Goal: Task Accomplishment & Management: Manage account settings

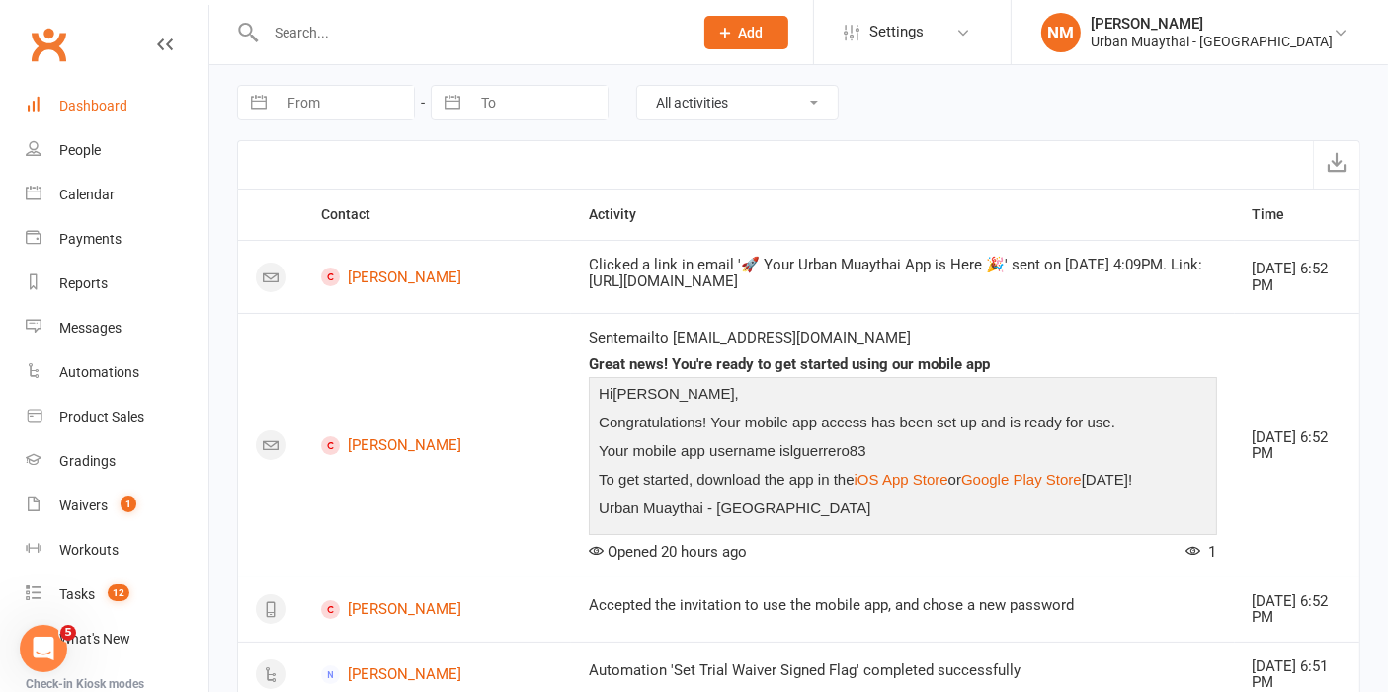
click at [104, 110] on div "Dashboard" at bounding box center [93, 106] width 68 height 16
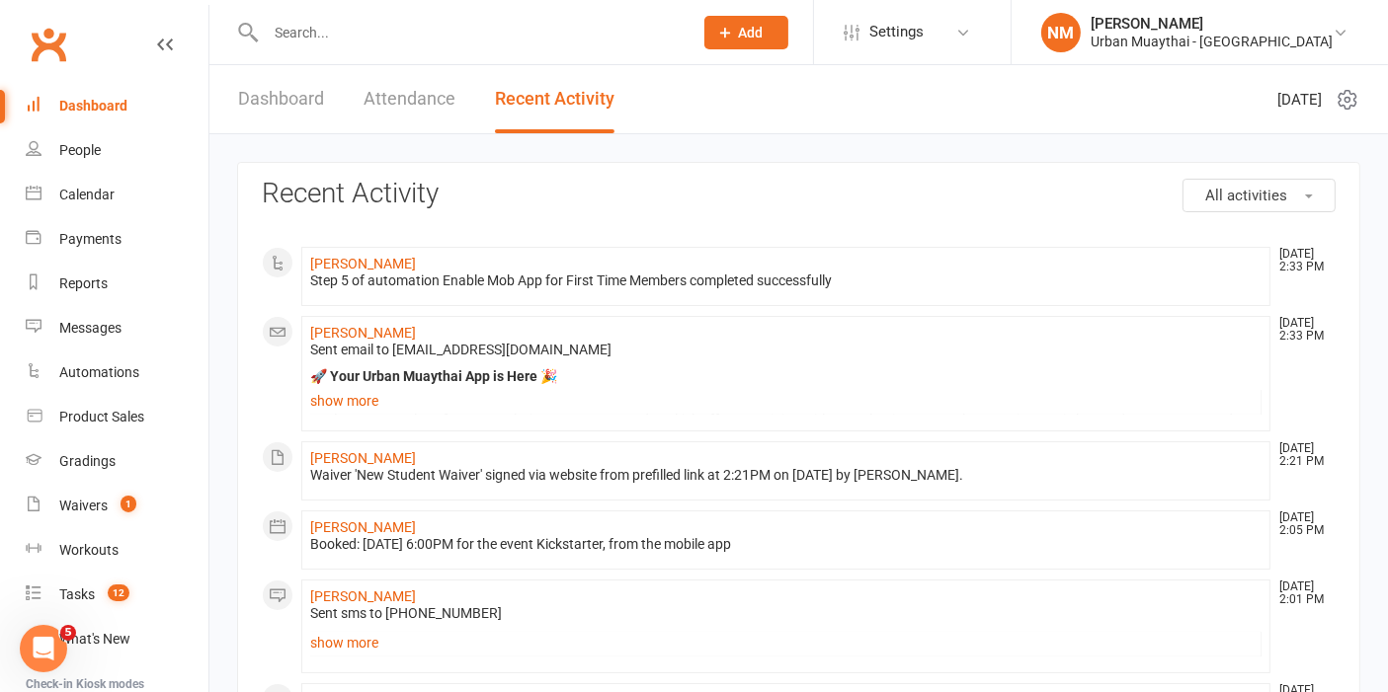
click at [275, 100] on link "Dashboard" at bounding box center [281, 99] width 86 height 68
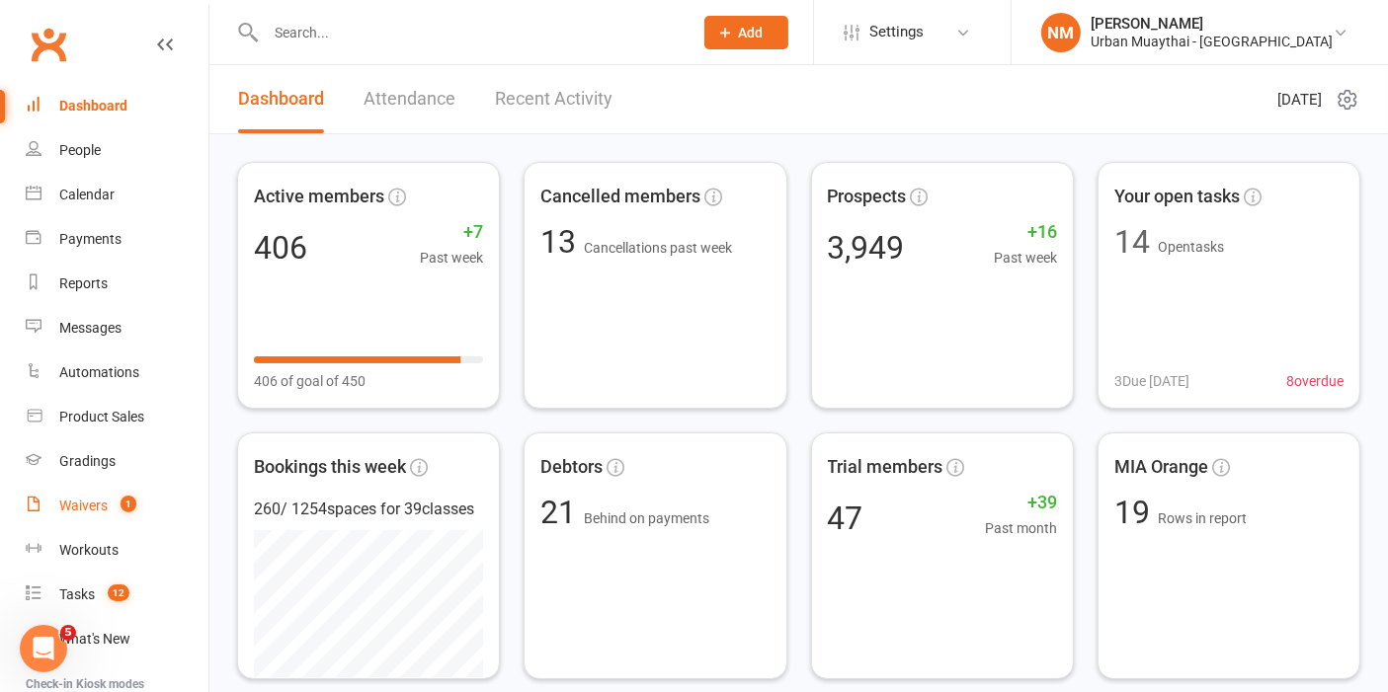
click at [87, 501] on div "Waivers" at bounding box center [83, 506] width 48 height 16
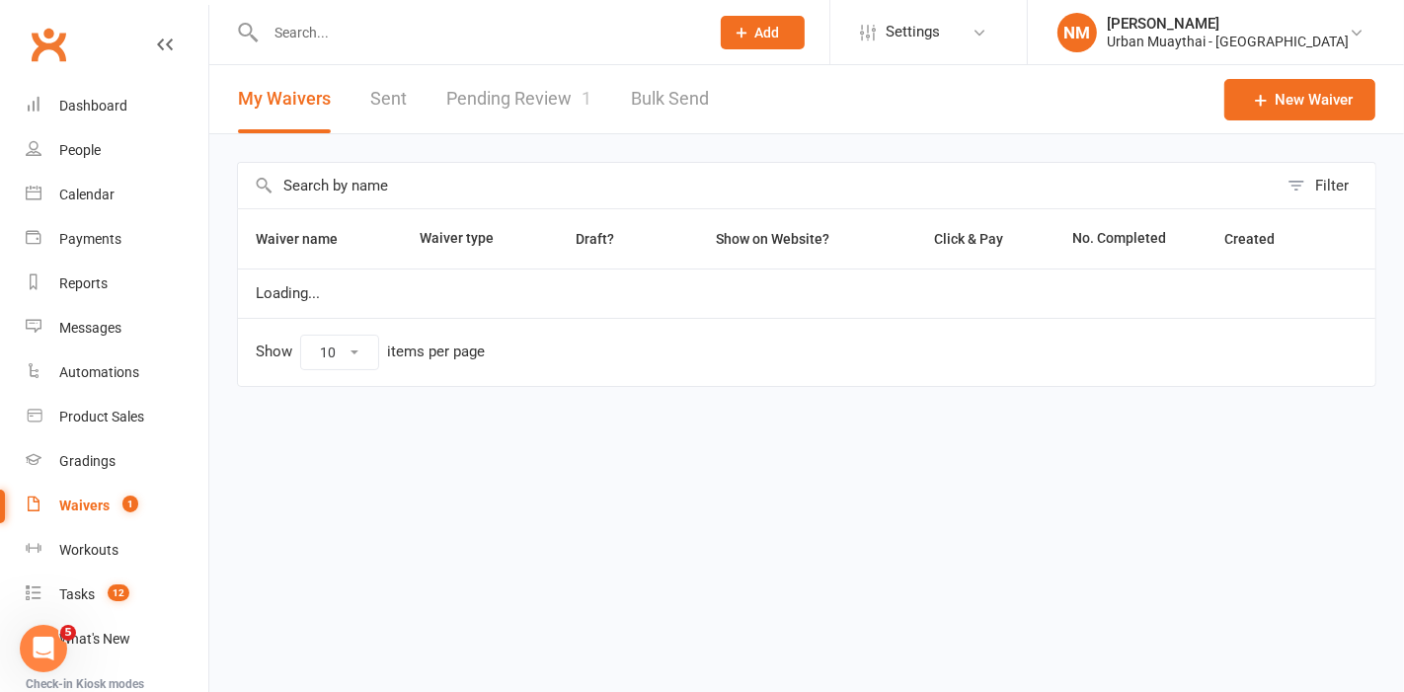
select select "50"
click at [519, 125] on link "Pending Review 1" at bounding box center [518, 99] width 145 height 68
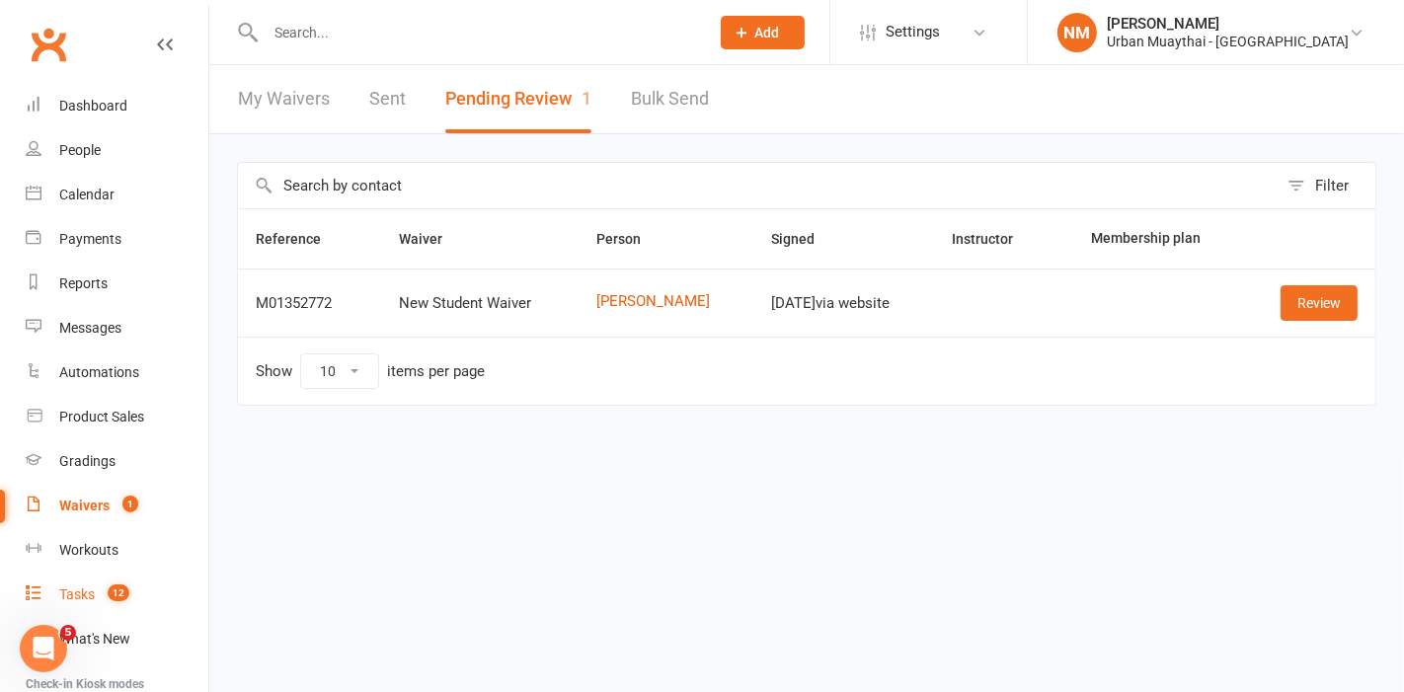
click at [85, 583] on link "Tasks 12" at bounding box center [117, 595] width 183 height 44
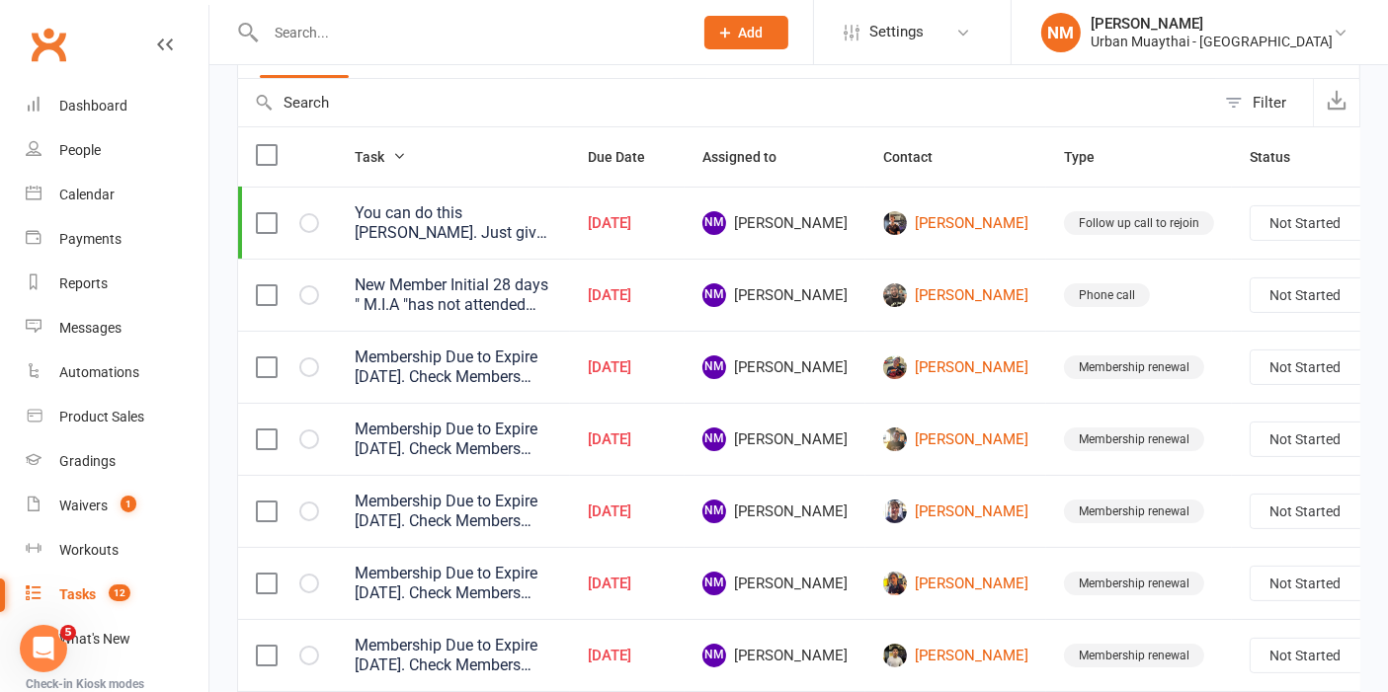
scroll to position [219, 0]
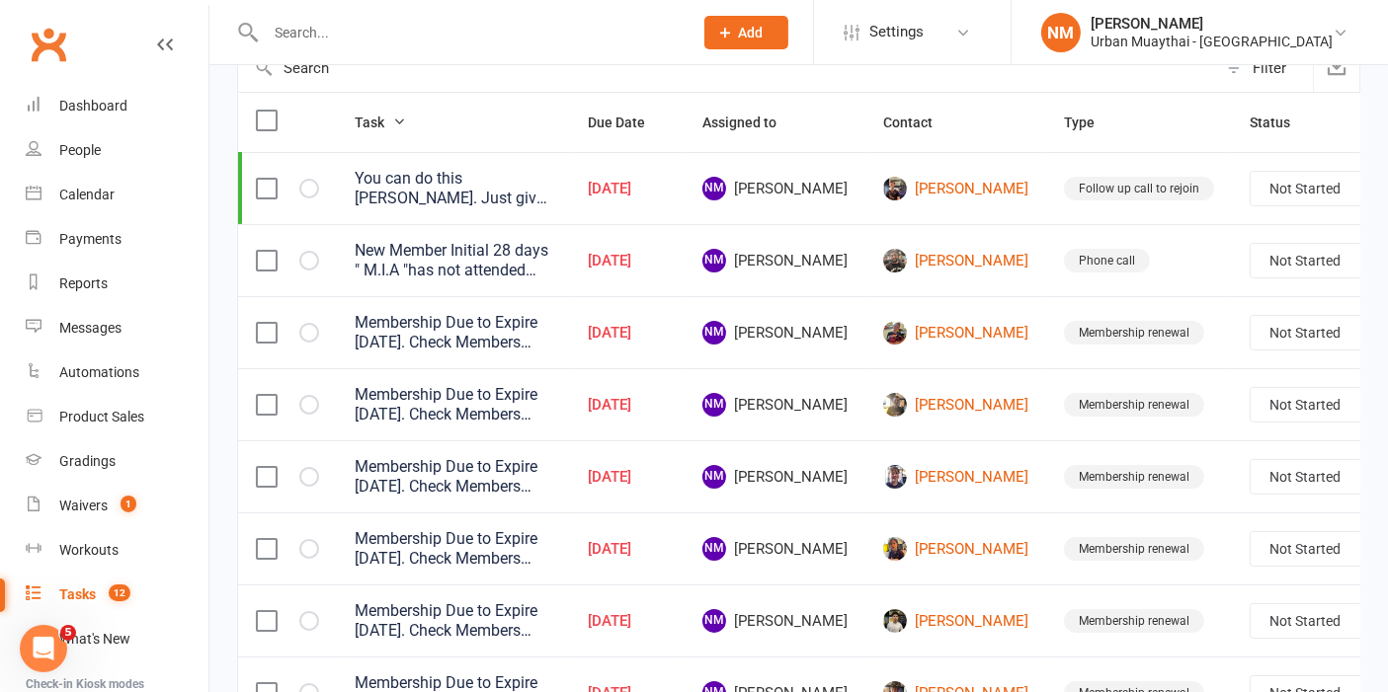
click at [1250, 263] on select "Not Started In Progress Waiting Complete" at bounding box center [1323, 261] width 146 height 34
click at [1250, 244] on select "Not Started In Progress Waiting Complete" at bounding box center [1323, 261] width 146 height 34
select select "unstarted"
click at [1046, 284] on td "Membership renewal" at bounding box center [1139, 260] width 186 height 72
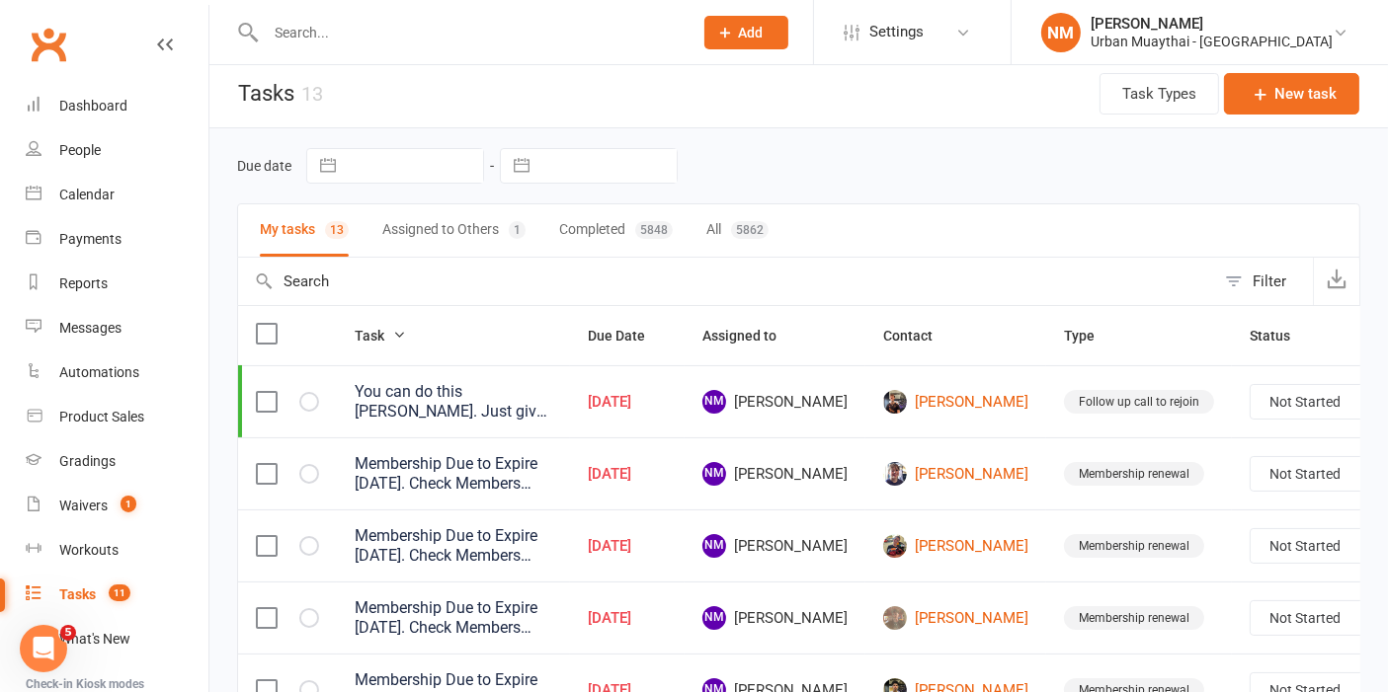
scroll to position [0, 0]
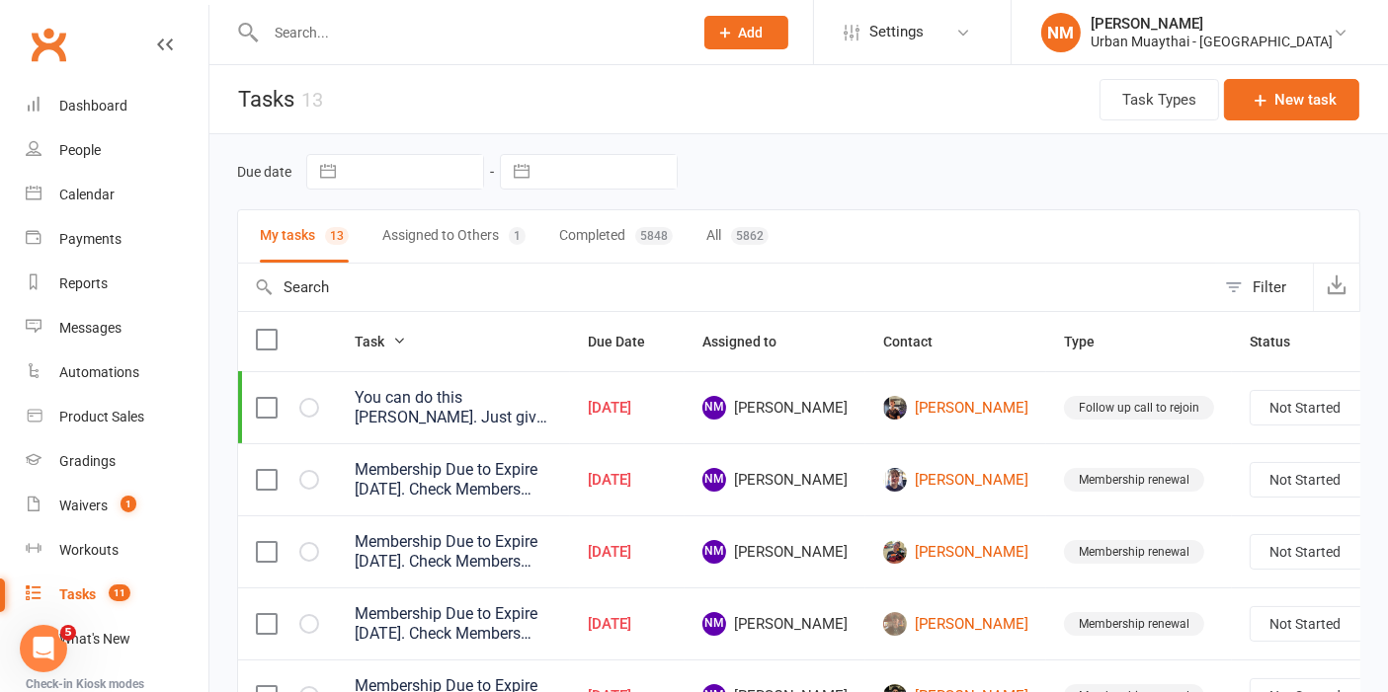
click at [434, 37] on input "text" at bounding box center [469, 33] width 419 height 28
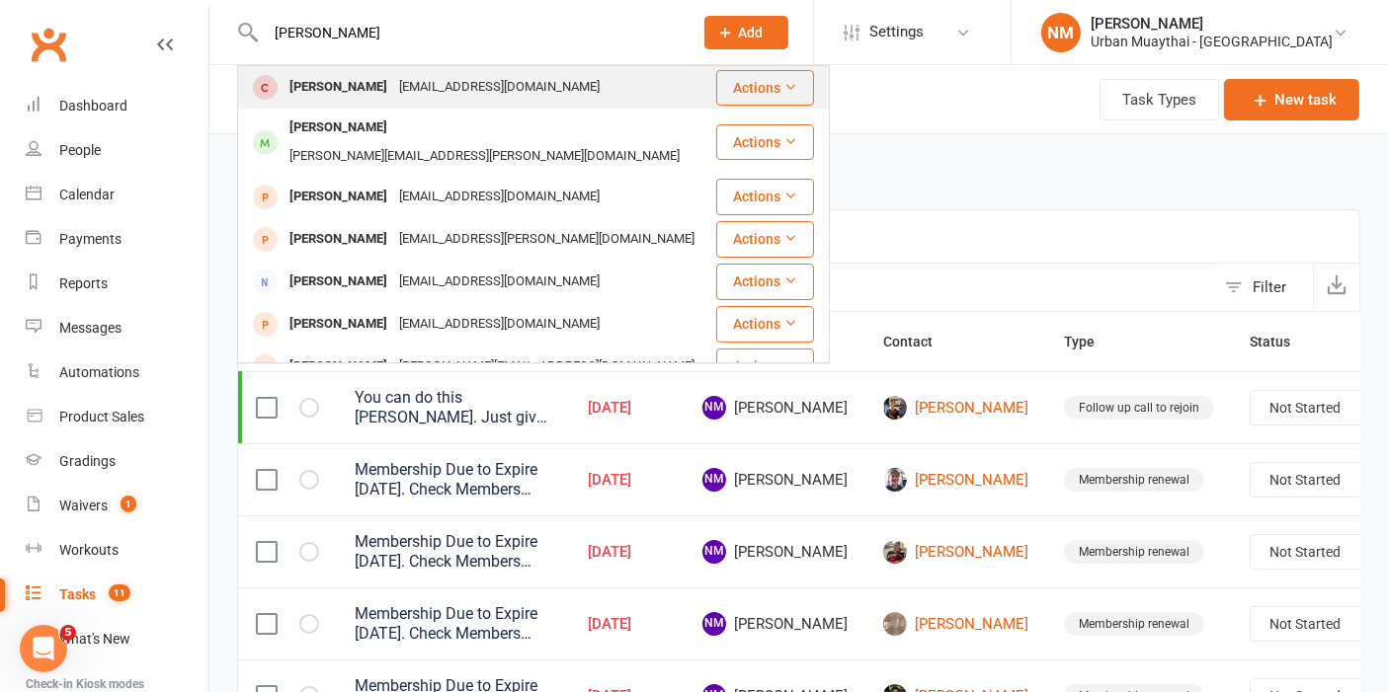
type input "lara guer"
click at [402, 88] on div "laraguerrero2908@gmail.com" at bounding box center [499, 87] width 212 height 29
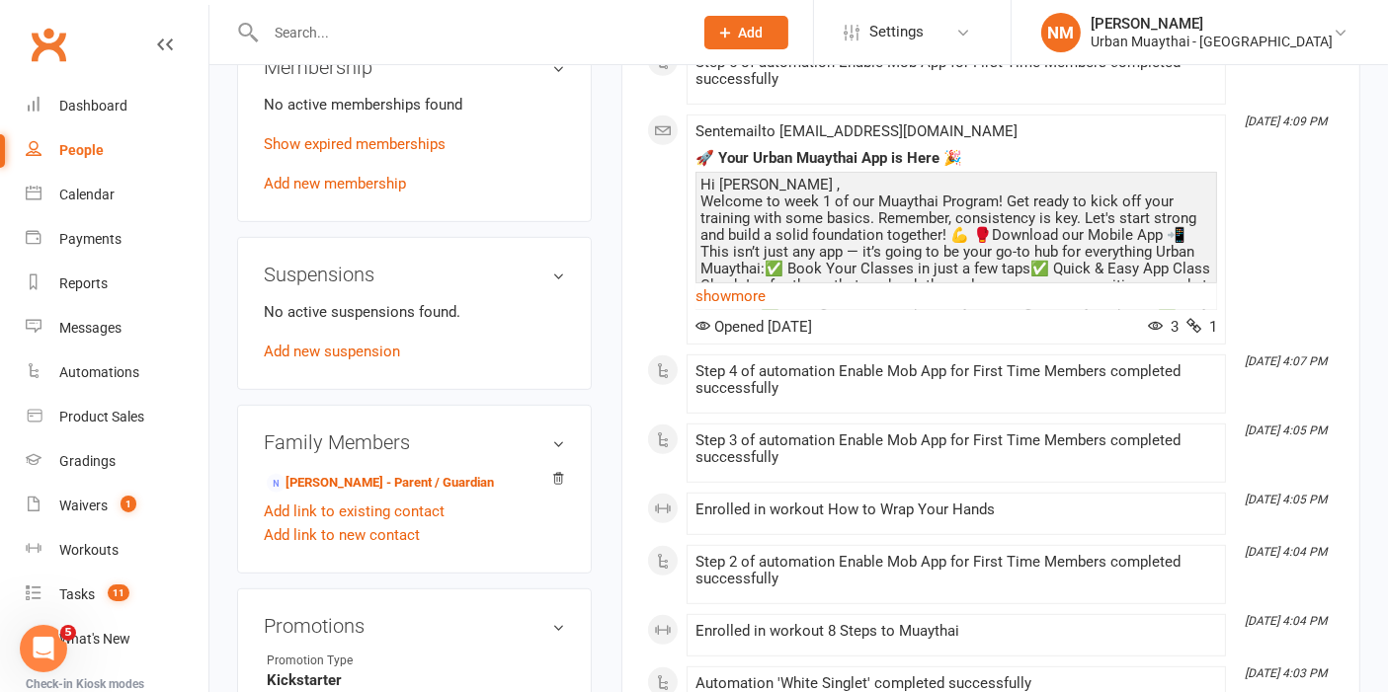
scroll to position [988, 0]
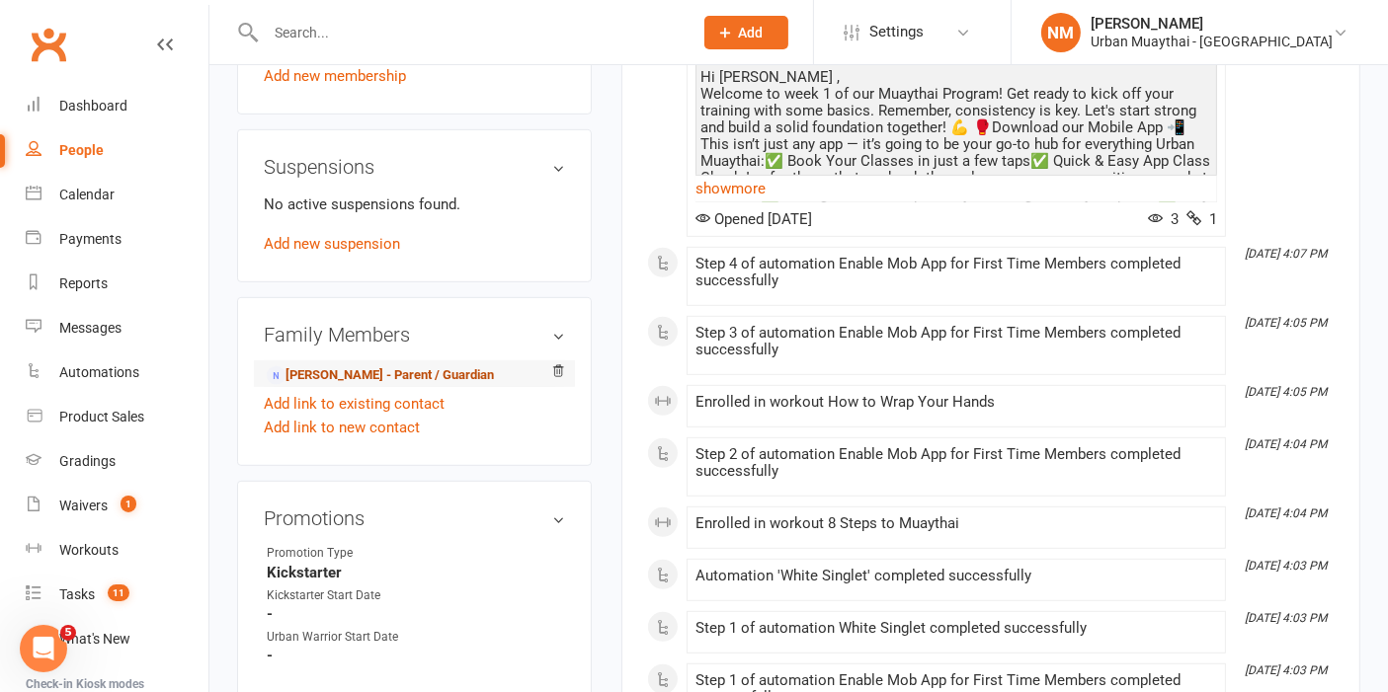
click at [380, 369] on link "Kate Kosky-Davies - Parent / Guardian" at bounding box center [380, 375] width 227 height 21
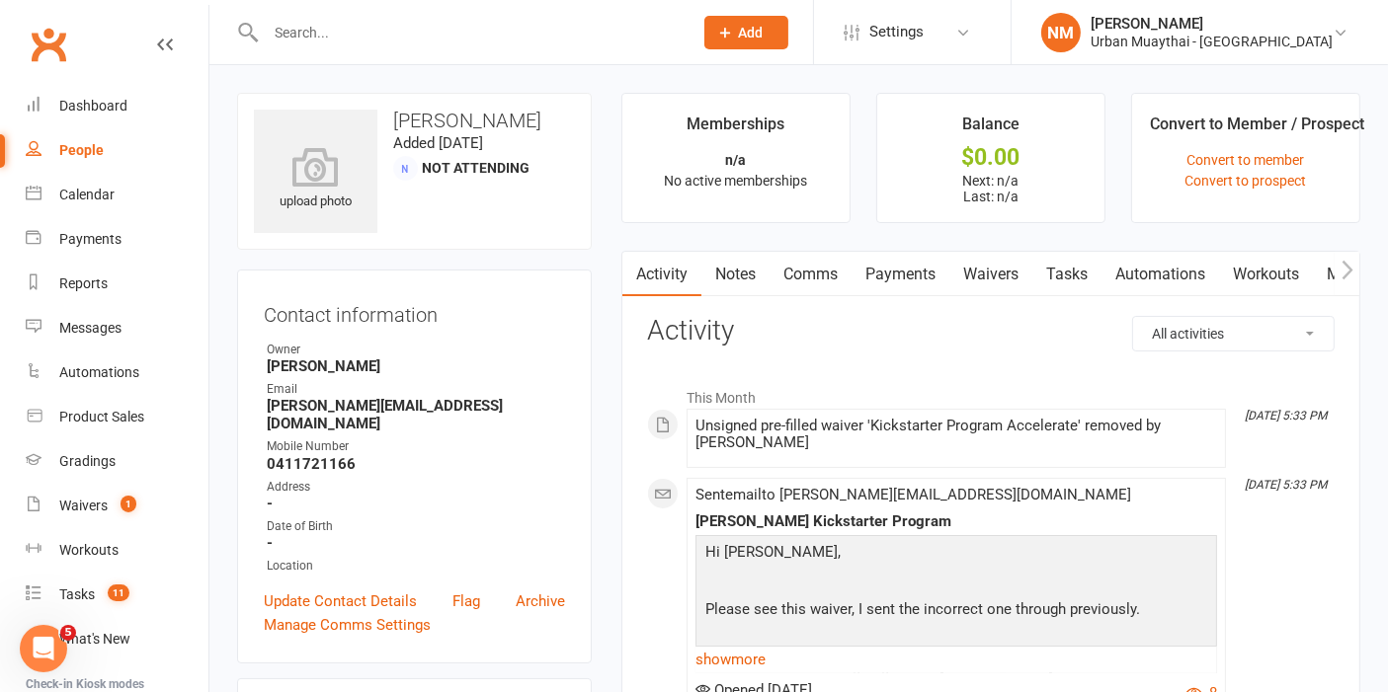
click at [945, 254] on link "Payments" at bounding box center [900, 274] width 98 height 45
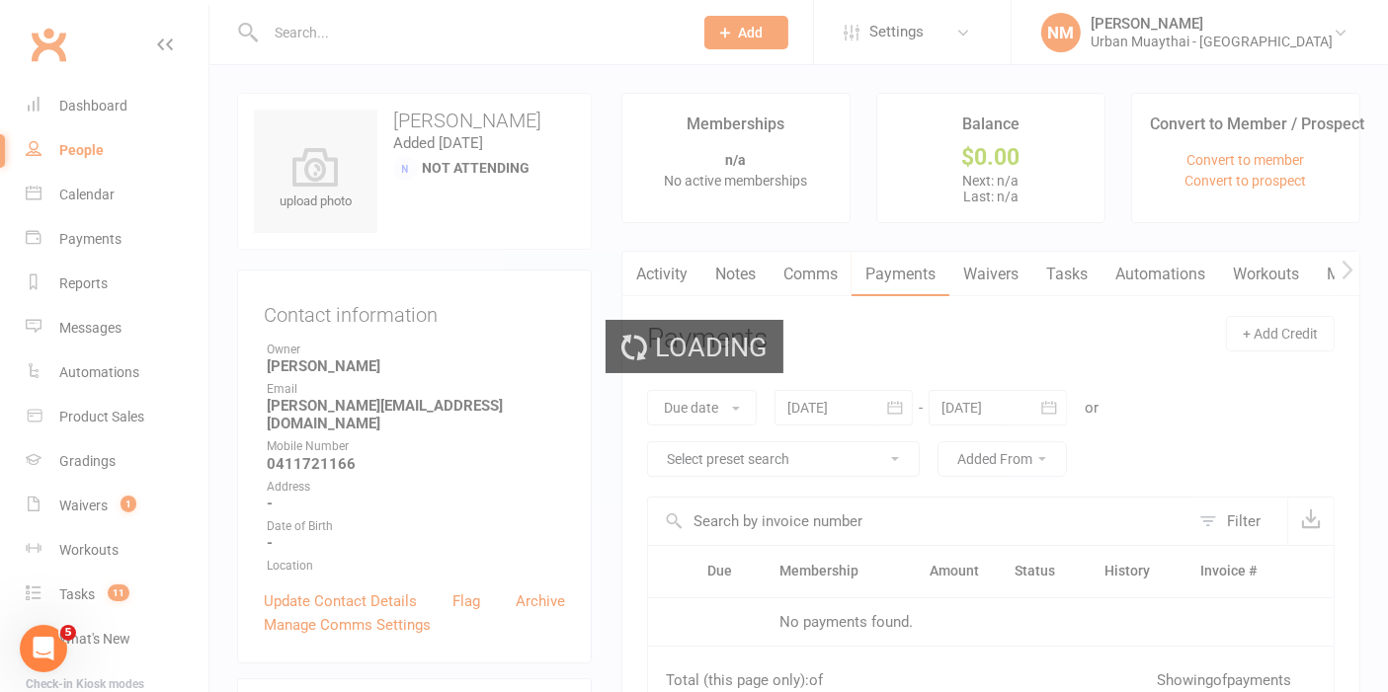
click at [985, 254] on div "Loading" at bounding box center [694, 346] width 1388 height 692
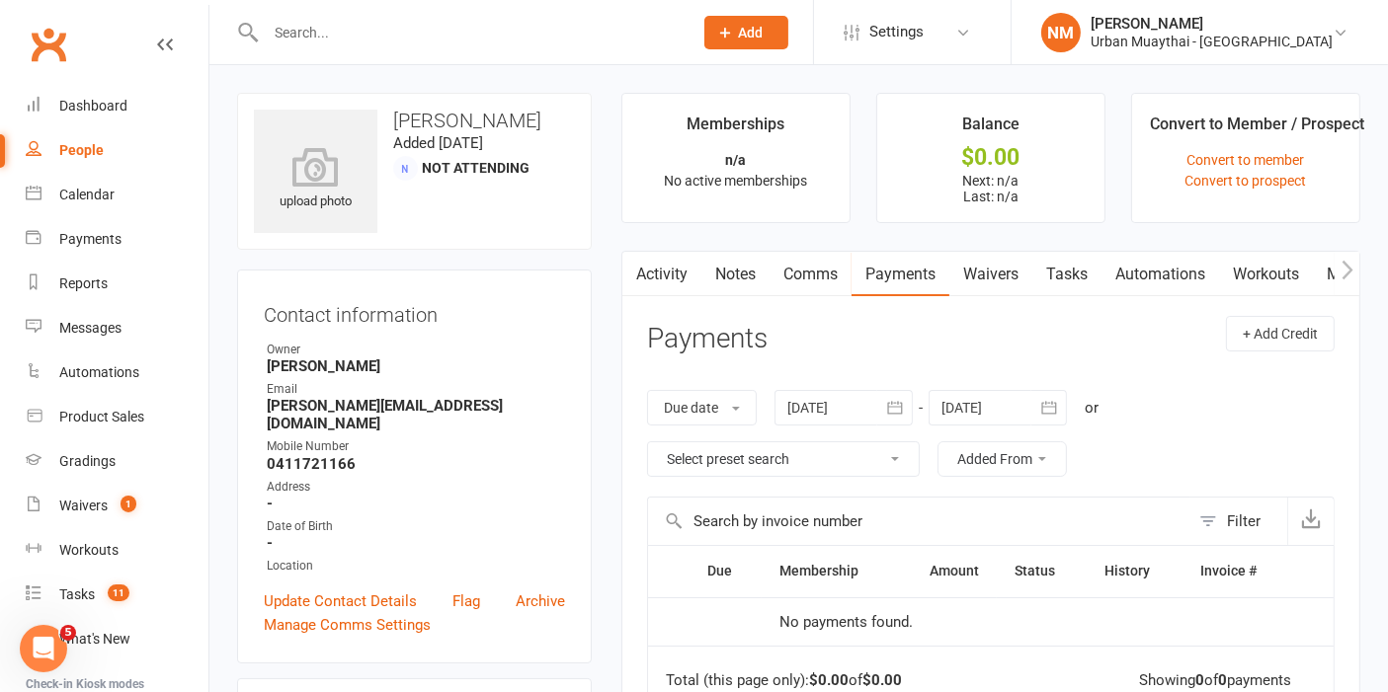
click at [986, 269] on link "Waivers" at bounding box center [990, 274] width 83 height 45
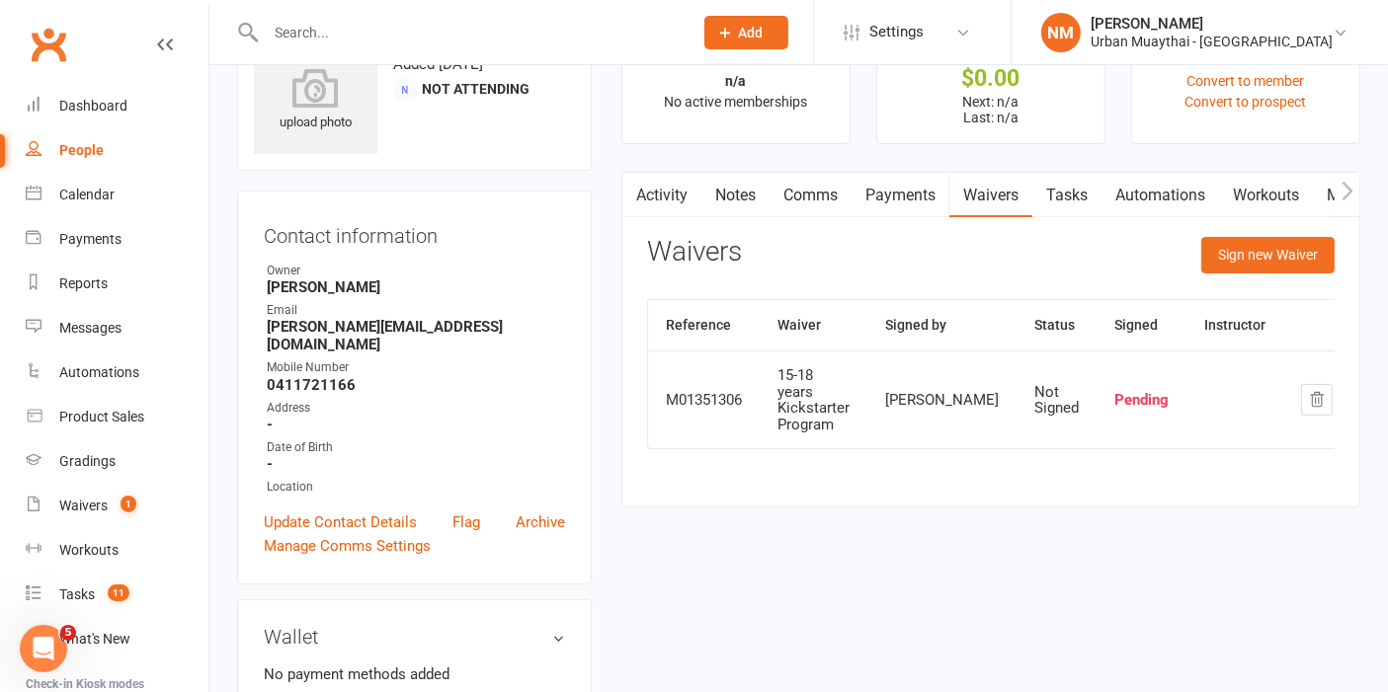
scroll to position [110, 0]
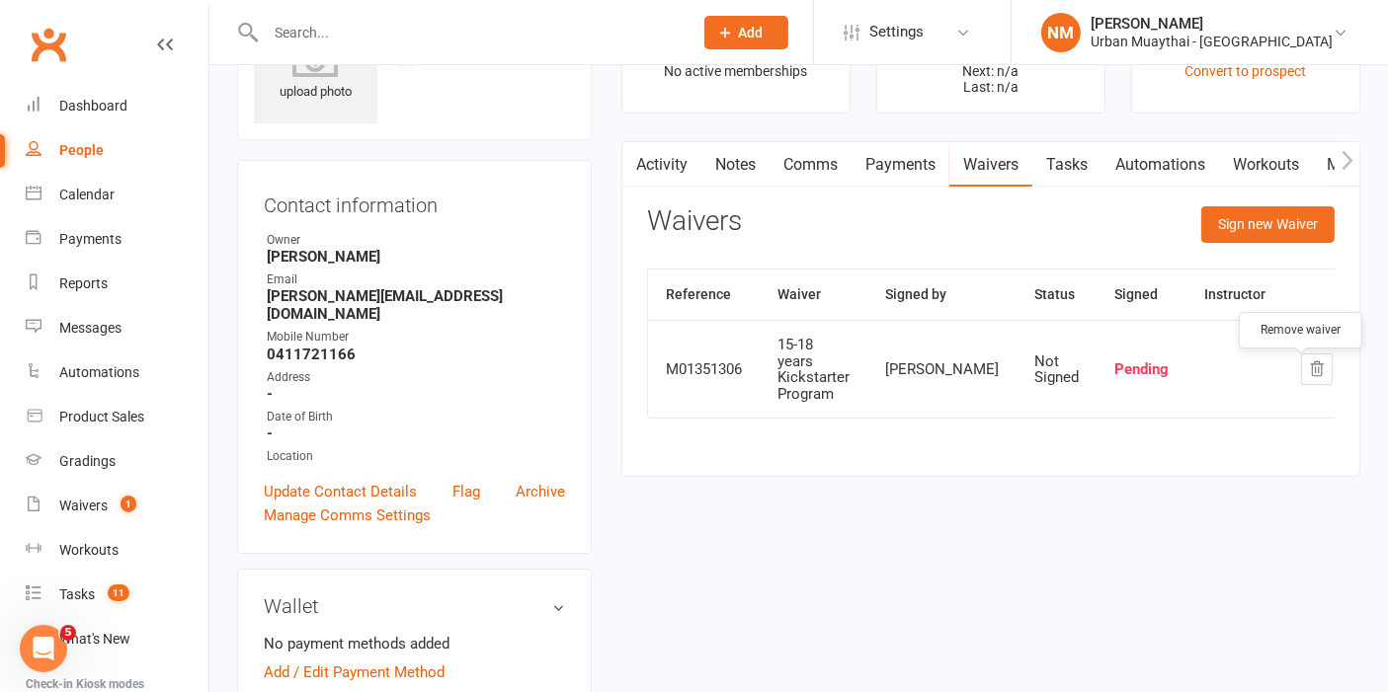
click at [1311, 376] on icon "button" at bounding box center [1317, 369] width 13 height 14
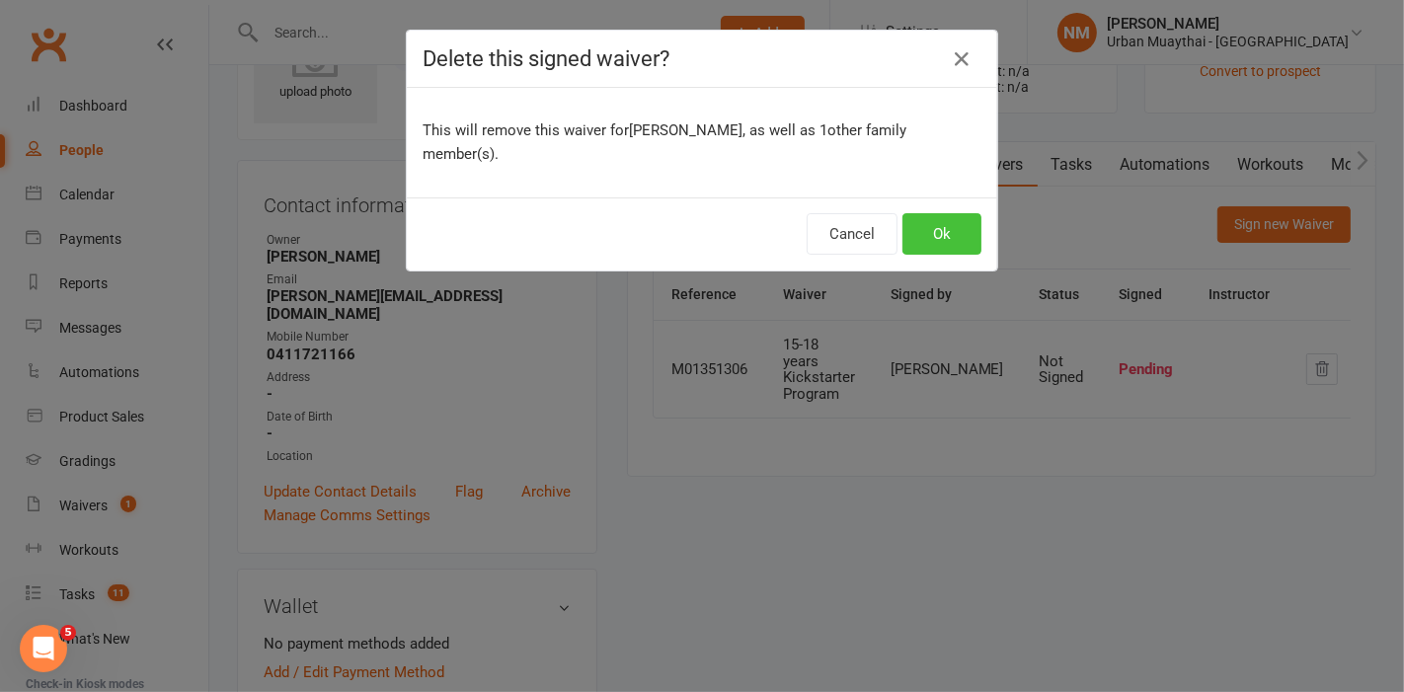
click at [917, 234] on button "Ok" at bounding box center [942, 233] width 79 height 41
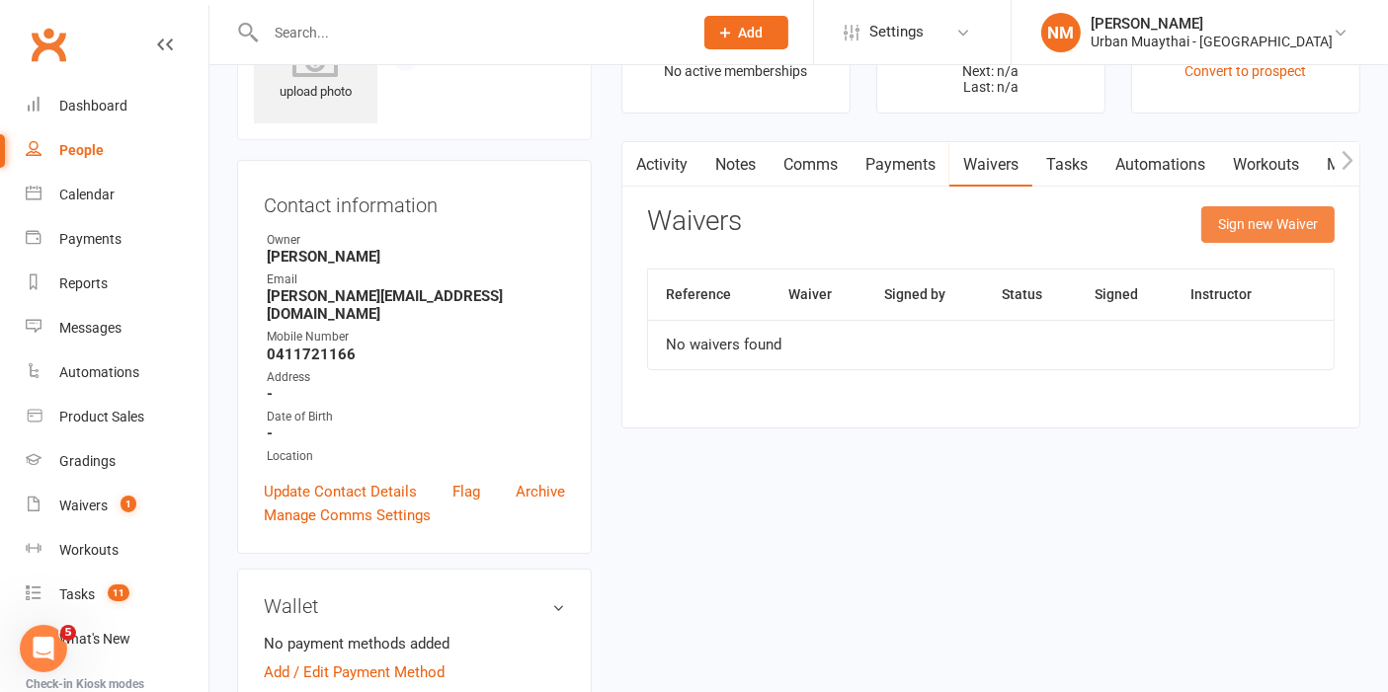
click at [1269, 215] on button "Sign new Waiver" at bounding box center [1267, 224] width 133 height 36
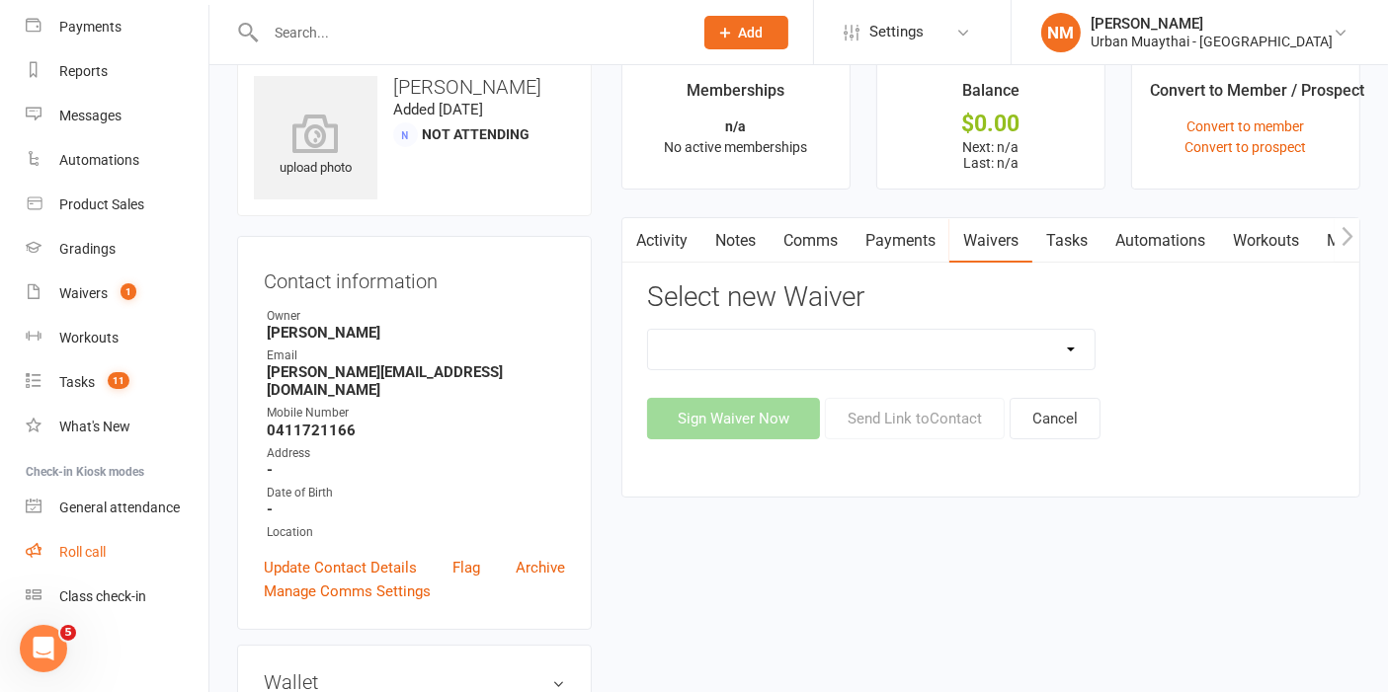
scroll to position [0, 0]
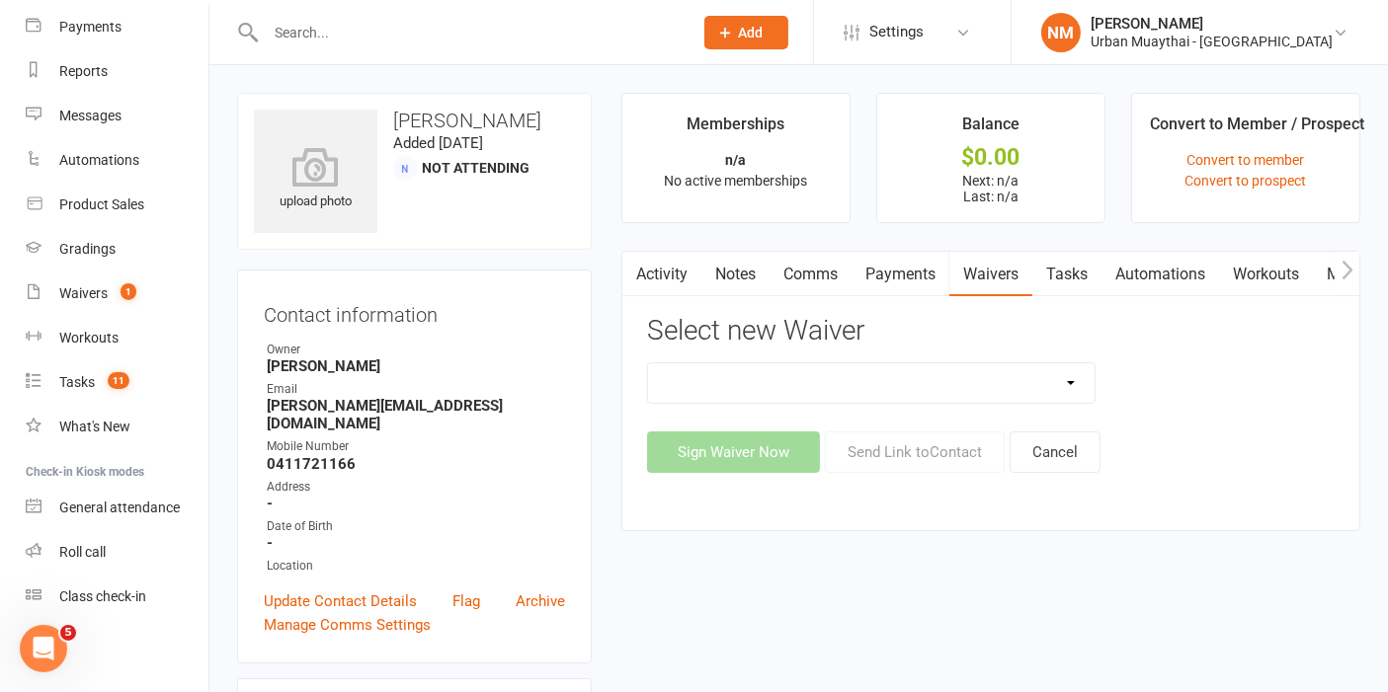
click at [944, 352] on div "Select new Waiver 12 Month Agreement 15-18 years Kickstarter Program 15-18 year…" at bounding box center [990, 394] width 687 height 157
click at [945, 387] on select "12 Month Agreement 15-18 years Kickstarter Program 15-18 years membership 1 Yea…" at bounding box center [871, 383] width 446 height 40
click at [920, 376] on select "12 Month Agreement 15-18 years Kickstarter Program 15-18 years membership 1 Yea…" at bounding box center [871, 383] width 446 height 40
select select "11334"
click at [648, 363] on select "12 Month Agreement 15-18 years Kickstarter Program 15-18 years membership 1 Yea…" at bounding box center [871, 383] width 446 height 40
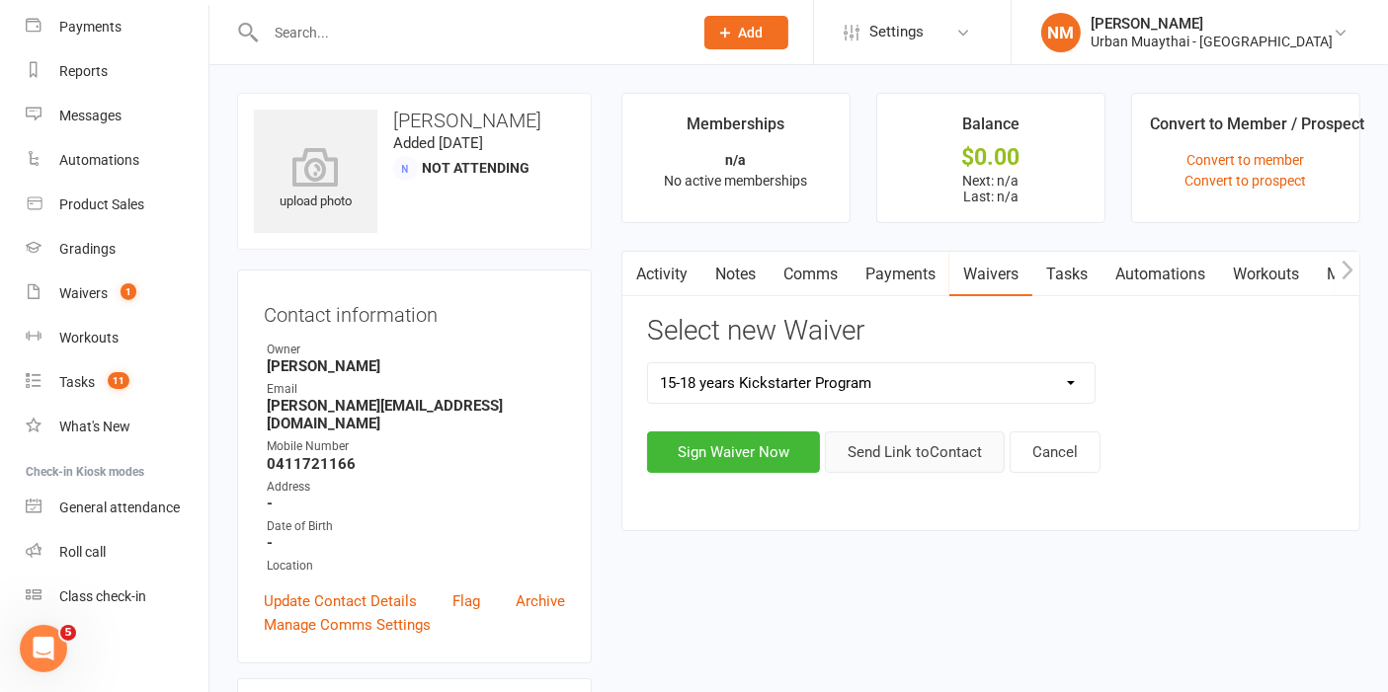
click at [940, 459] on button "Send Link to Contact" at bounding box center [915, 452] width 180 height 41
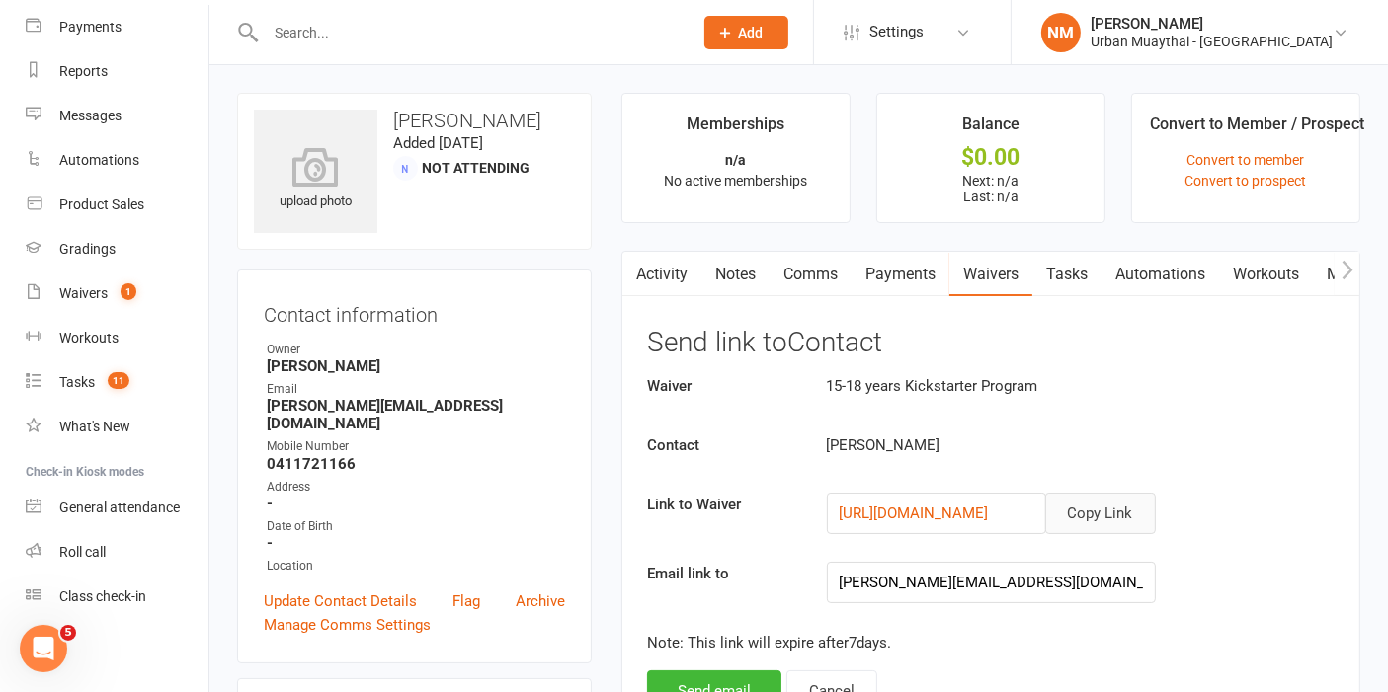
click at [1091, 509] on button "Copy Link" at bounding box center [1100, 513] width 111 height 41
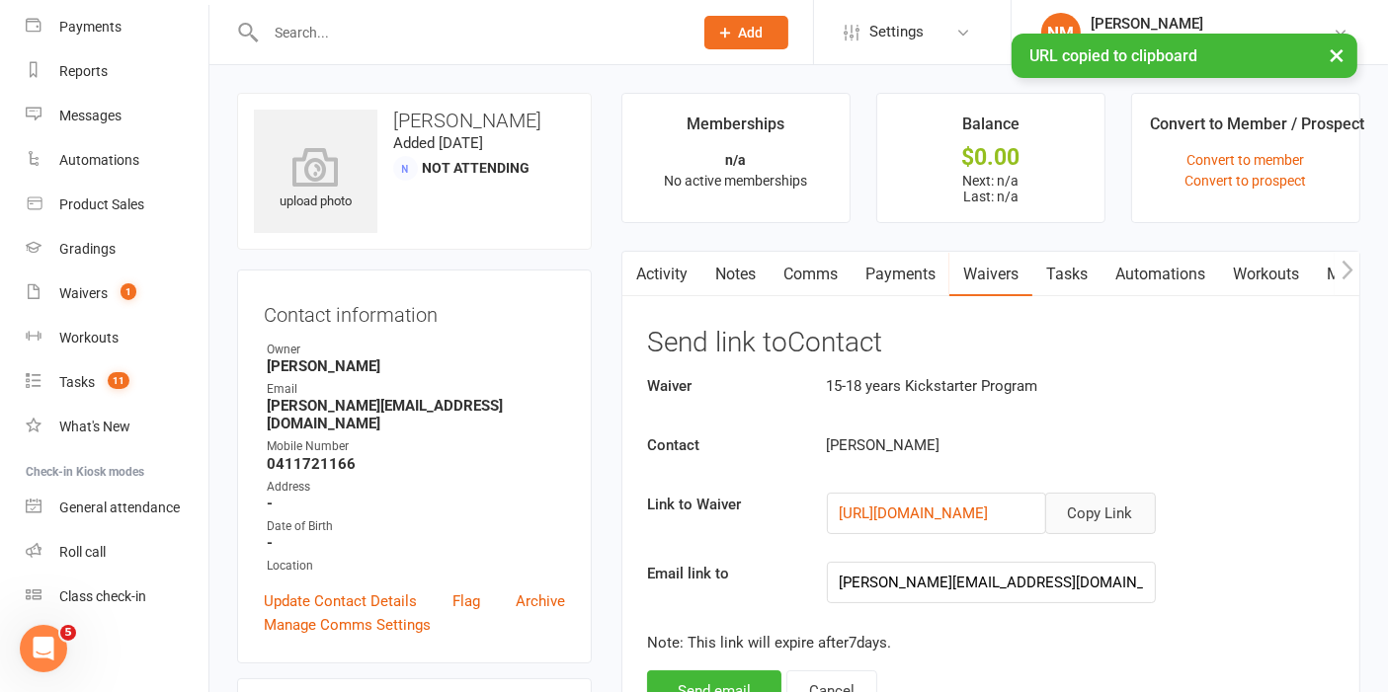
click at [810, 276] on link "Comms" at bounding box center [810, 274] width 82 height 45
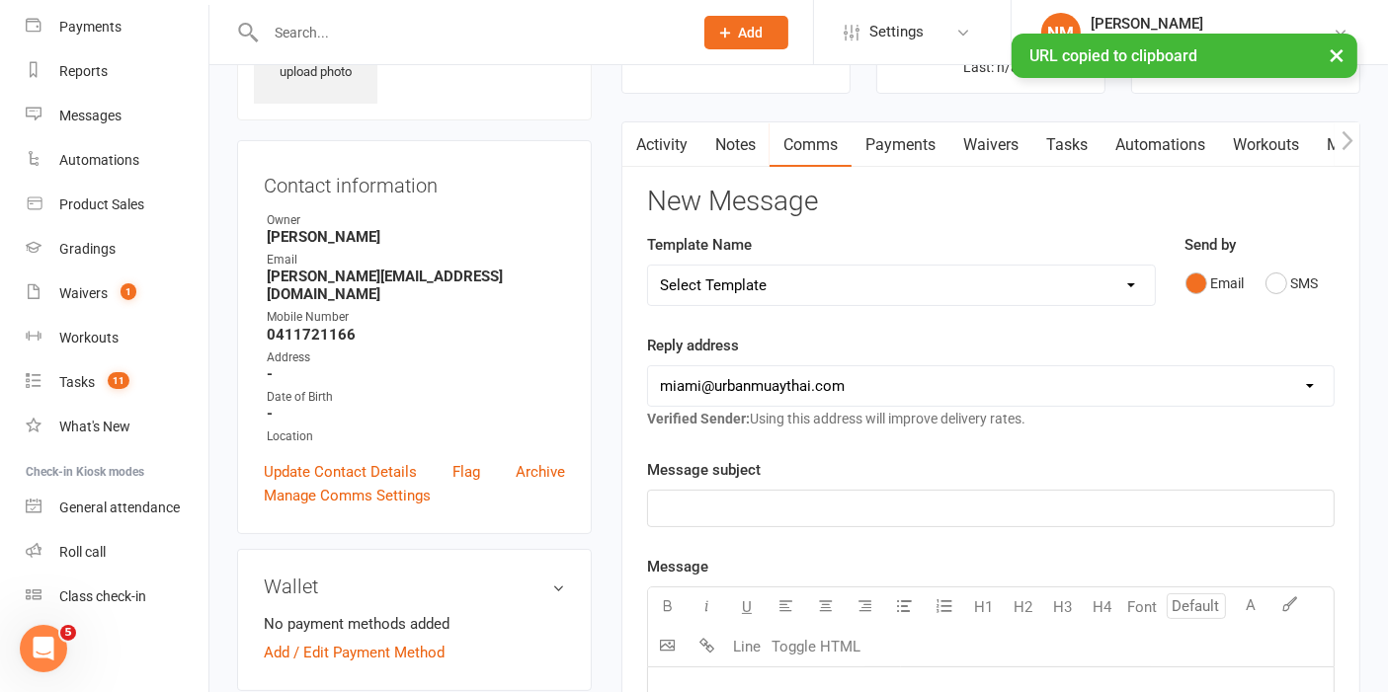
scroll to position [219, 0]
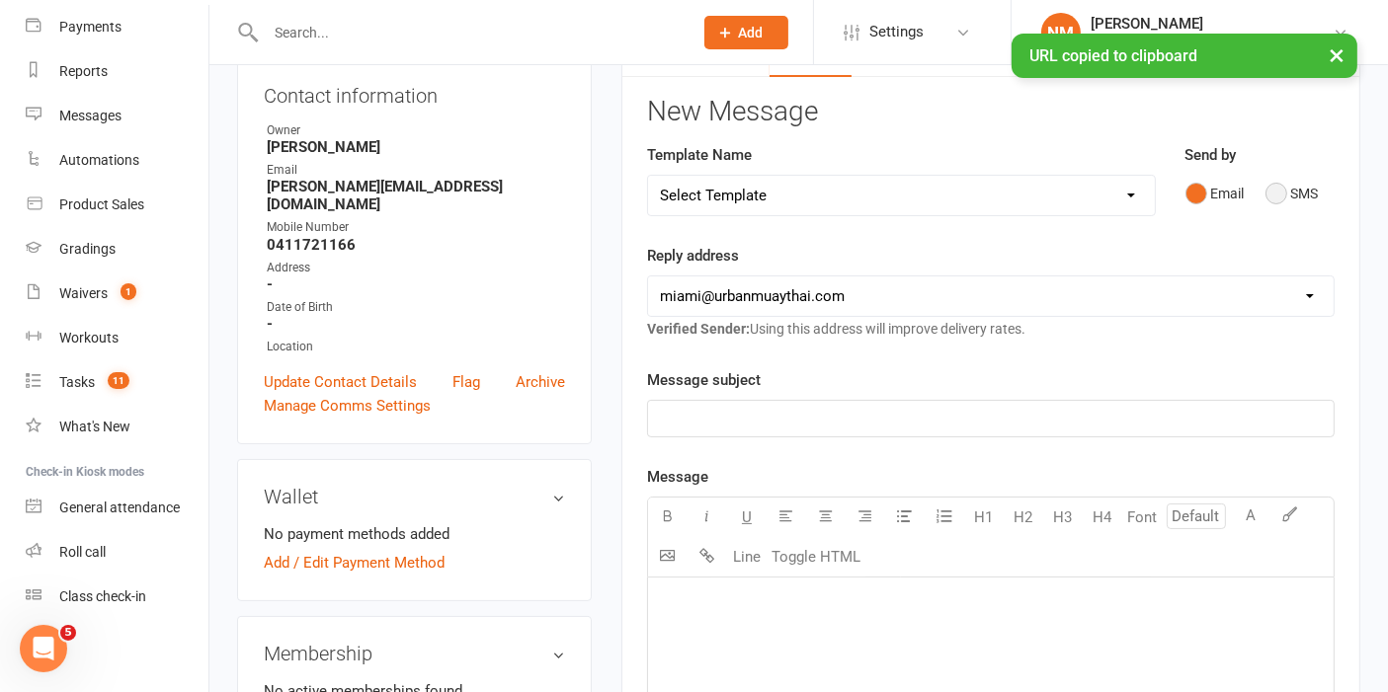
click at [1288, 187] on button "SMS" at bounding box center [1291, 194] width 53 height 38
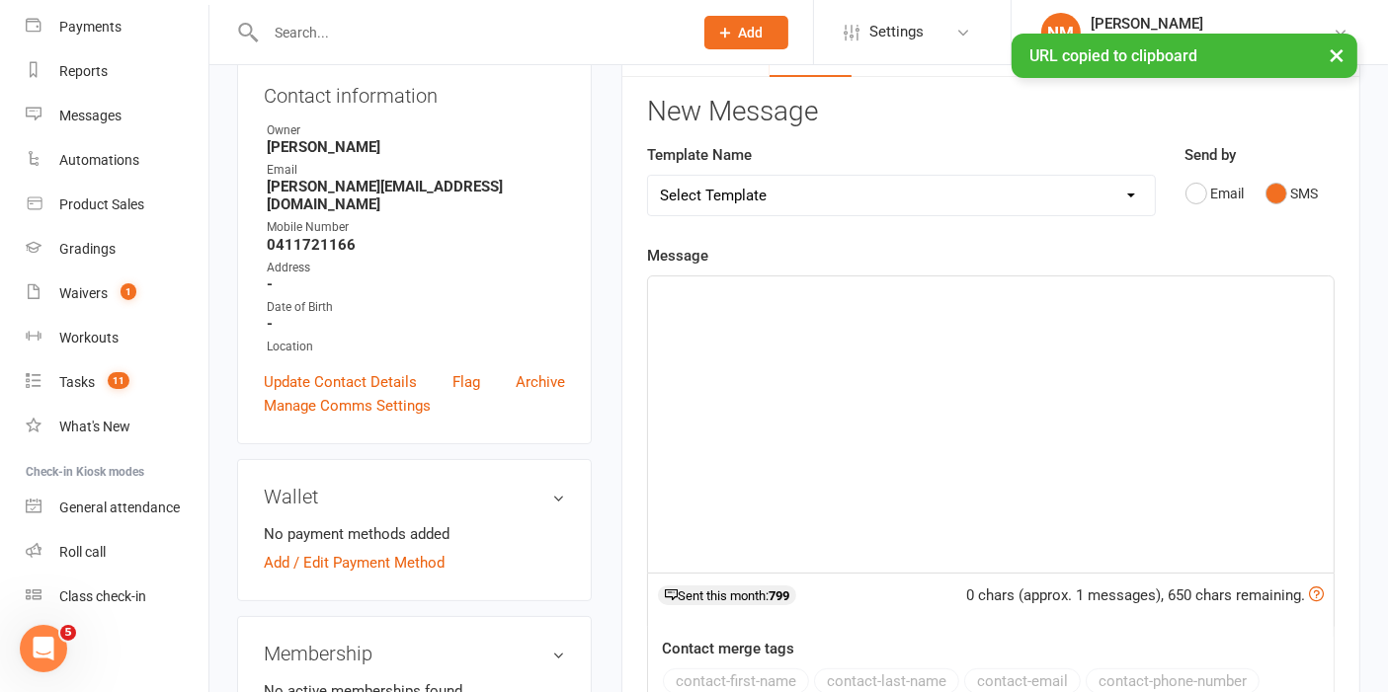
click at [591, 350] on div "Contact information Owner Nick May Email kate.koskydavies@gmail.com Mobile Numb…" at bounding box center [414, 247] width 355 height 394
click at [748, 319] on div "﻿" at bounding box center [990, 425] width 685 height 296
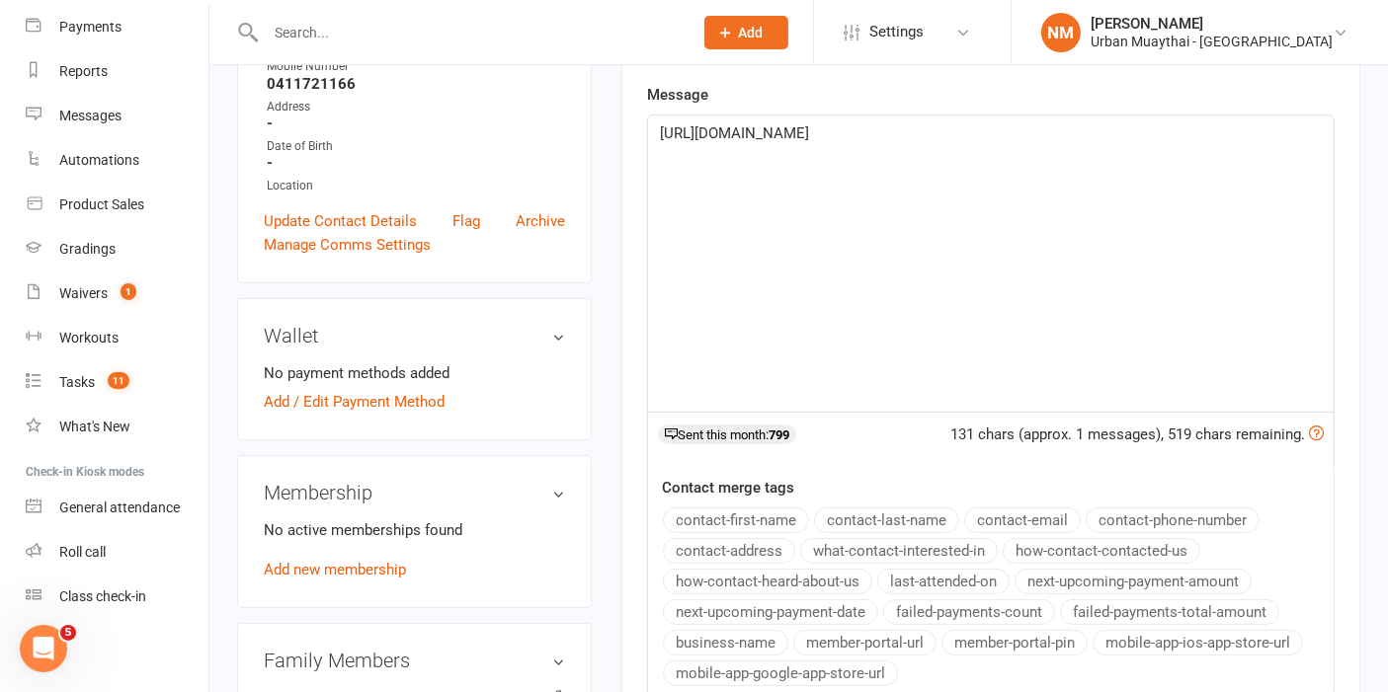
scroll to position [767, 0]
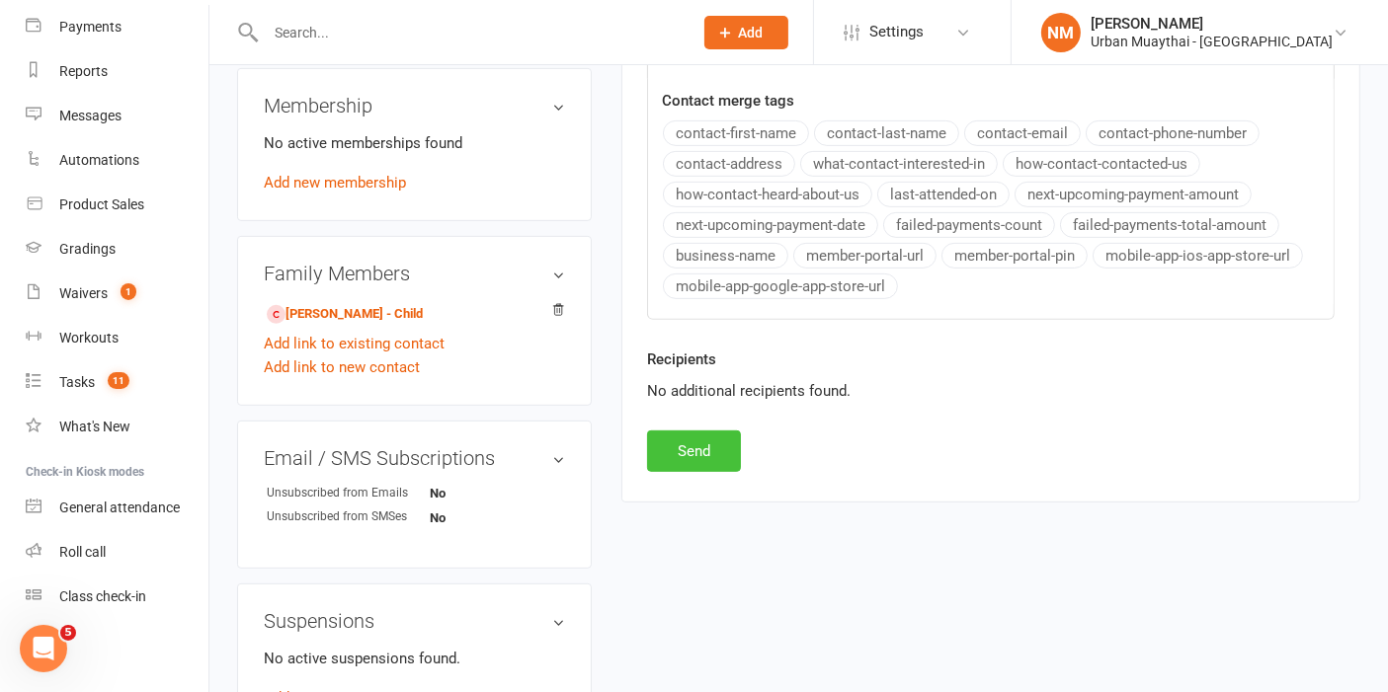
click at [689, 437] on button "Send" at bounding box center [694, 451] width 94 height 41
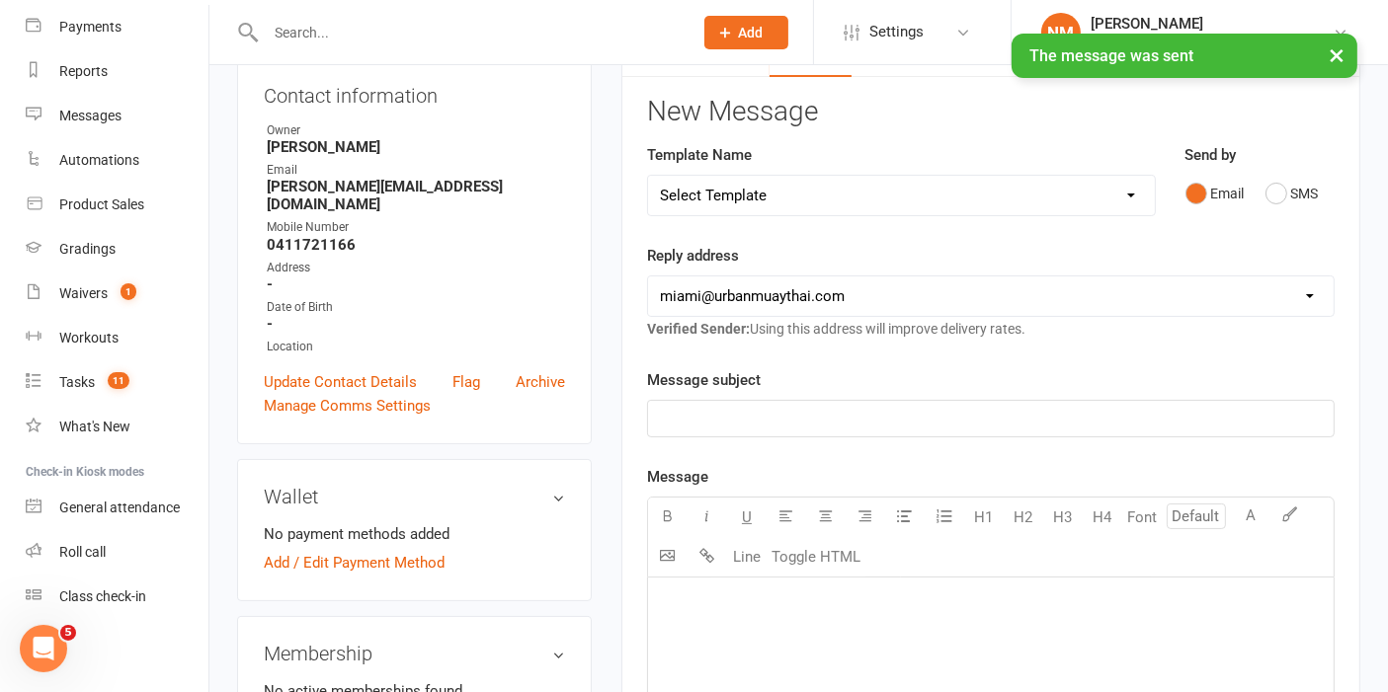
scroll to position [0, 0]
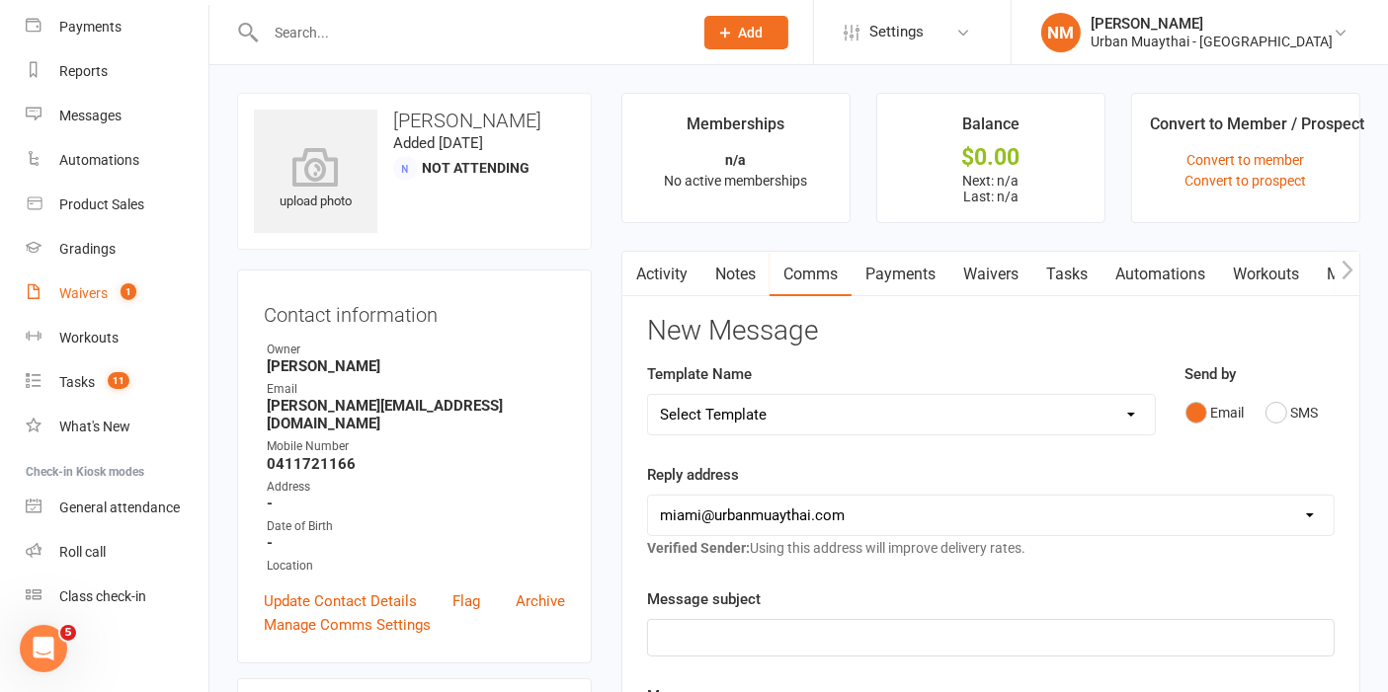
click at [90, 303] on link "Waivers 1" at bounding box center [117, 294] width 183 height 44
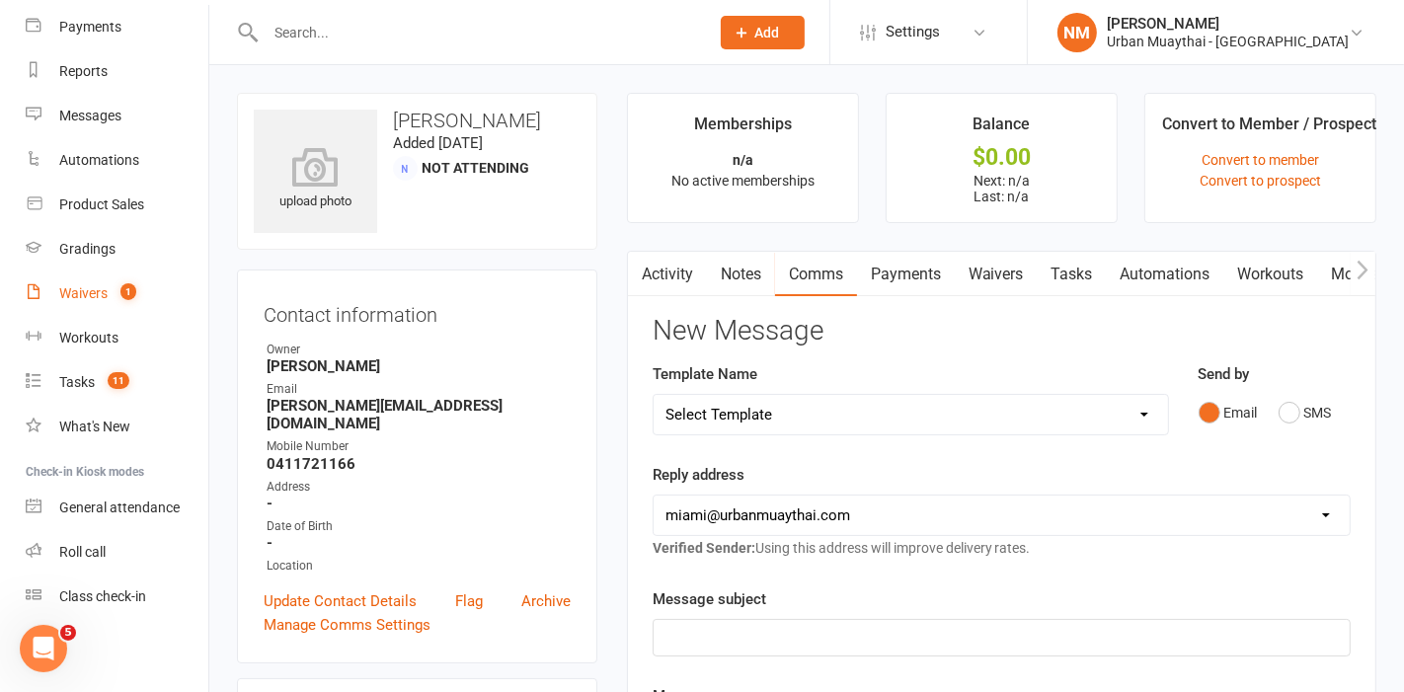
select select "50"
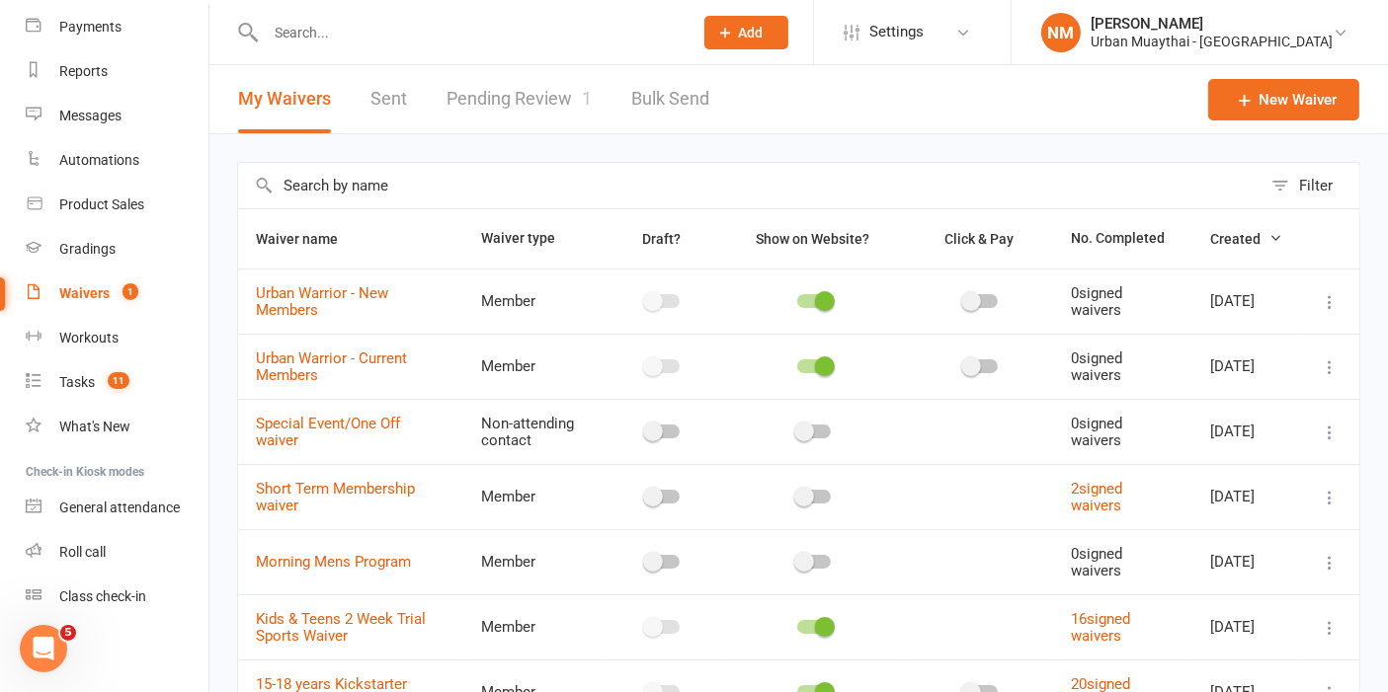
click at [481, 77] on link "Pending Review 1" at bounding box center [518, 99] width 145 height 68
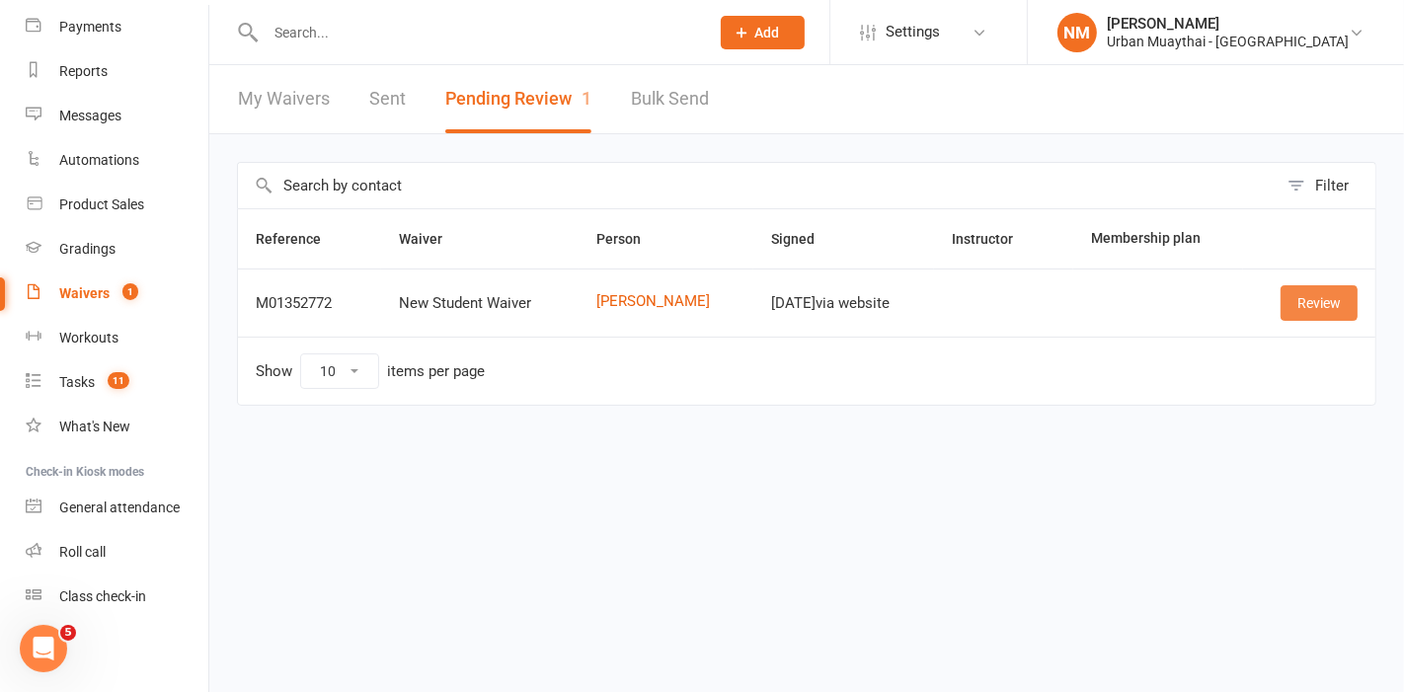
click at [1308, 313] on link "Review" at bounding box center [1319, 303] width 77 height 36
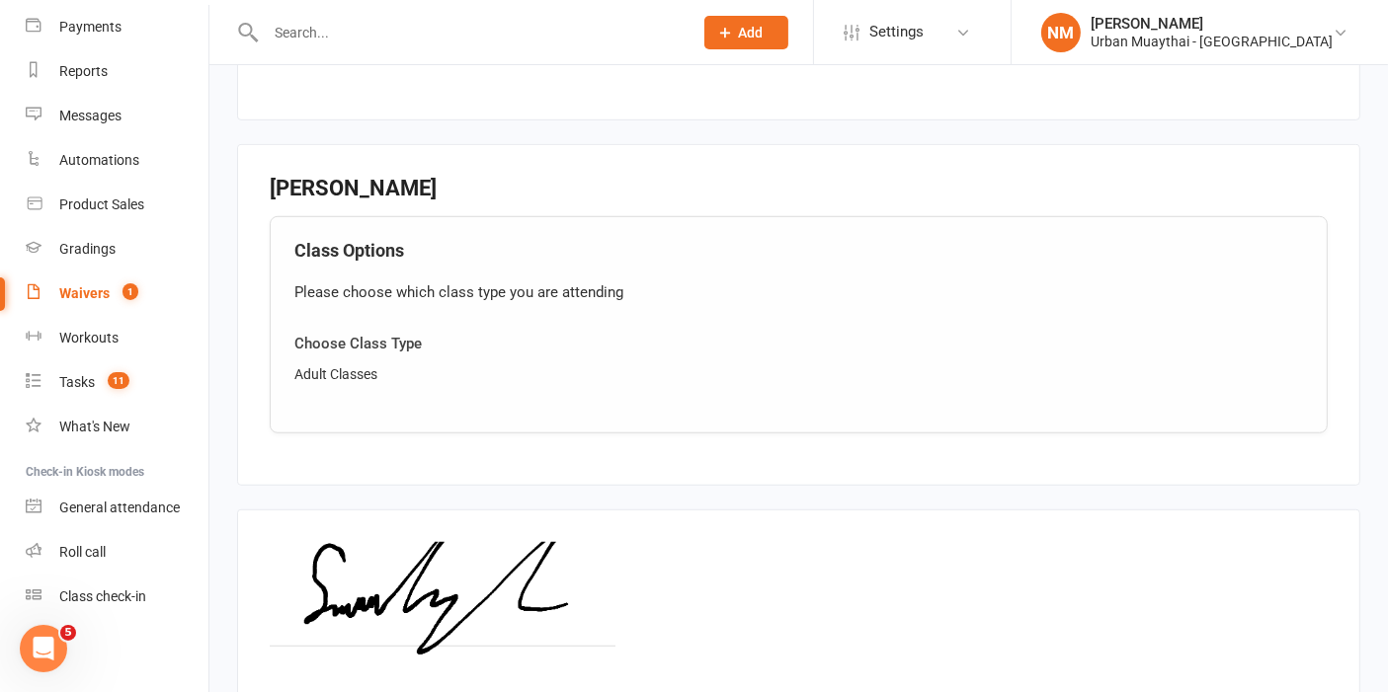
scroll to position [1424, 0]
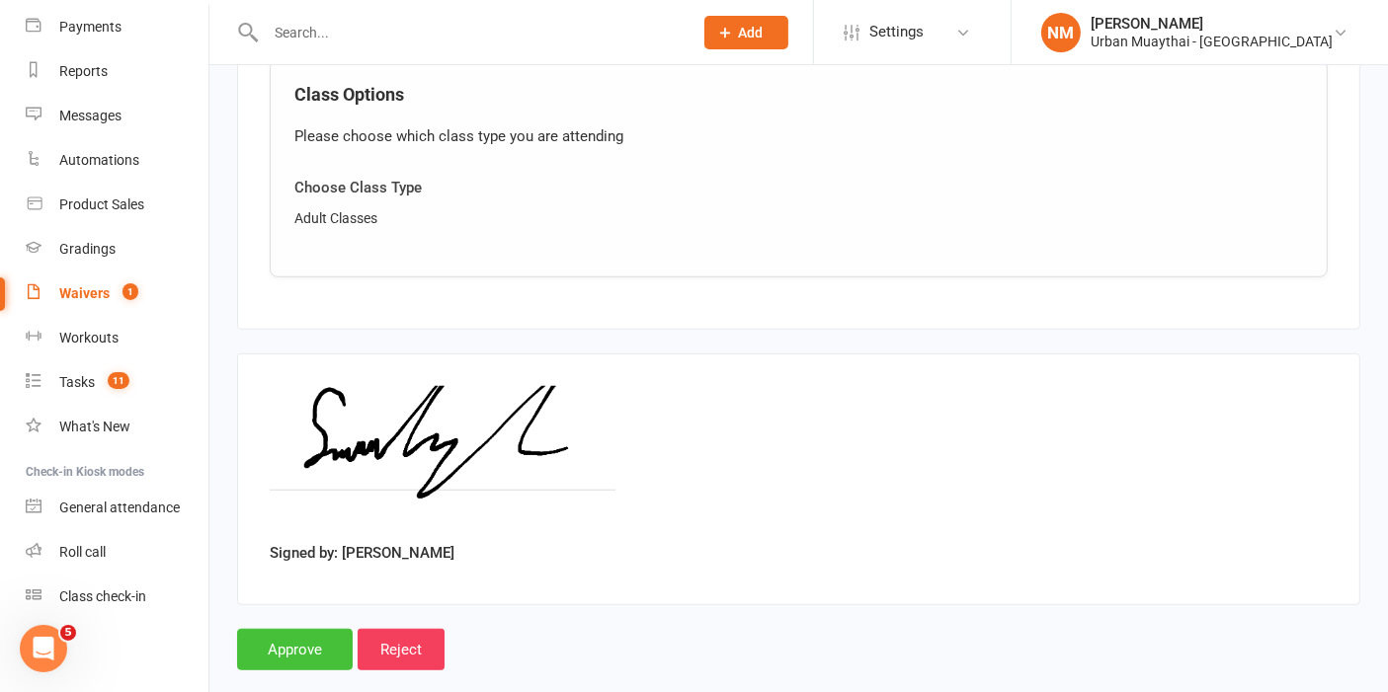
click at [270, 629] on input "Approve" at bounding box center [295, 649] width 116 height 41
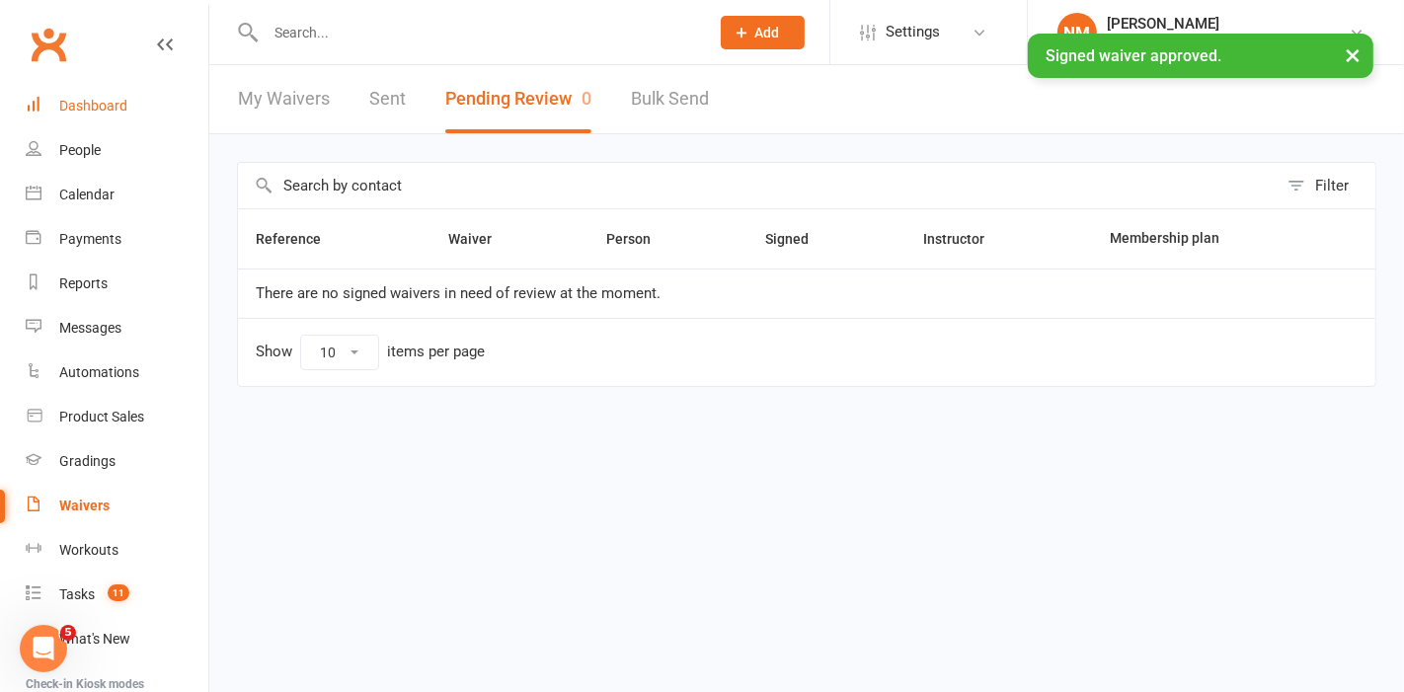
click at [81, 111] on div "Dashboard" at bounding box center [93, 106] width 68 height 16
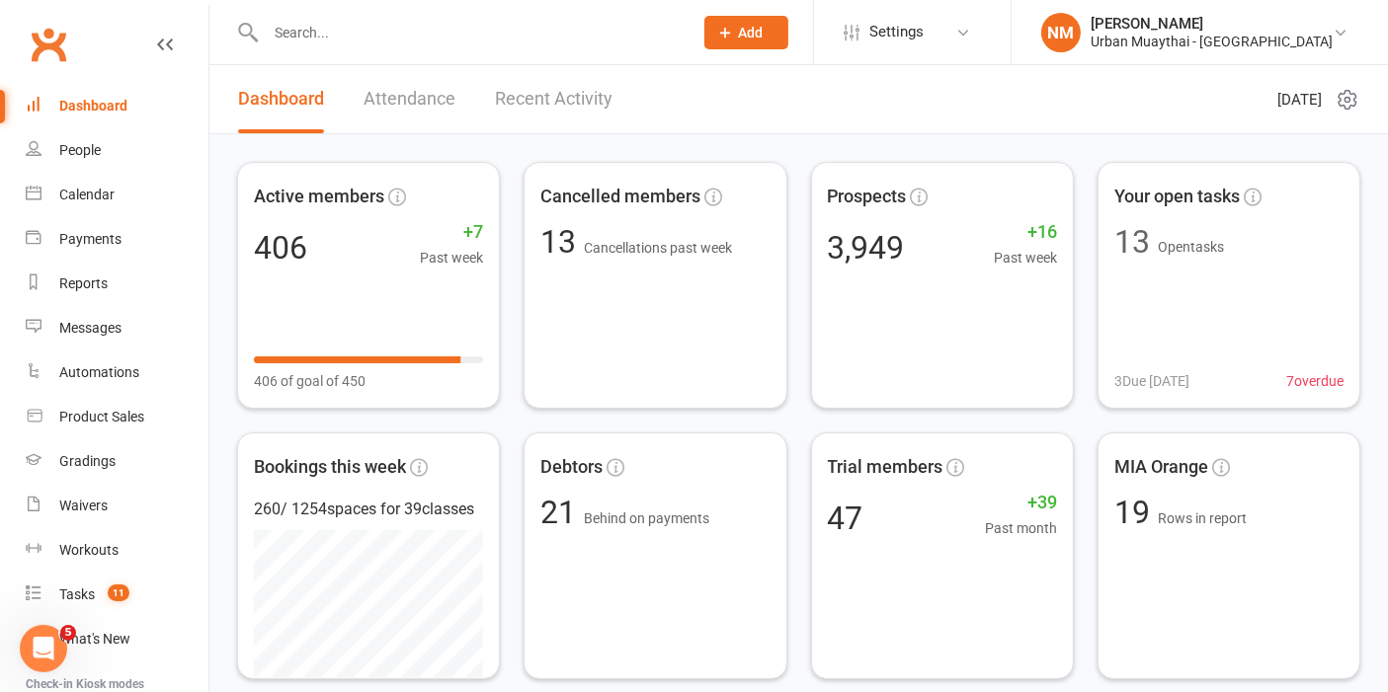
click at [513, 34] on input "text" at bounding box center [469, 33] width 419 height 28
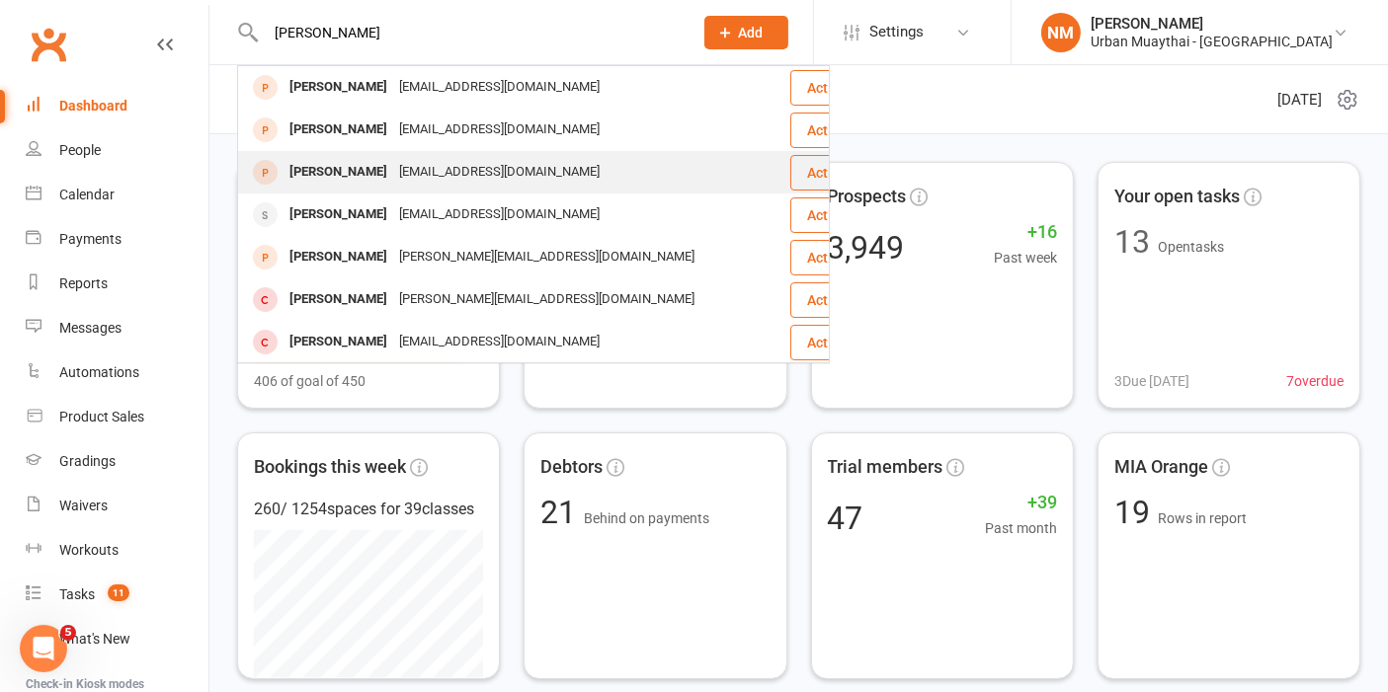
type input "martin mald"
click at [437, 164] on div "marinalonmm11@gmail.com" at bounding box center [499, 172] width 212 height 29
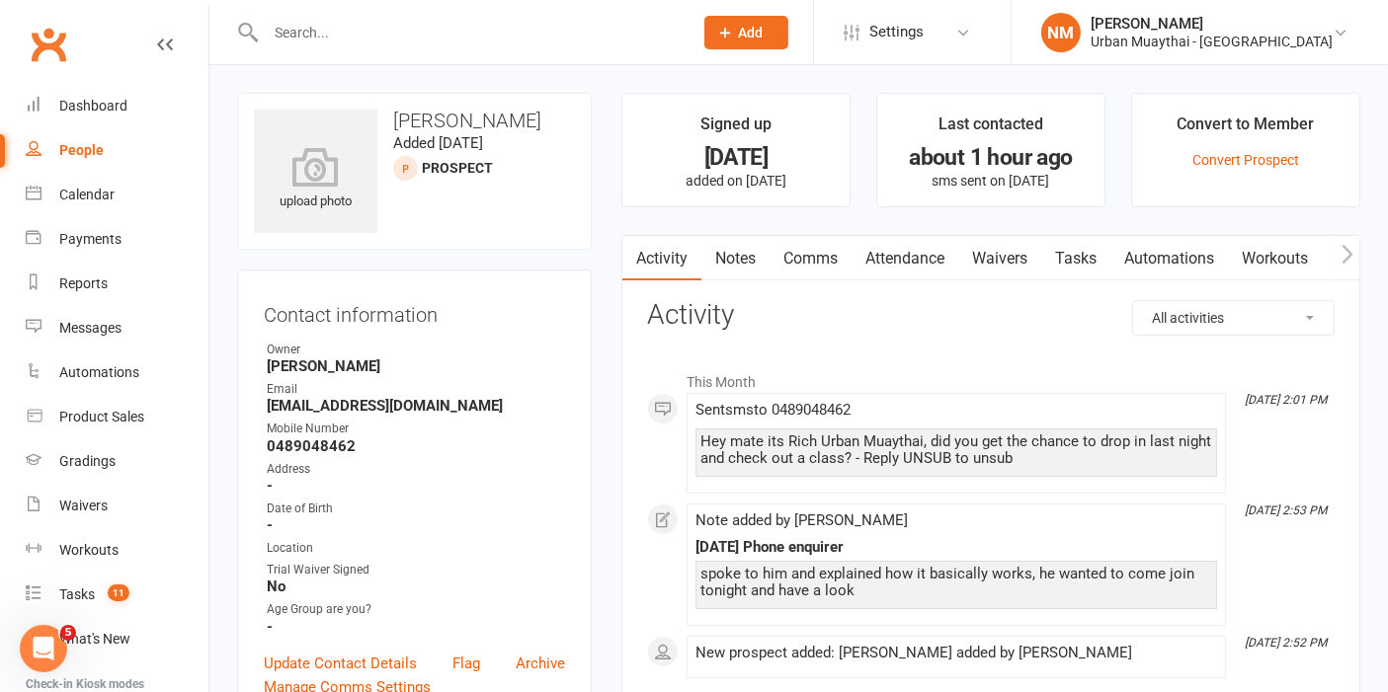
click at [753, 262] on link "Notes" at bounding box center [735, 258] width 68 height 45
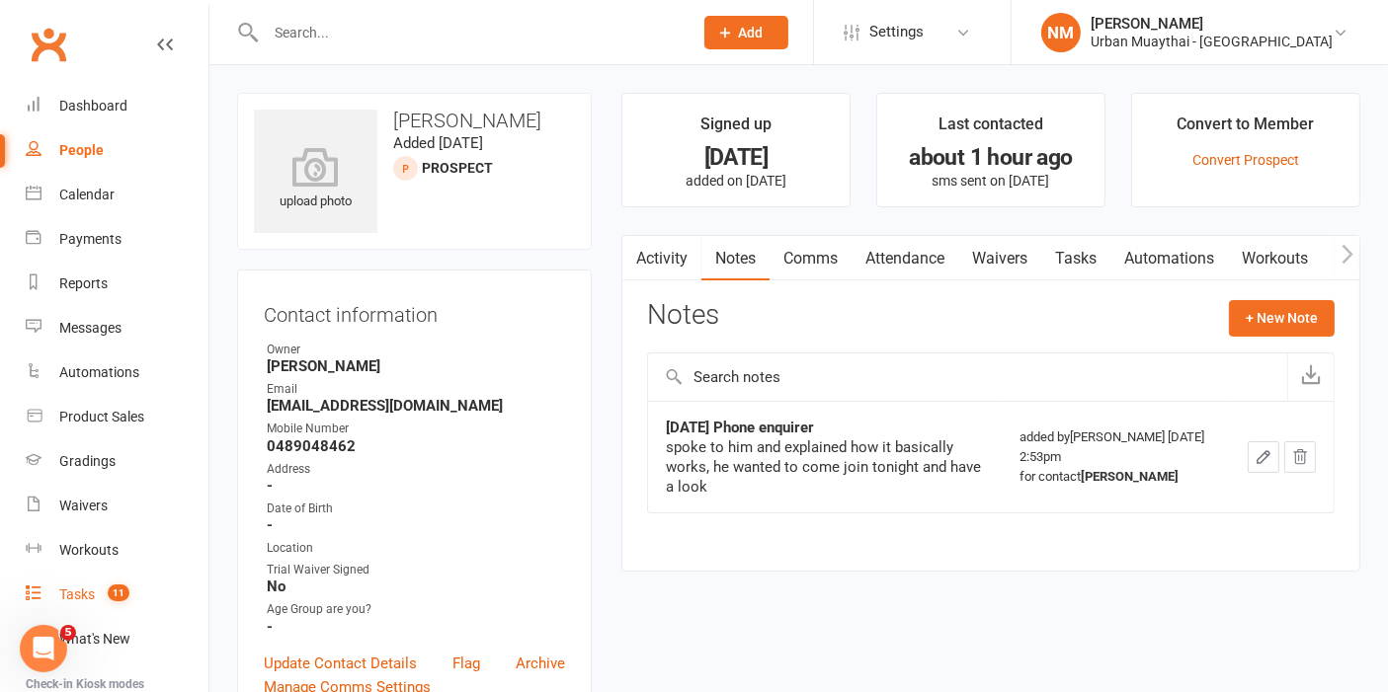
click at [89, 598] on div "Tasks" at bounding box center [77, 595] width 36 height 16
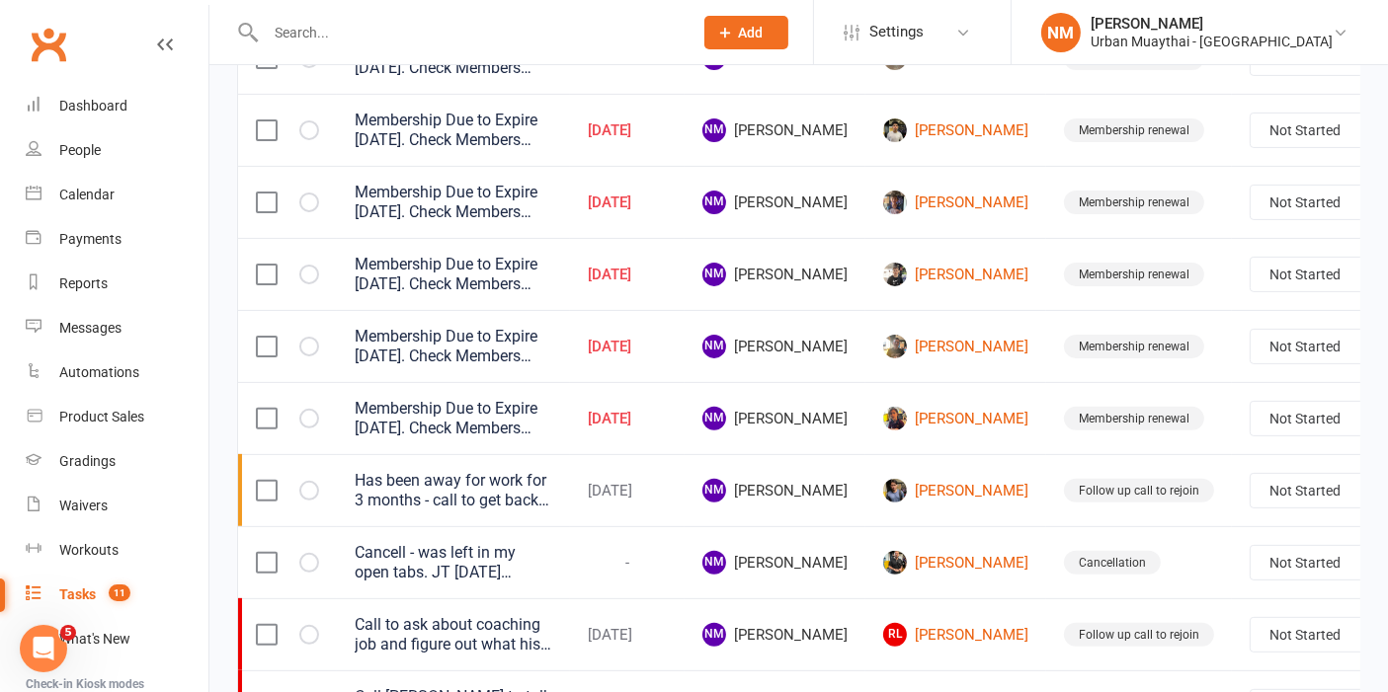
scroll to position [502, 0]
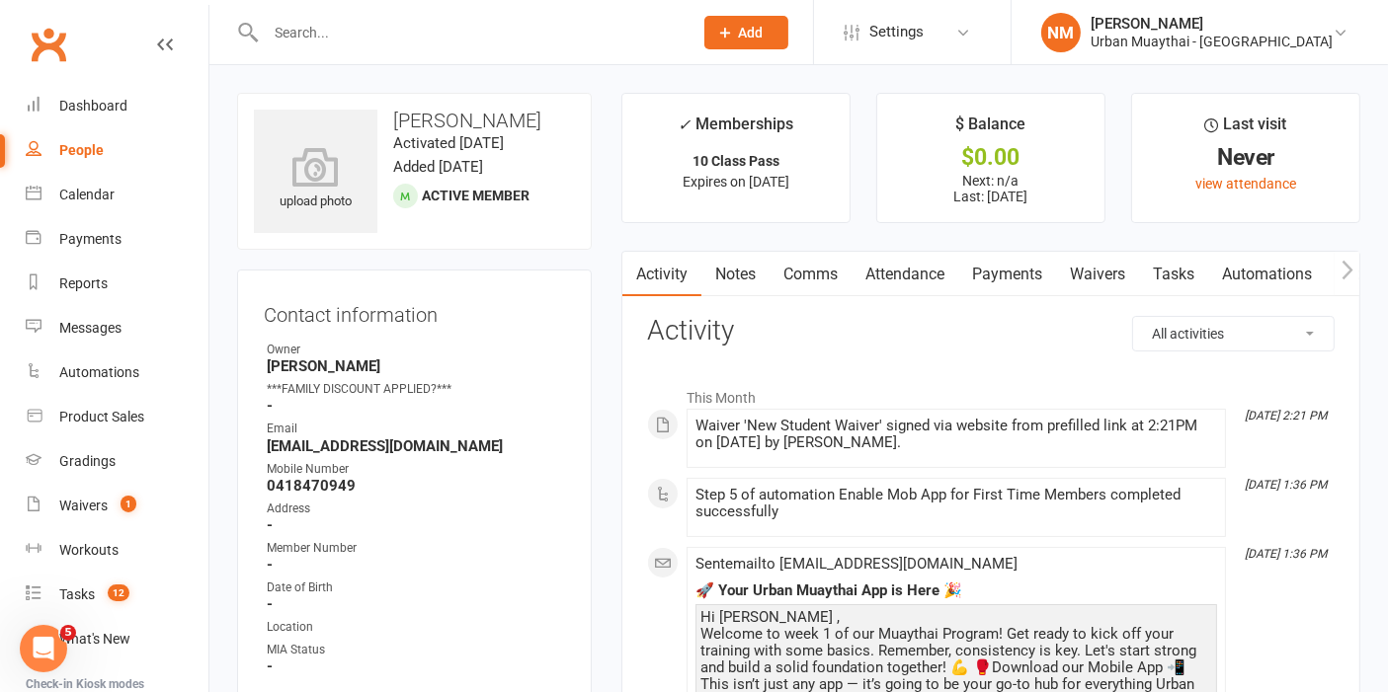
click at [914, 259] on link "Attendance" at bounding box center [904, 274] width 107 height 45
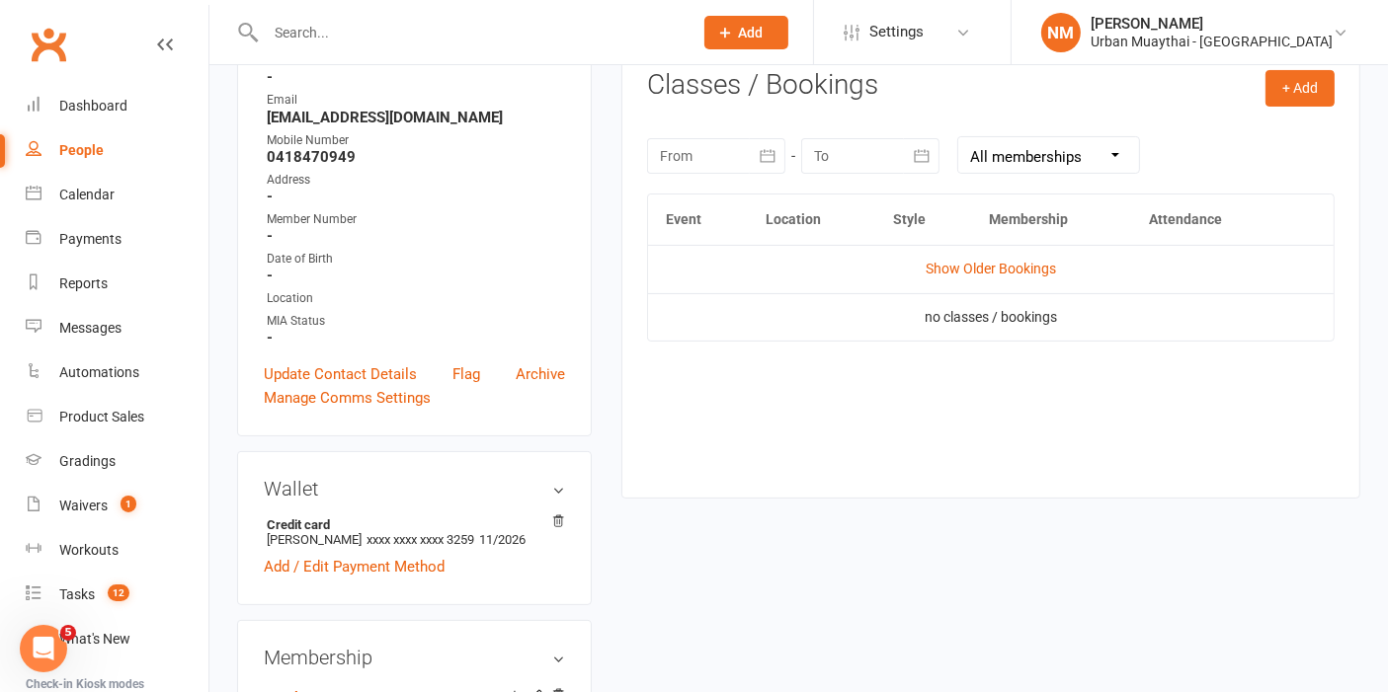
scroll to position [110, 0]
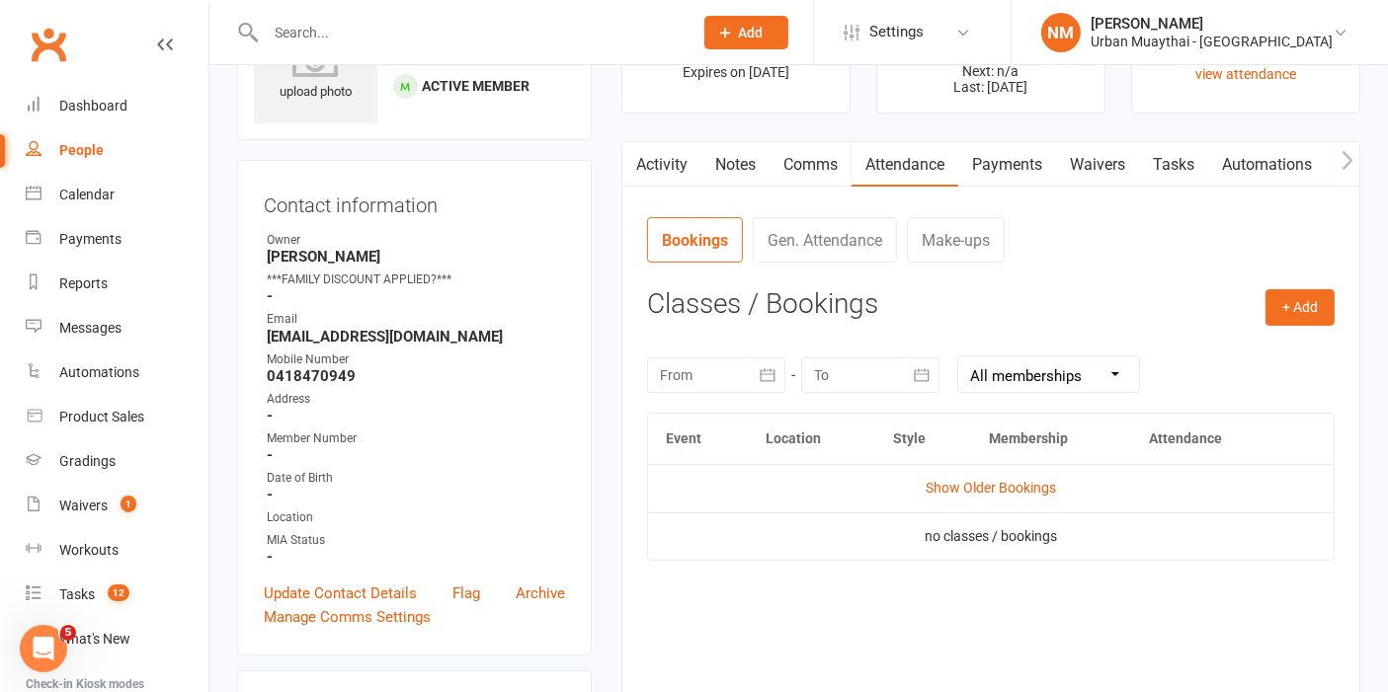
click at [891, 361] on div at bounding box center [870, 376] width 138 height 36
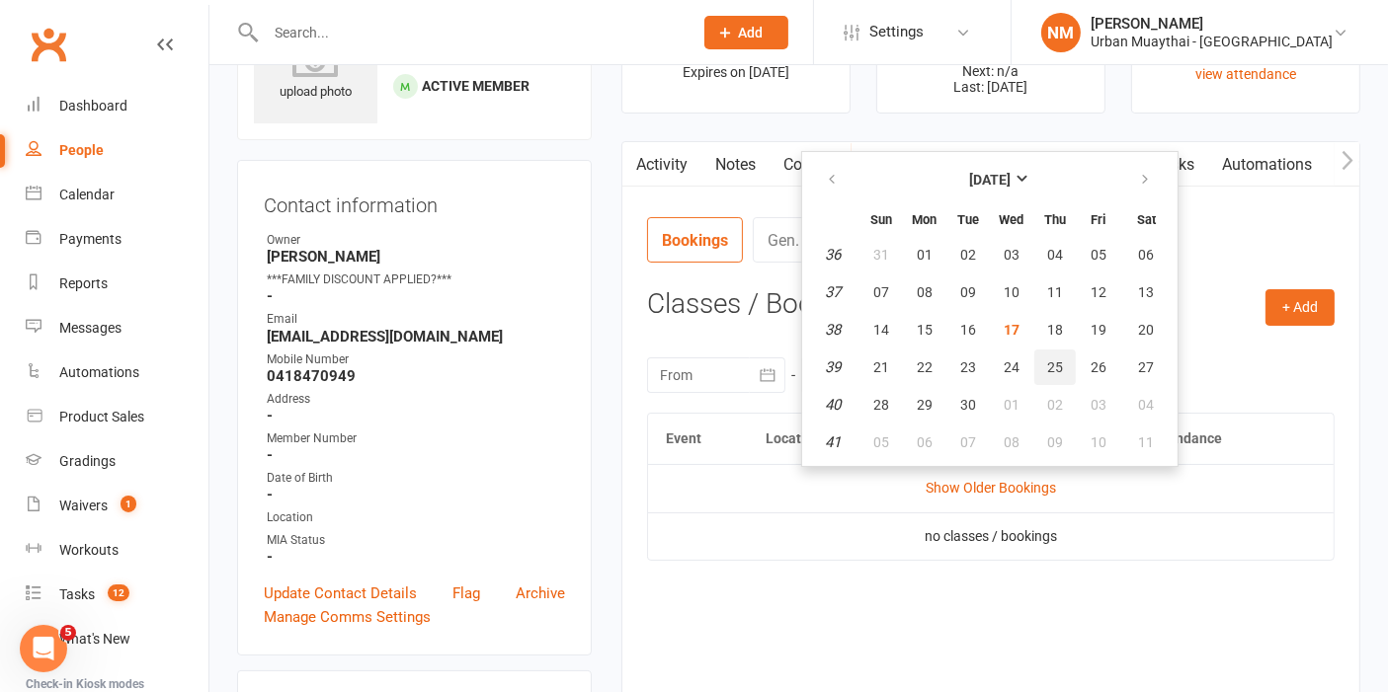
click at [1055, 350] on button "25" at bounding box center [1054, 368] width 41 height 36
type input "25 Sep 2025"
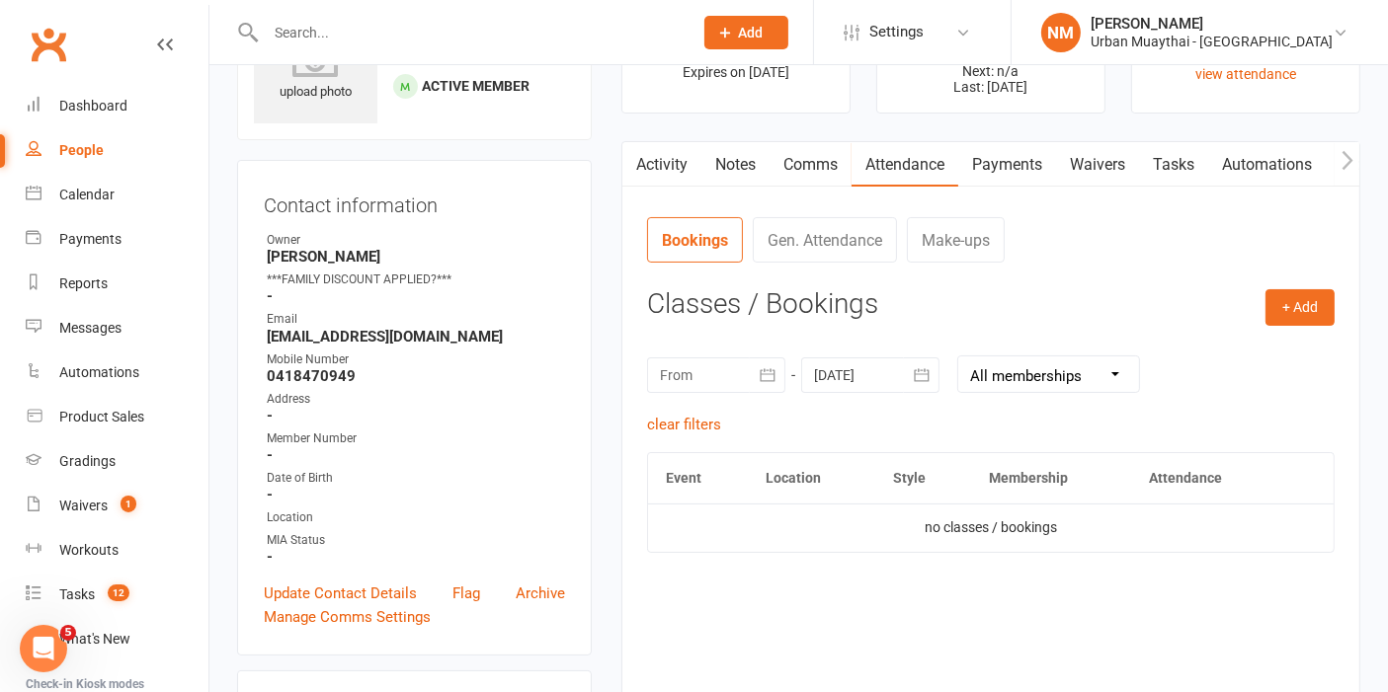
click at [766, 379] on icon "button" at bounding box center [767, 374] width 15 height 13
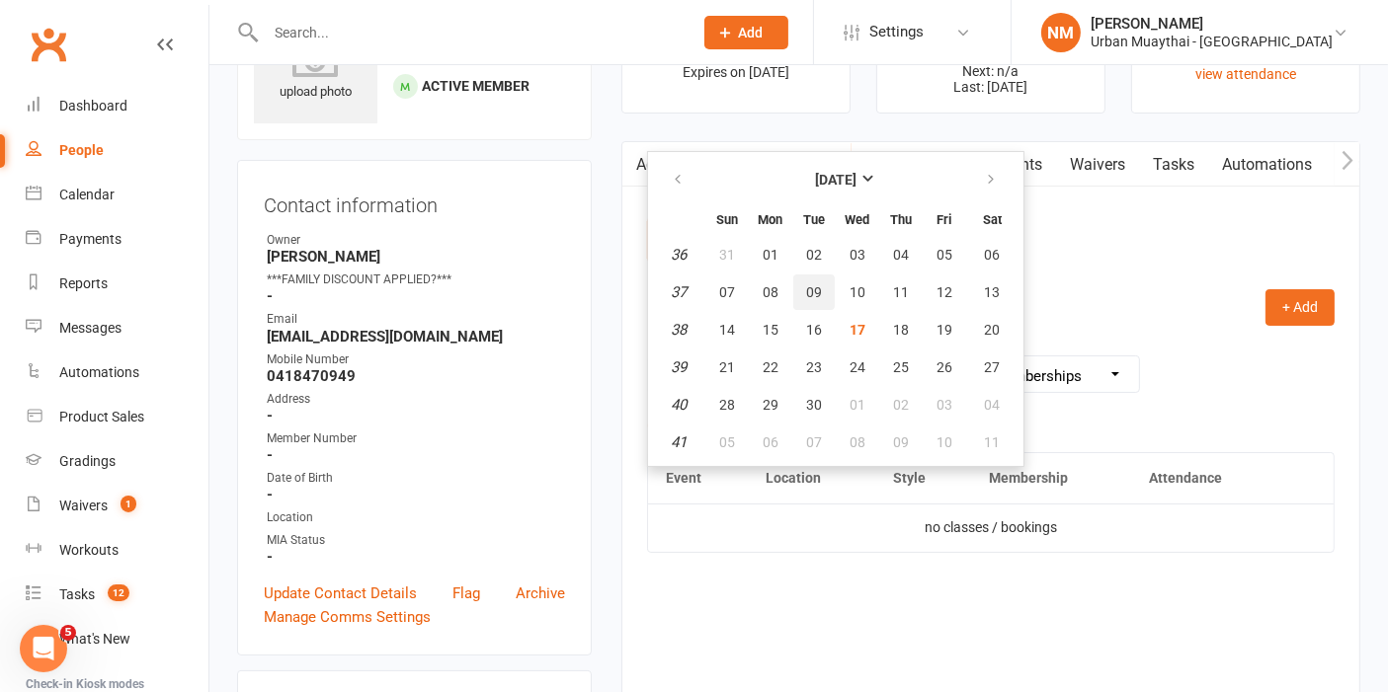
click at [827, 279] on button "09" at bounding box center [813, 293] width 41 height 36
type input "09 Sep 2025"
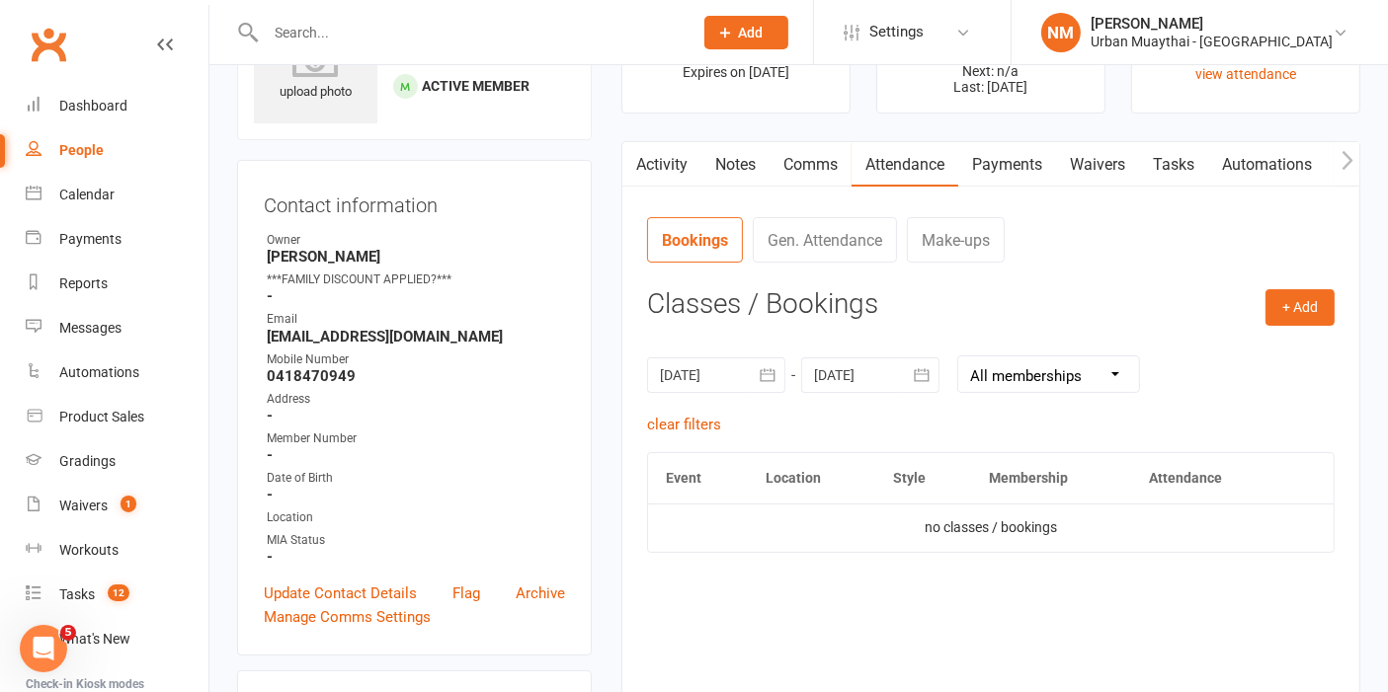
click at [1106, 289] on h3 "Classes / Bookings" at bounding box center [990, 304] width 687 height 31
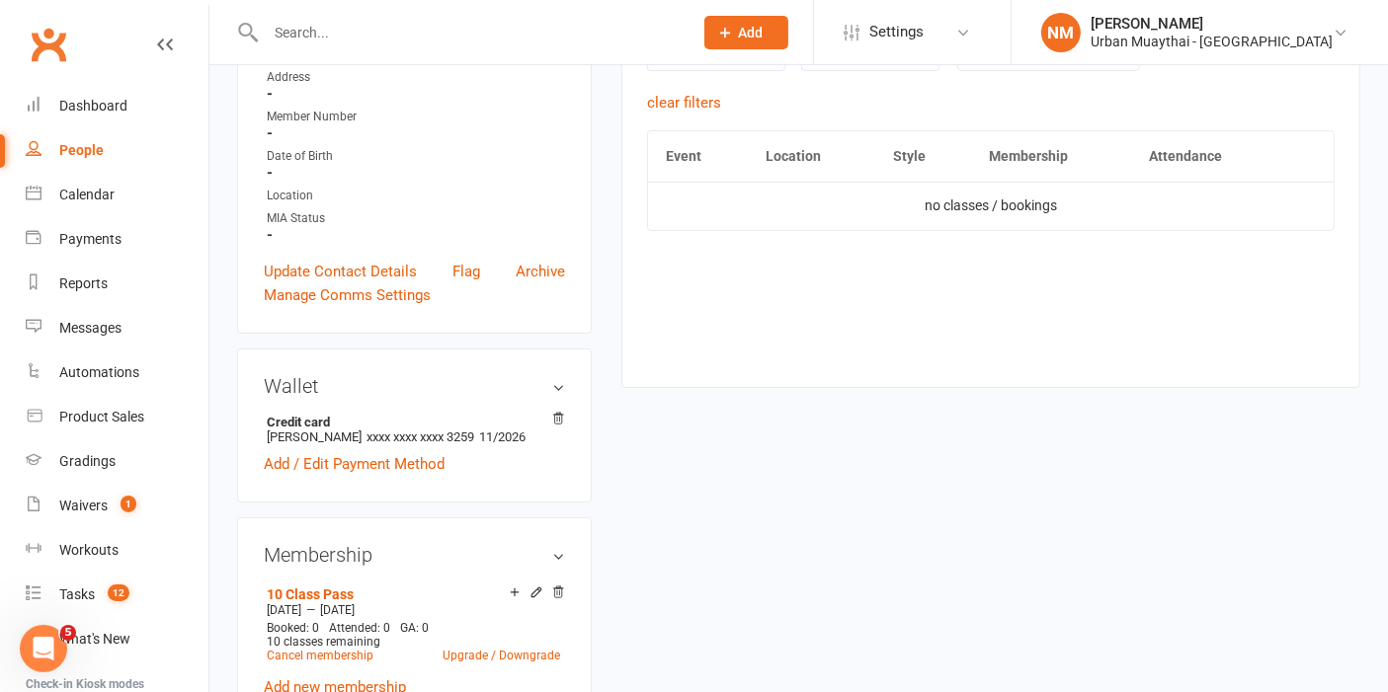
scroll to position [0, 0]
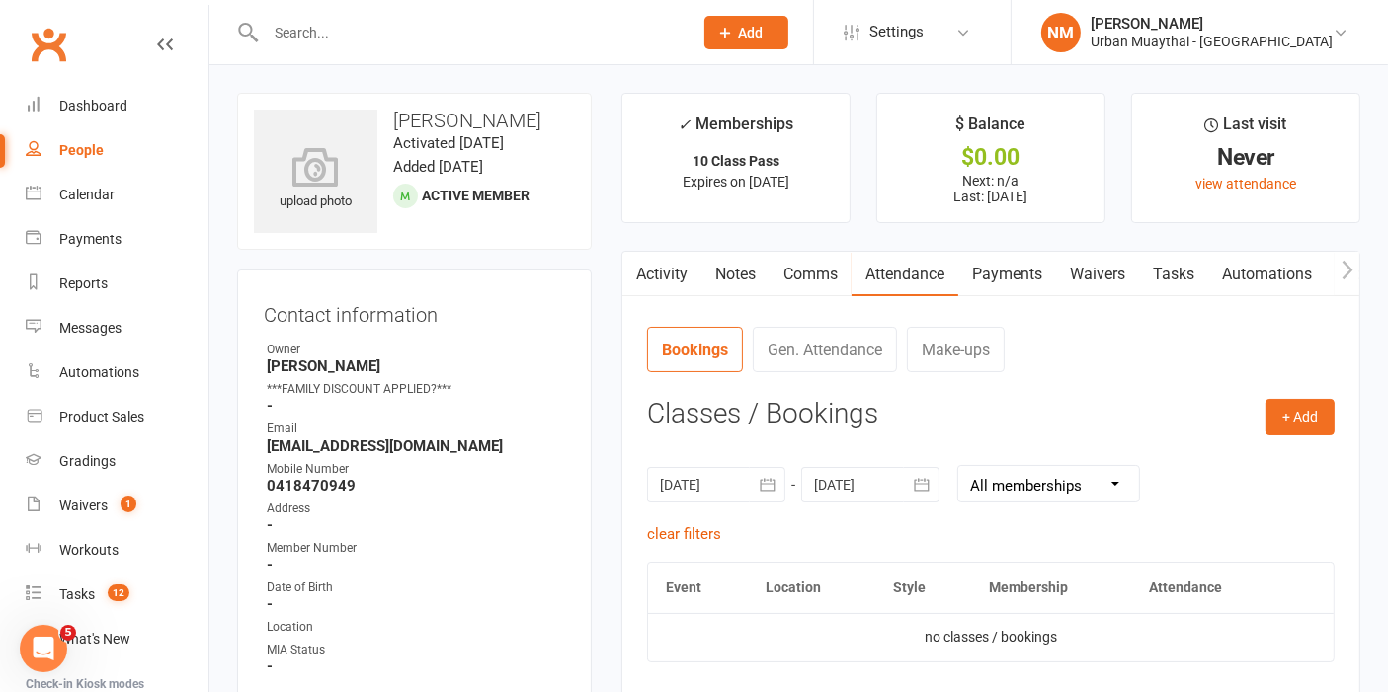
click at [723, 272] on link "Notes" at bounding box center [735, 274] width 68 height 45
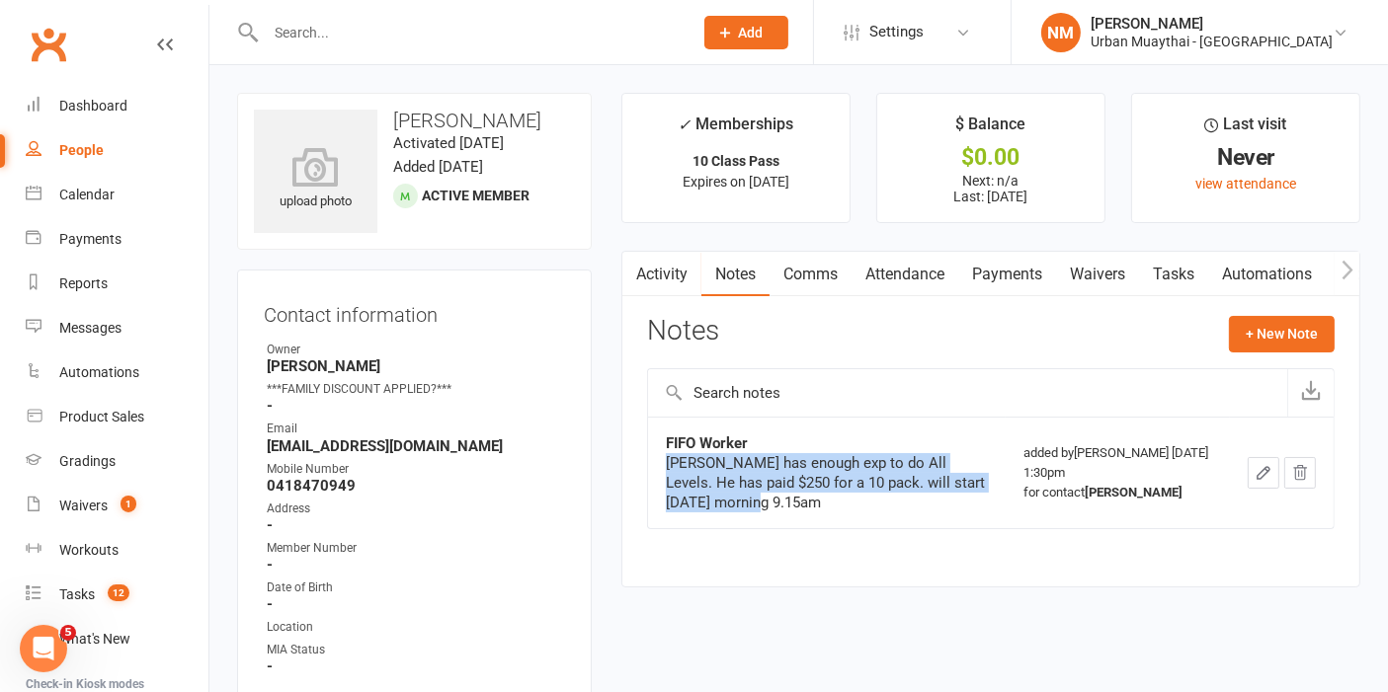
drag, startPoint x: 666, startPoint y: 456, endPoint x: 770, endPoint y: 515, distance: 119.8
click at [772, 521] on td "FIFO Worker Sam has enough exp to do All Levels. He has paid $250 for a 10 pack…" at bounding box center [827, 473] width 358 height 112
click at [770, 515] on td "FIFO Worker Sam has enough exp to do All Levels. He has paid $250 for a 10 pack…" at bounding box center [827, 473] width 358 height 112
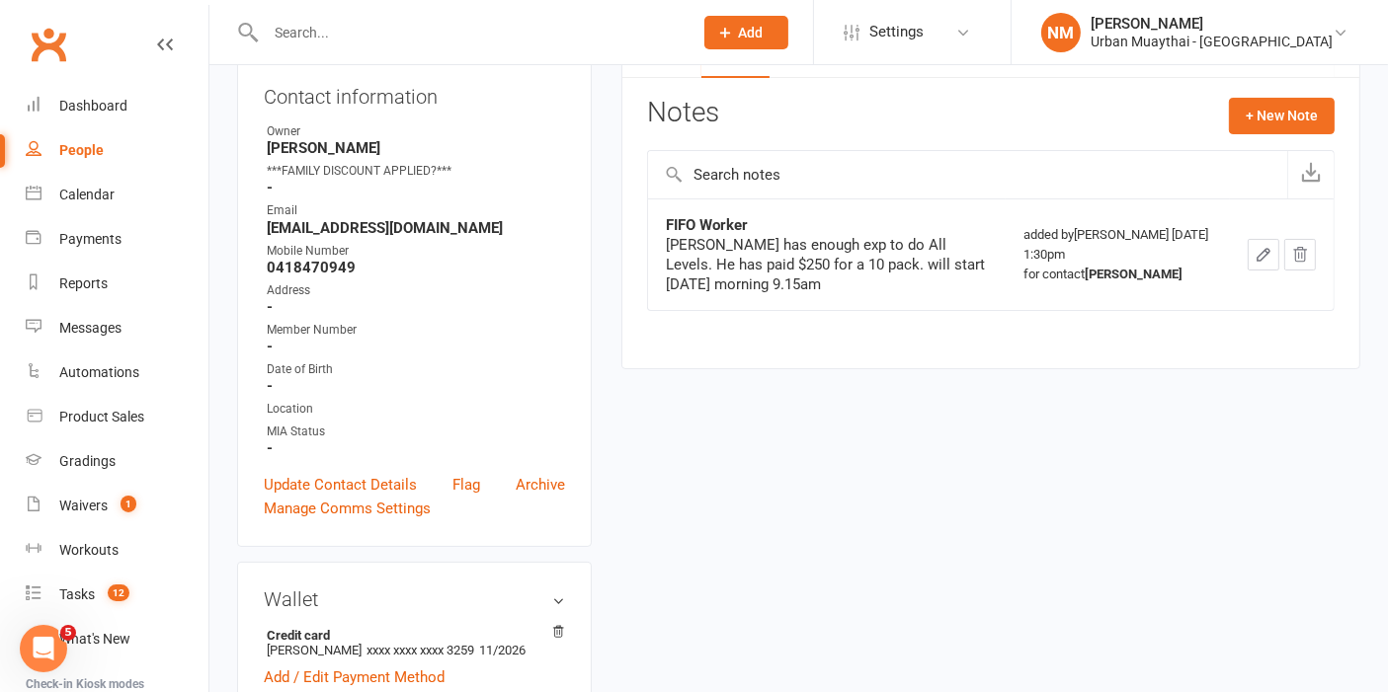
scroll to position [219, 0]
click at [782, 362] on div "Activity Notes Comms Attendance Payments Waivers Tasks Automations Workouts Gra…" at bounding box center [990, 200] width 739 height 337
click at [810, 264] on div "Sam has enough exp to do All Levels. He has paid $250 for a 10 pack. will start…" at bounding box center [827, 263] width 322 height 59
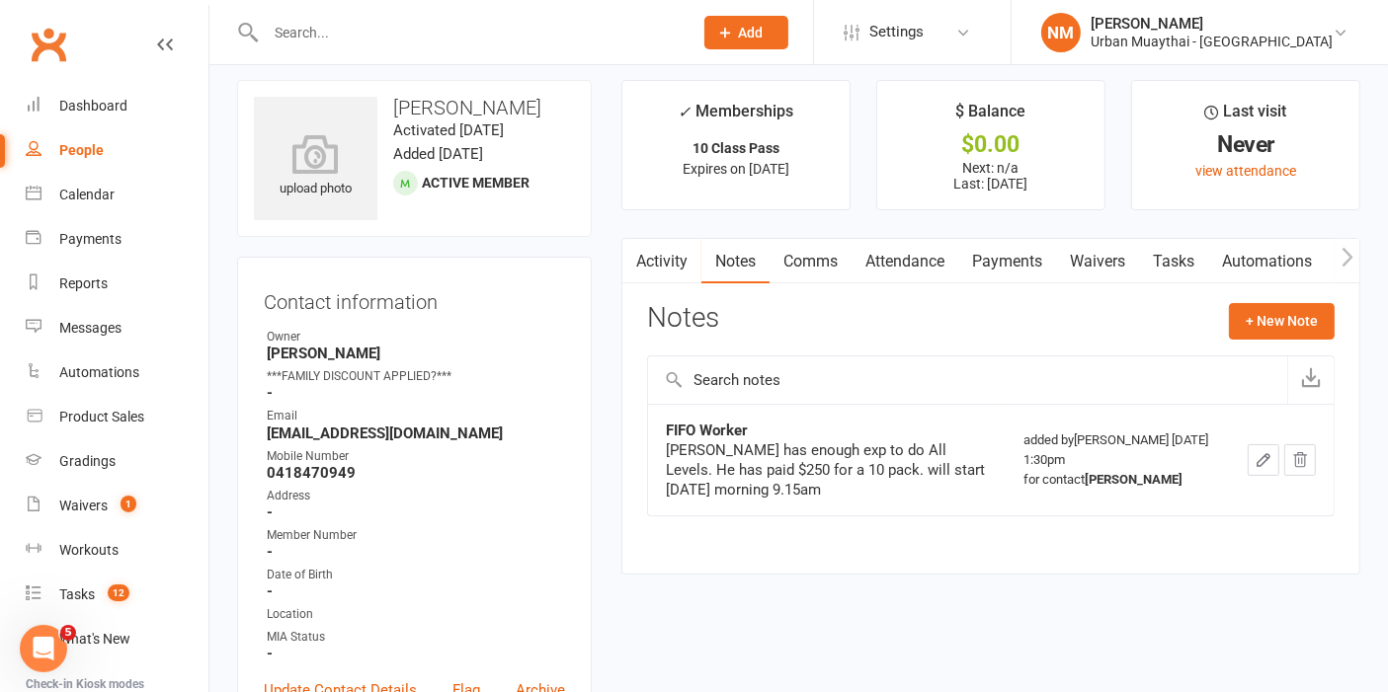
scroll to position [0, 0]
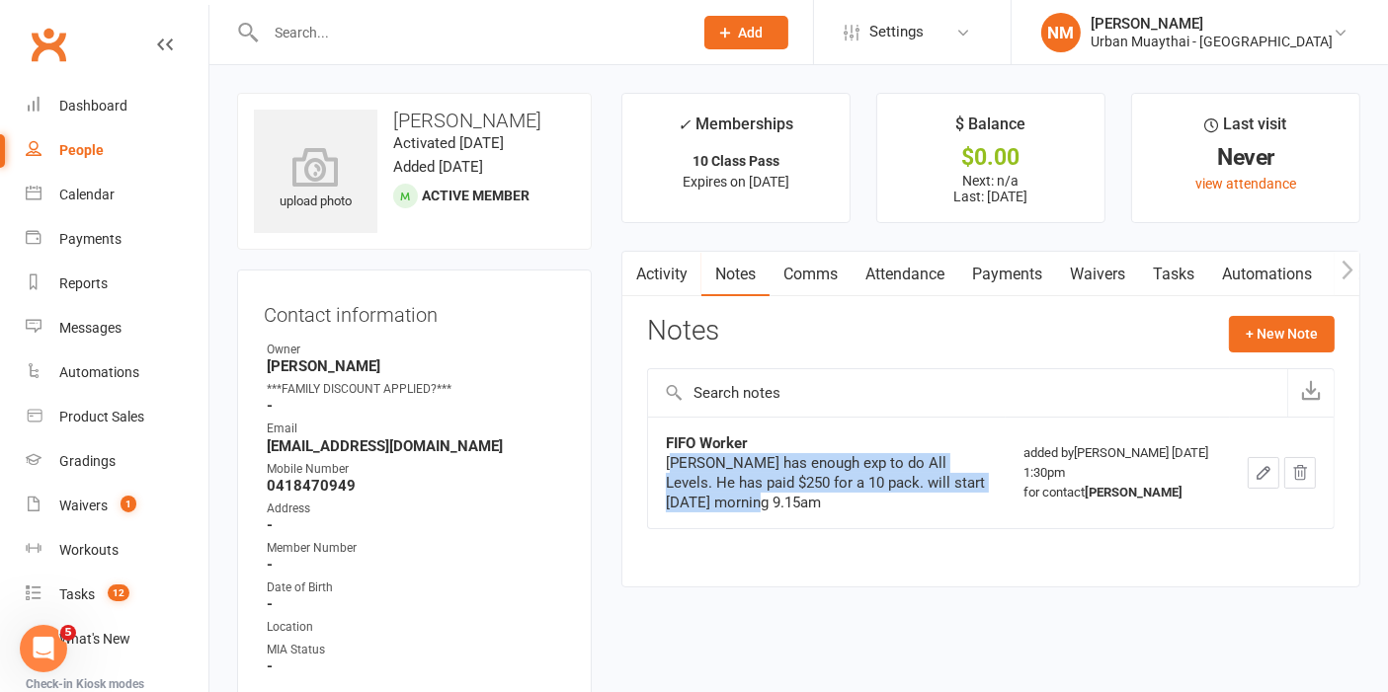
drag, startPoint x: 718, startPoint y: 506, endPoint x: 671, endPoint y: 461, distance: 65.0
click at [671, 461] on div "Sam has enough exp to do All Levels. He has paid $250 for a 10 pack. will start…" at bounding box center [827, 482] width 322 height 59
click at [671, 459] on div "Sam has enough exp to do All Levels. He has paid $250 for a 10 pack. will start…" at bounding box center [827, 482] width 322 height 59
drag, startPoint x: 670, startPoint y: 458, endPoint x: 737, endPoint y: 502, distance: 80.0
click at [737, 502] on div "Sam has enough exp to do All Levels. He has paid $250 for a 10 pack. will start…" at bounding box center [827, 482] width 322 height 59
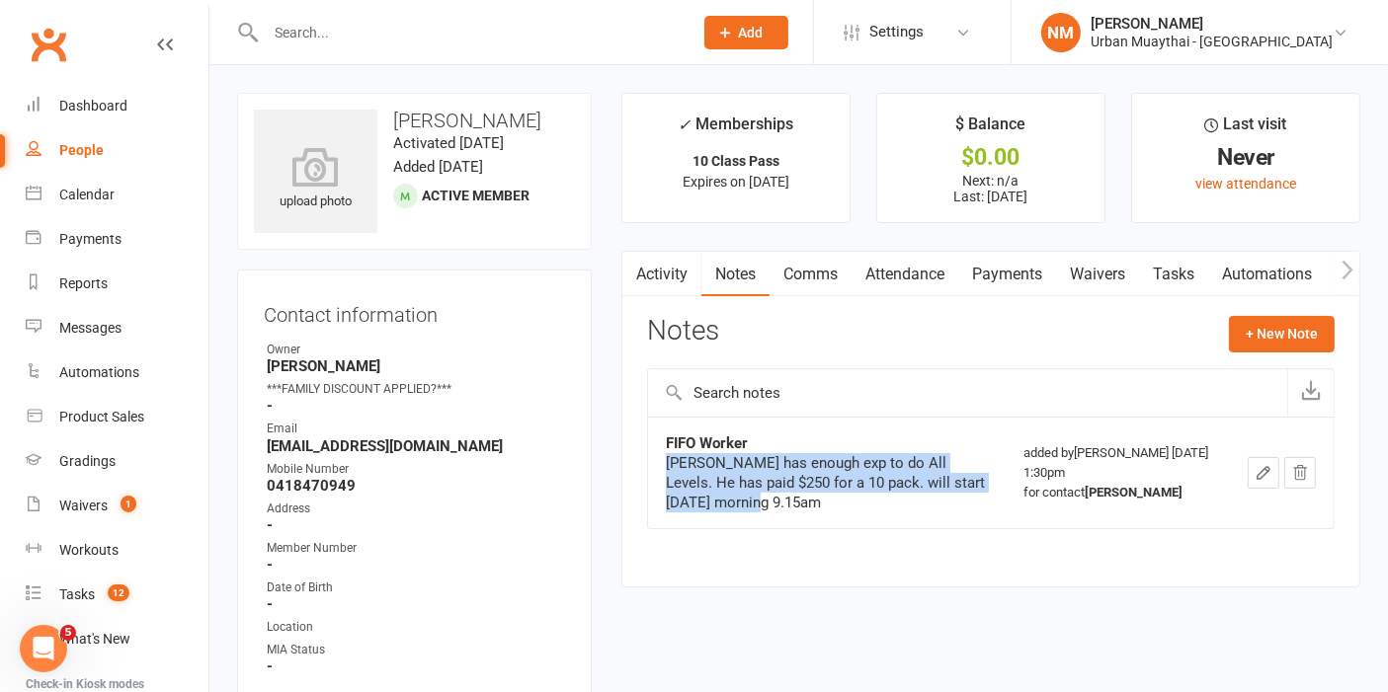
click at [737, 502] on div "Sam has enough exp to do All Levels. He has paid $250 for a 10 pack. will start…" at bounding box center [827, 482] width 322 height 59
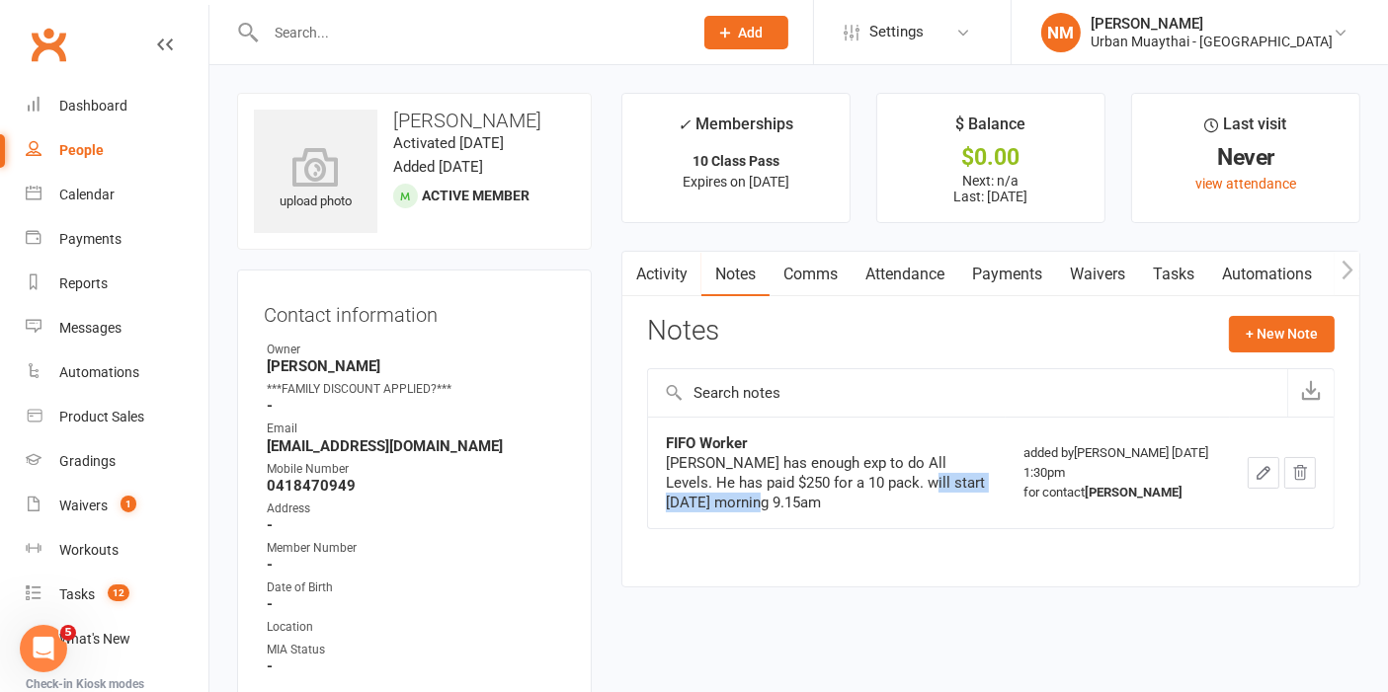
drag, startPoint x: 853, startPoint y: 475, endPoint x: 810, endPoint y: 497, distance: 48.6
click at [810, 497] on div "Sam has enough exp to do All Levels. He has paid $250 for a 10 pack. will start…" at bounding box center [827, 482] width 322 height 59
click at [801, 484] on div "Sam has enough exp to do All Levels. He has paid $250 for a 10 pack. will start…" at bounding box center [827, 482] width 322 height 59
drag, startPoint x: 737, startPoint y: 484, endPoint x: 865, endPoint y: 468, distance: 129.4
click at [865, 468] on div "Sam has enough exp to do All Levels. He has paid $250 for a 10 pack. will start…" at bounding box center [827, 482] width 322 height 59
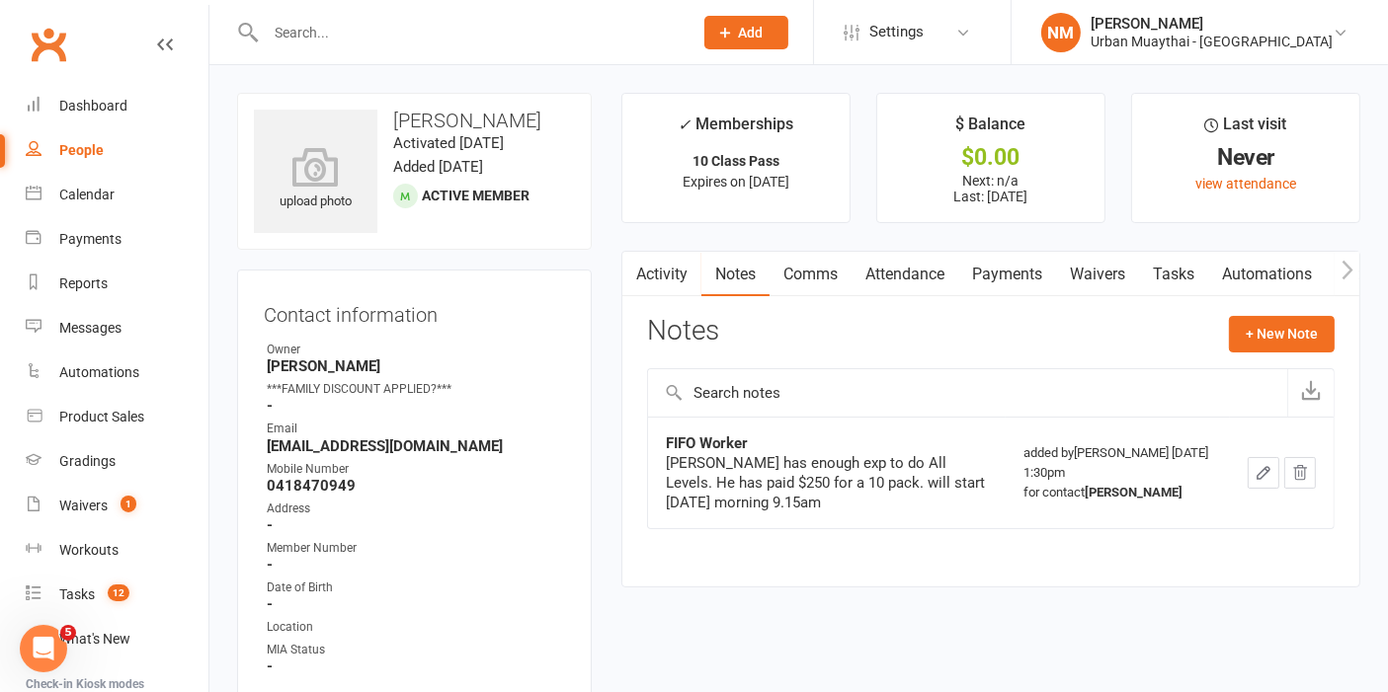
click at [863, 501] on div "Sam has enough exp to do All Levels. He has paid $250 for a 10 pack. will start…" at bounding box center [827, 482] width 322 height 59
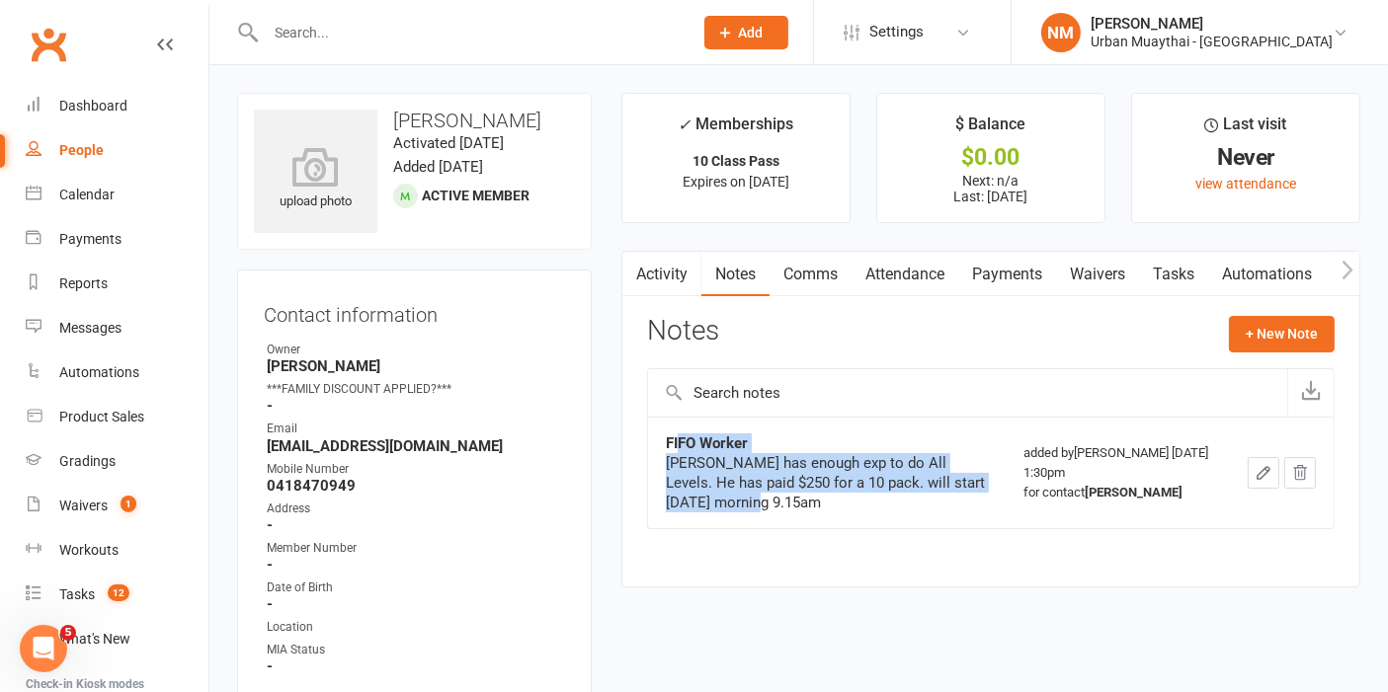
drag, startPoint x: 725, startPoint y: 510, endPoint x: 679, endPoint y: 442, distance: 81.6
click at [679, 442] on div "FIFO Worker Sam has enough exp to do All Levels. He has paid $250 for a 10 pack…" at bounding box center [827, 473] width 322 height 79
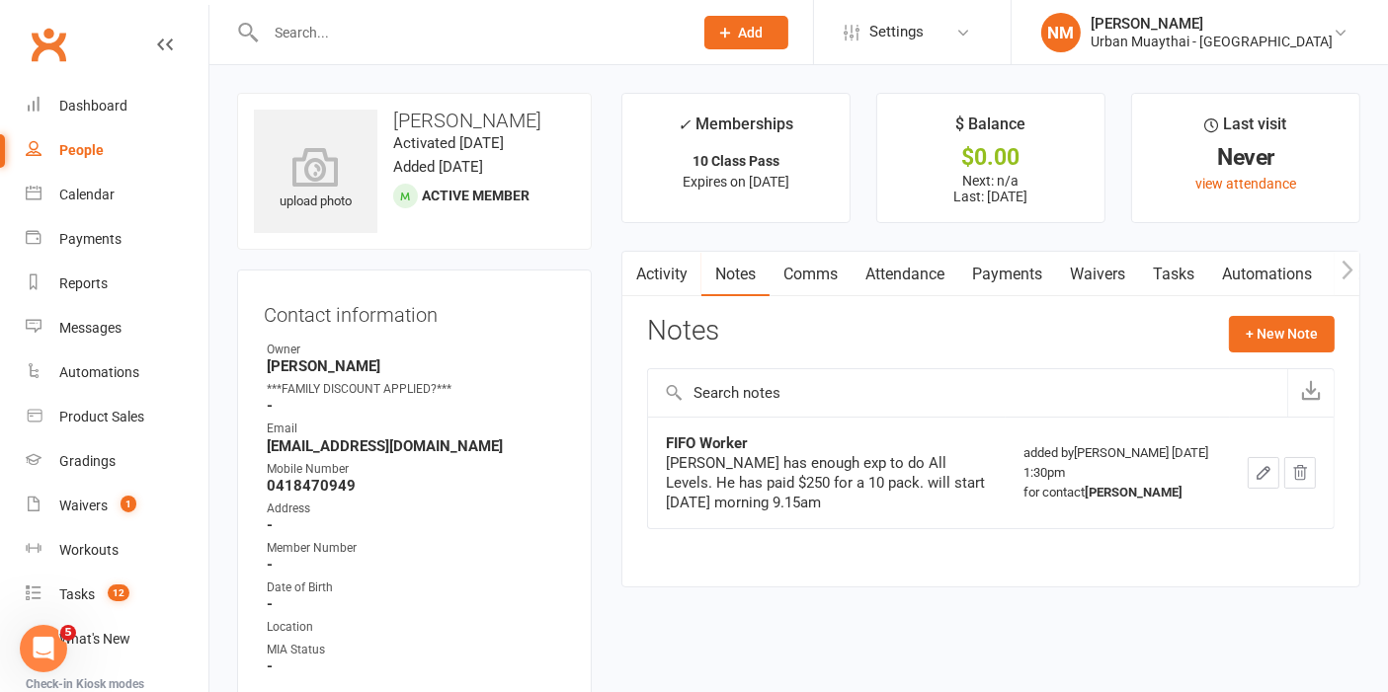
click at [670, 438] on strong "FIFO Worker" at bounding box center [707, 444] width 82 height 18
drag, startPoint x: 346, startPoint y: 27, endPoint x: 363, endPoint y: 83, distance: 59.0
click at [344, 27] on input "text" at bounding box center [469, 33] width 419 height 28
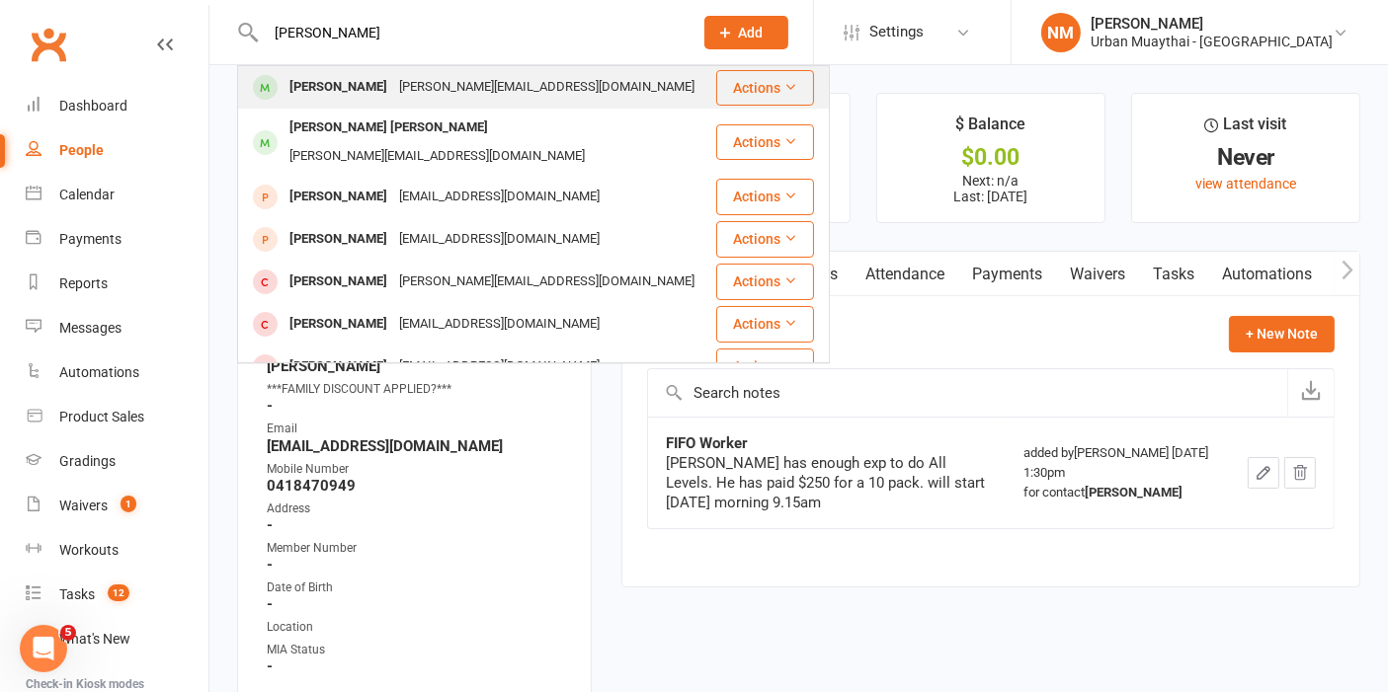
type input "sam noonan"
click at [393, 91] on div "noonan.sam91@gmail.com" at bounding box center [546, 87] width 307 height 29
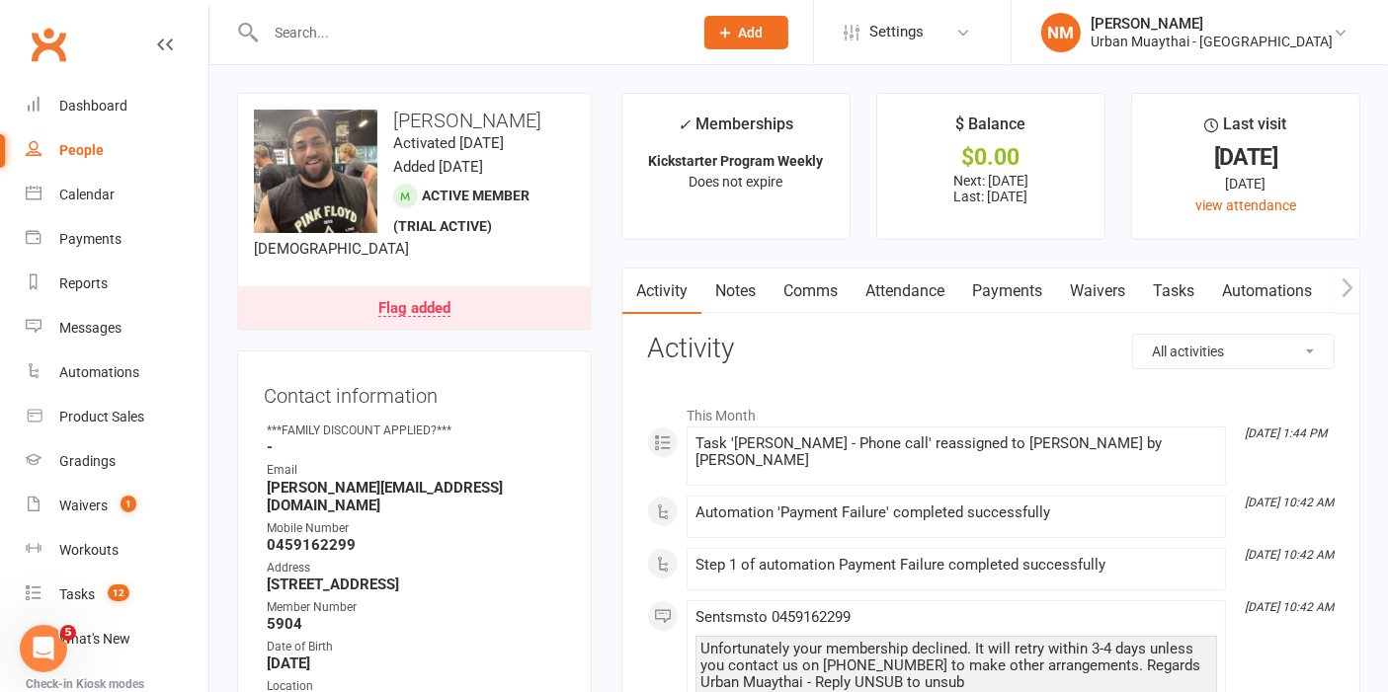
click at [396, 317] on div "Flag added" at bounding box center [414, 309] width 72 height 16
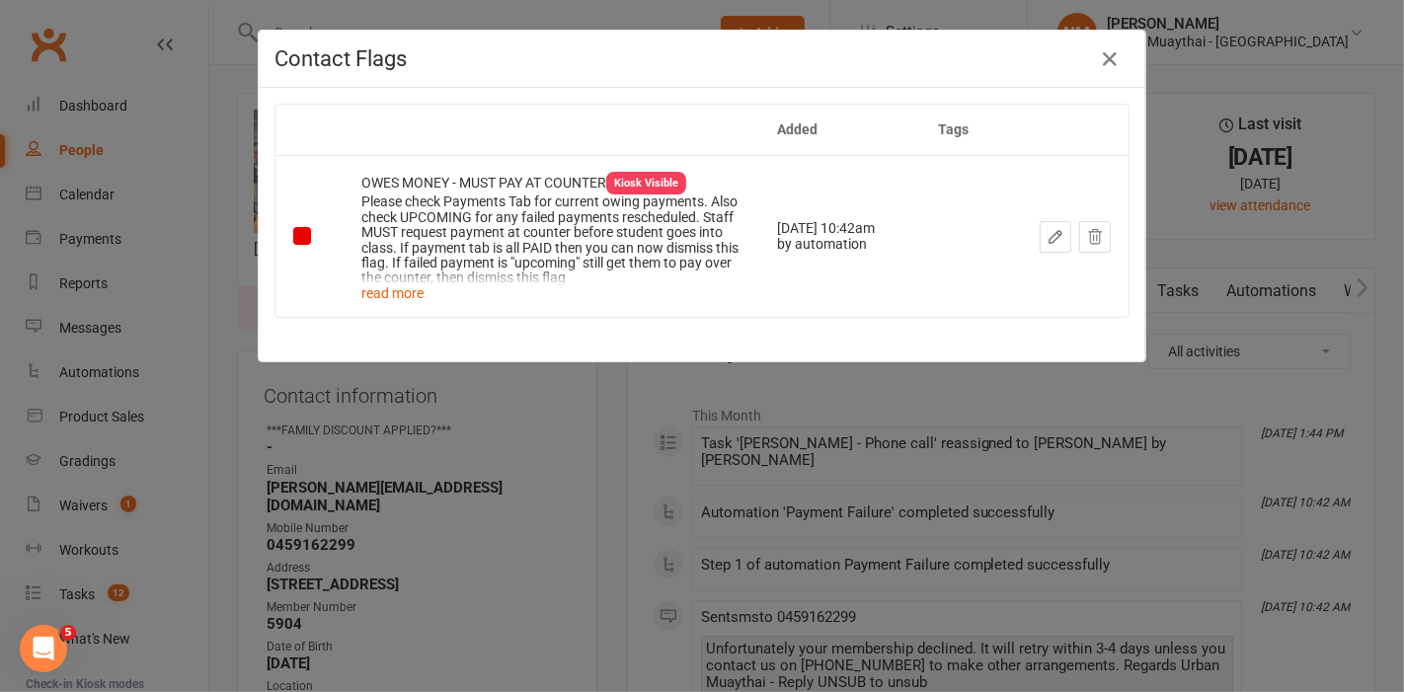
click at [431, 522] on div "Contact Flags Added Tags OWES MONEY - MUST PAY AT COUNTER Kiosk Visible Please …" at bounding box center [702, 346] width 1404 height 692
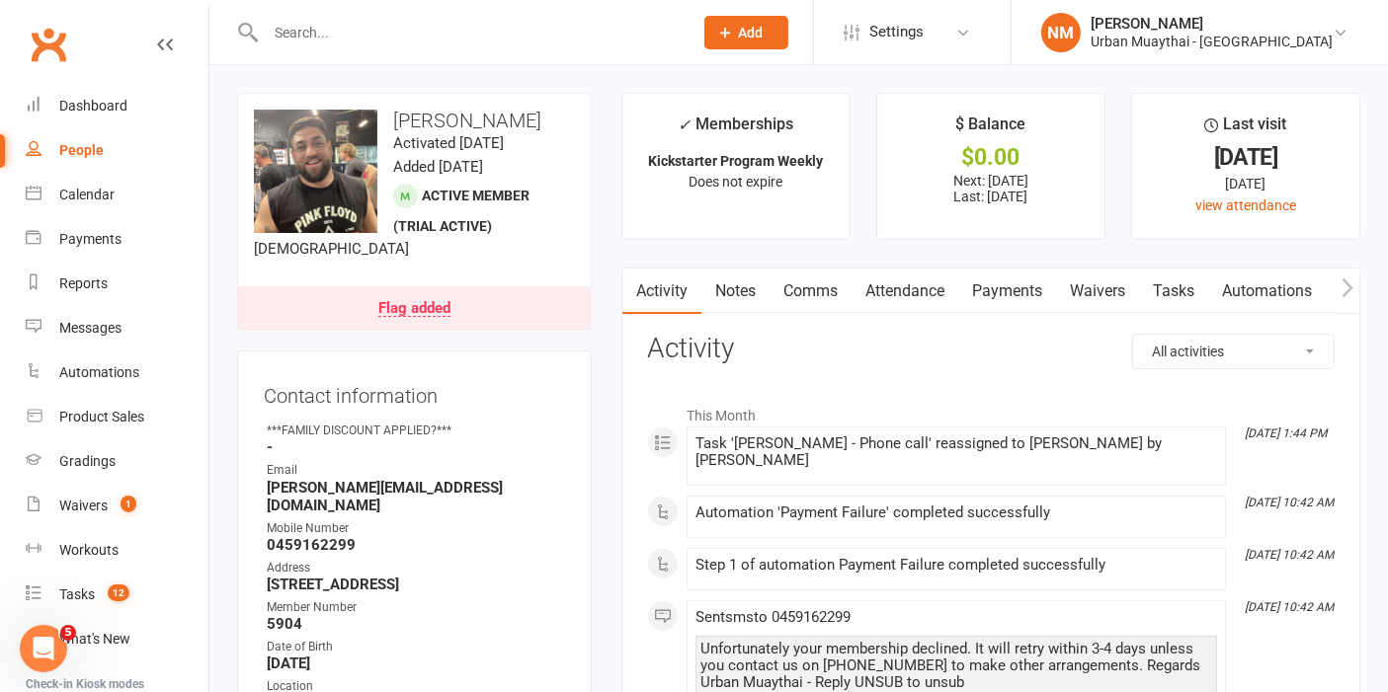
click at [1024, 280] on link "Payments" at bounding box center [1007, 291] width 98 height 45
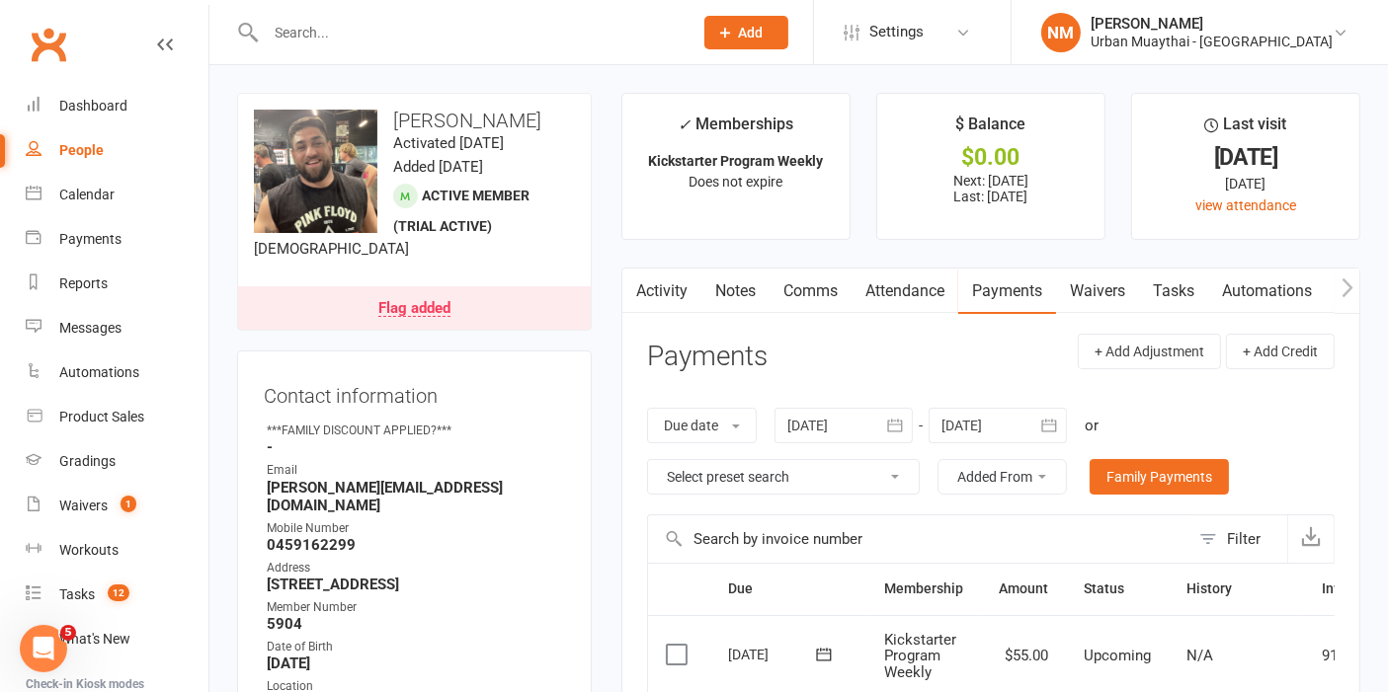
click at [363, 33] on input "text" at bounding box center [469, 33] width 419 height 28
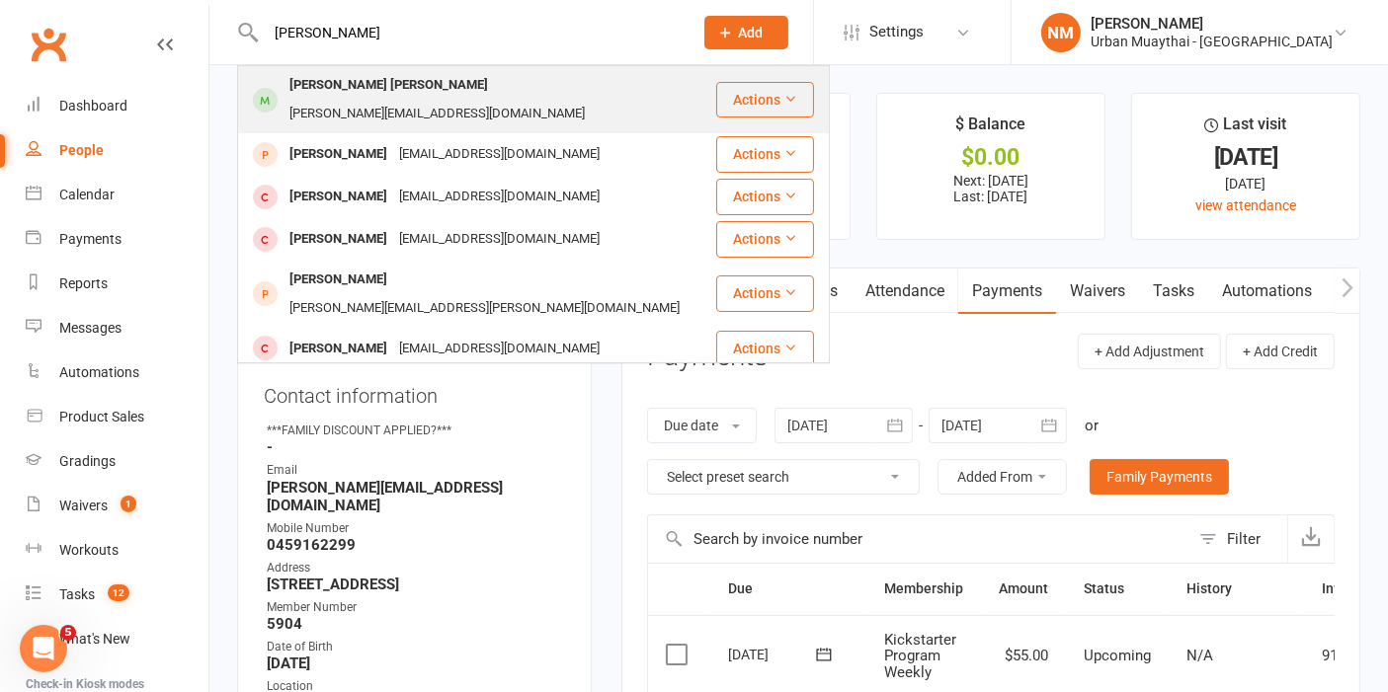
type input "knox"
click at [518, 100] on div "noonan.sam91@gmail.com" at bounding box center [436, 114] width 307 height 29
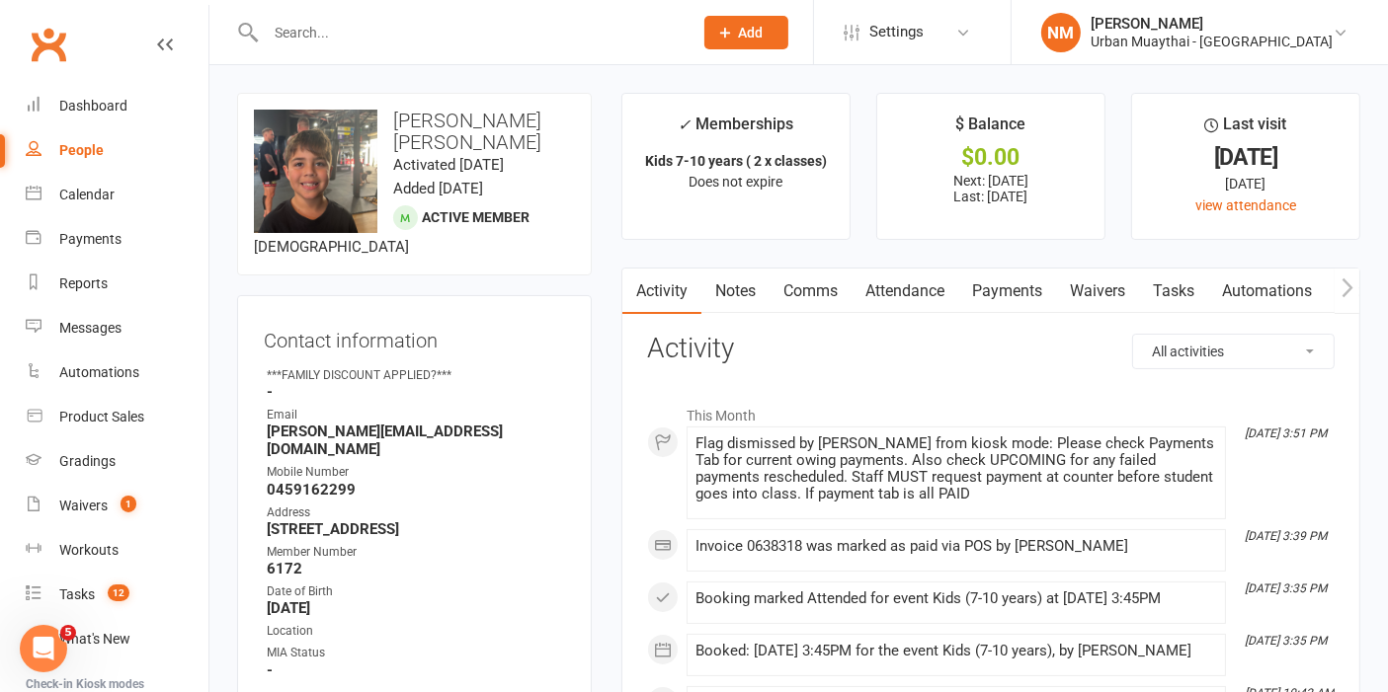
click at [985, 300] on link "Payments" at bounding box center [1007, 291] width 98 height 45
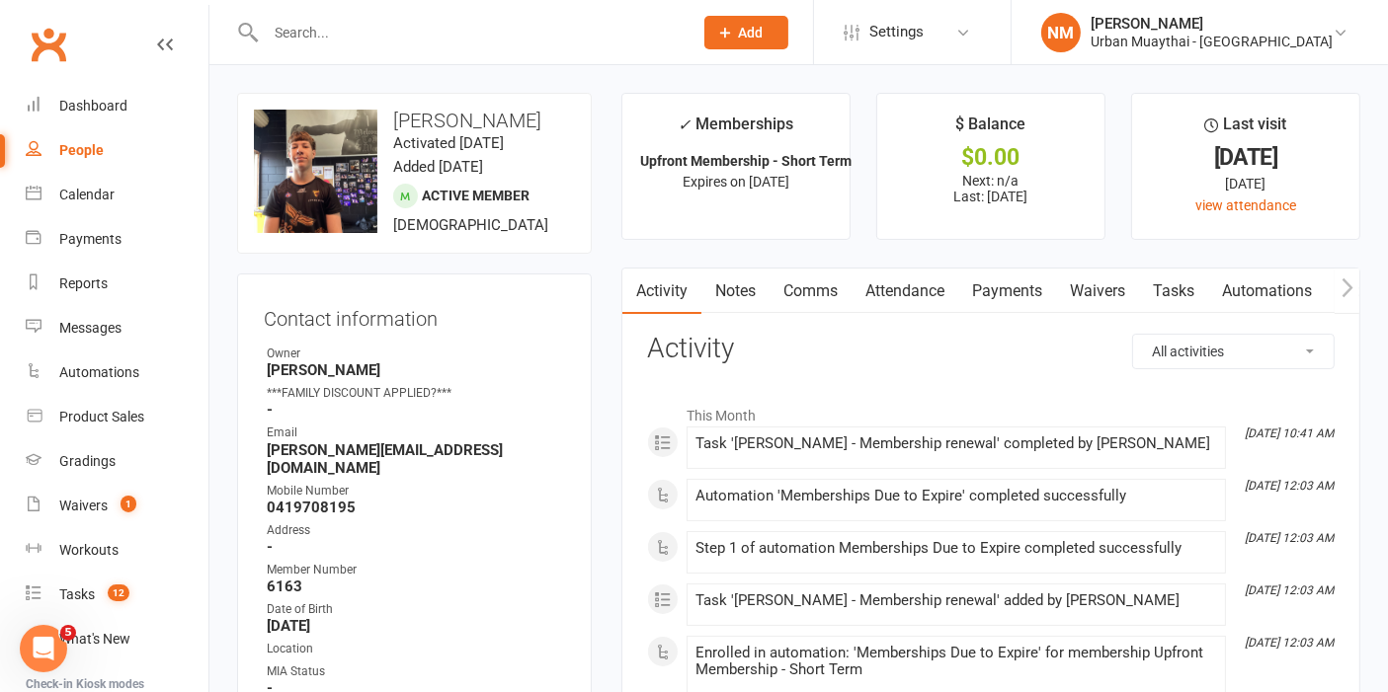
click at [729, 295] on link "Notes" at bounding box center [735, 291] width 68 height 45
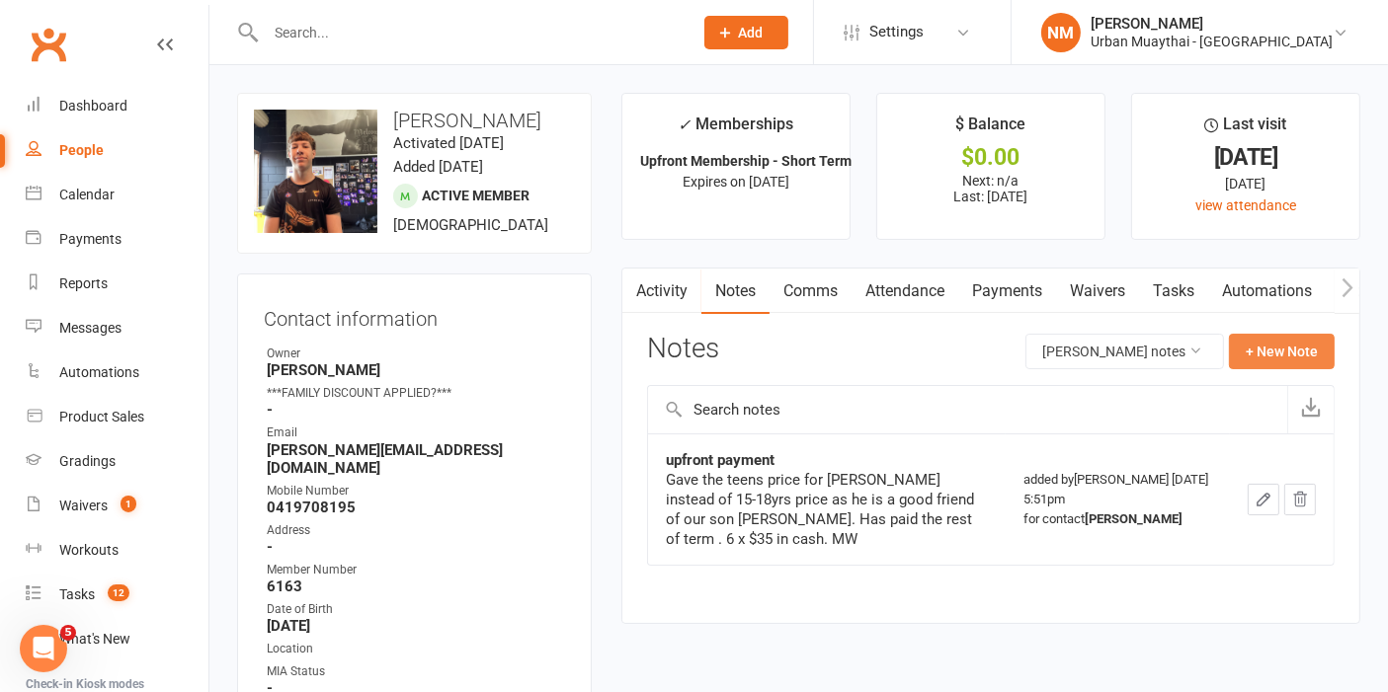
click at [1305, 360] on button "+ New Note" at bounding box center [1282, 352] width 106 height 36
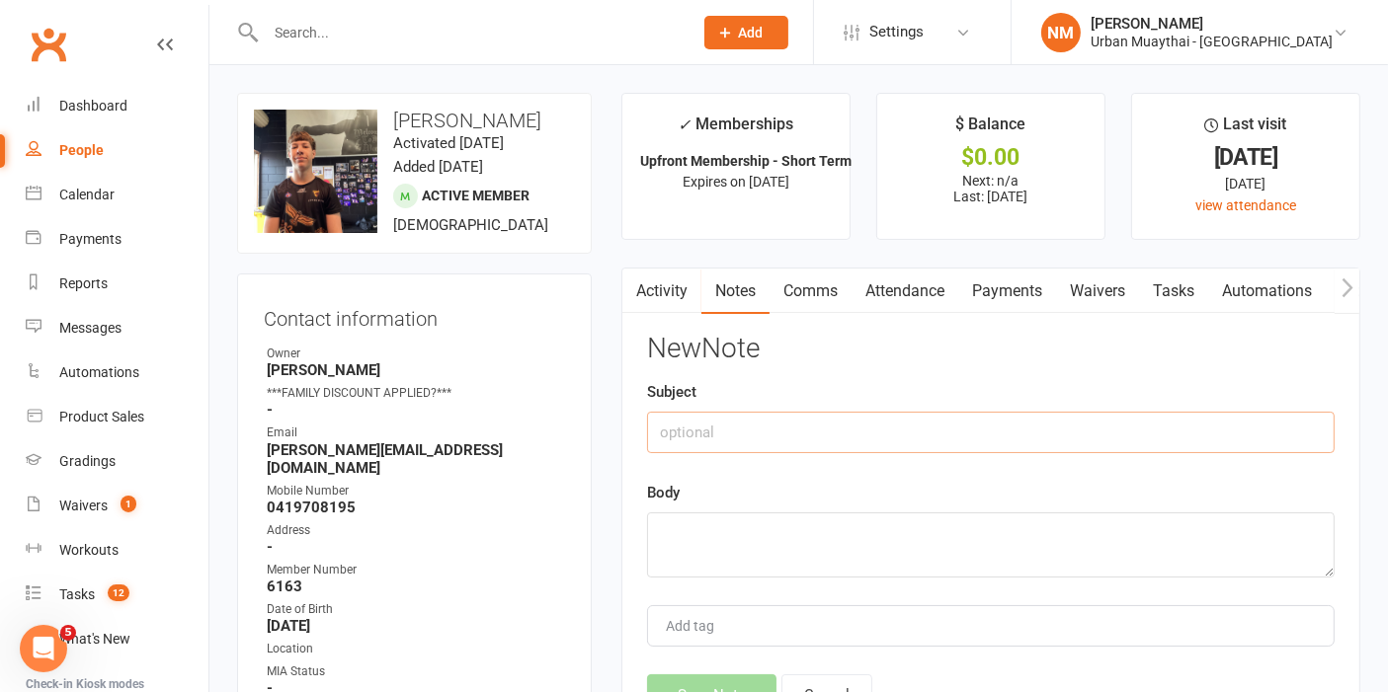
click at [790, 439] on input "text" at bounding box center [990, 432] width 687 height 41
type input "Membership"
type textarea "Called NA - 3pm"
drag, startPoint x: 884, startPoint y: 553, endPoint x: 857, endPoint y: 539, distance: 30.0
click at [883, 551] on textarea "Called NA - 3pm" at bounding box center [990, 545] width 687 height 65
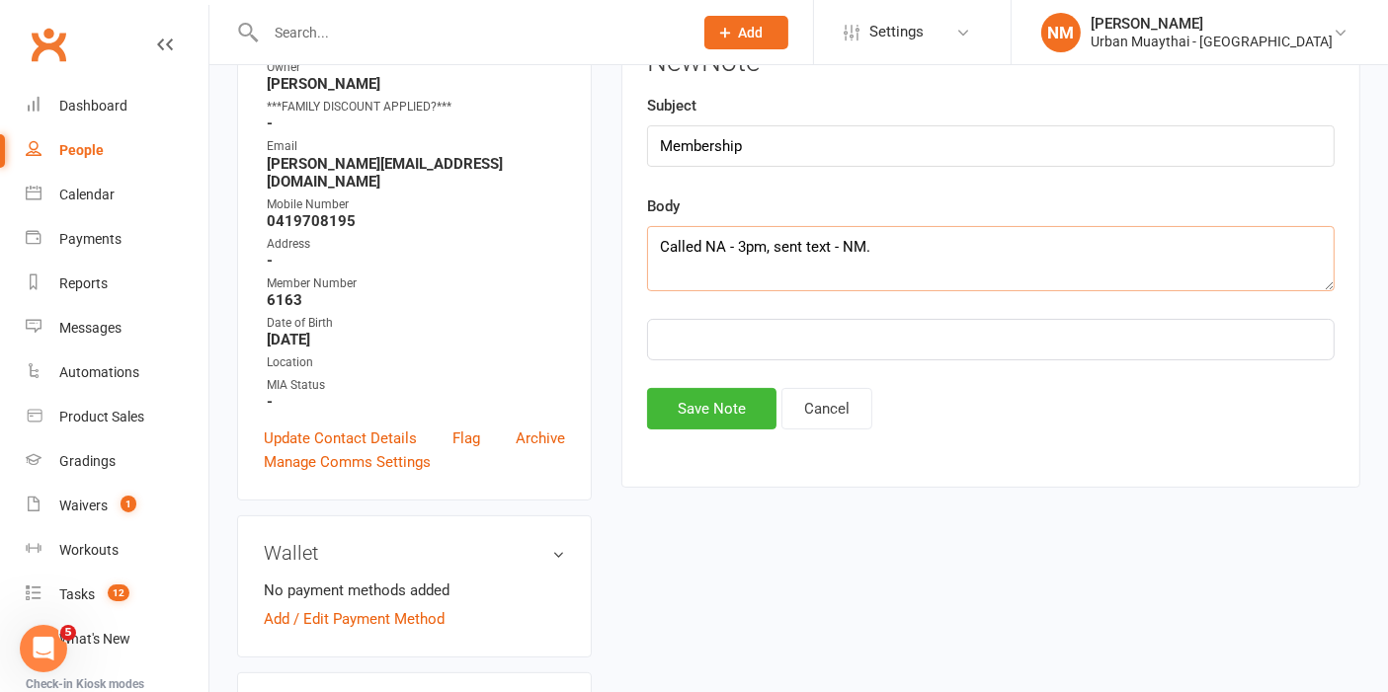
scroll to position [439, 0]
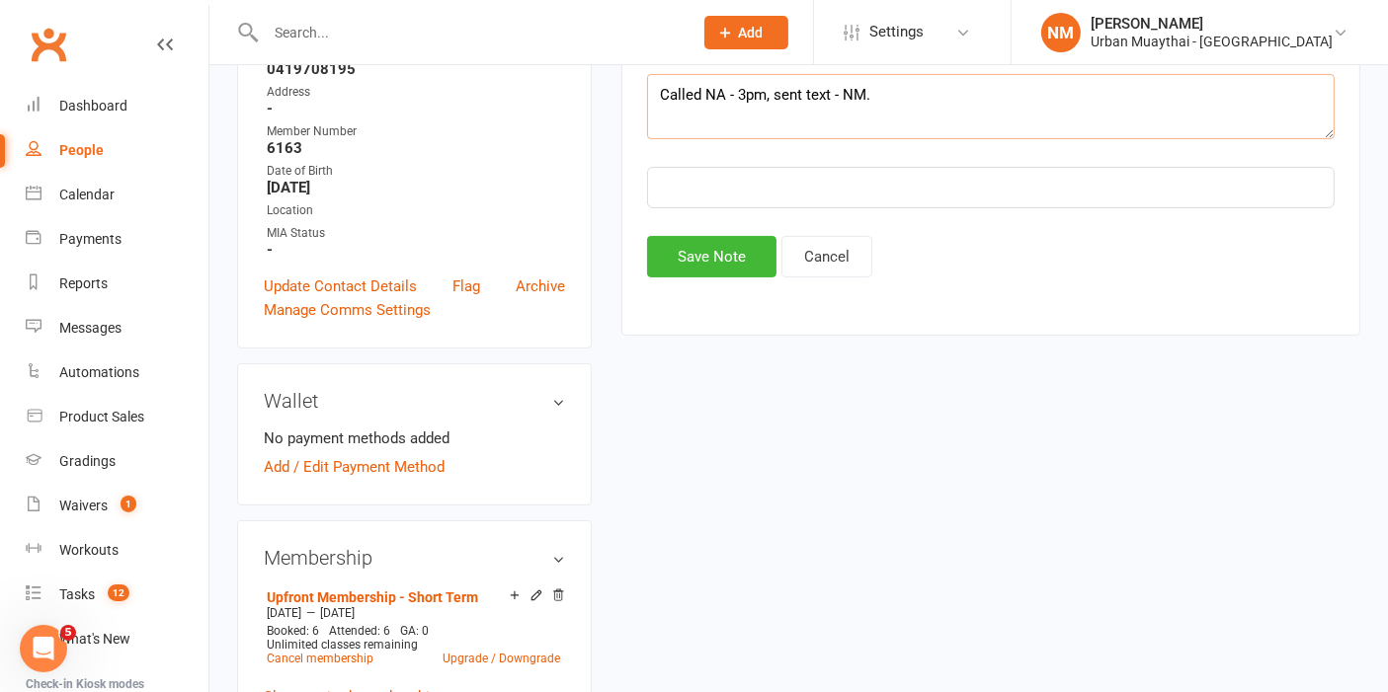
type textarea "Called NA - 3pm, sent text - NM."
click at [718, 282] on div "Activity Notes Comms Attendance Payments Waivers Tasks Automations Workouts Gra…" at bounding box center [990, 82] width 739 height 507
click at [730, 255] on button "Save Note" at bounding box center [711, 256] width 129 height 41
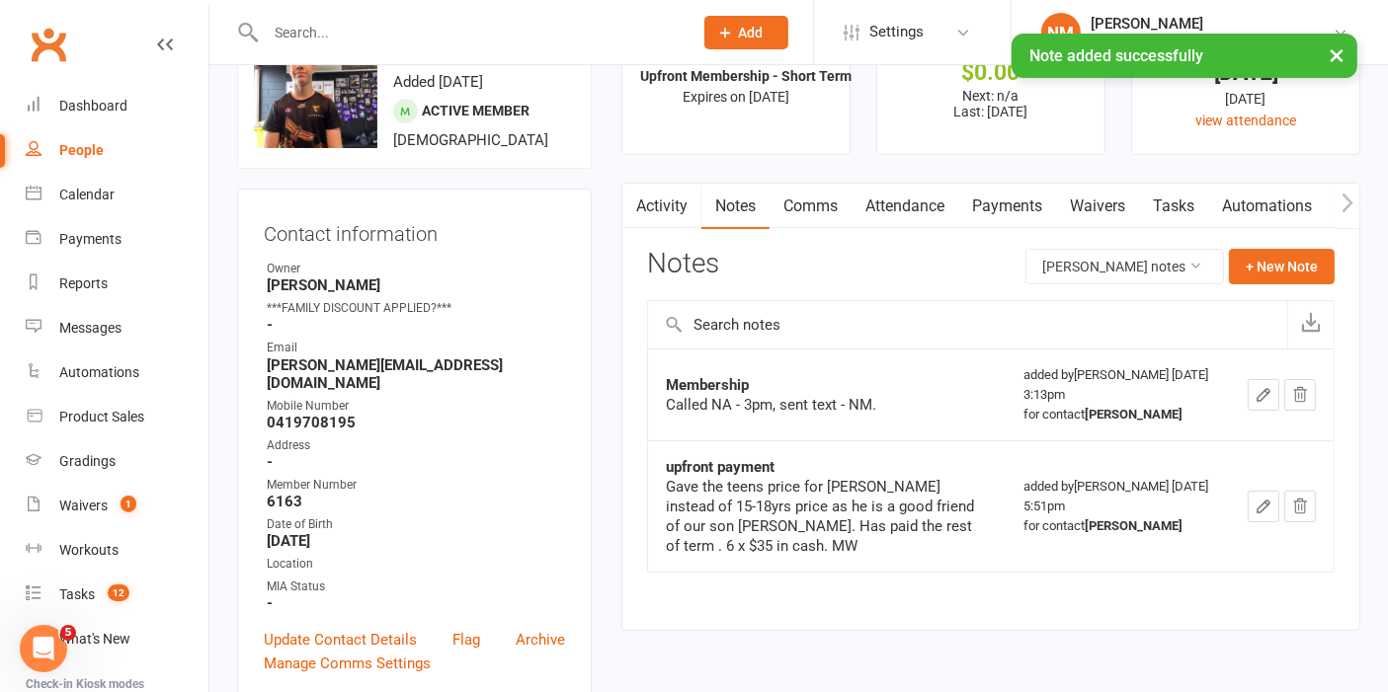
scroll to position [0, 0]
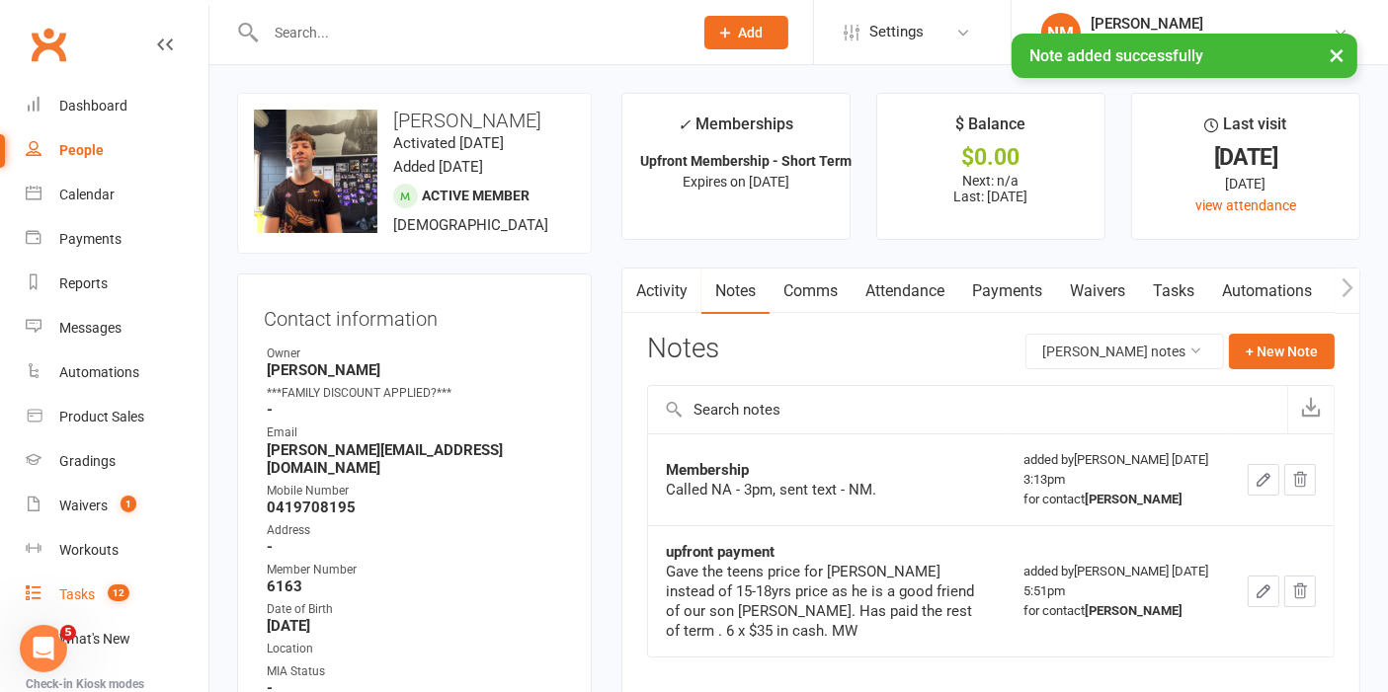
click at [76, 589] on div "Tasks" at bounding box center [77, 595] width 36 height 16
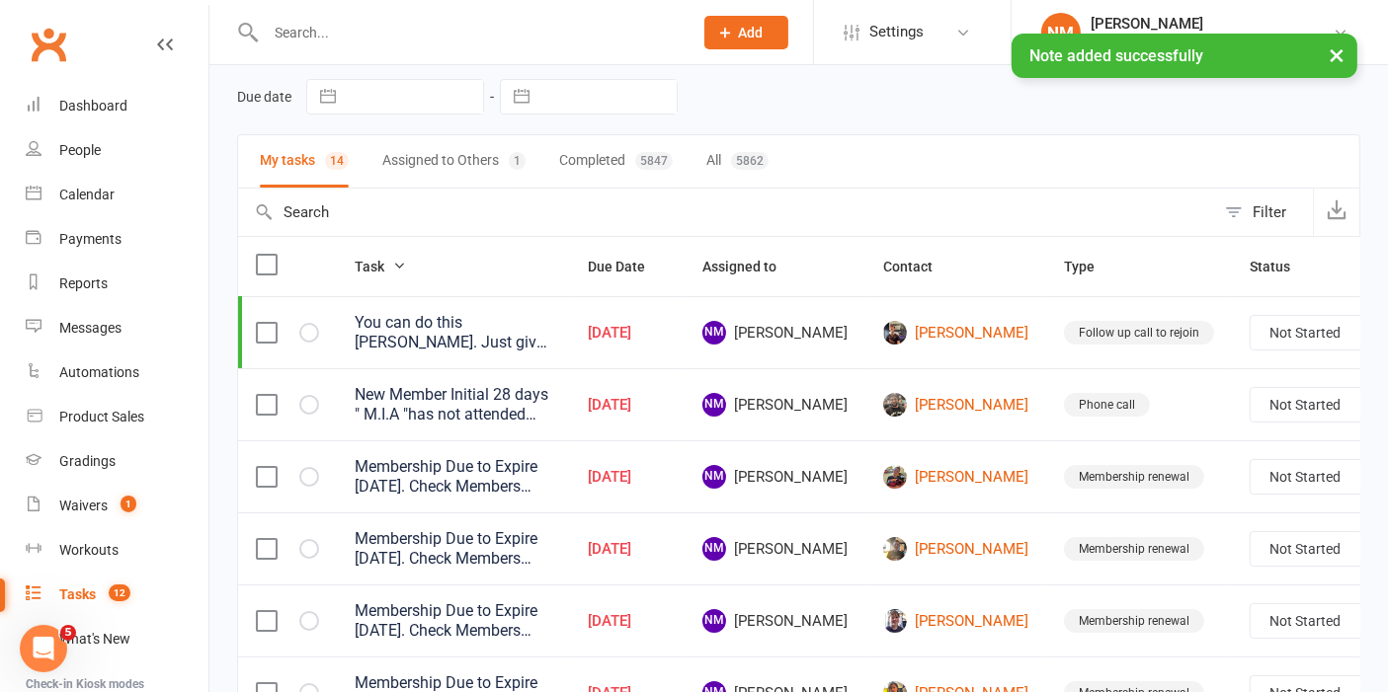
scroll to position [110, 0]
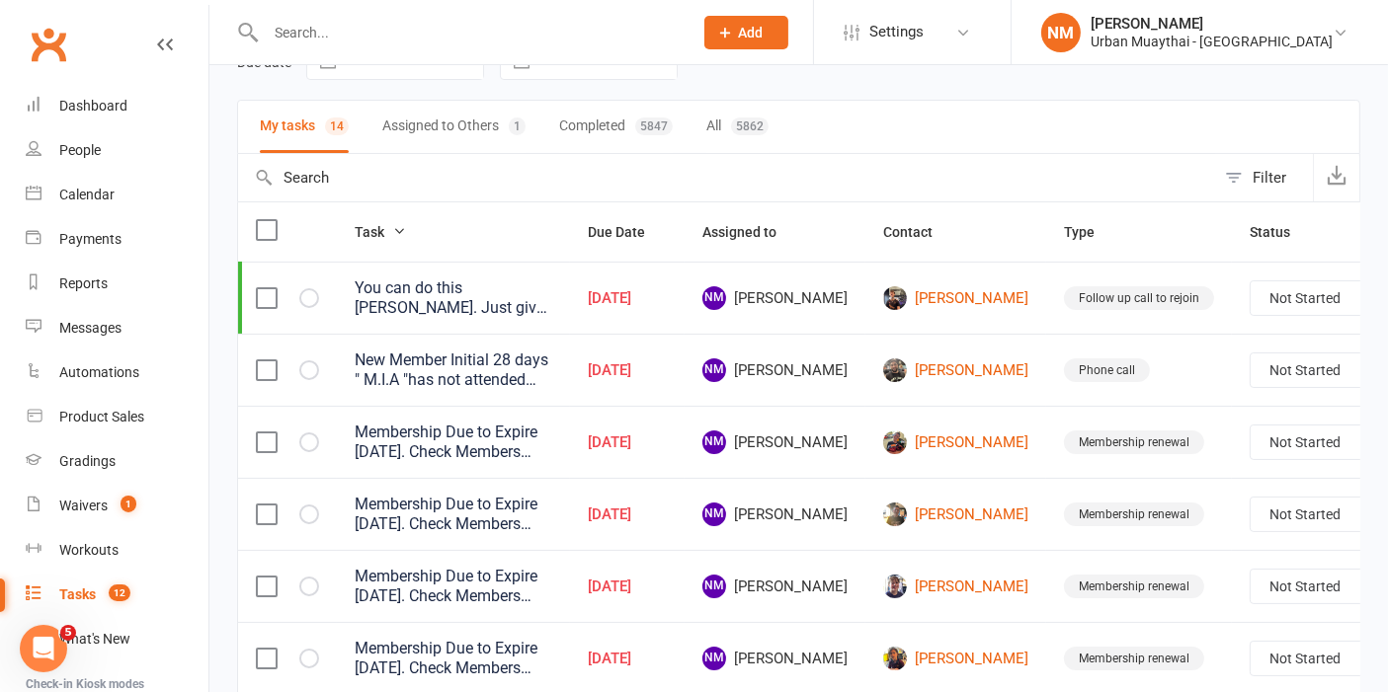
click at [1251, 375] on select "Not Started In Progress Waiting Complete" at bounding box center [1323, 371] width 146 height 34
click at [1250, 354] on select "Not Started In Progress Waiting Complete" at bounding box center [1323, 371] width 146 height 34
select select "unstarted"
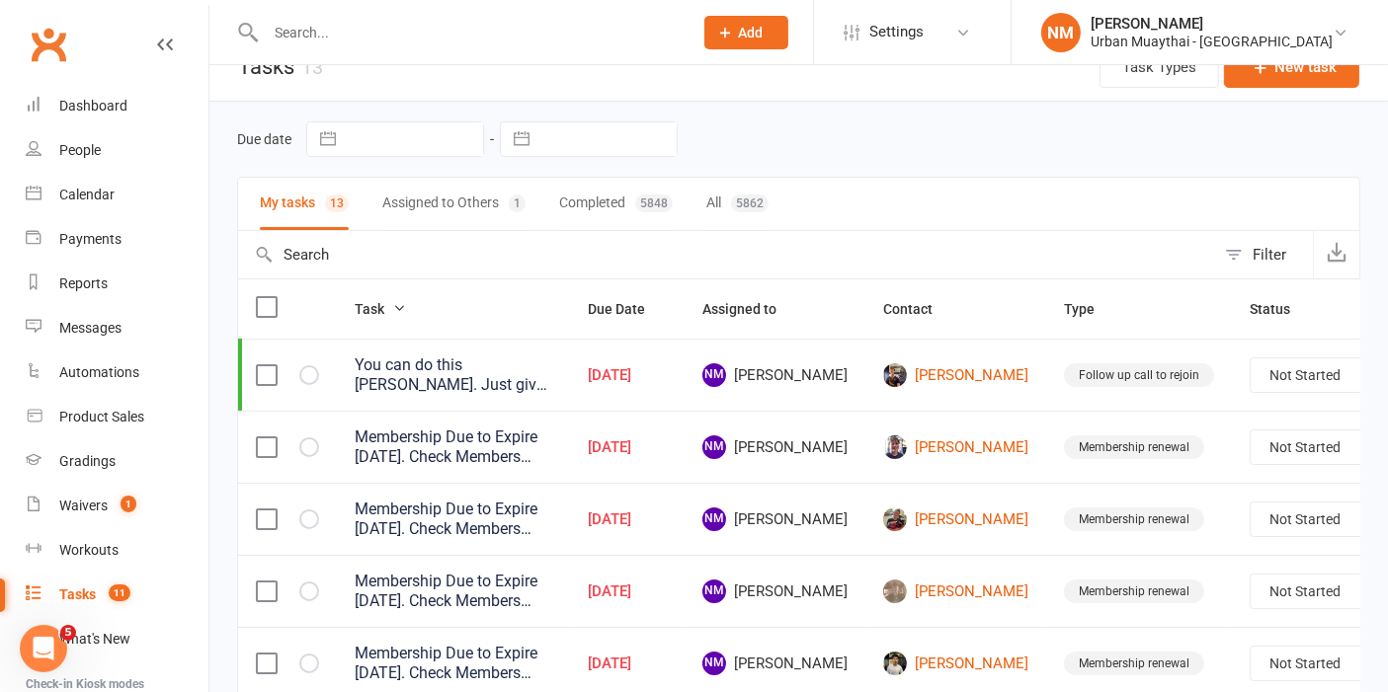
scroll to position [0, 0]
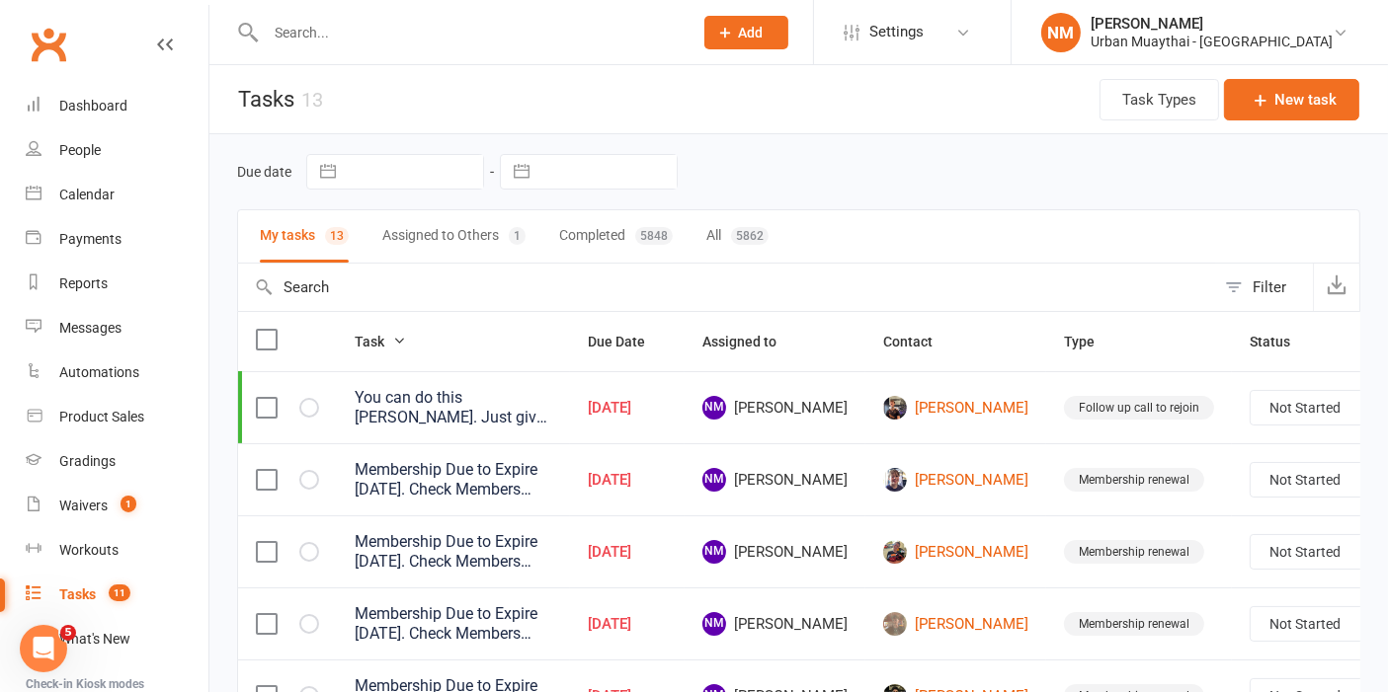
click at [440, 30] on input "text" at bounding box center [469, 33] width 419 height 28
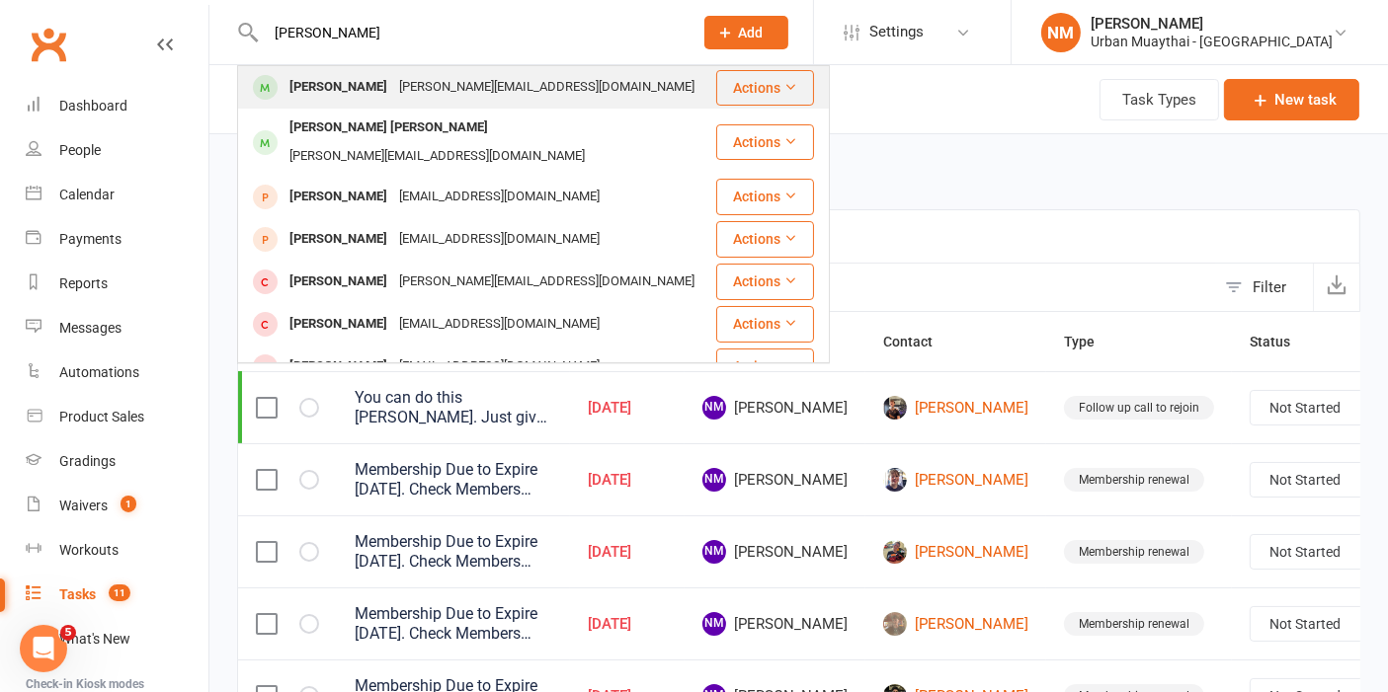
type input "sam noonan"
click at [415, 83] on div "noonan.sam91@gmail.com" at bounding box center [546, 87] width 307 height 29
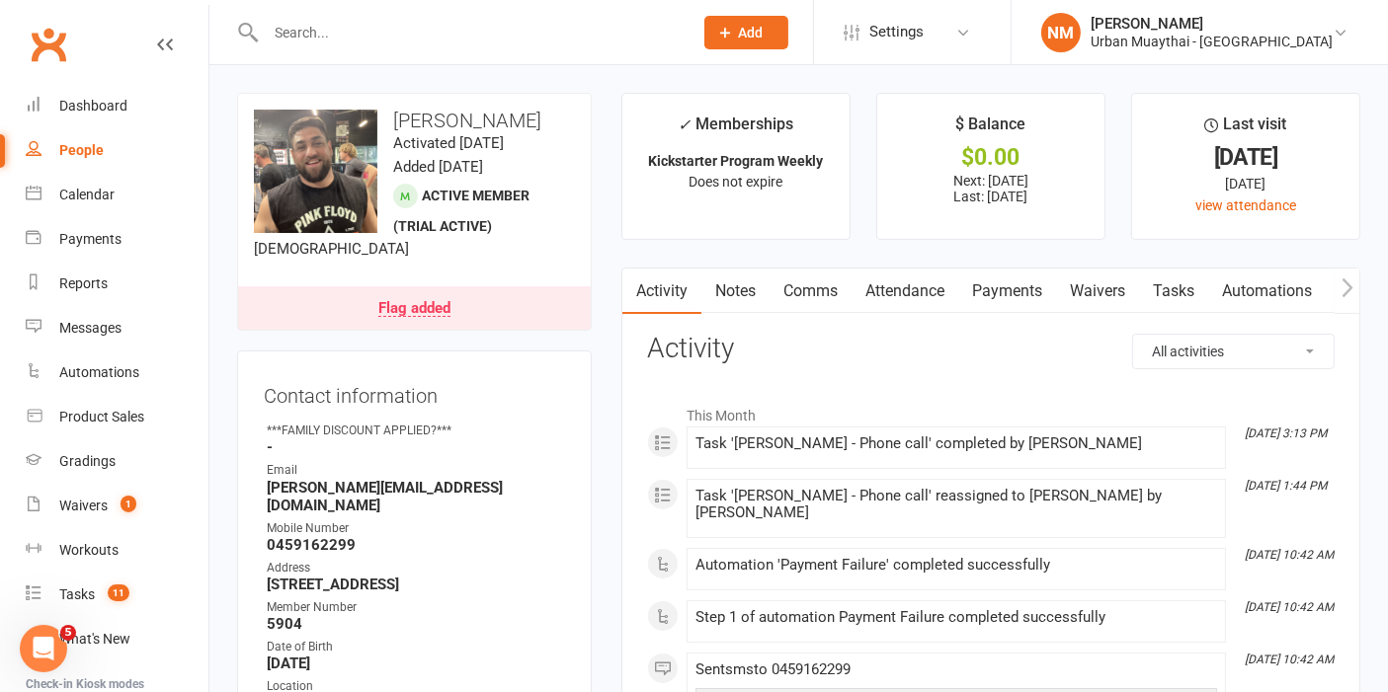
click at [807, 294] on link "Comms" at bounding box center [810, 291] width 82 height 45
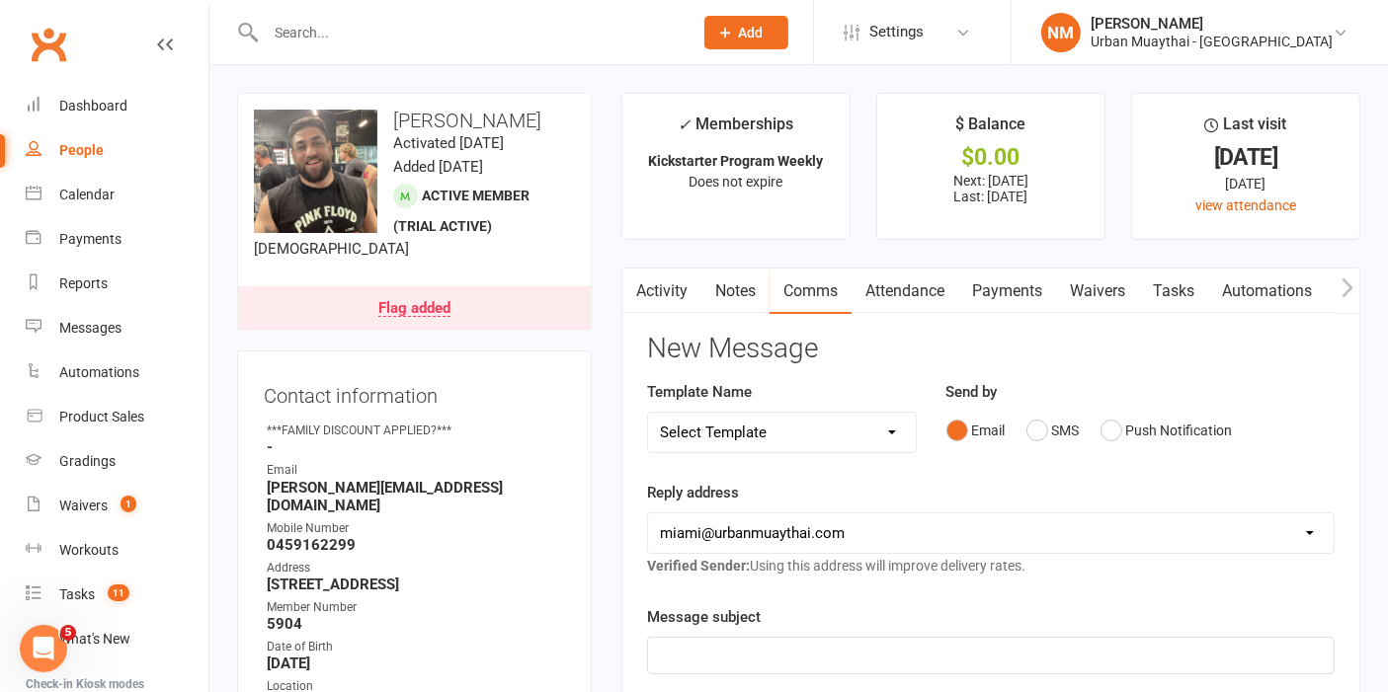
click at [733, 287] on link "Notes" at bounding box center [735, 291] width 68 height 45
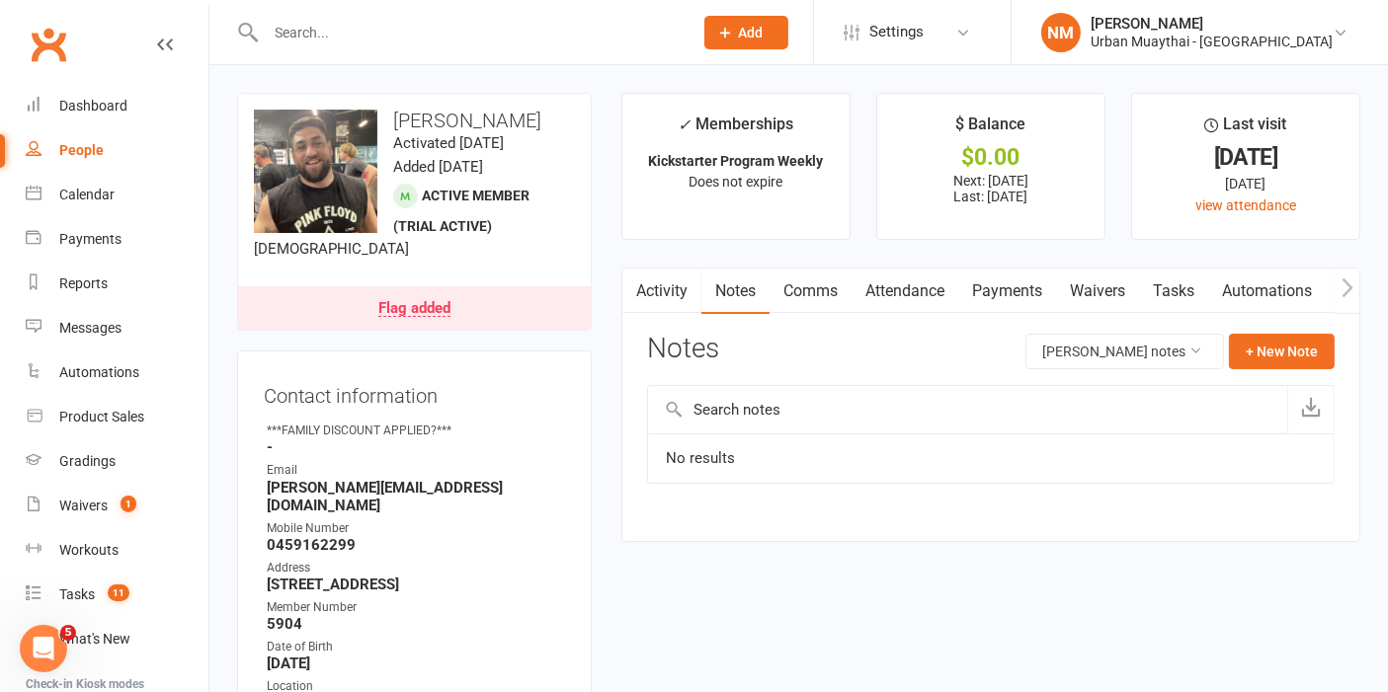
click at [1308, 368] on div "Notes Sam Noonan's notes + New Note" at bounding box center [990, 359] width 687 height 51
click at [1295, 356] on button "+ New Note" at bounding box center [1282, 352] width 106 height 36
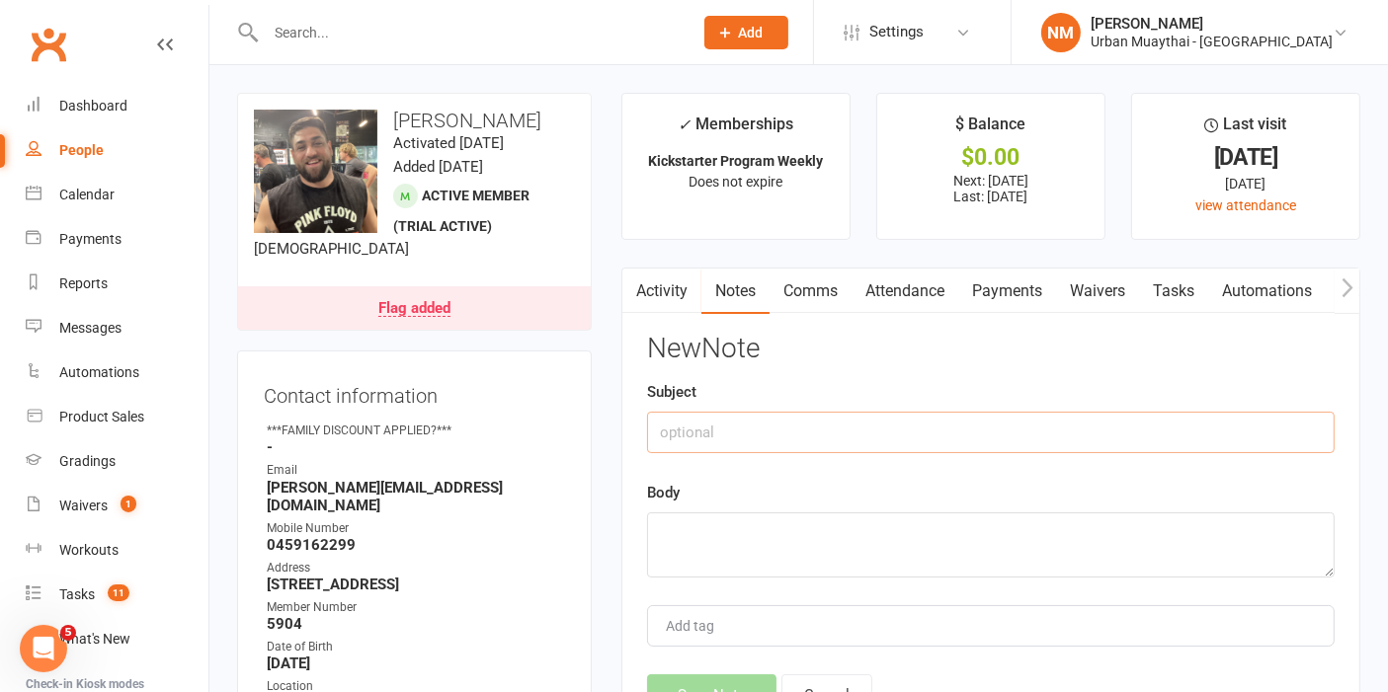
click at [770, 432] on input "text" at bounding box center [990, 432] width 687 height 41
type input "C"
type input "Attendance Call"
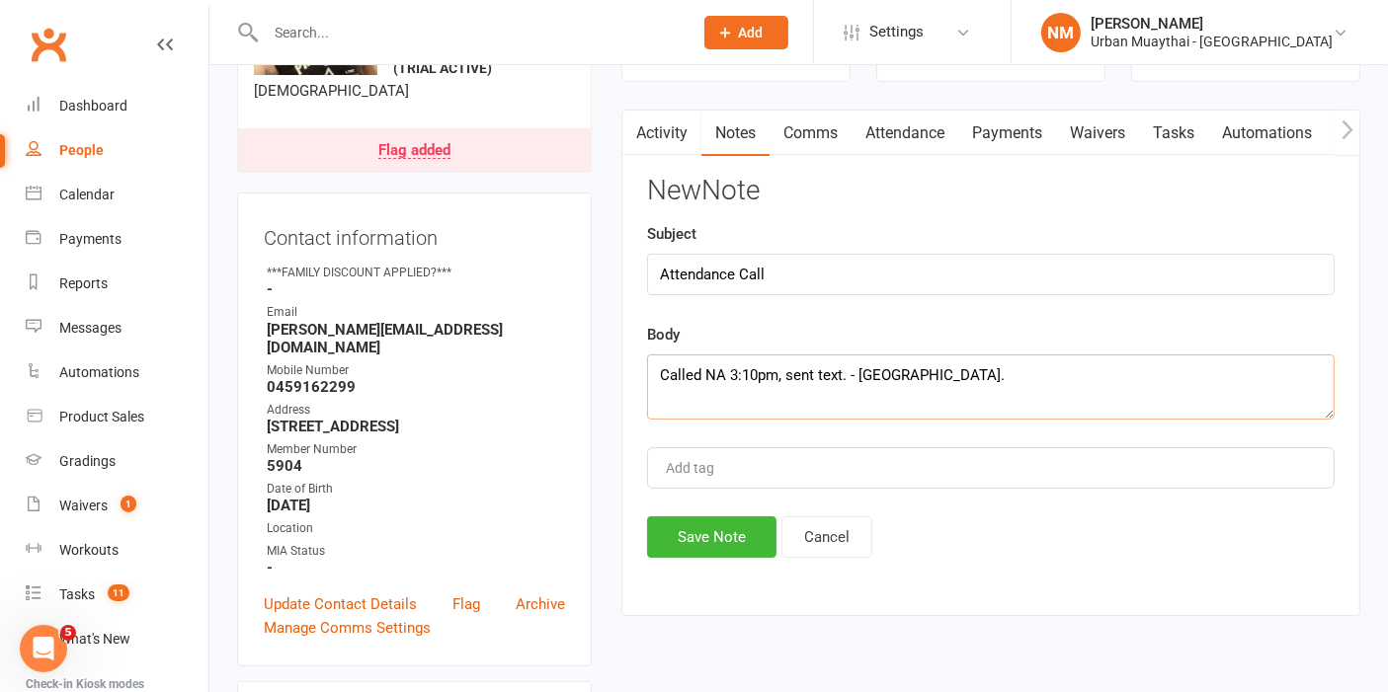
scroll to position [329, 0]
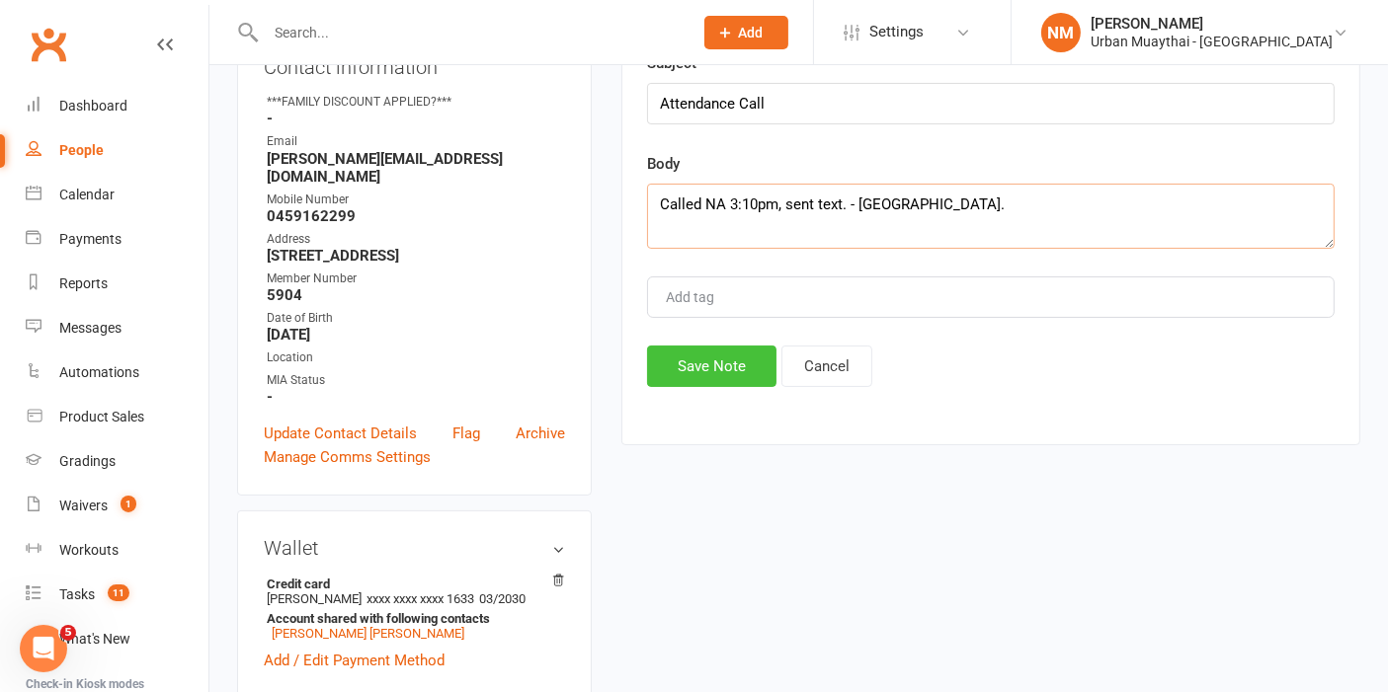
type textarea "Called NA 3:10pm, sent text. - NM."
click at [702, 367] on button "Save Note" at bounding box center [711, 366] width 129 height 41
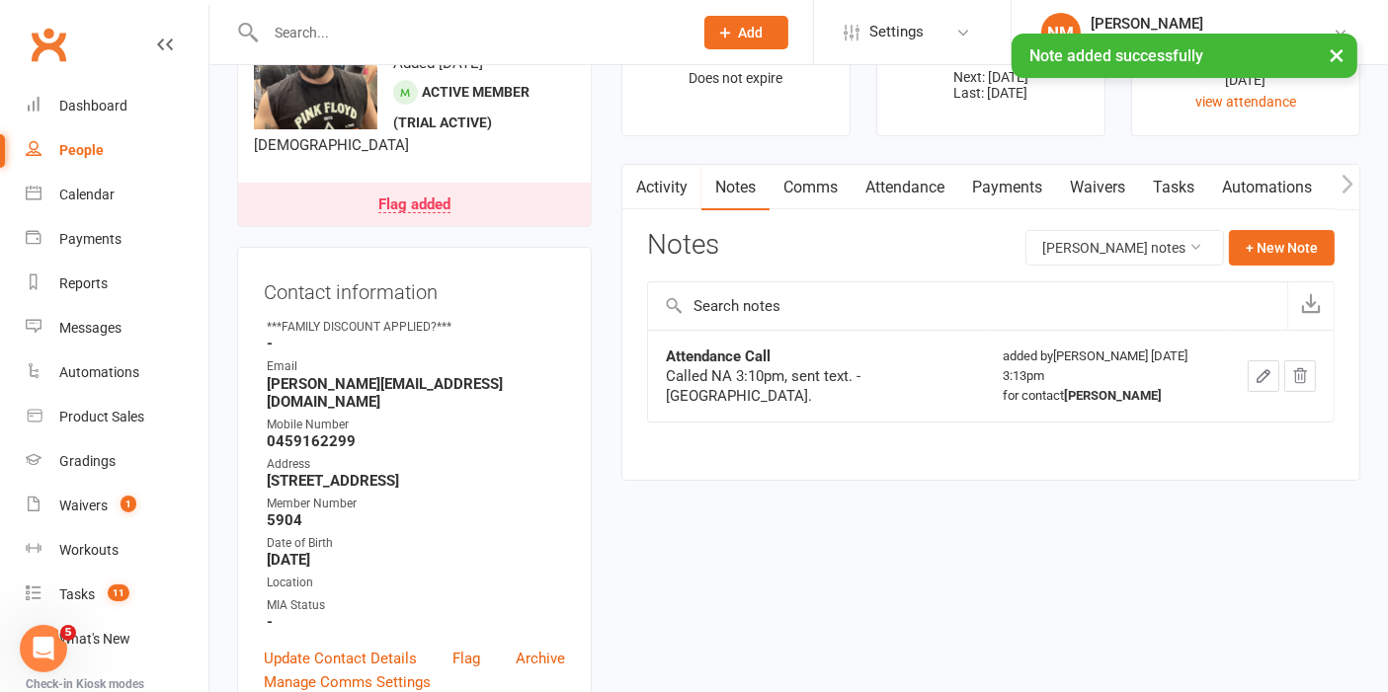
scroll to position [0, 0]
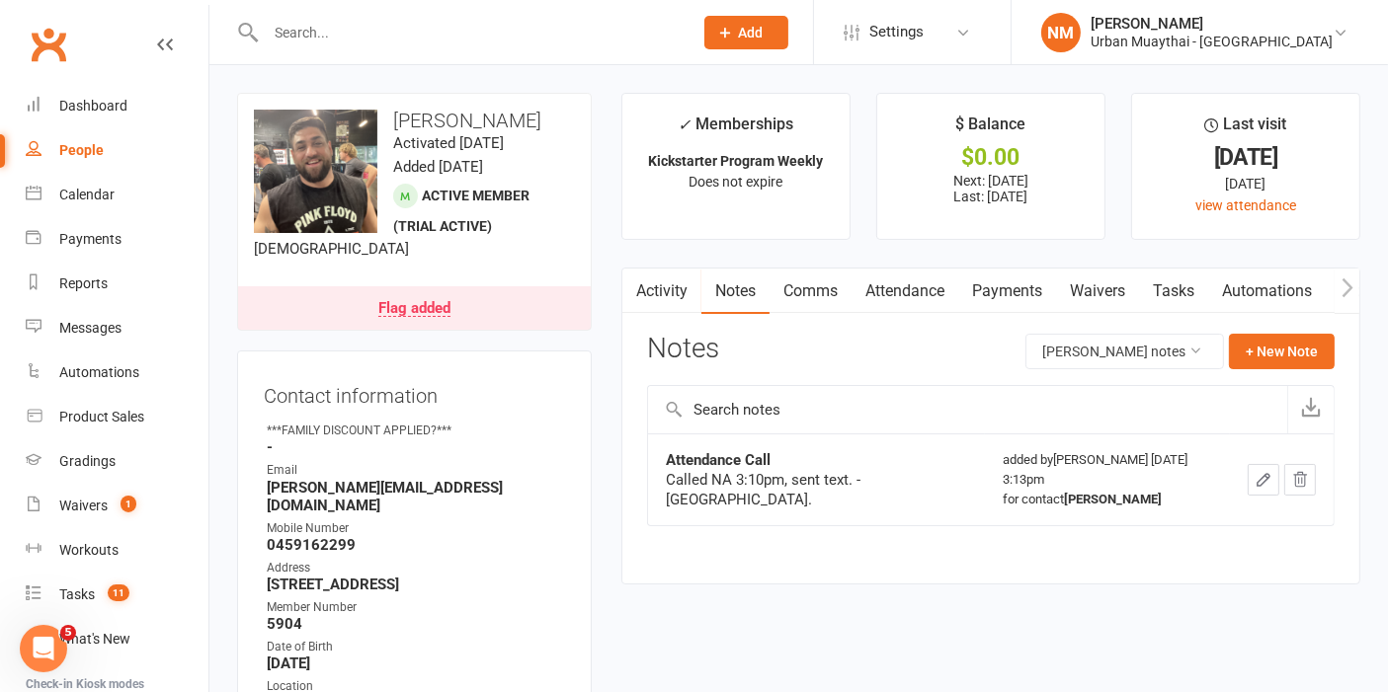
click at [432, 317] on div "Flag added" at bounding box center [414, 309] width 72 height 16
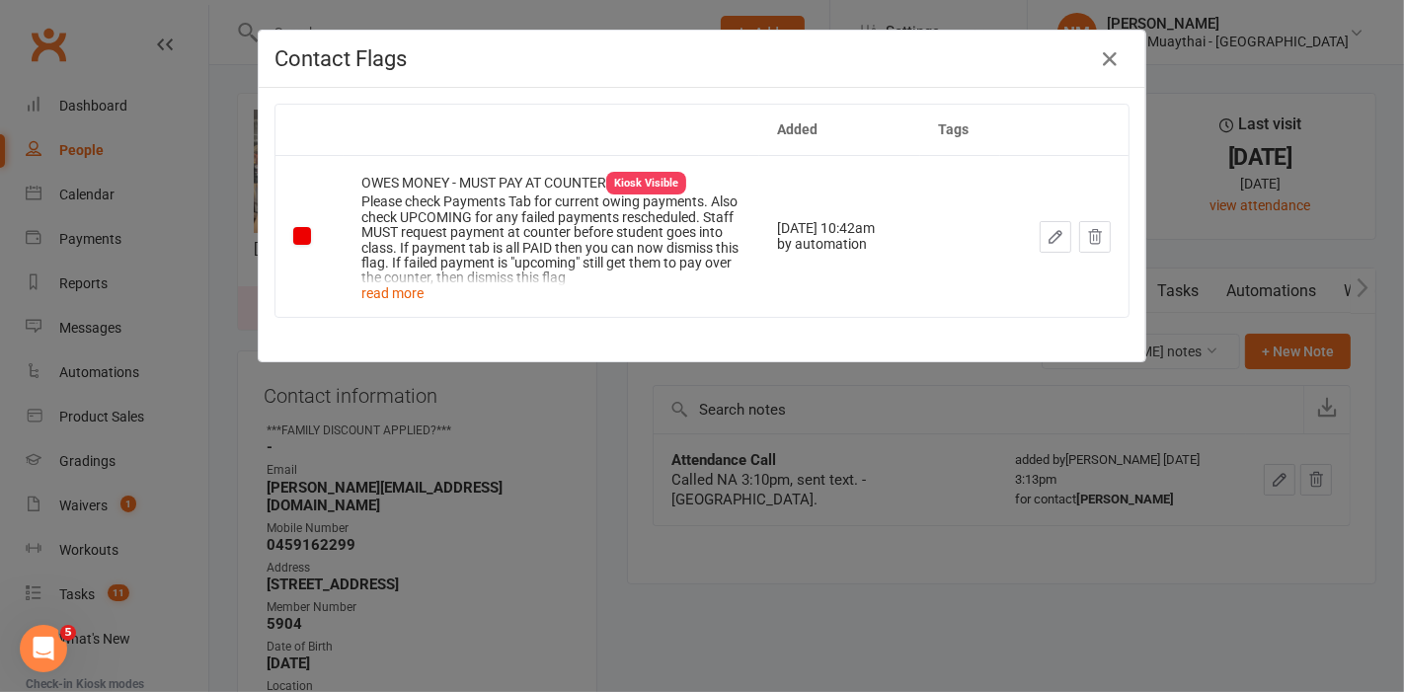
click at [736, 557] on div "Contact Flags Added Tags OWES MONEY - MUST PAY AT COUNTER Kiosk Visible Please …" at bounding box center [702, 346] width 1404 height 692
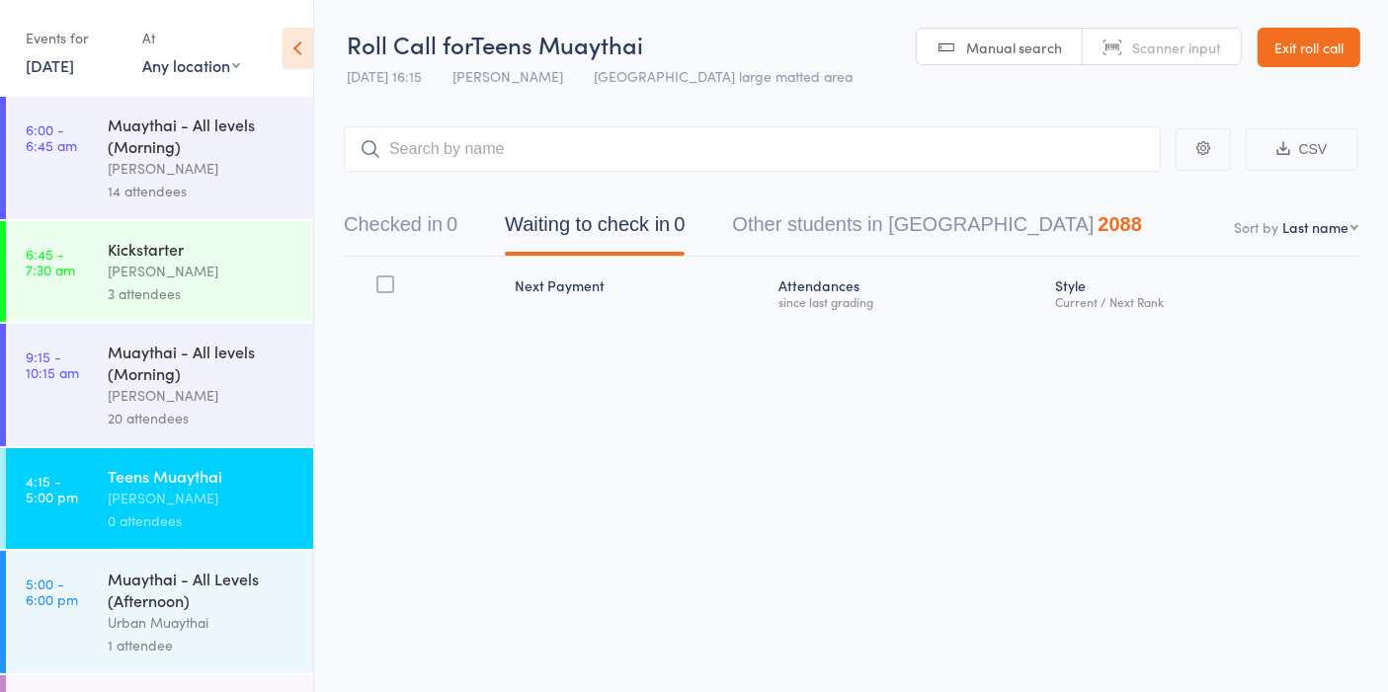
click at [154, 330] on div "Muaythai - All levels (Morning) Tiago Zanon 20 attendees" at bounding box center [210, 385] width 205 height 122
click at [183, 278] on div "[PERSON_NAME]" at bounding box center [202, 271] width 189 height 23
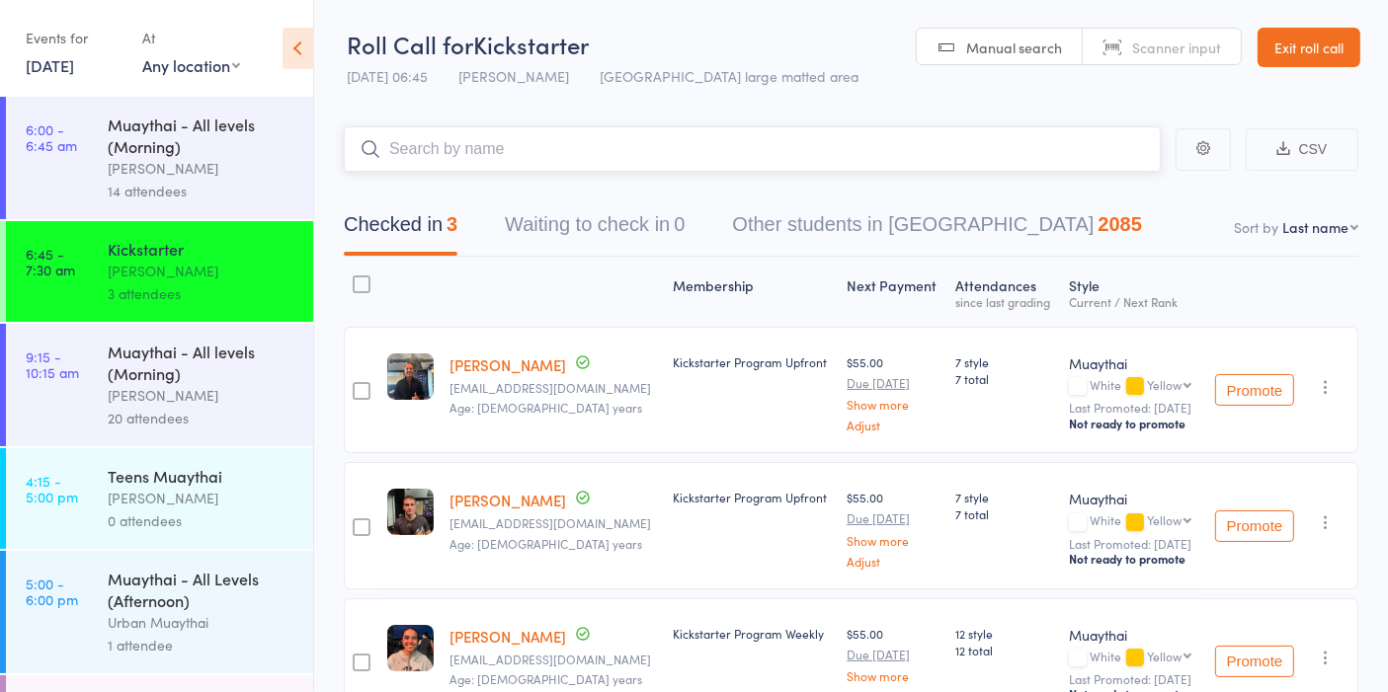
click at [682, 142] on input "search" at bounding box center [752, 148] width 817 height 45
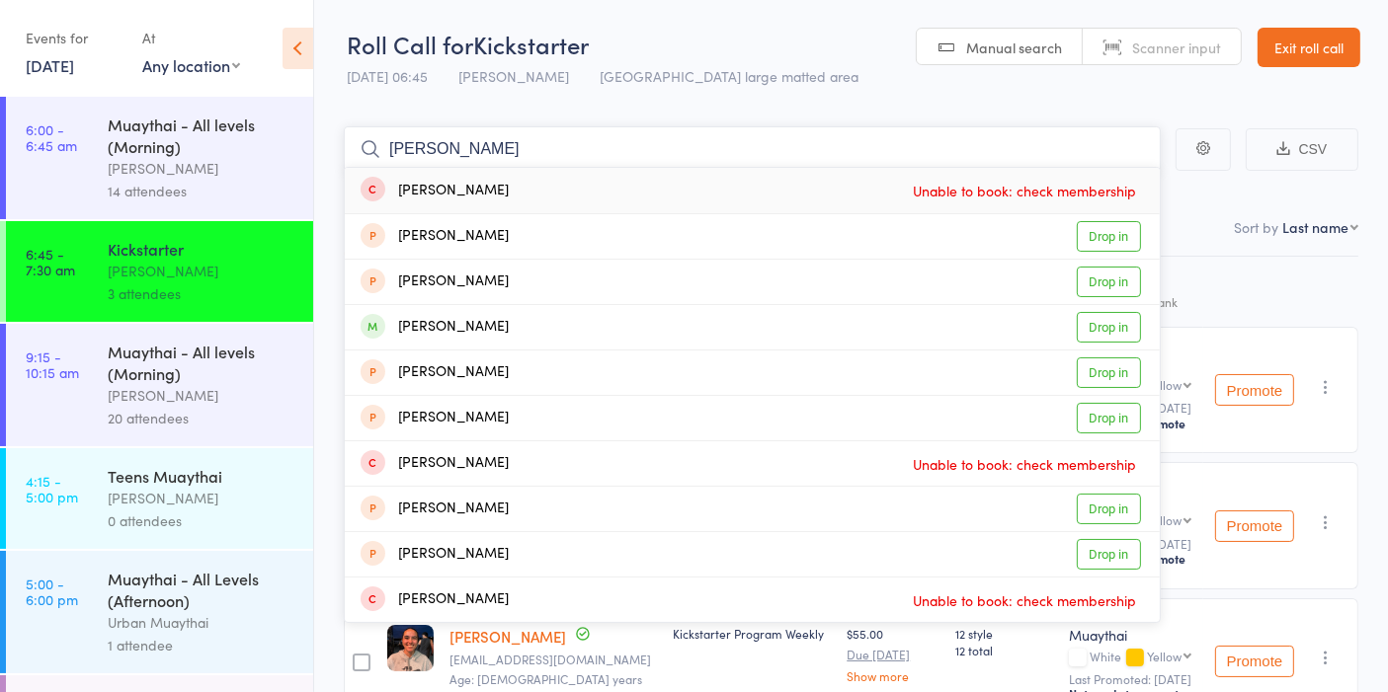
type input "lara gu"
click at [672, 98] on main "lara gu Lara Guerrero Unable to book: check membership Lara Nery Drop in Carlos…" at bounding box center [851, 455] width 1074 height 716
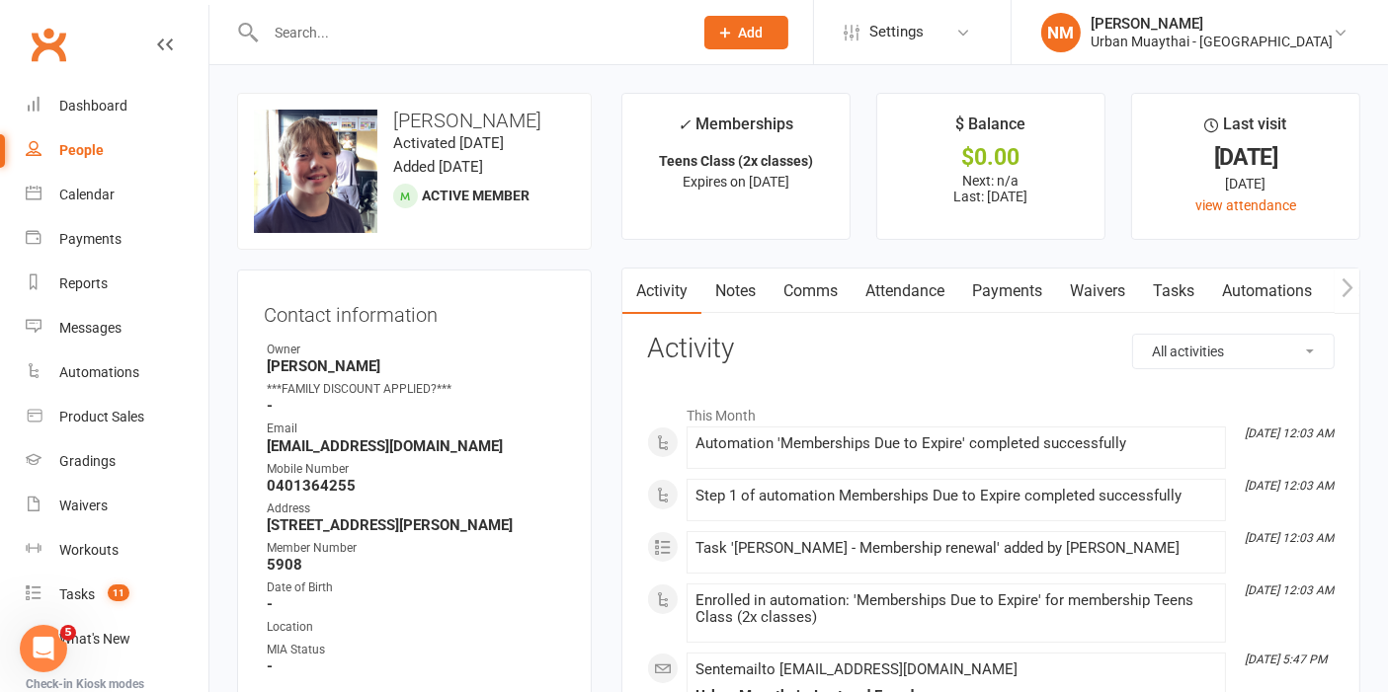
click at [732, 308] on link "Notes" at bounding box center [735, 291] width 68 height 45
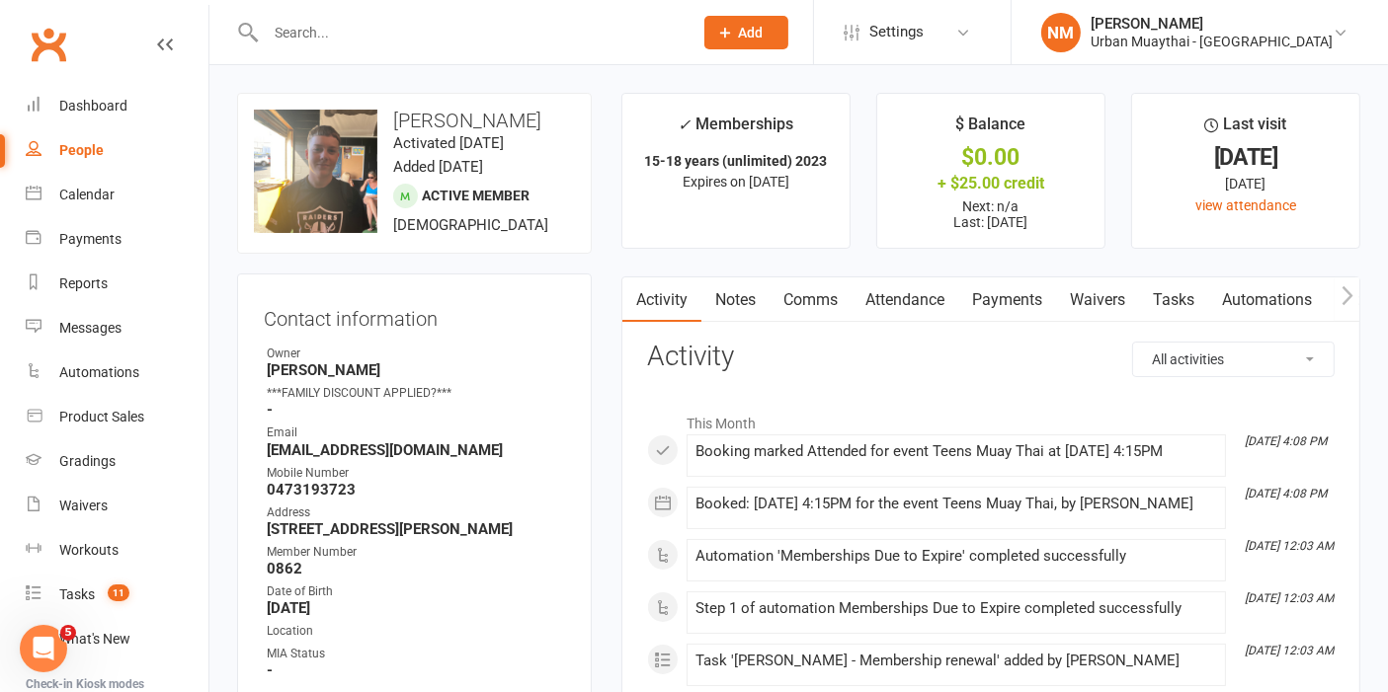
click at [943, 297] on link "Attendance" at bounding box center [904, 300] width 107 height 45
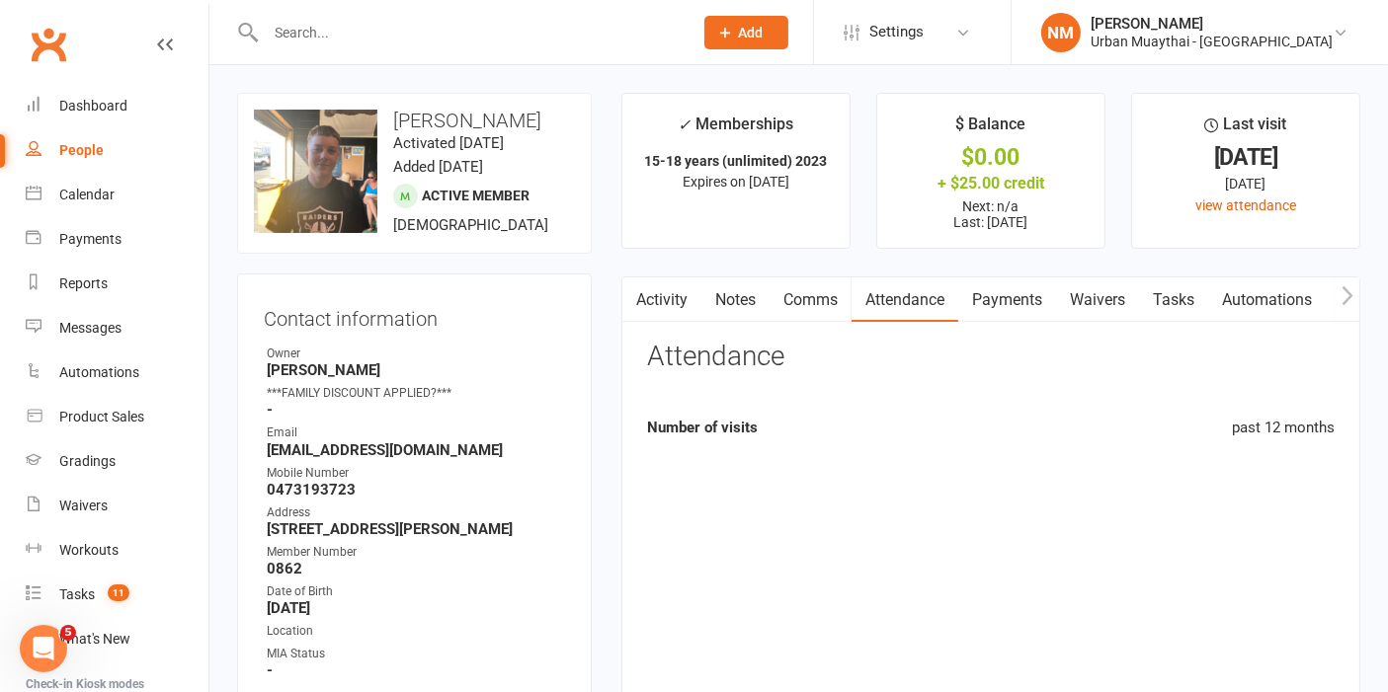
click at [988, 294] on link "Payments" at bounding box center [1007, 300] width 98 height 45
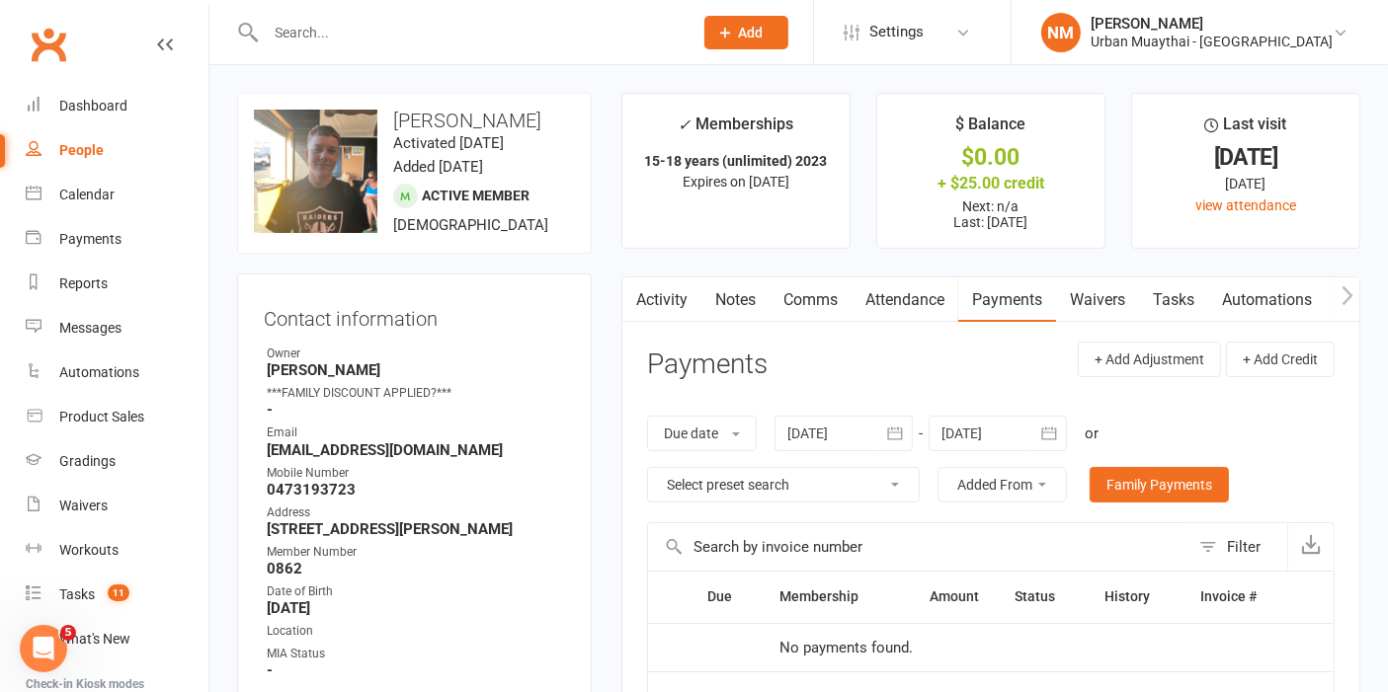
click at [727, 295] on link "Notes" at bounding box center [735, 300] width 68 height 45
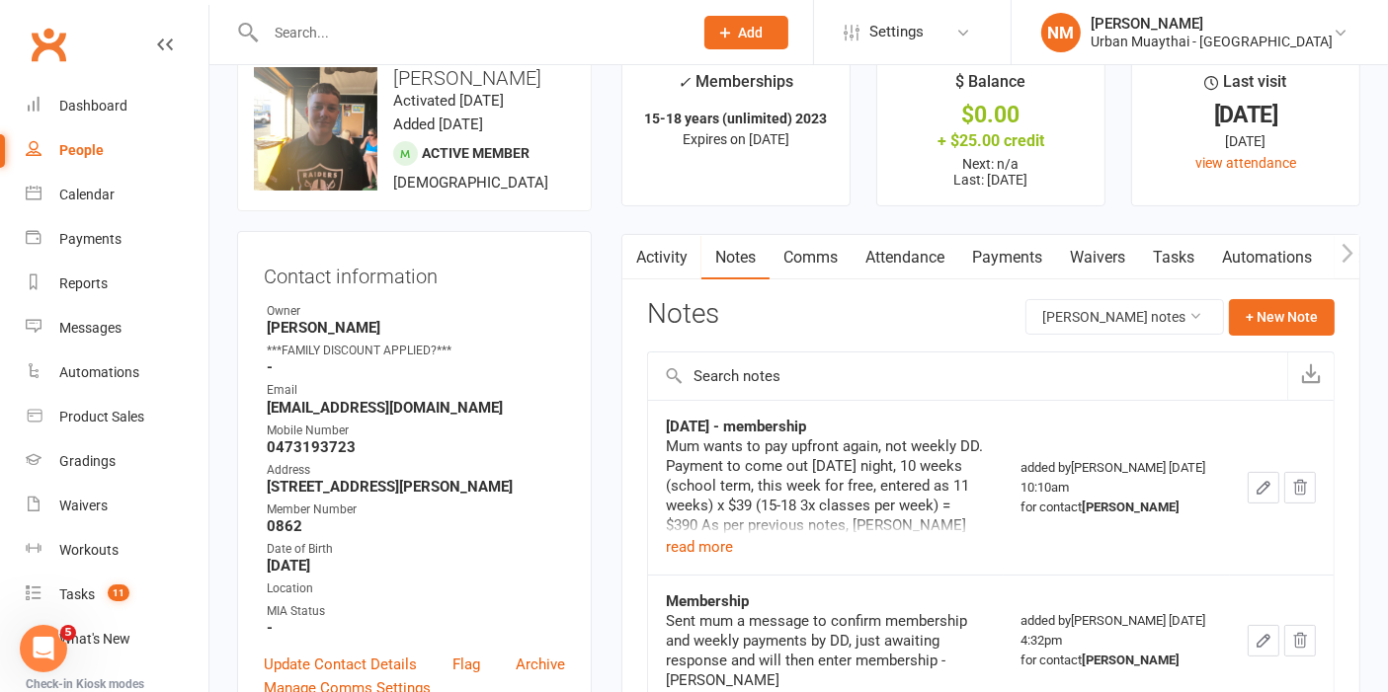
scroll to position [110, 0]
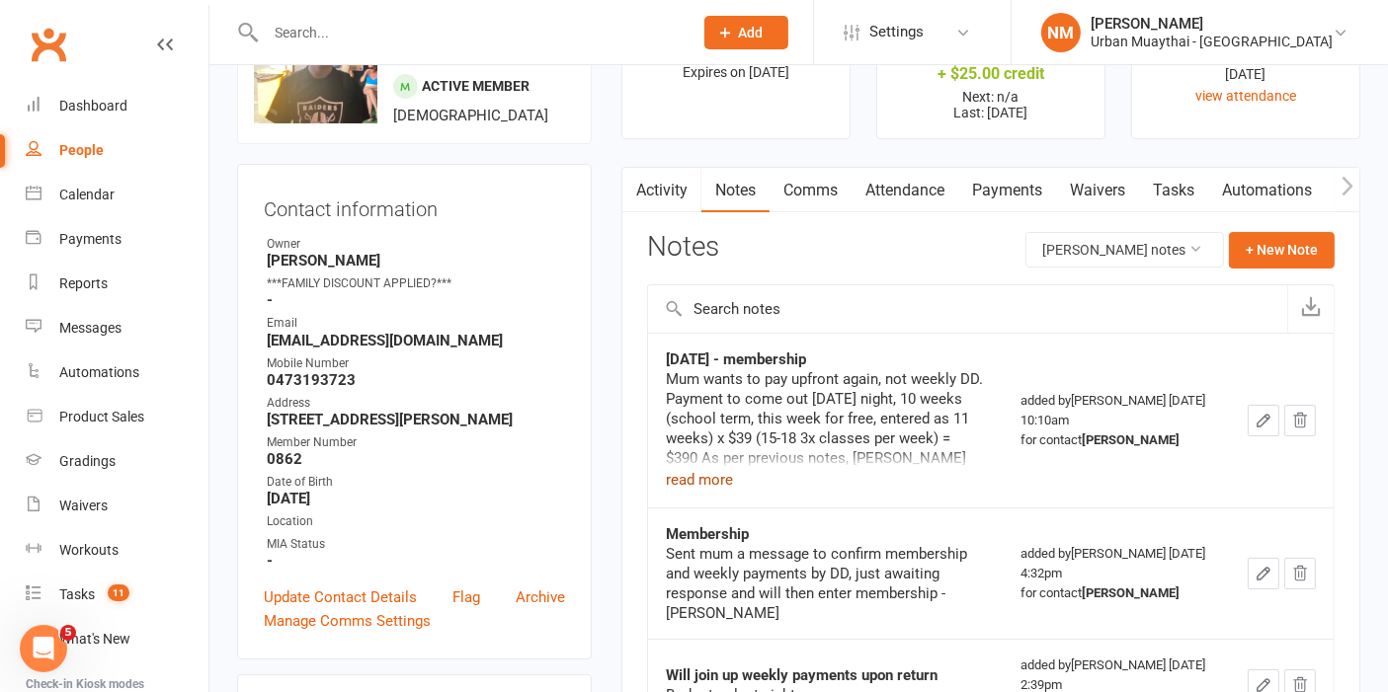
click at [690, 484] on button "read more" at bounding box center [699, 480] width 67 height 24
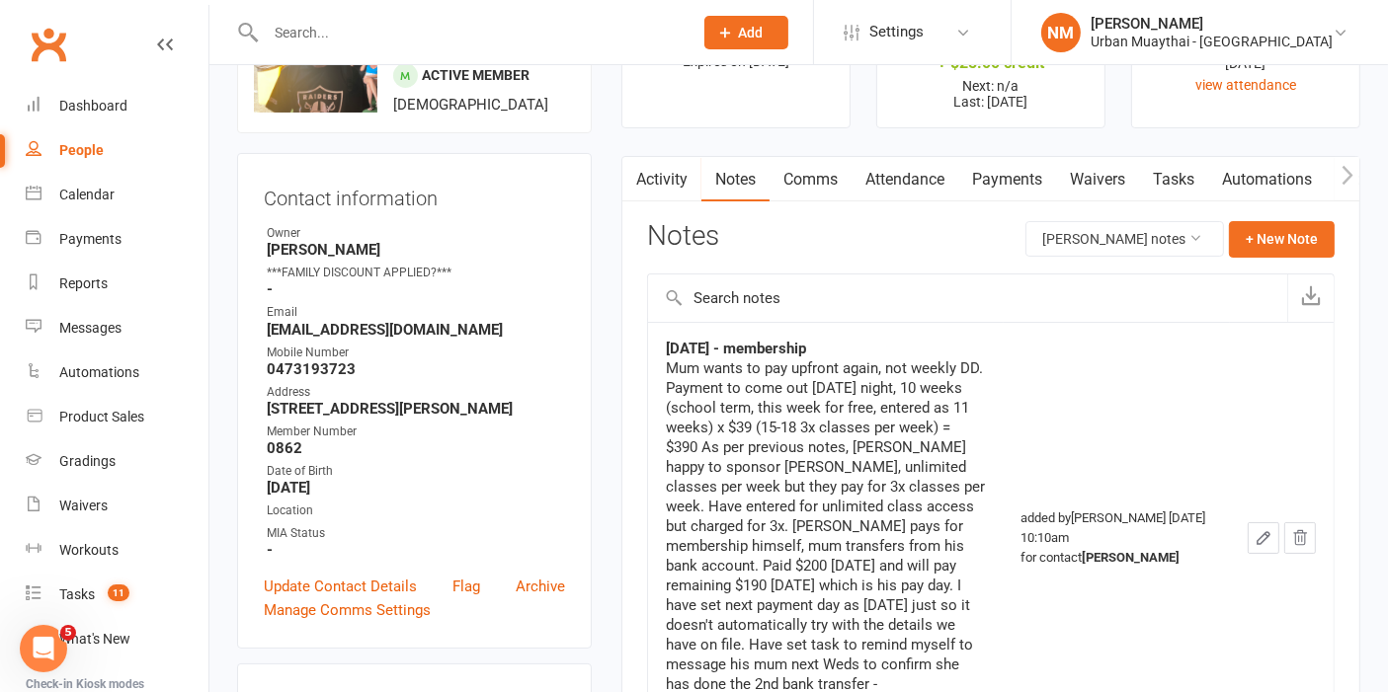
scroll to position [0, 0]
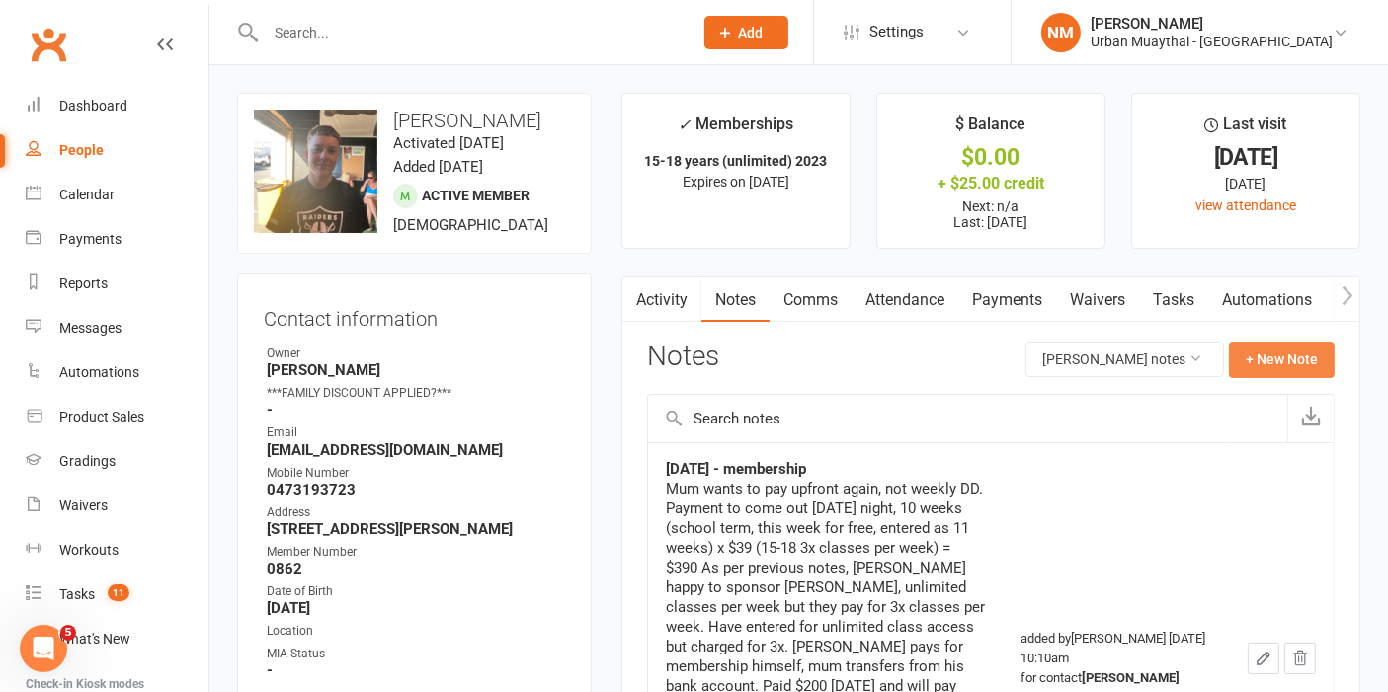
click at [1260, 362] on button "+ New Note" at bounding box center [1282, 360] width 106 height 36
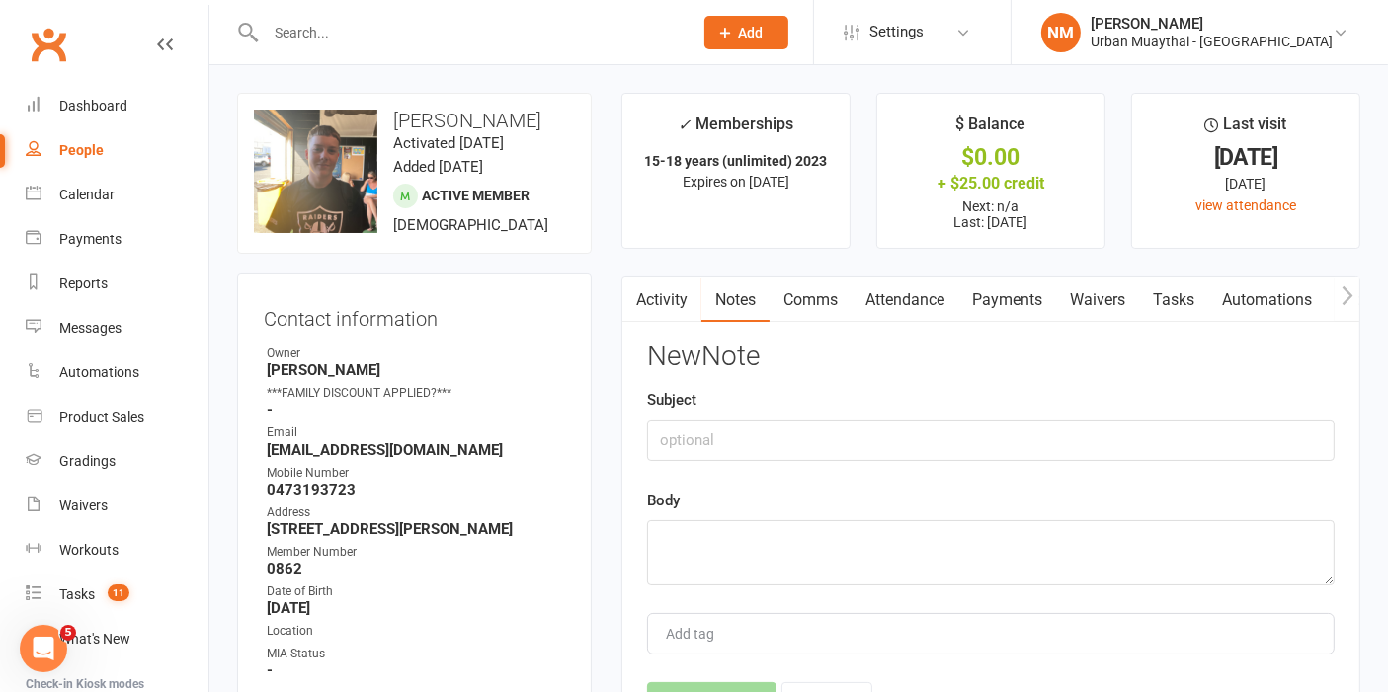
click at [956, 408] on div "Subject" at bounding box center [990, 424] width 687 height 73
click at [908, 471] on div "New Note Subject Body Add tag Save Note Cancel" at bounding box center [990, 533] width 687 height 382
drag, startPoint x: 914, startPoint y: 416, endPoint x: 832, endPoint y: 445, distance: 87.2
click at [898, 419] on div "Subject" at bounding box center [990, 424] width 687 height 73
click at [825, 447] on input "text" at bounding box center [990, 440] width 687 height 41
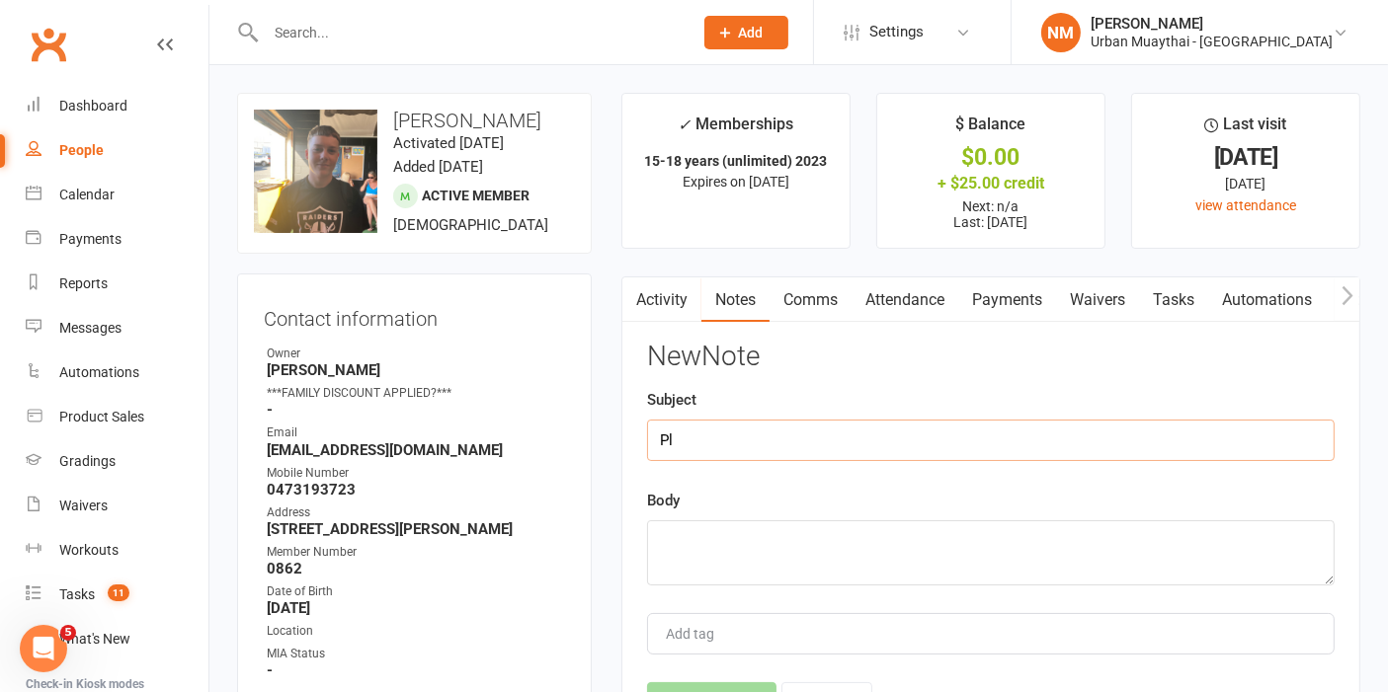
type input "P"
type input "C"
type input "Membership"
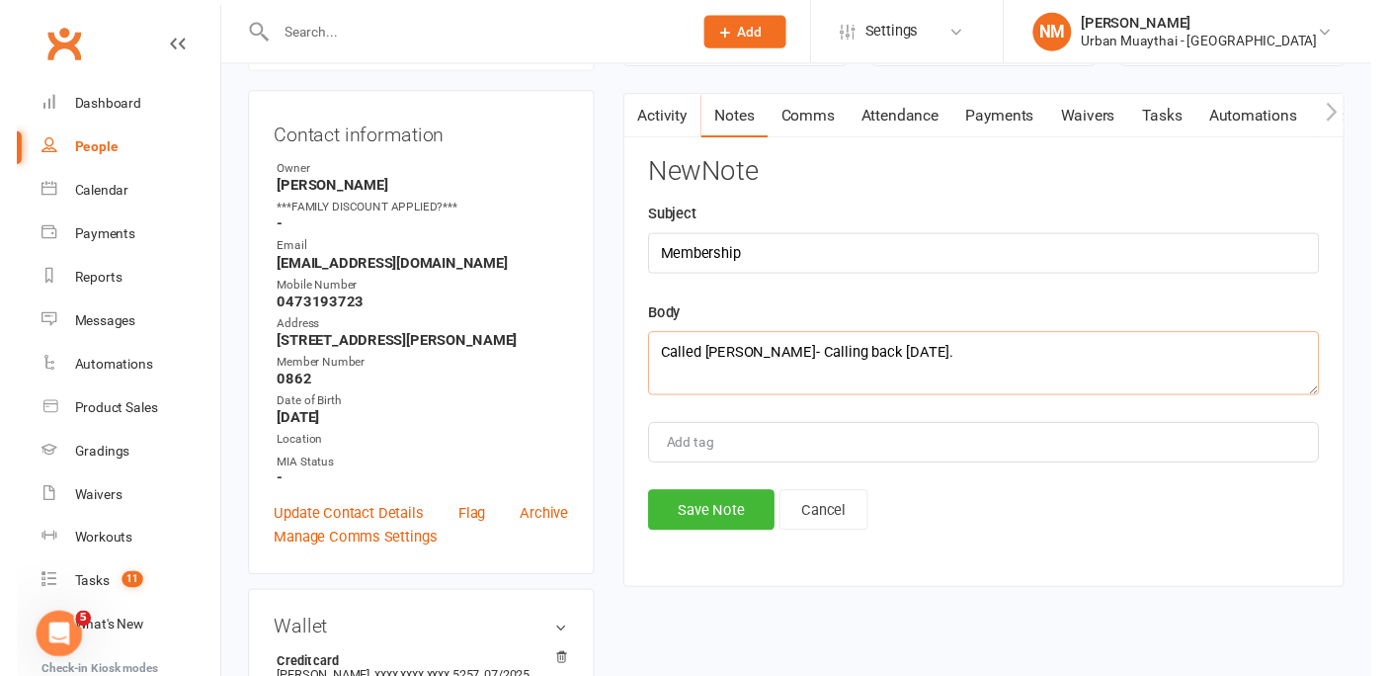
scroll to position [219, 0]
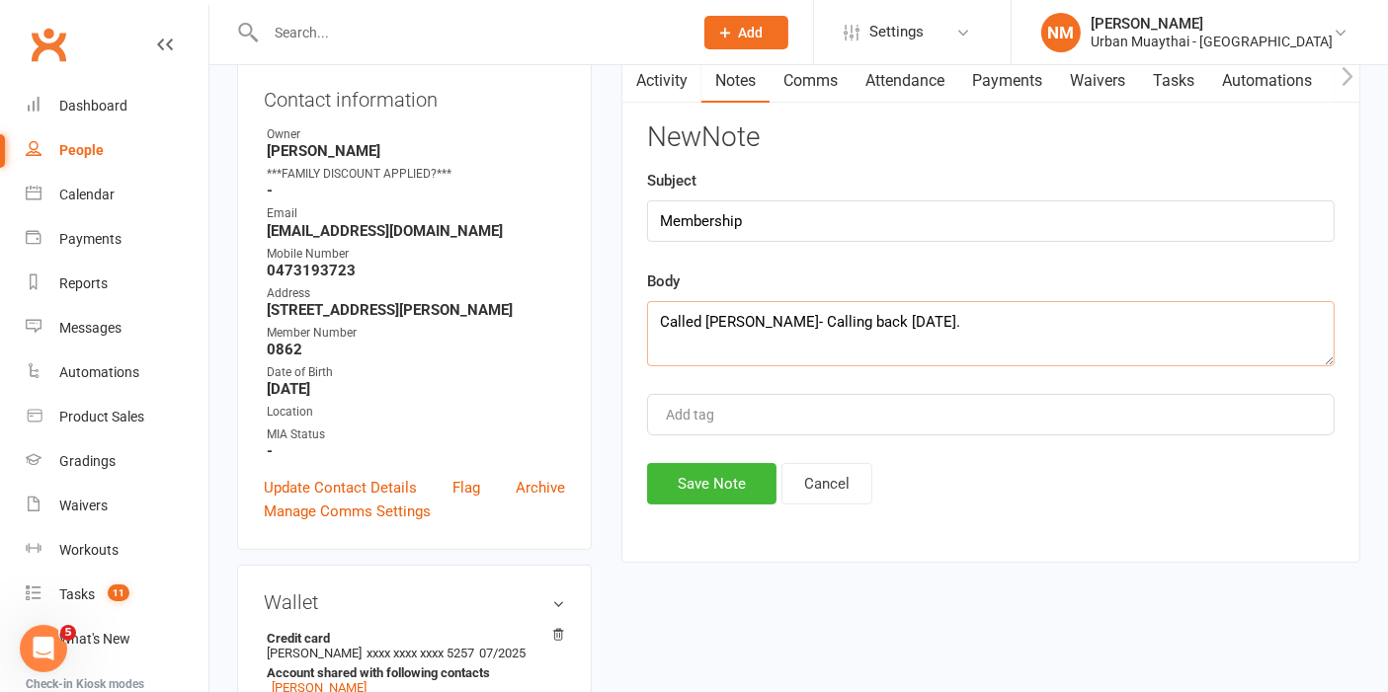
type textarea "Called Terree- Calling back tomorrow."
click at [728, 486] on button "Save Note" at bounding box center [711, 483] width 129 height 41
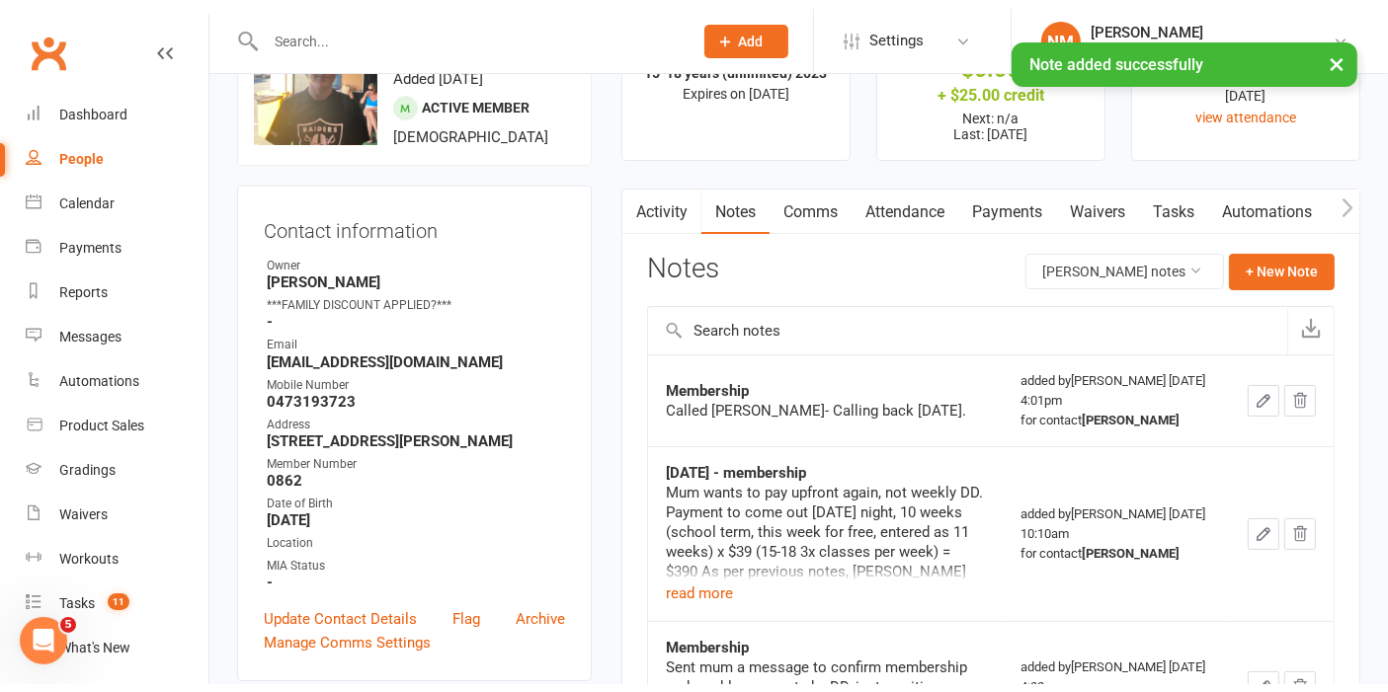
scroll to position [0, 0]
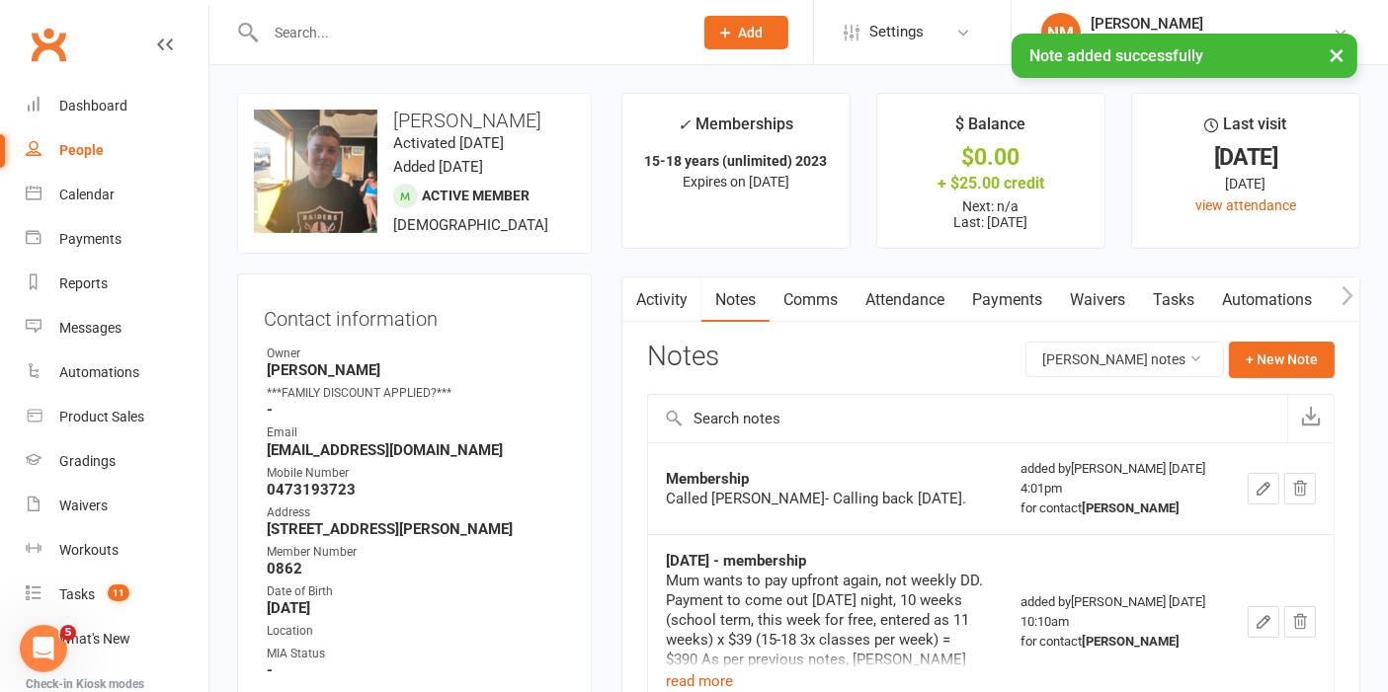
drag, startPoint x: 411, startPoint y: 4, endPoint x: 410, endPoint y: 22, distance: 17.8
click at [409, 2] on div at bounding box center [457, 32] width 441 height 64
click at [410, 24] on input "text" at bounding box center [469, 33] width 419 height 28
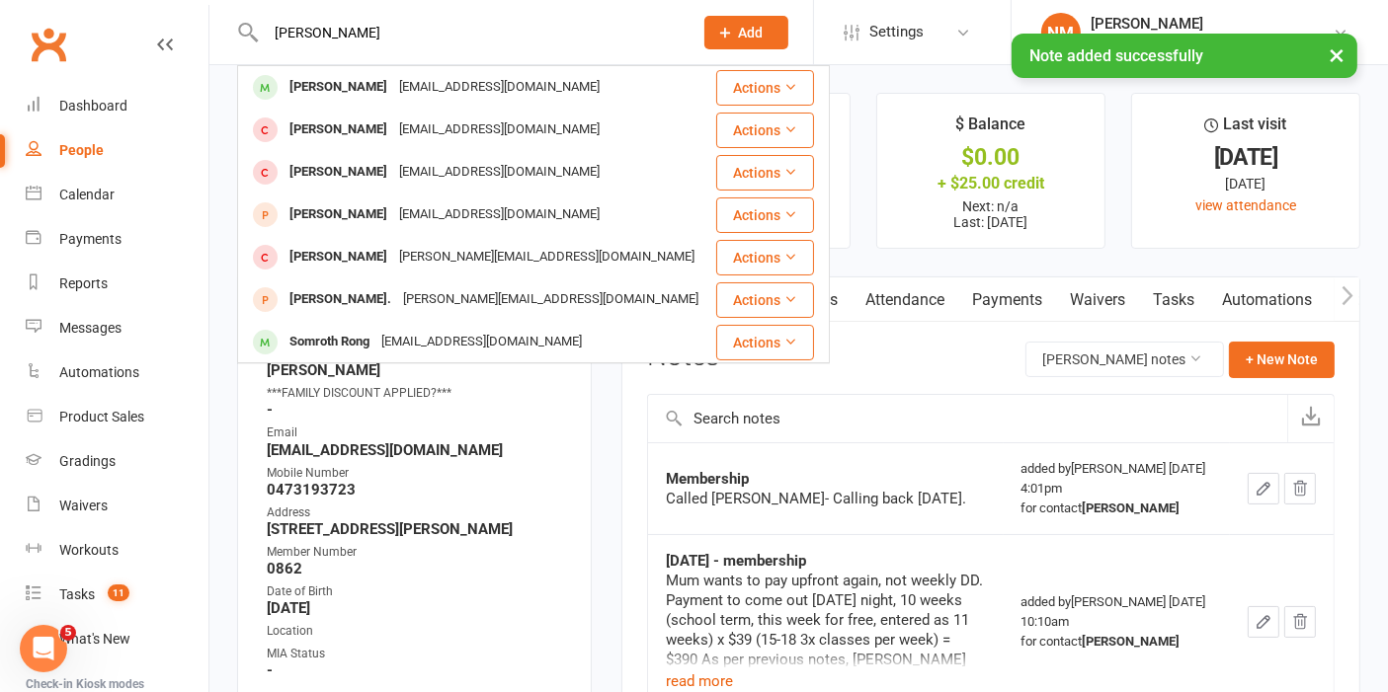
type input "sonny midd"
click at [386, 89] on div "Sonny Middleton" at bounding box center [338, 87] width 110 height 29
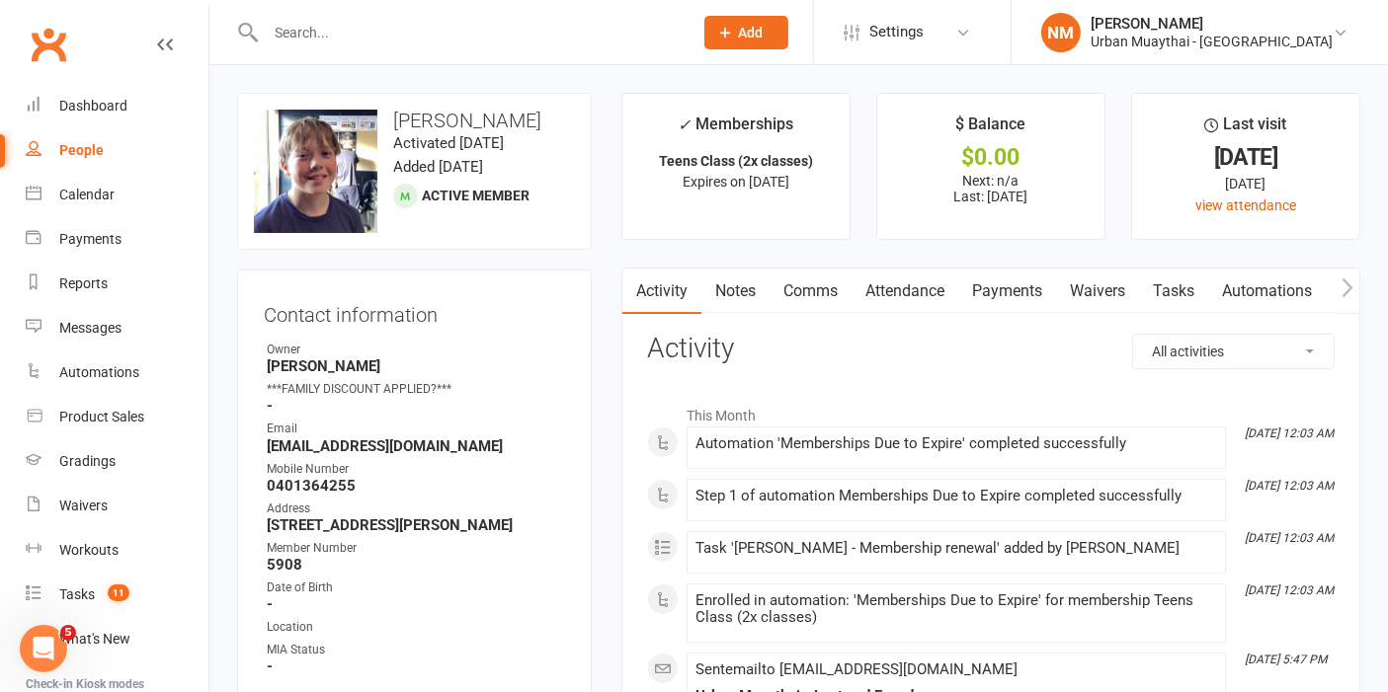
click at [749, 304] on link "Notes" at bounding box center [735, 291] width 68 height 45
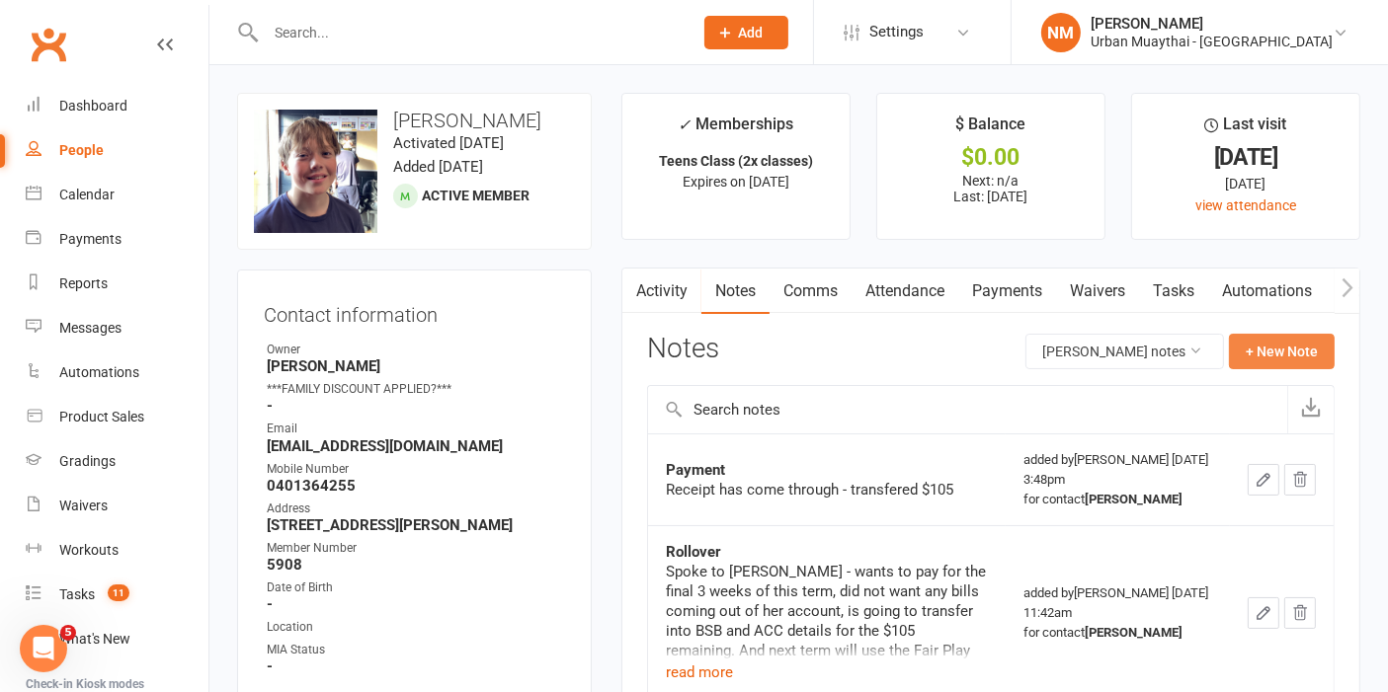
click at [1258, 351] on button "+ New Note" at bounding box center [1282, 352] width 106 height 36
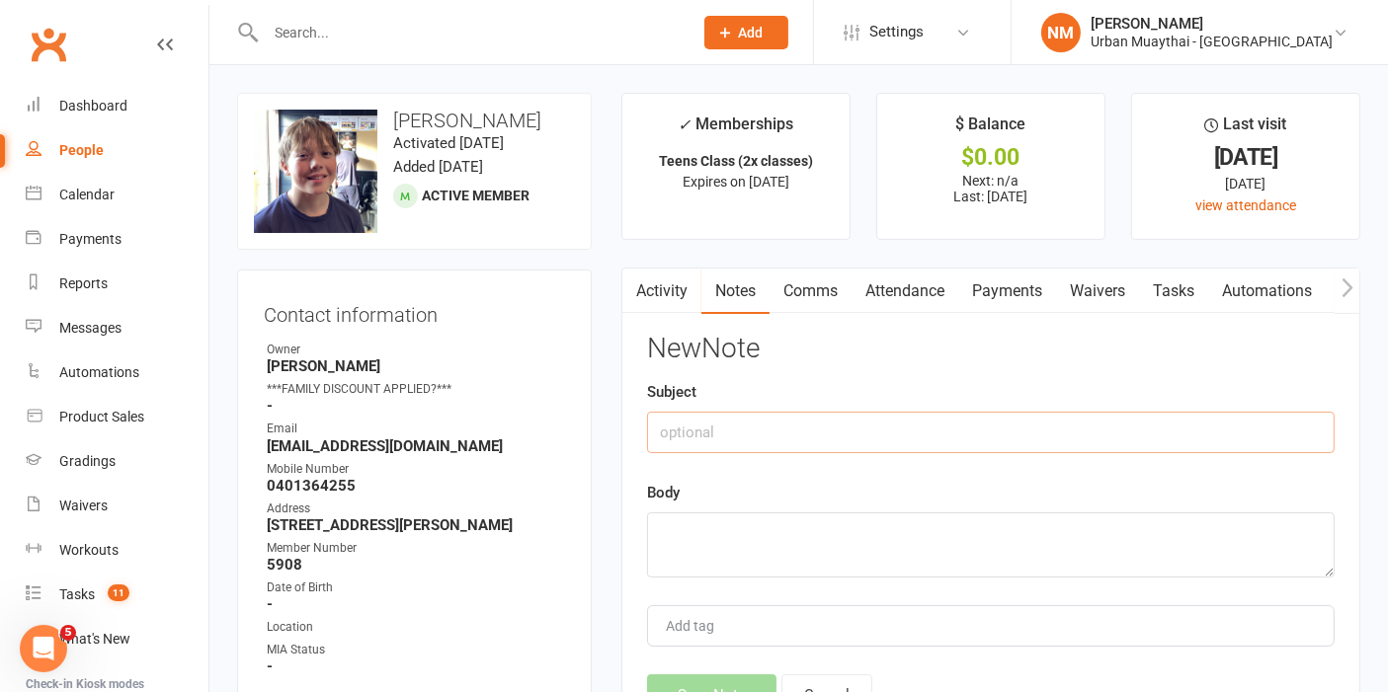
drag, startPoint x: 726, startPoint y: 441, endPoint x: 744, endPoint y: 439, distance: 17.9
click at [728, 439] on input "text" at bounding box center [990, 432] width 687 height 41
paste textarea "Called Terree- Calling back tomorrow."
type textarea "Called Terree- Calling back tomorrow."
click at [745, 441] on input "text" at bounding box center [990, 432] width 687 height 41
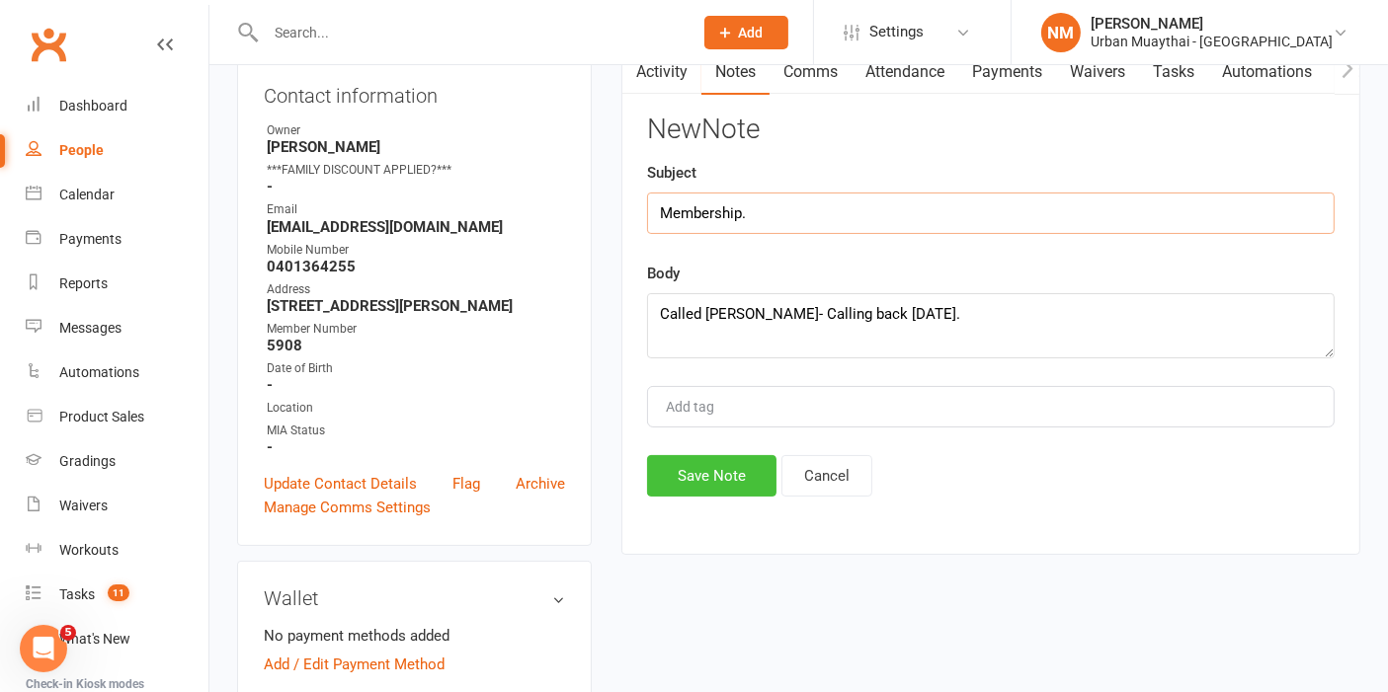
type input "Membership."
click at [685, 475] on button "Save Note" at bounding box center [711, 475] width 129 height 41
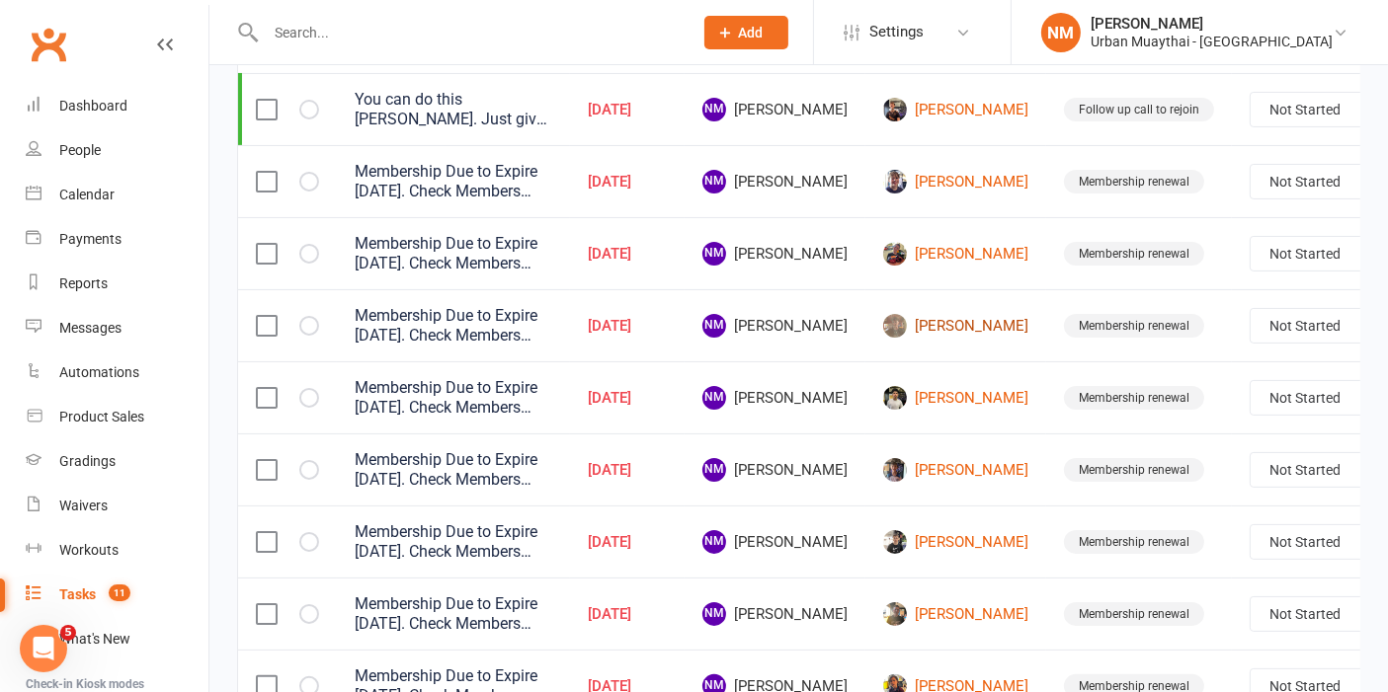
scroll to position [110, 0]
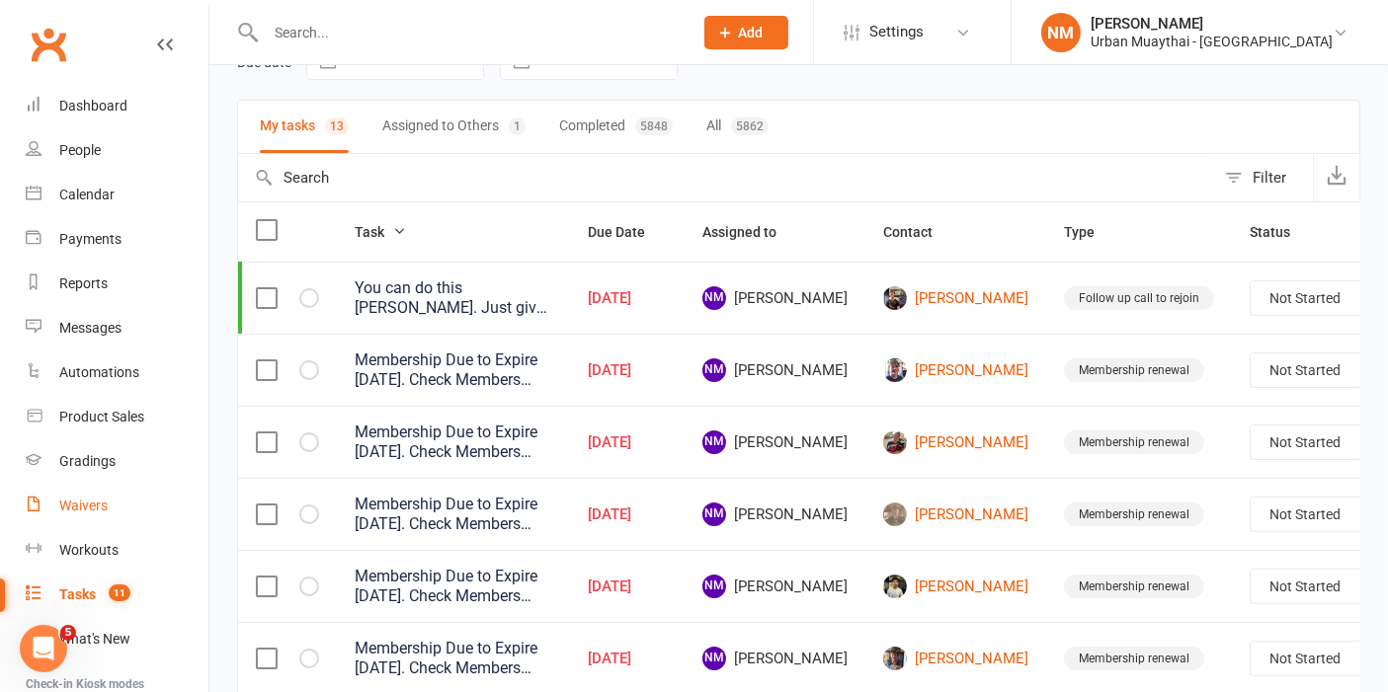
click at [104, 505] on div "Waivers" at bounding box center [83, 506] width 48 height 16
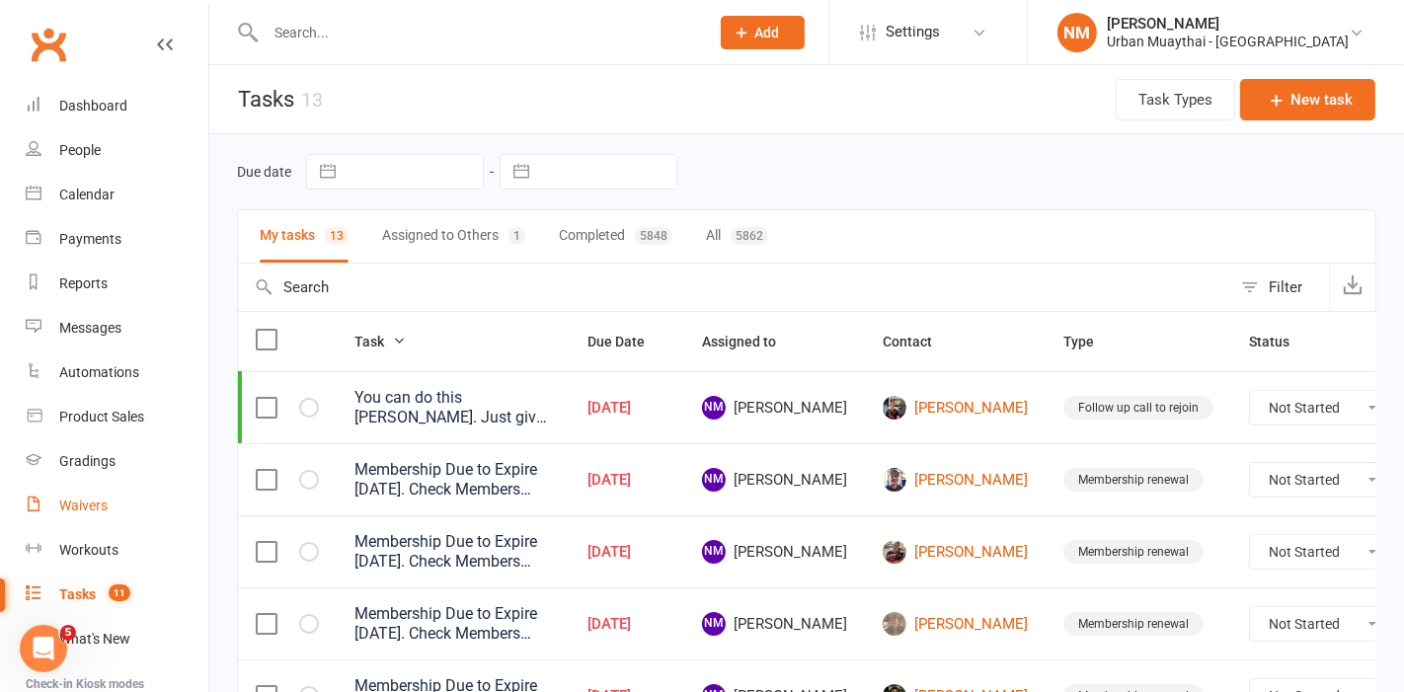
select select "50"
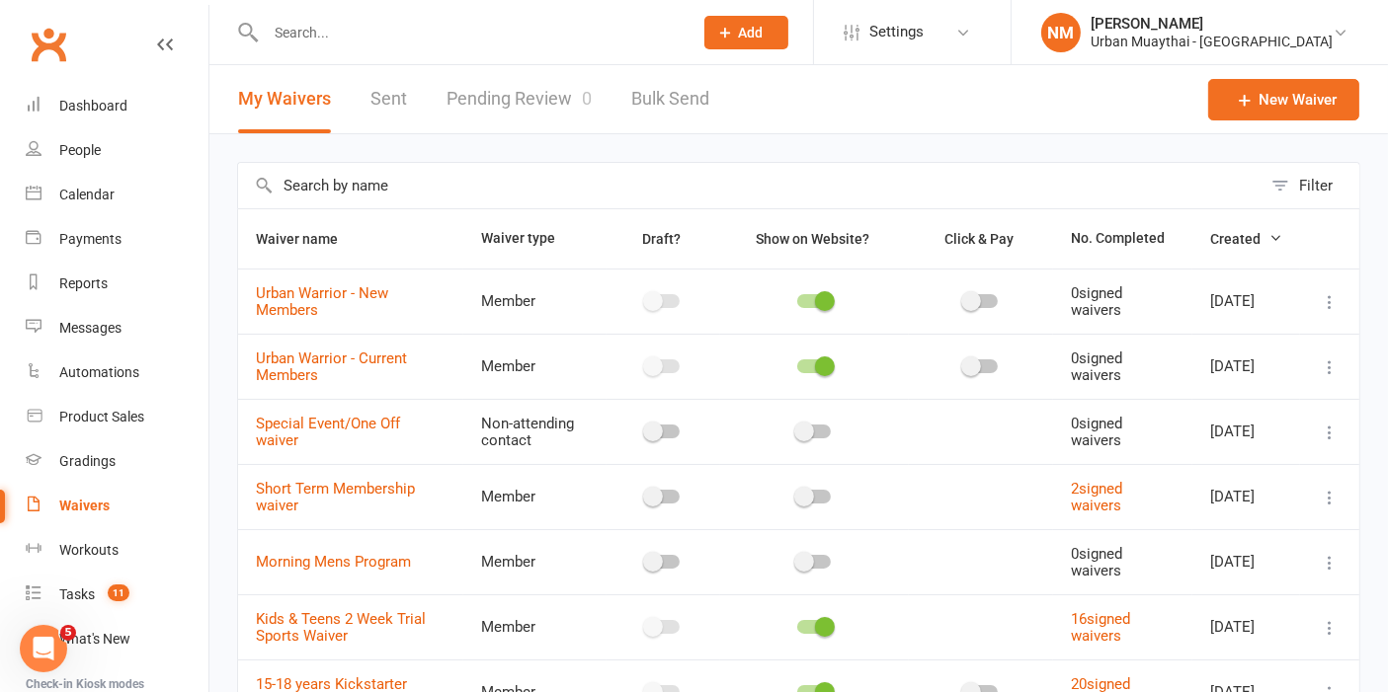
click at [508, 113] on link "Pending Review 0" at bounding box center [518, 99] width 145 height 68
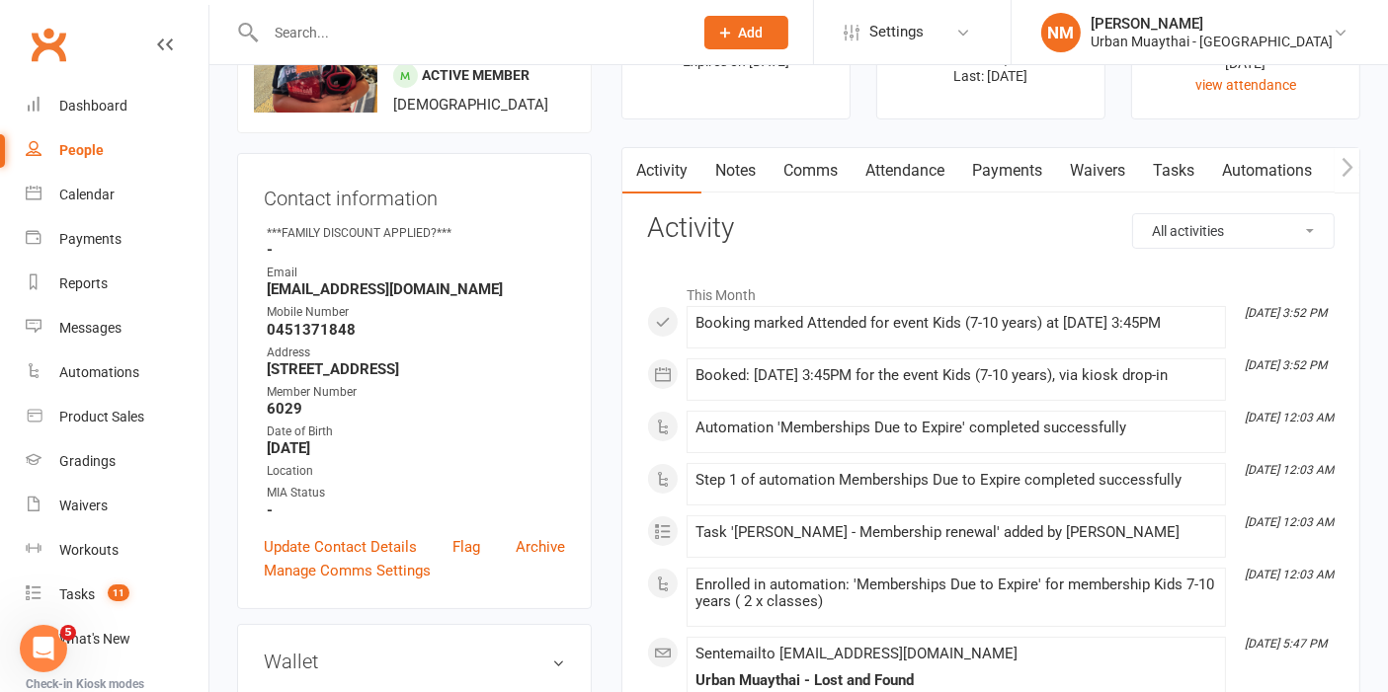
scroll to position [110, 0]
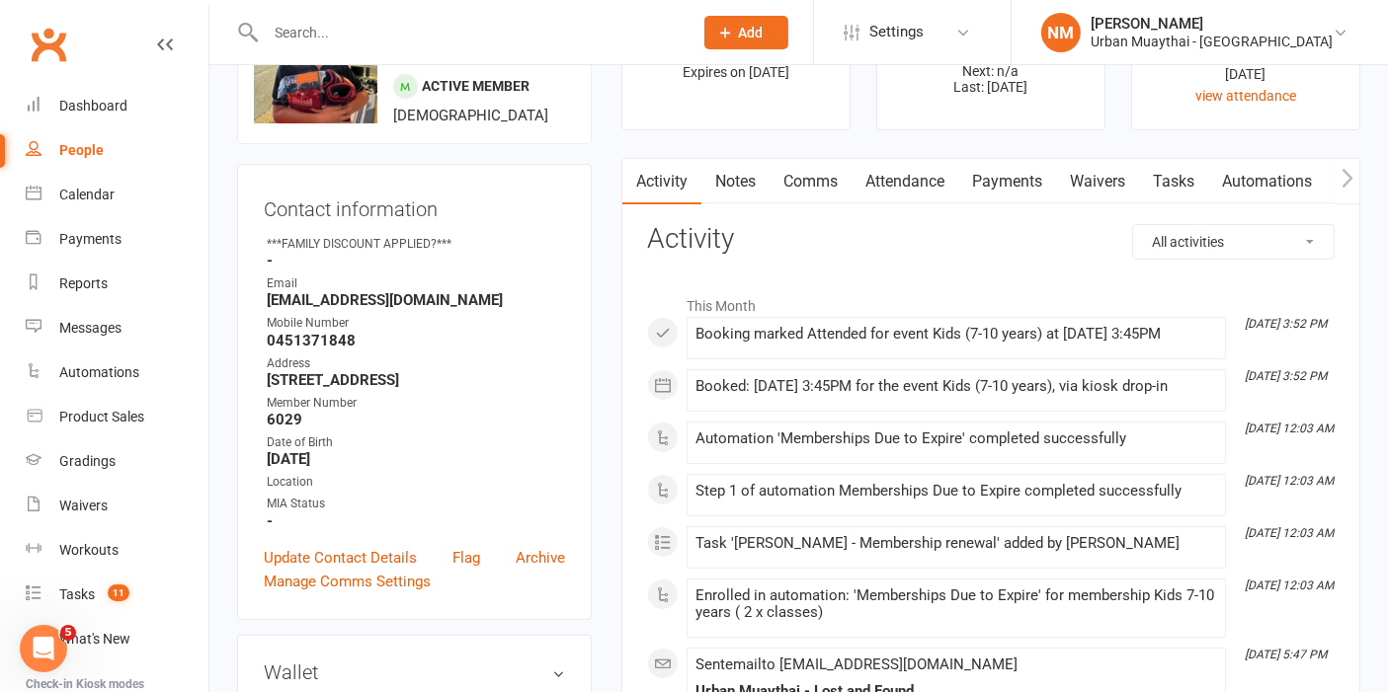
click at [732, 185] on link "Notes" at bounding box center [735, 181] width 68 height 45
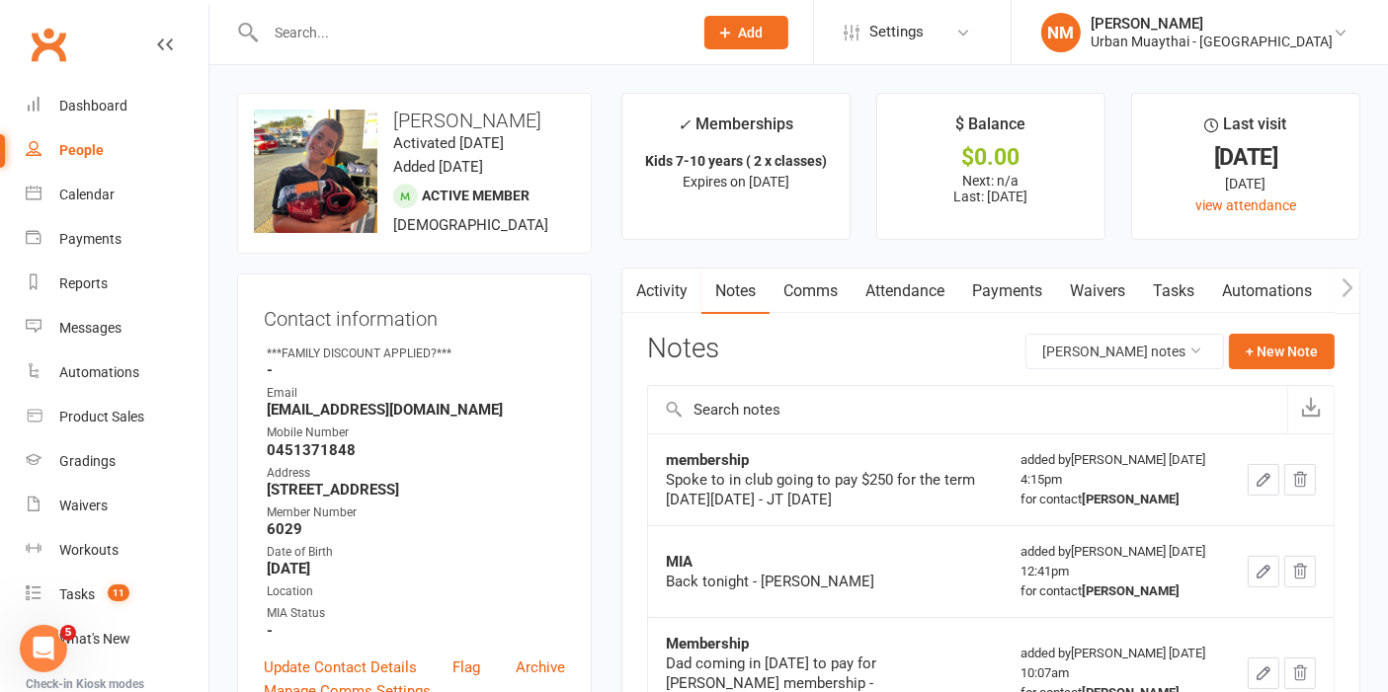
click at [1005, 283] on link "Payments" at bounding box center [1007, 291] width 98 height 45
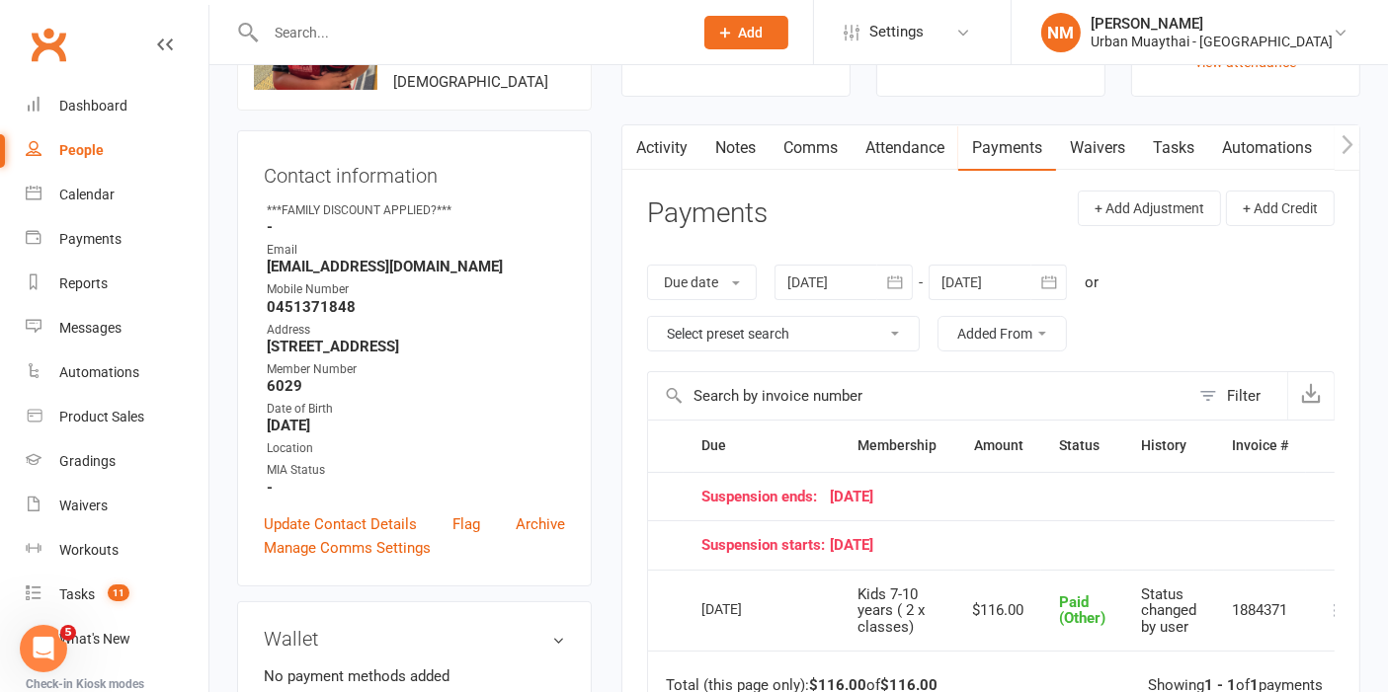
scroll to position [110, 0]
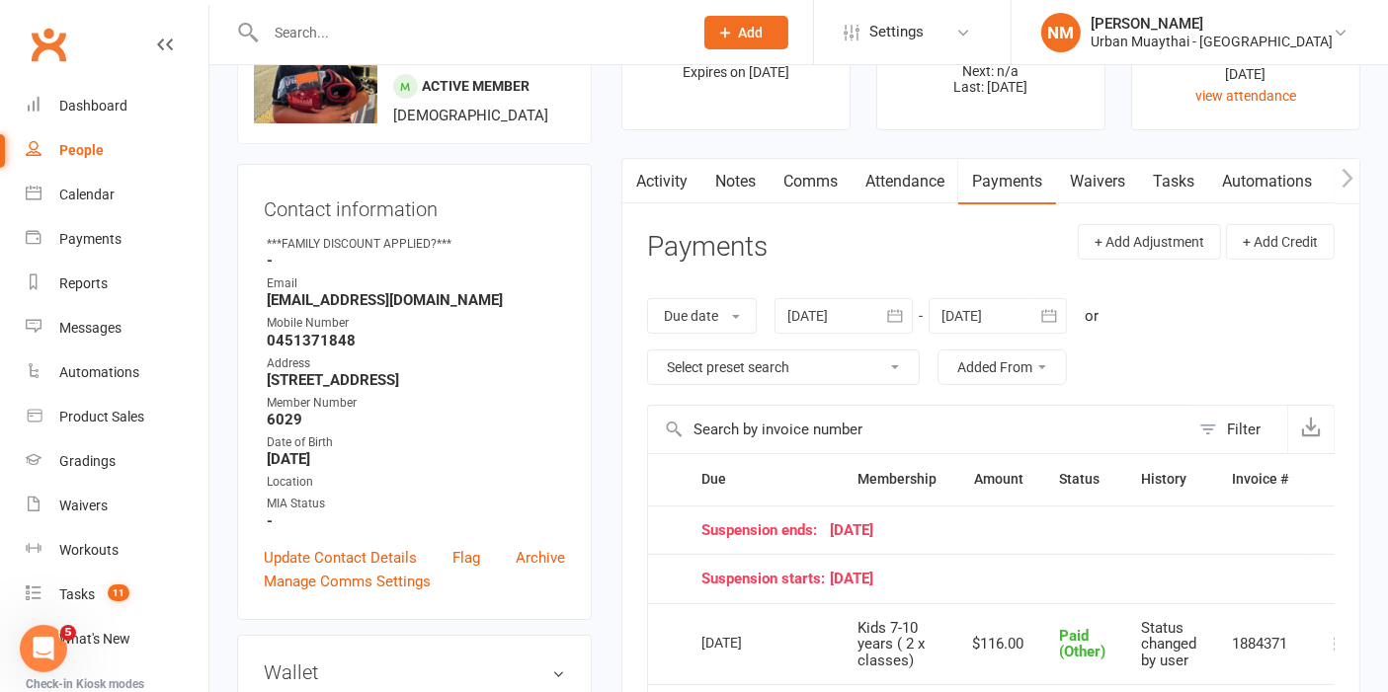
click at [688, 172] on link "Activity" at bounding box center [661, 181] width 79 height 45
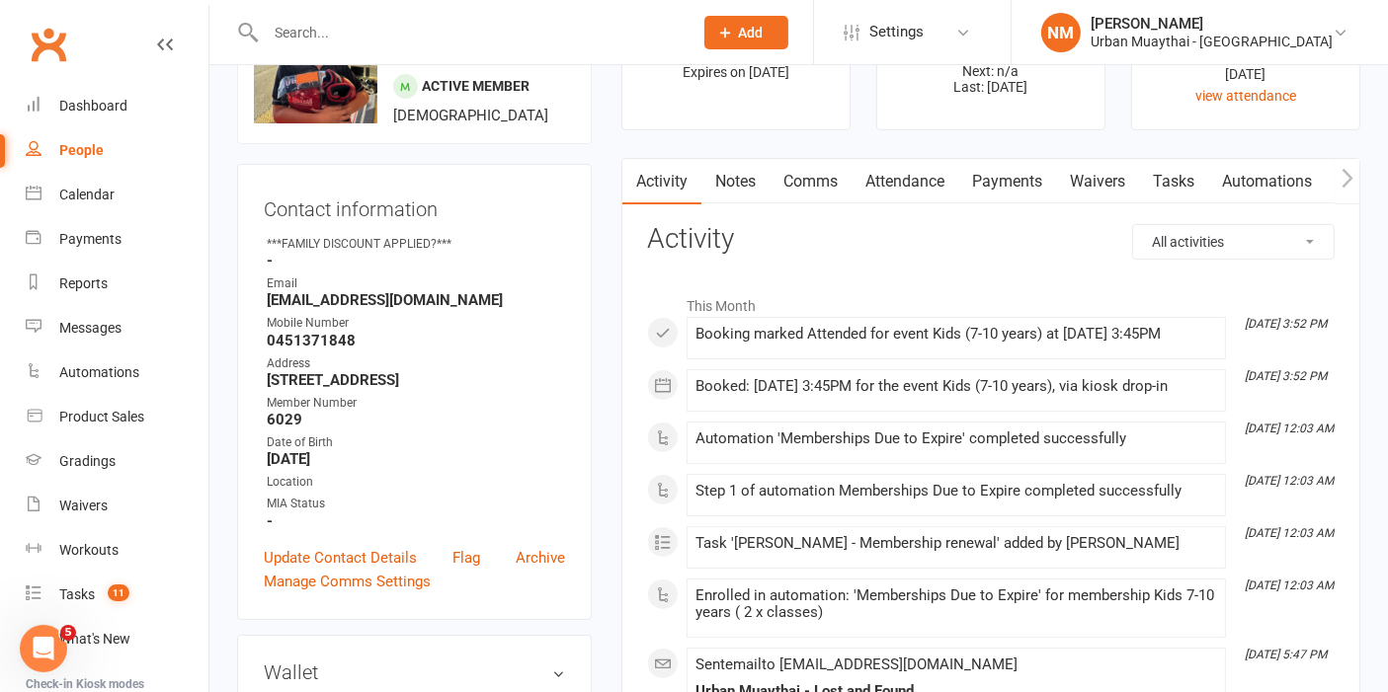
click at [734, 177] on link "Notes" at bounding box center [735, 181] width 68 height 45
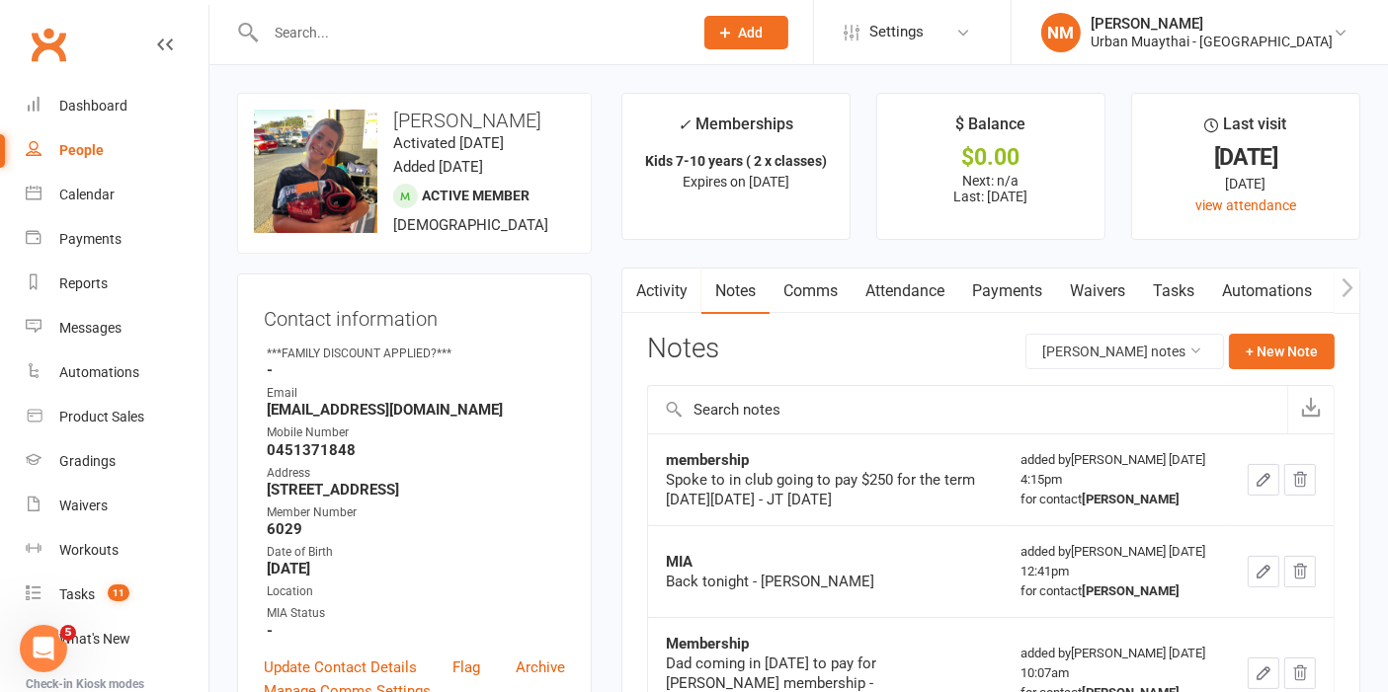
click at [677, 345] on h3 "Notes" at bounding box center [683, 352] width 72 height 36
click at [741, 359] on div "Notes [PERSON_NAME] notes + New Note" at bounding box center [990, 359] width 687 height 51
click at [1256, 361] on button "+ New Note" at bounding box center [1282, 352] width 106 height 36
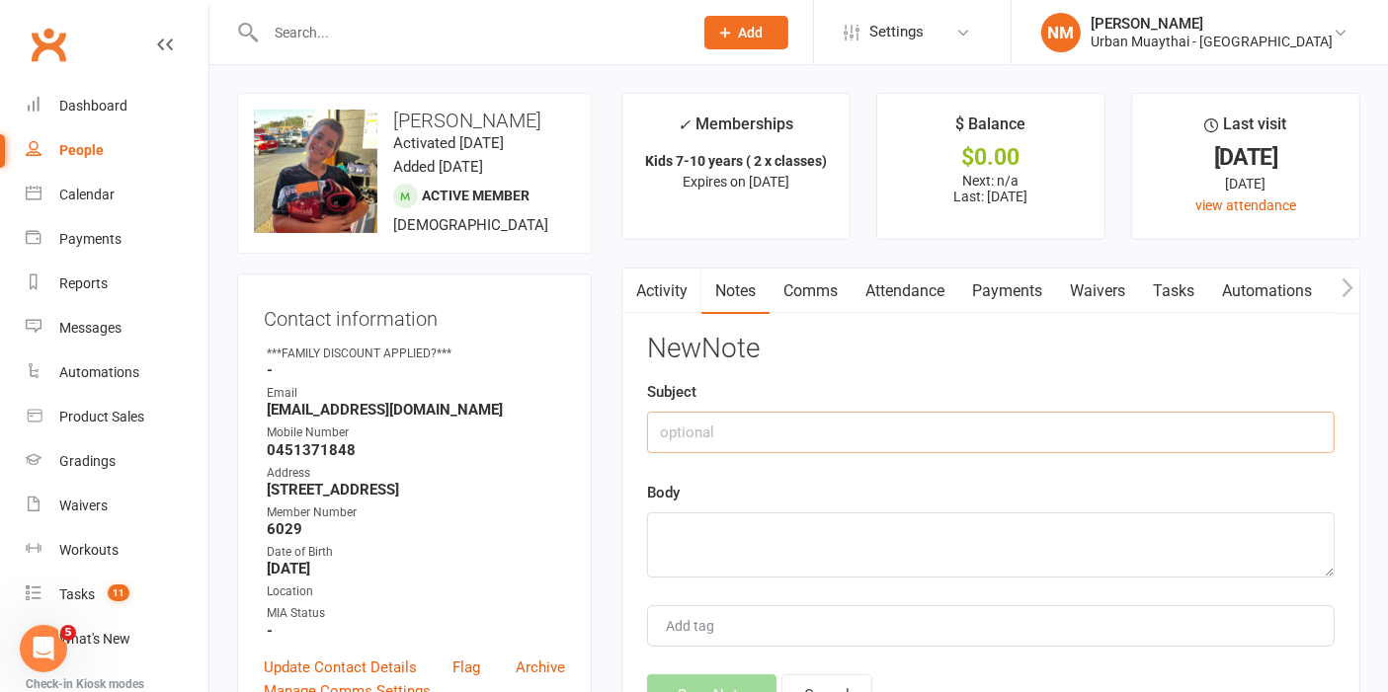
click at [731, 435] on input "text" at bounding box center [990, 432] width 687 height 41
type input "E"
type input "Membership"
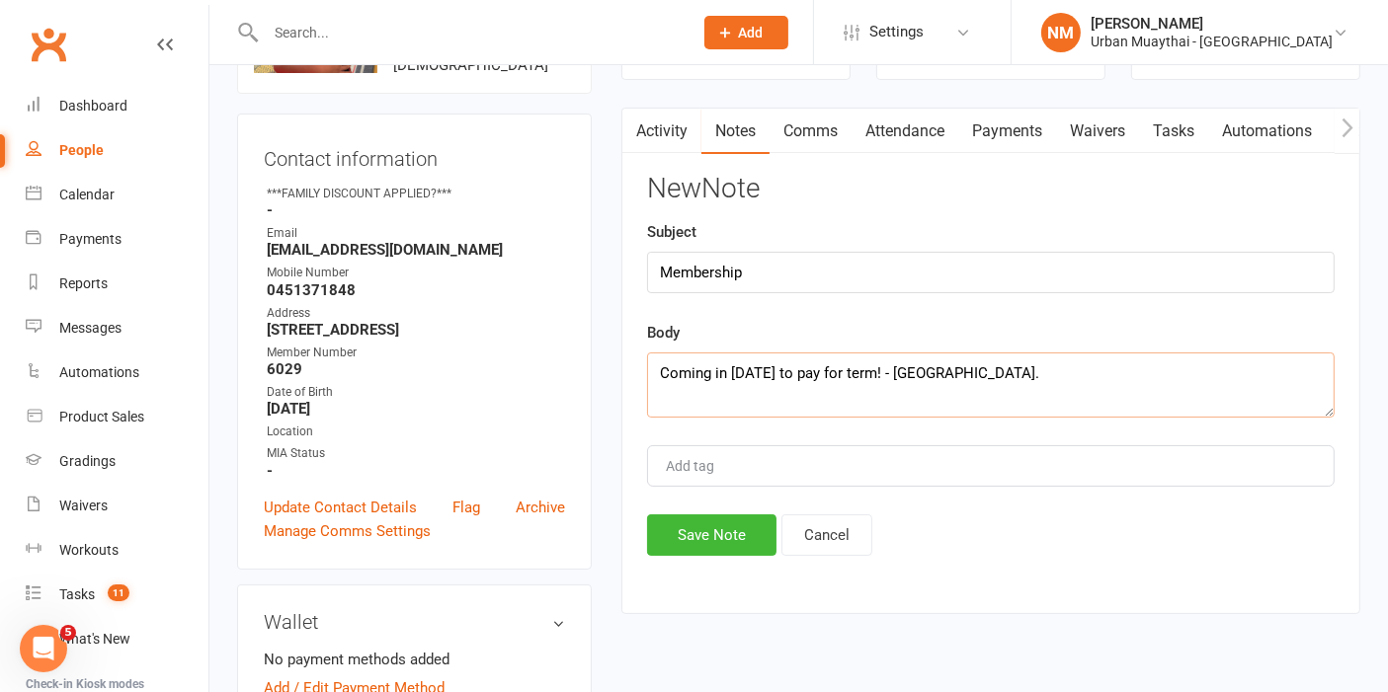
scroll to position [439, 0]
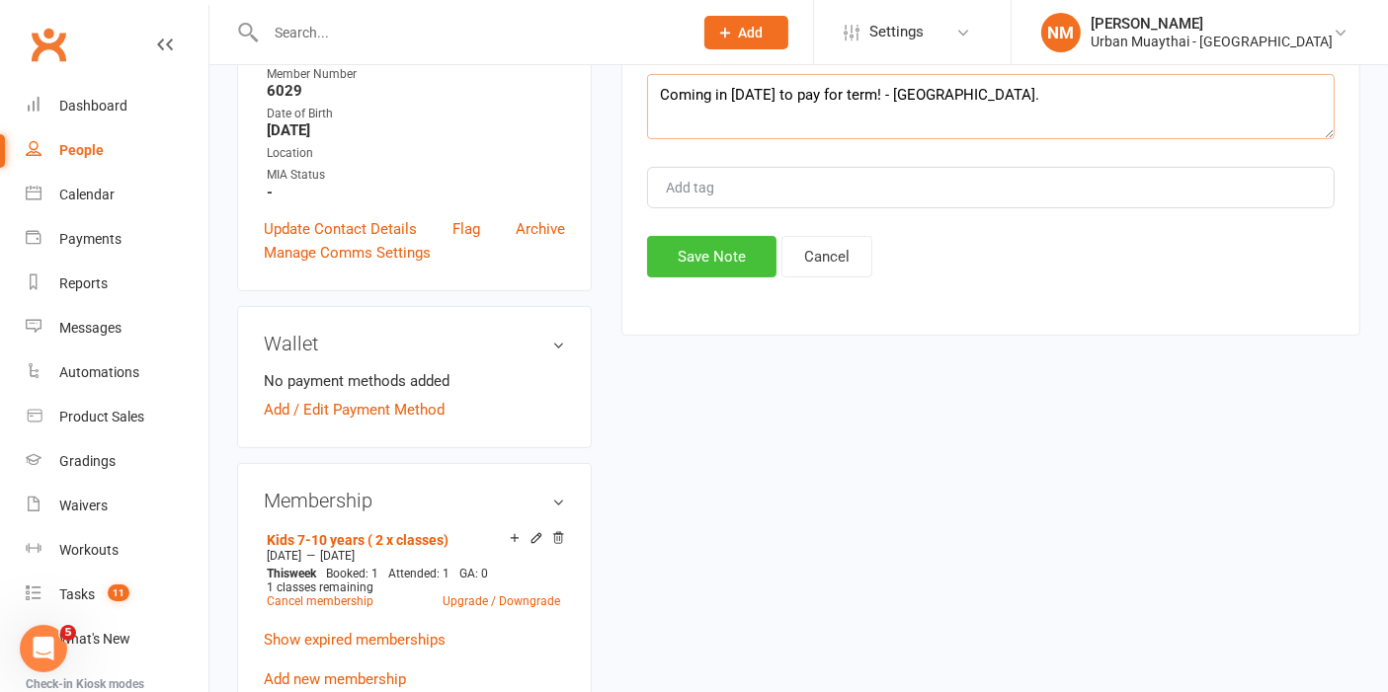
type textarea "Coming in [DATE] to pay for term! - [GEOGRAPHIC_DATA]."
drag, startPoint x: 648, startPoint y: 240, endPoint x: 667, endPoint y: 245, distance: 19.4
click at [654, 240] on button "Save Note" at bounding box center [711, 256] width 129 height 41
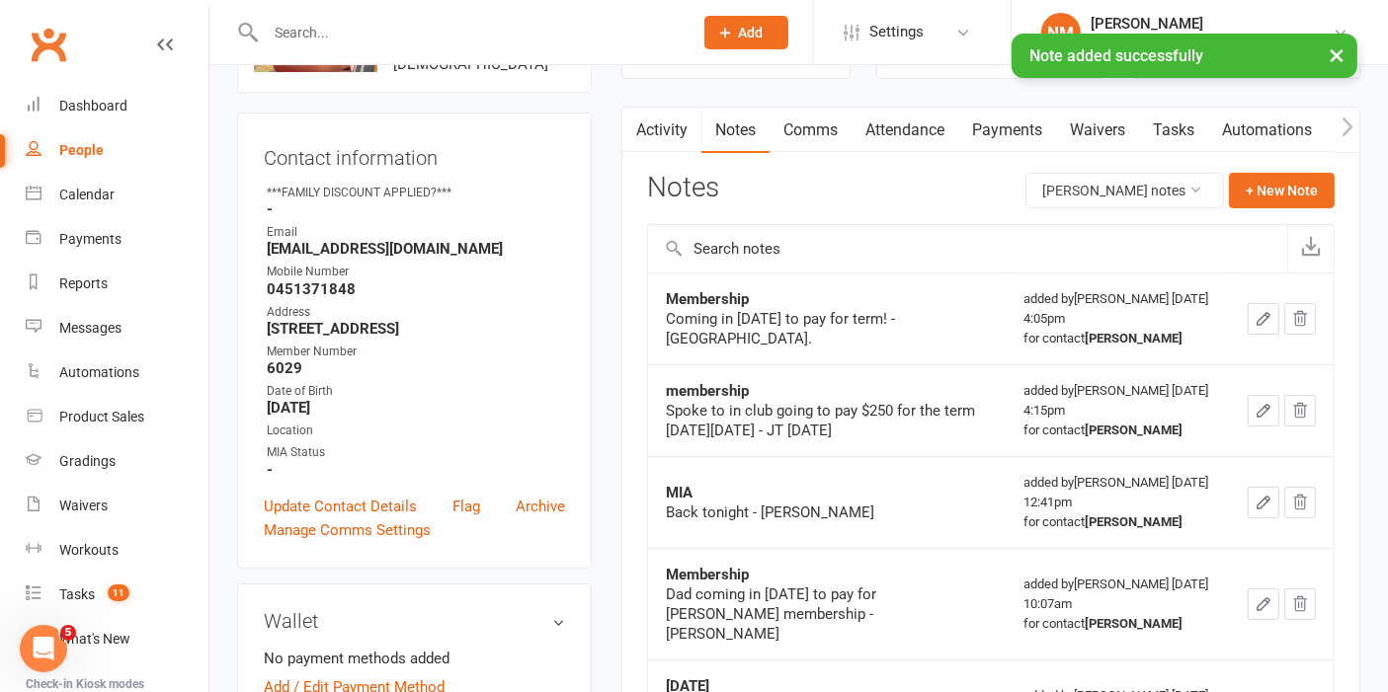
scroll to position [0, 0]
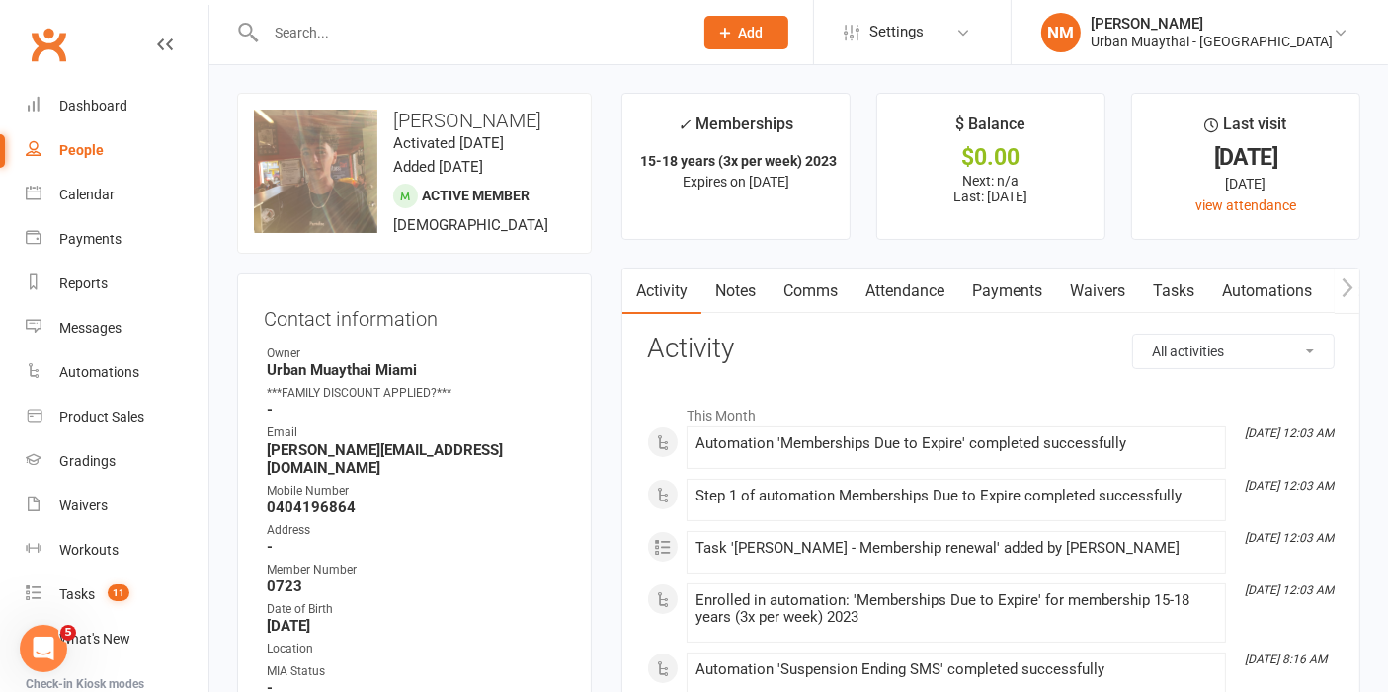
click at [1013, 297] on link "Payments" at bounding box center [1007, 291] width 98 height 45
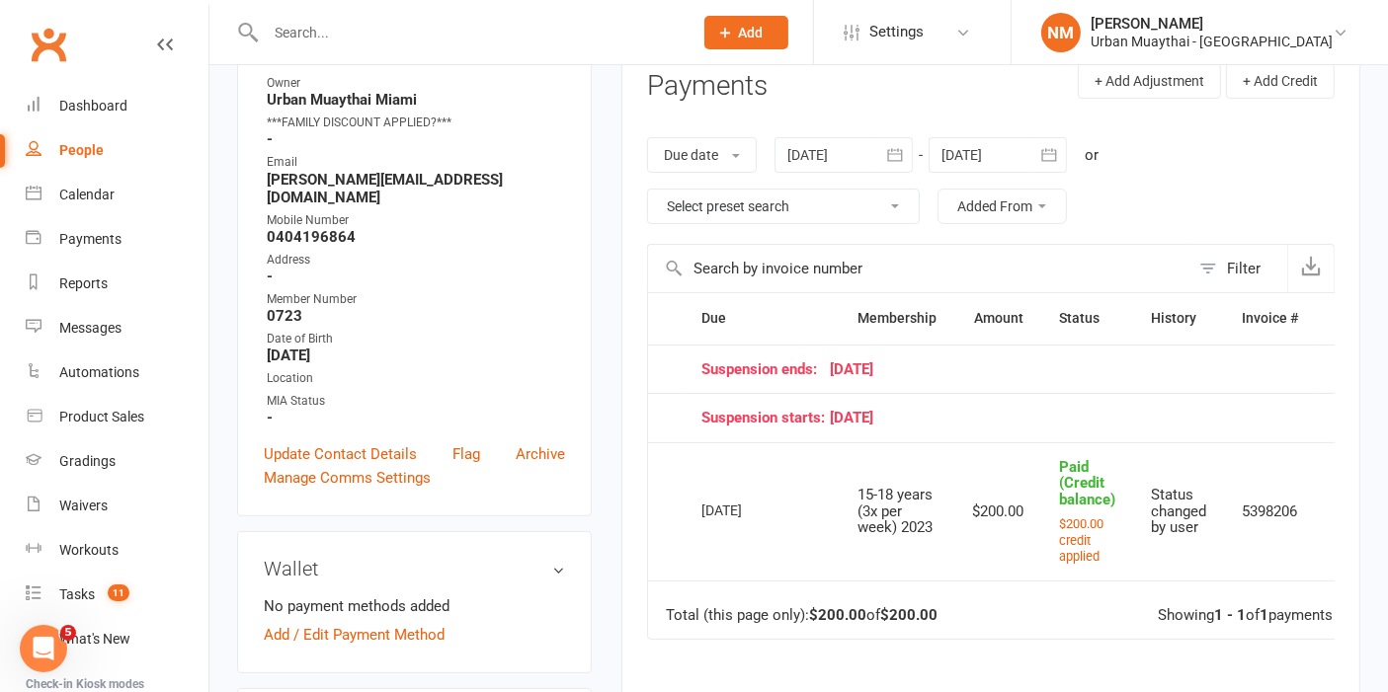
scroll to position [110, 0]
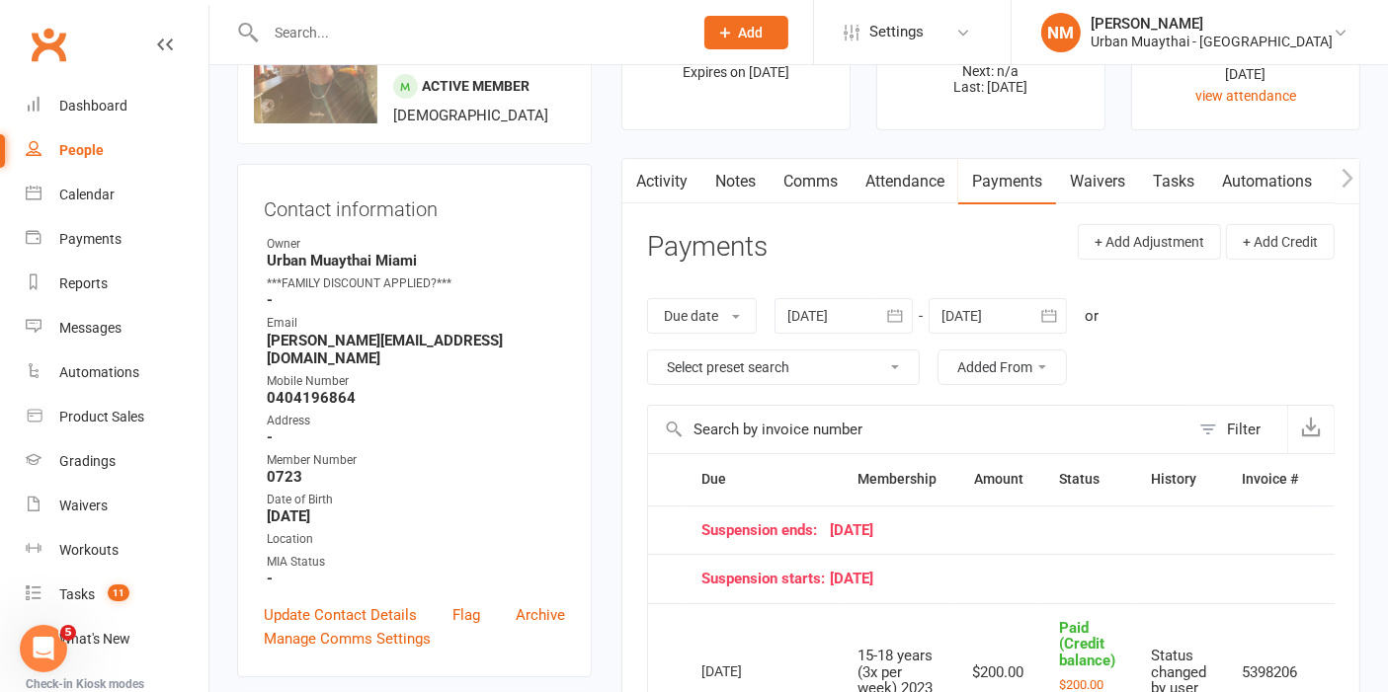
click at [1020, 311] on div at bounding box center [997, 316] width 138 height 36
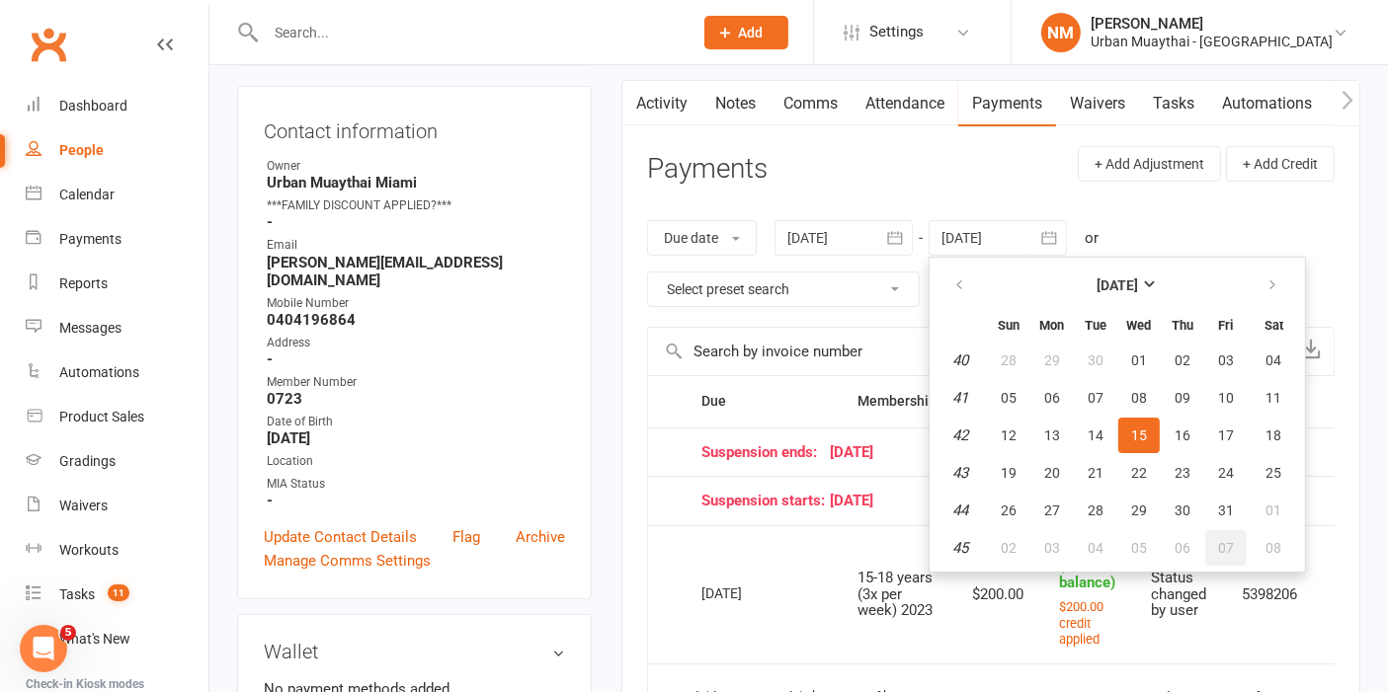
scroll to position [219, 0]
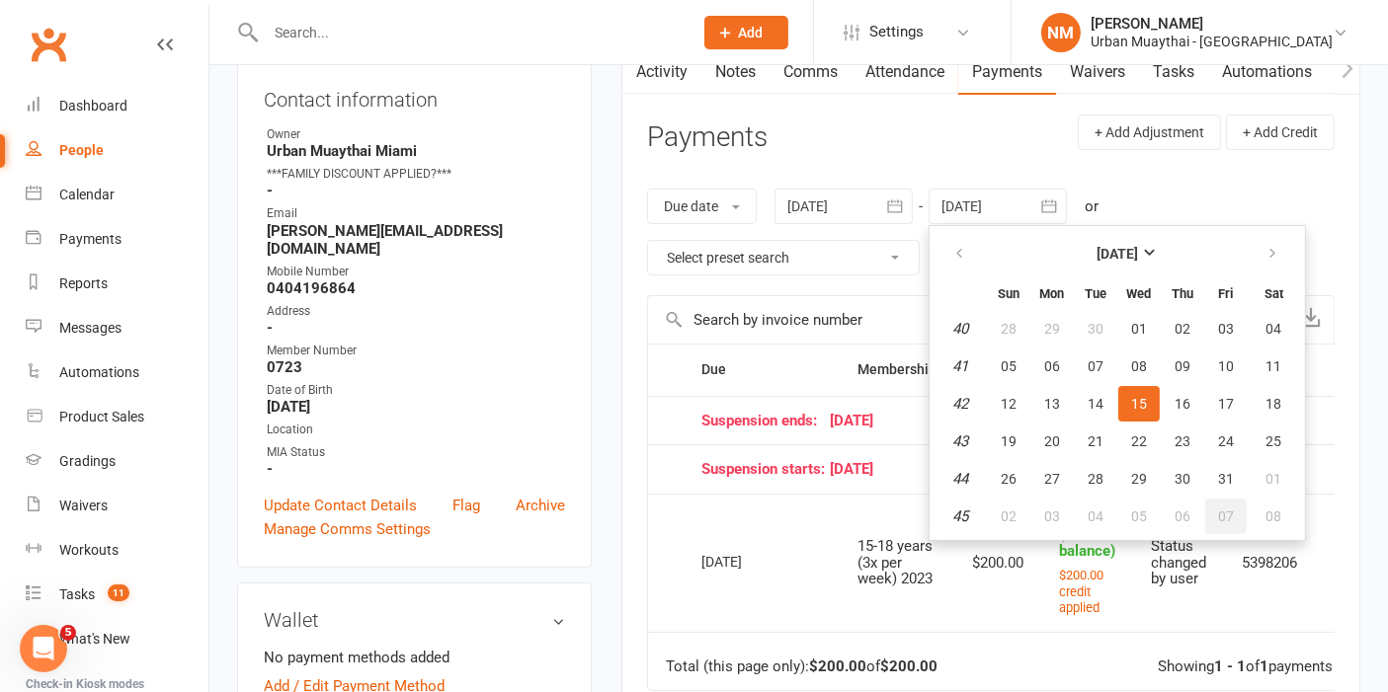
click at [1233, 503] on button "07" at bounding box center [1225, 517] width 41 height 36
type input "07 Nov 2025"
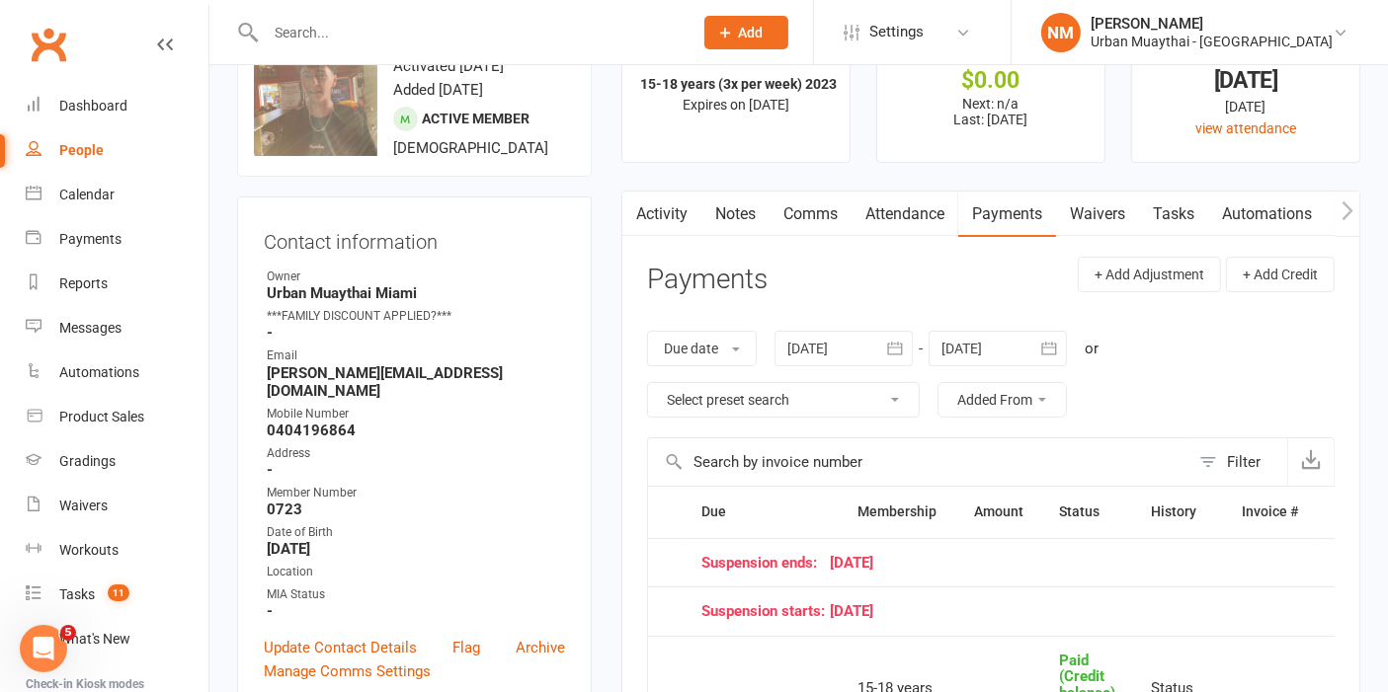
scroll to position [0, 0]
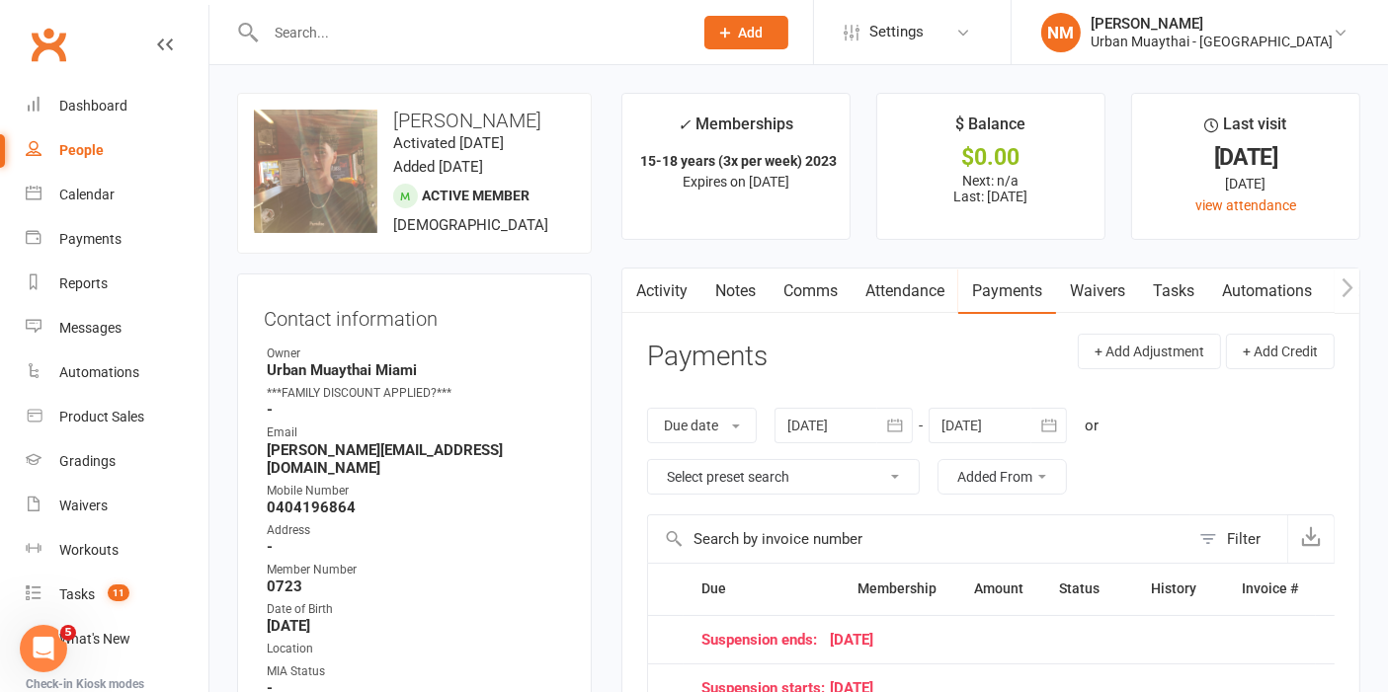
click at [758, 294] on link "Notes" at bounding box center [735, 291] width 68 height 45
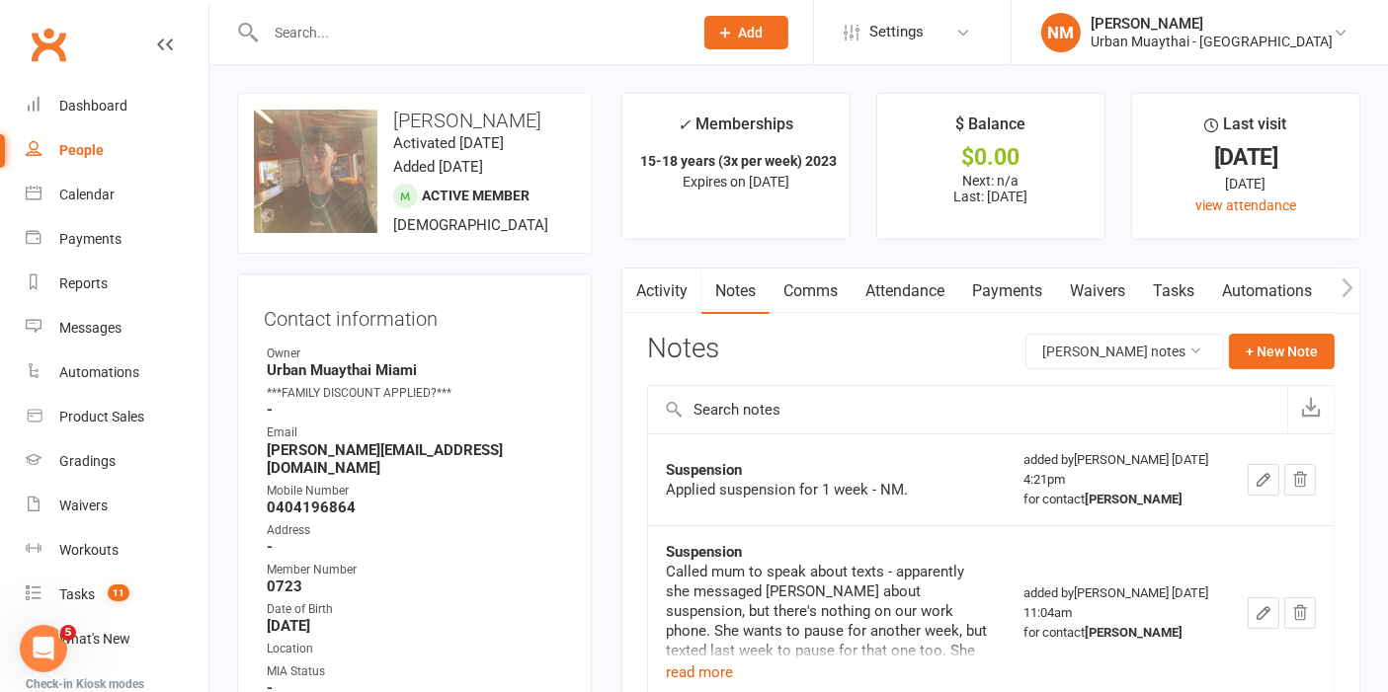
click at [812, 281] on link "Comms" at bounding box center [810, 291] width 82 height 45
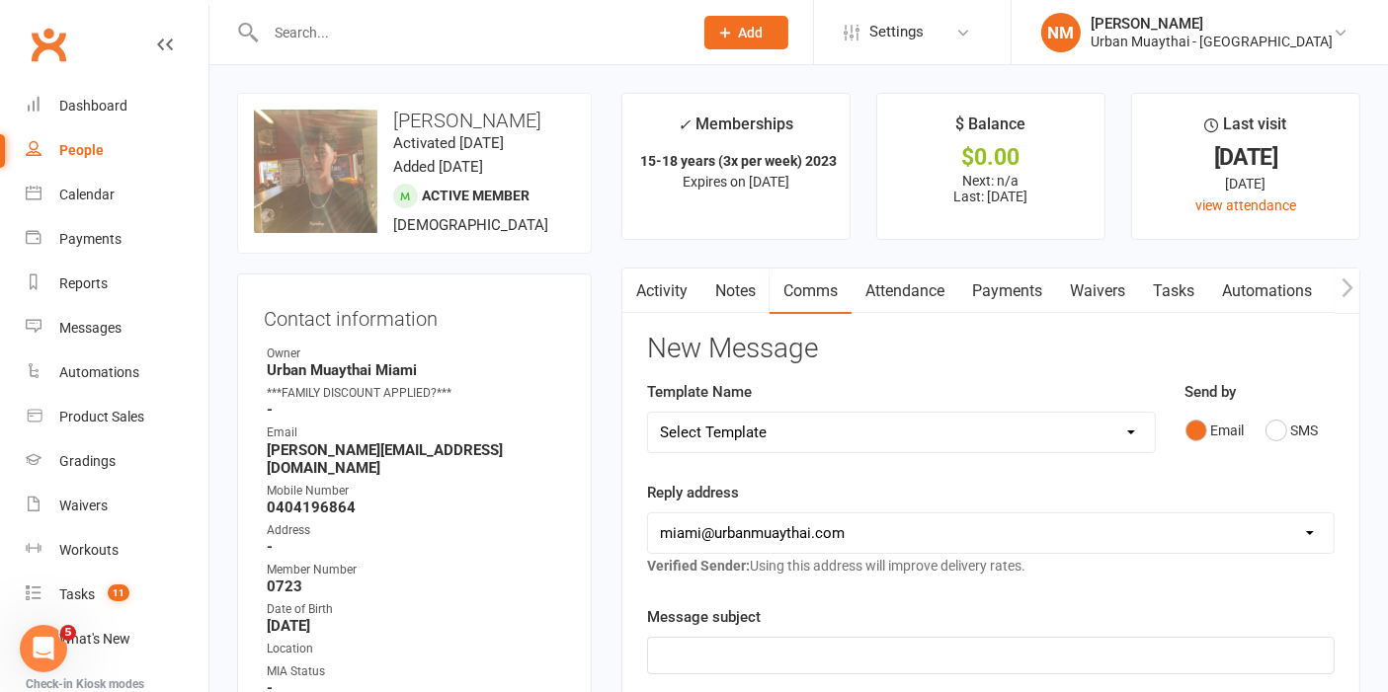
click at [654, 281] on link "Activity" at bounding box center [661, 291] width 79 height 45
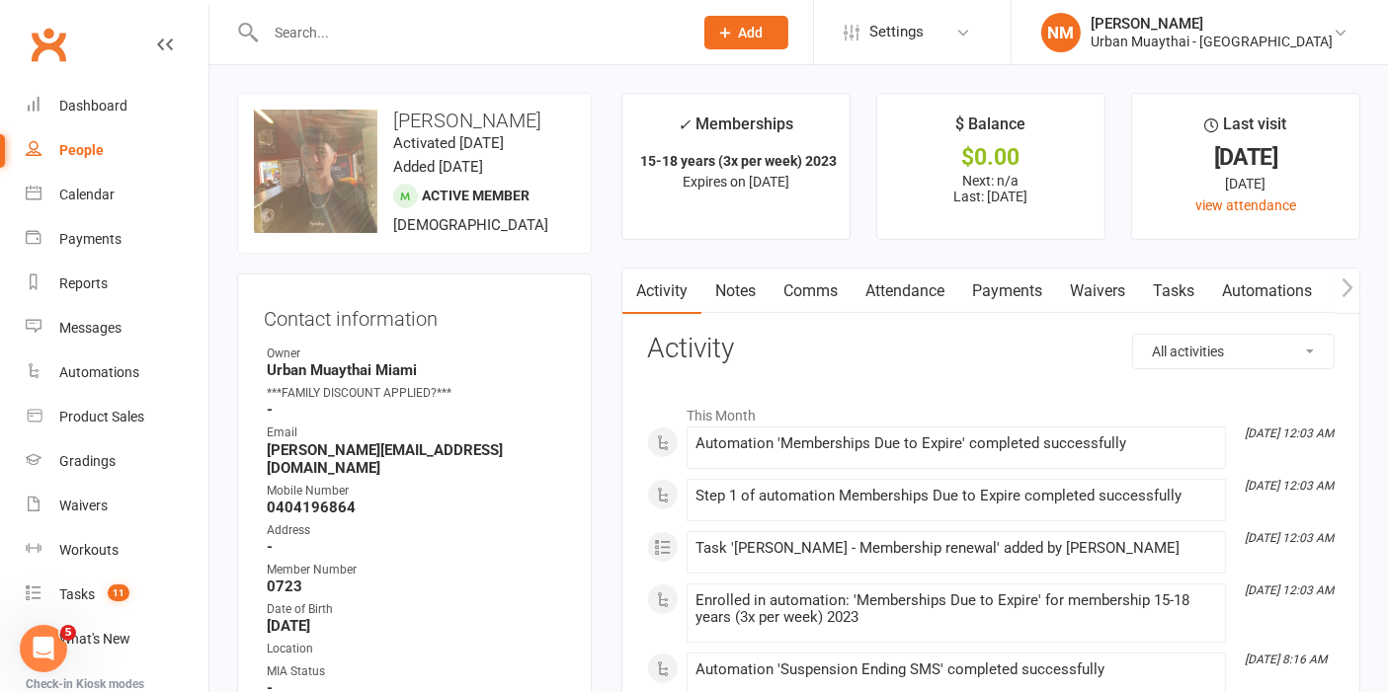
click at [758, 297] on link "Notes" at bounding box center [735, 291] width 68 height 45
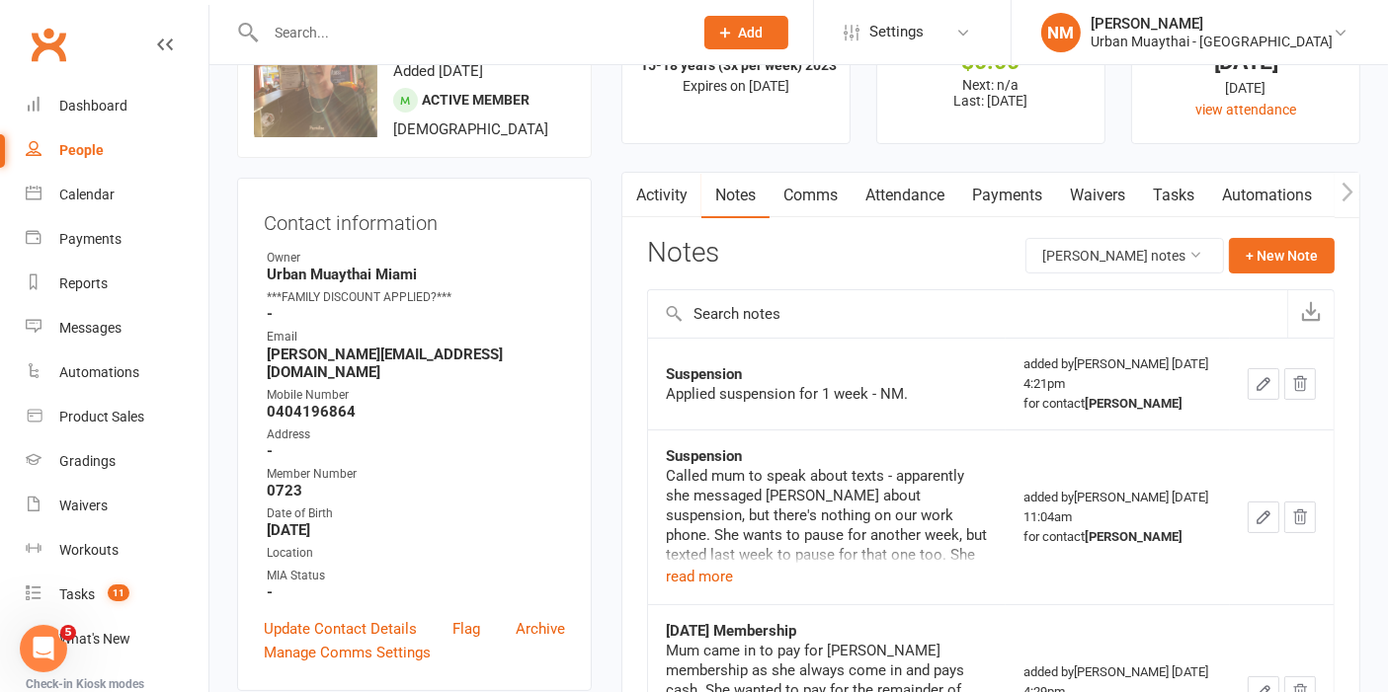
scroll to position [219, 0]
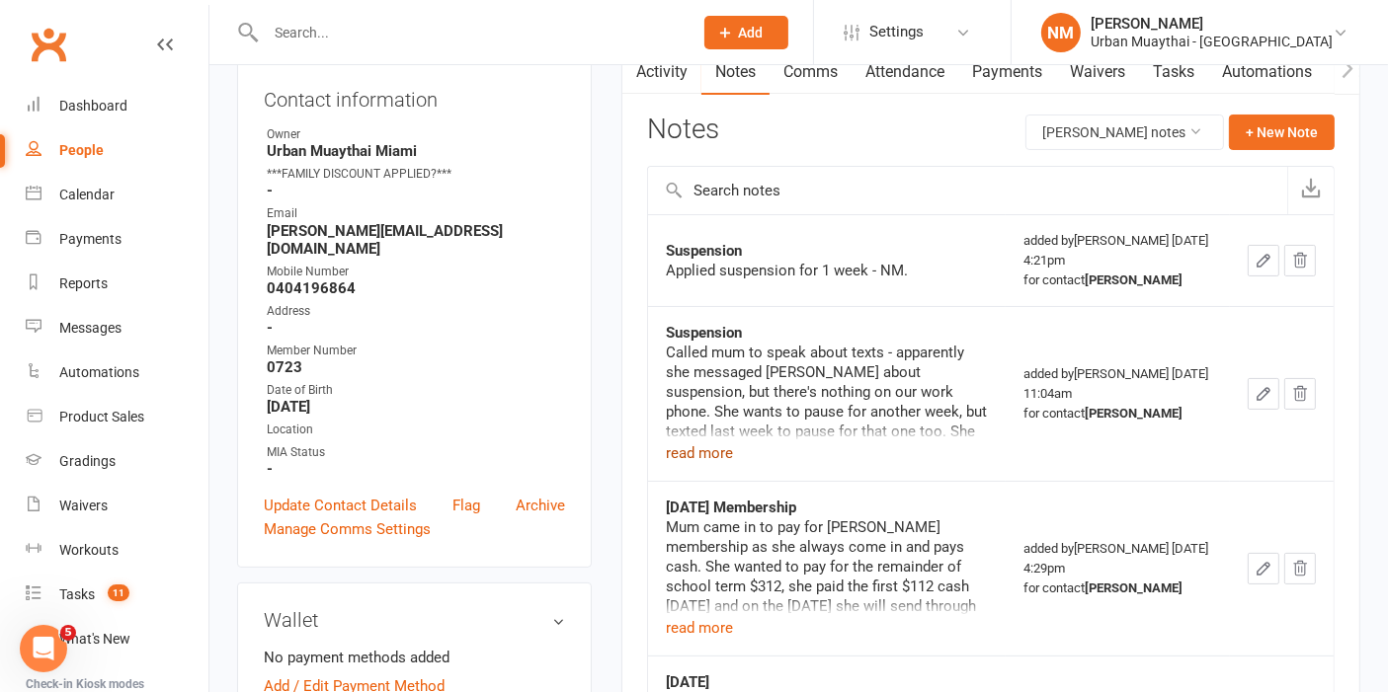
click at [708, 452] on button "read more" at bounding box center [699, 453] width 67 height 24
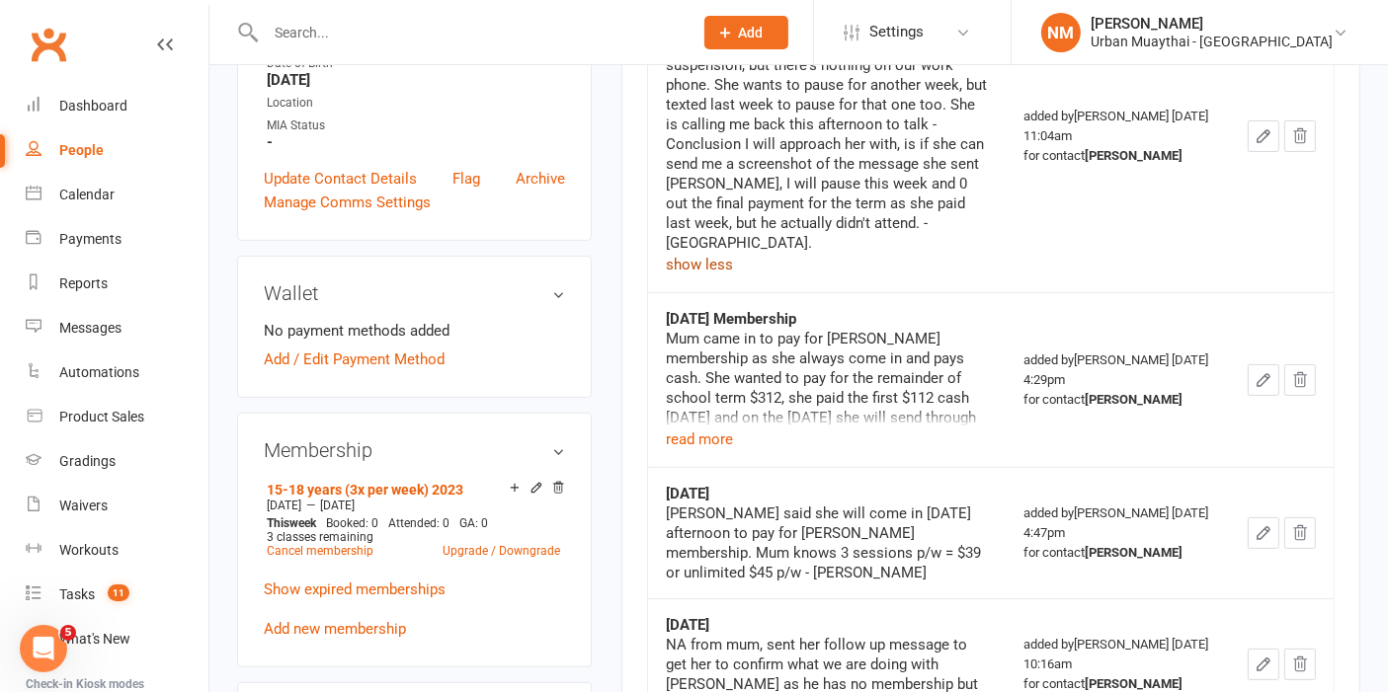
scroll to position [548, 0]
click at [679, 426] on button "read more" at bounding box center [699, 438] width 67 height 24
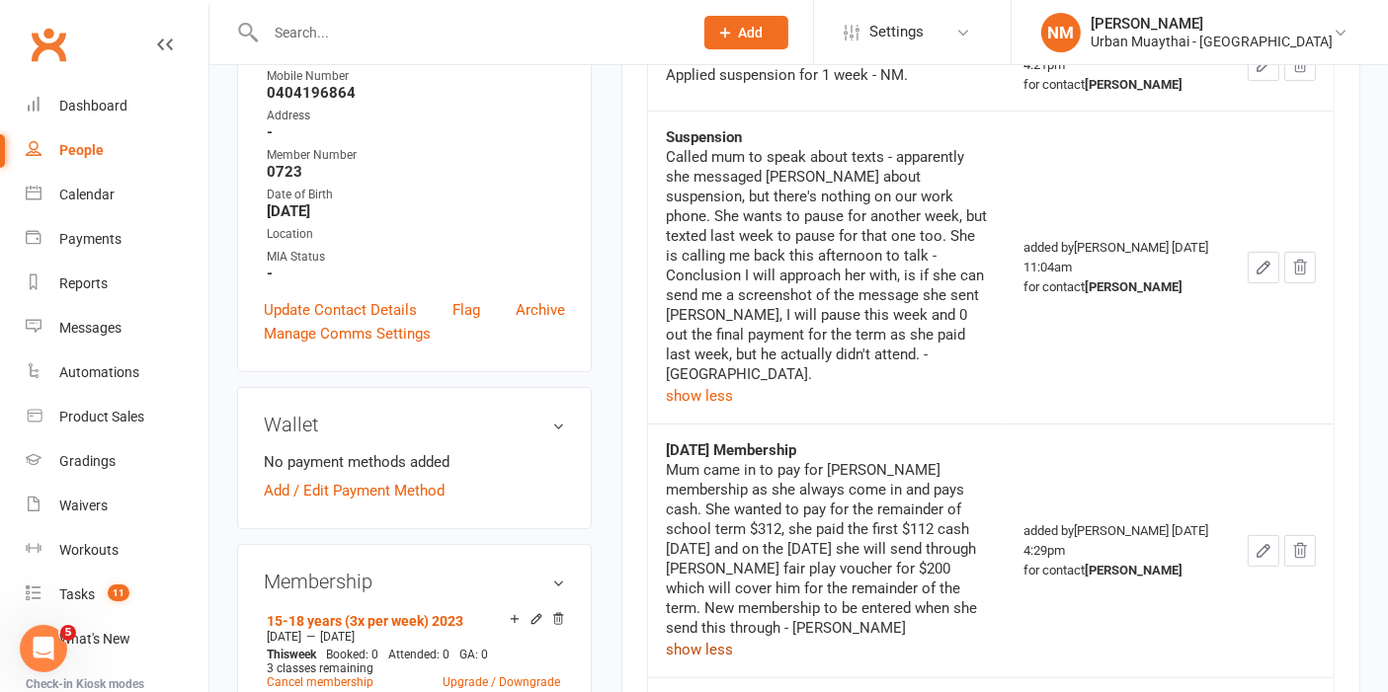
scroll to position [0, 0]
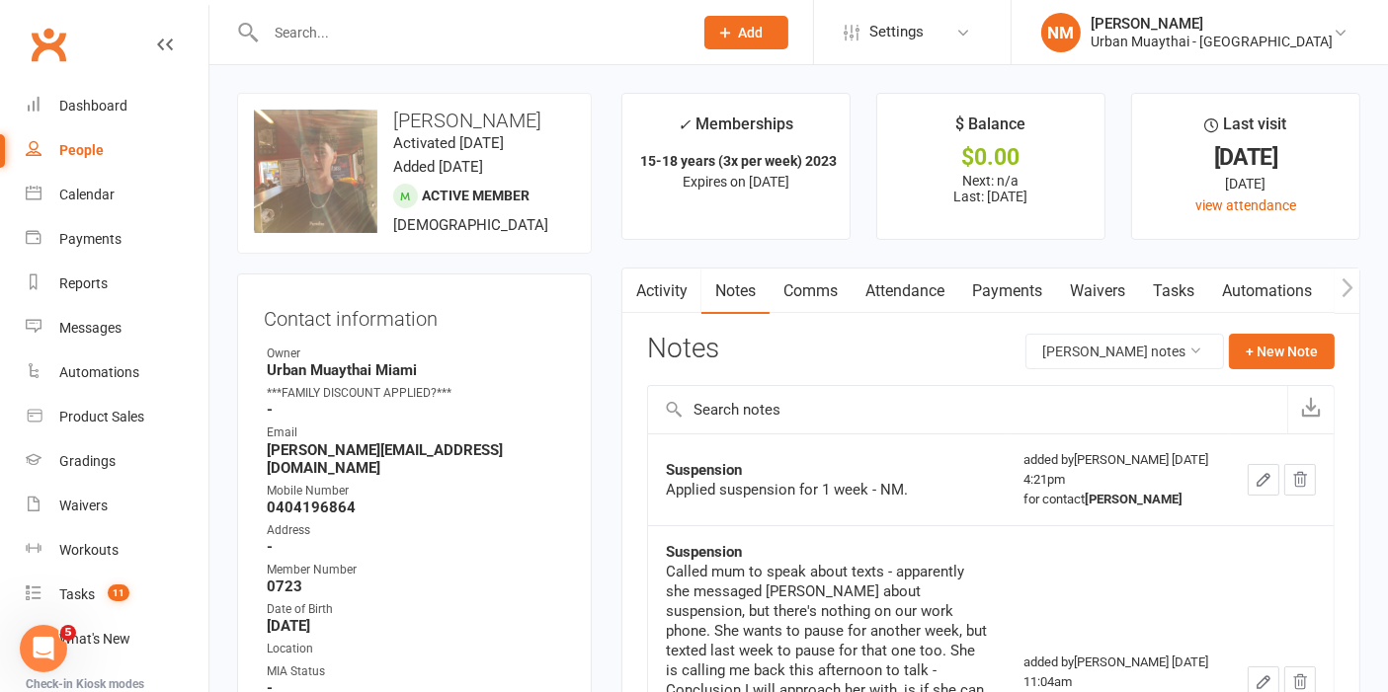
click at [997, 286] on link "Payments" at bounding box center [1007, 291] width 98 height 45
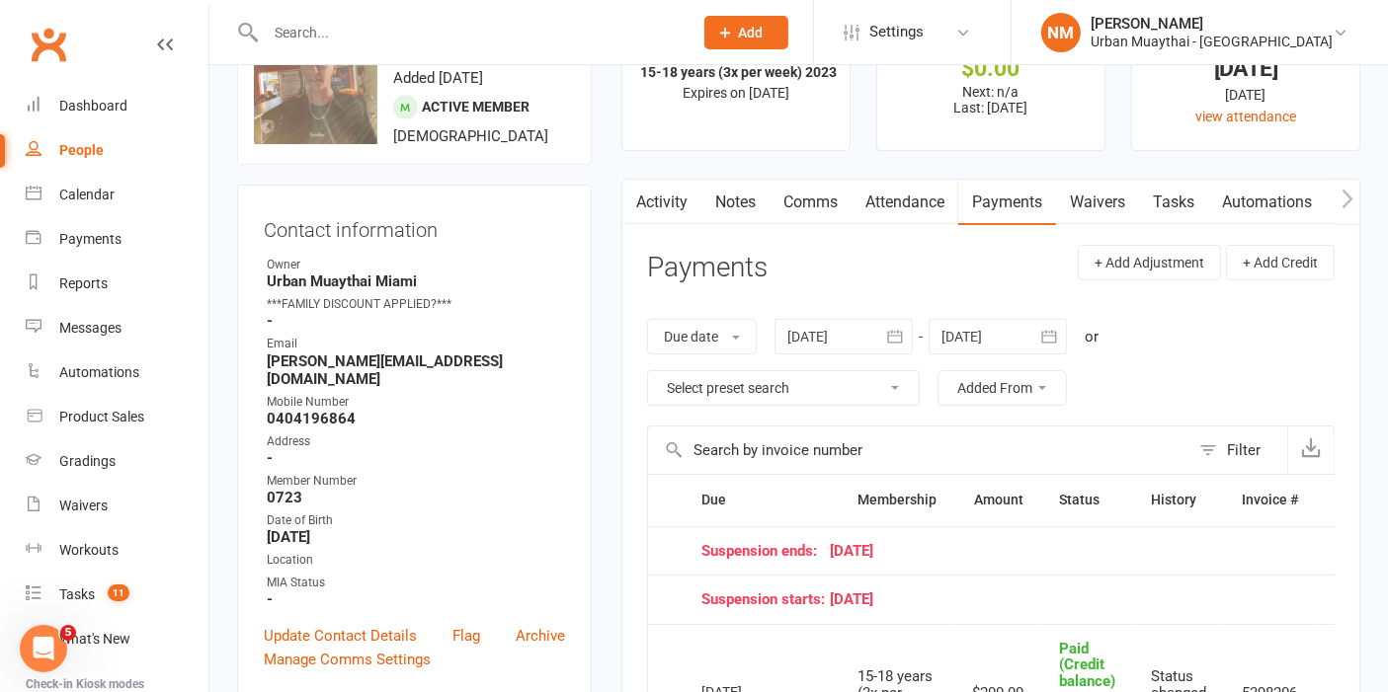
scroll to position [219, 0]
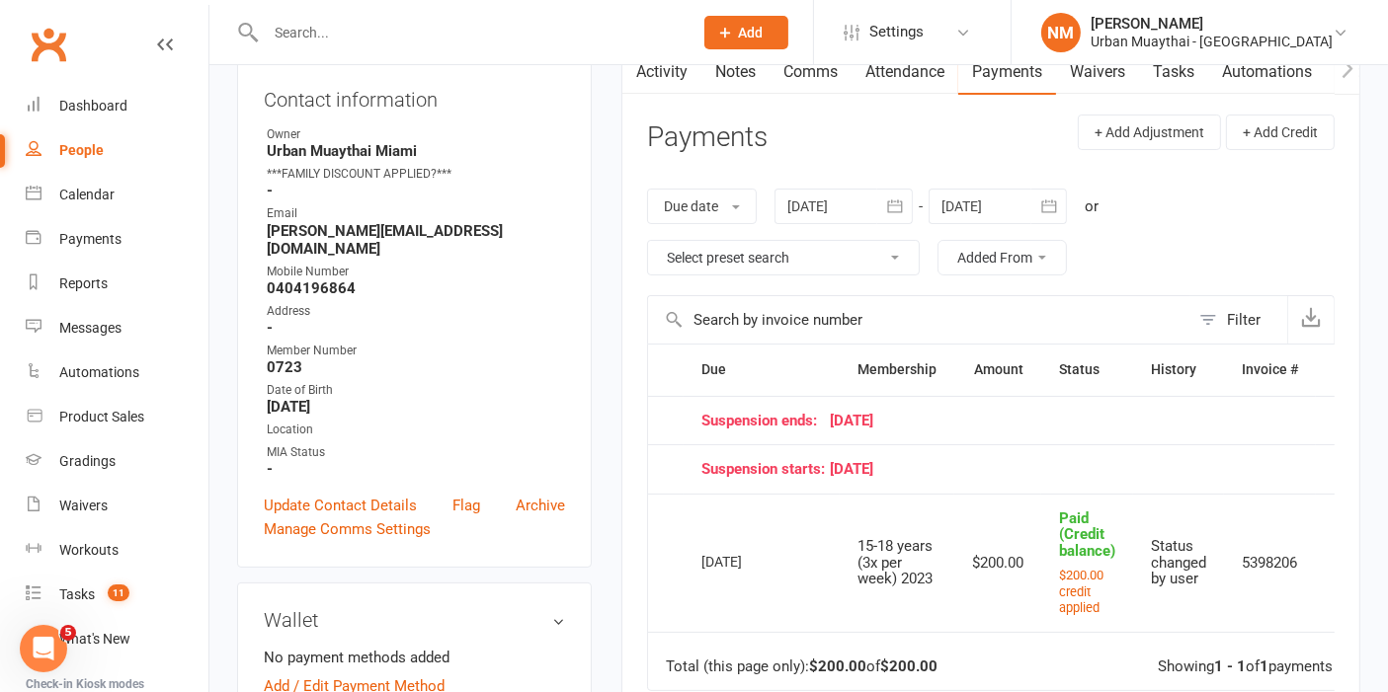
click at [1028, 182] on div "Due date Due date Date paid Date failed Date settled 17 Aug 2025 August 2025 Su…" at bounding box center [990, 232] width 687 height 126
drag, startPoint x: 906, startPoint y: 199, endPoint x: 898, endPoint y: 207, distance: 11.9
click at [904, 200] on icon "button" at bounding box center [895, 207] width 20 height 20
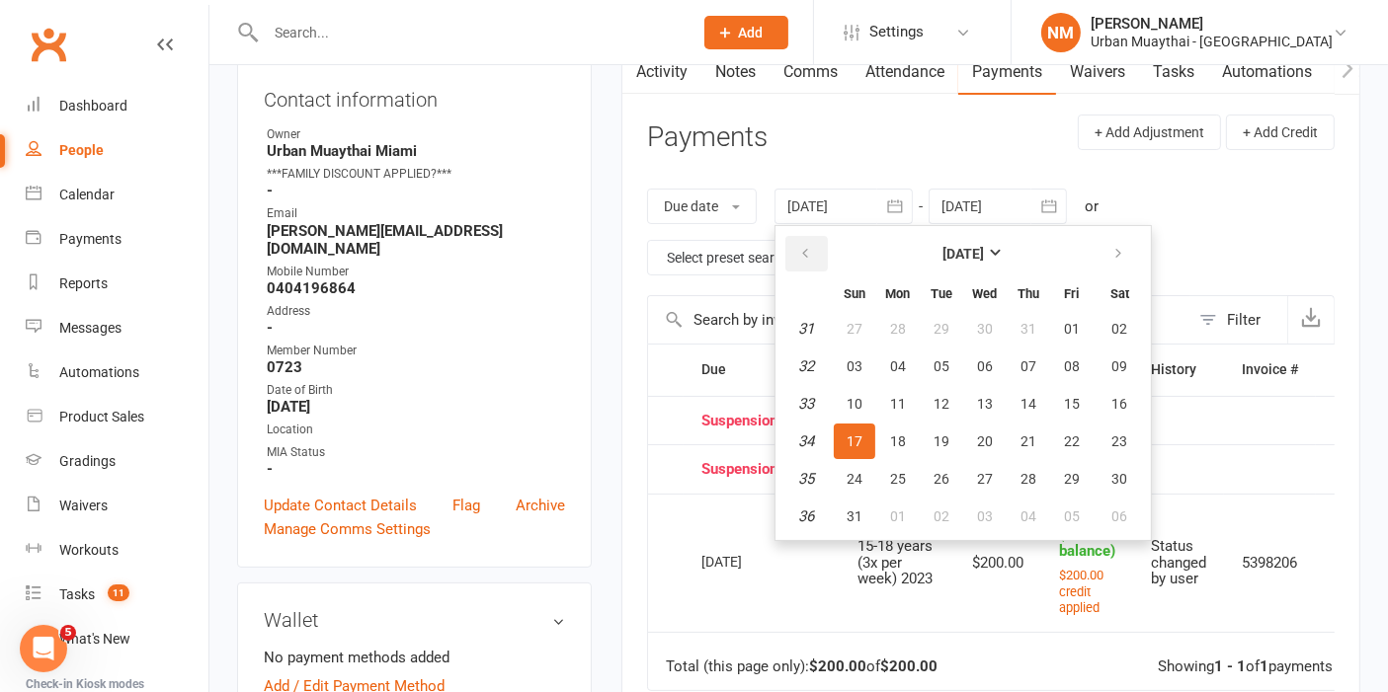
click at [810, 249] on icon "button" at bounding box center [805, 254] width 14 height 16
click at [901, 437] on span "19" at bounding box center [898, 442] width 16 height 16
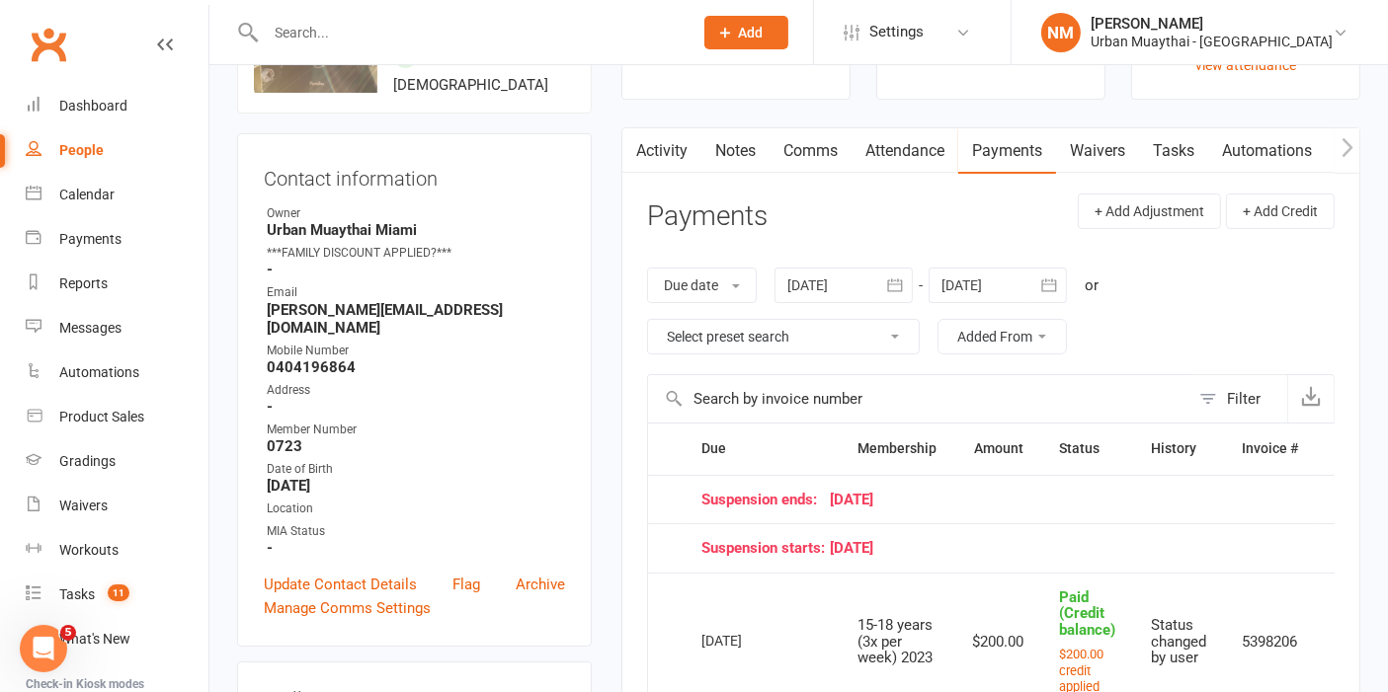
scroll to position [110, 0]
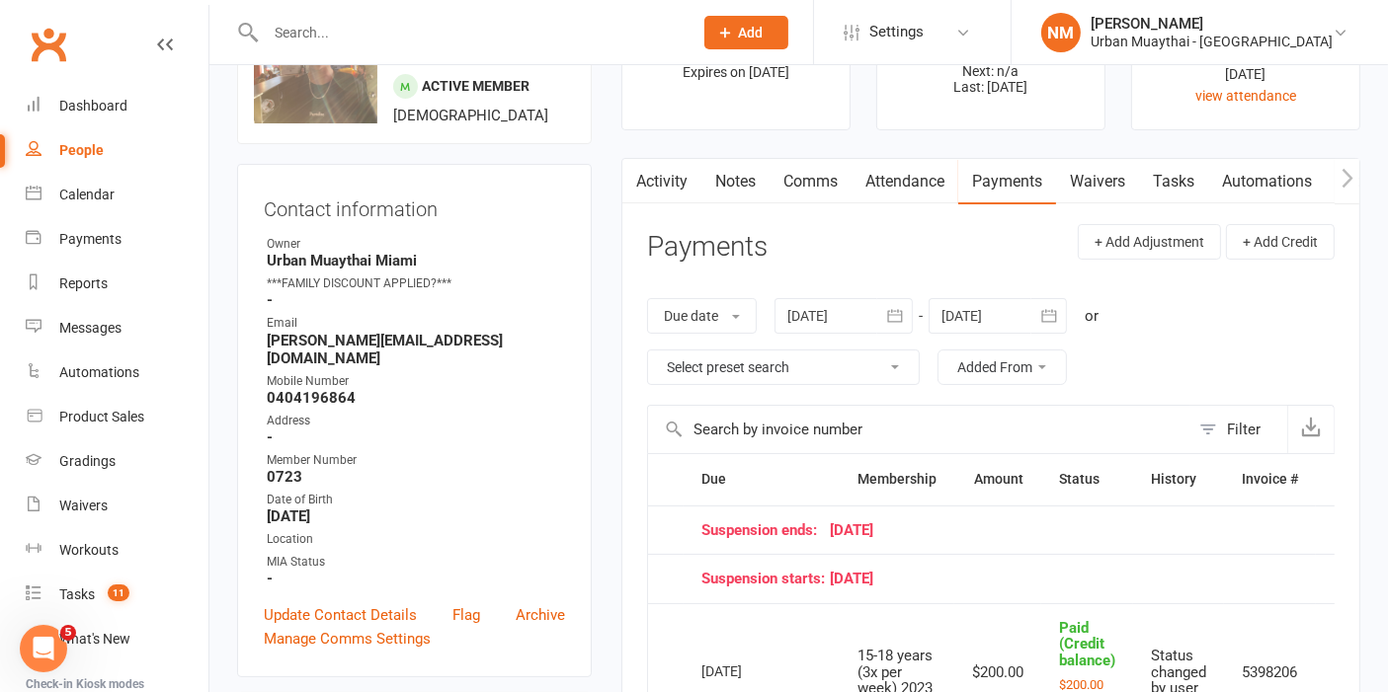
click at [852, 308] on div at bounding box center [843, 316] width 138 height 36
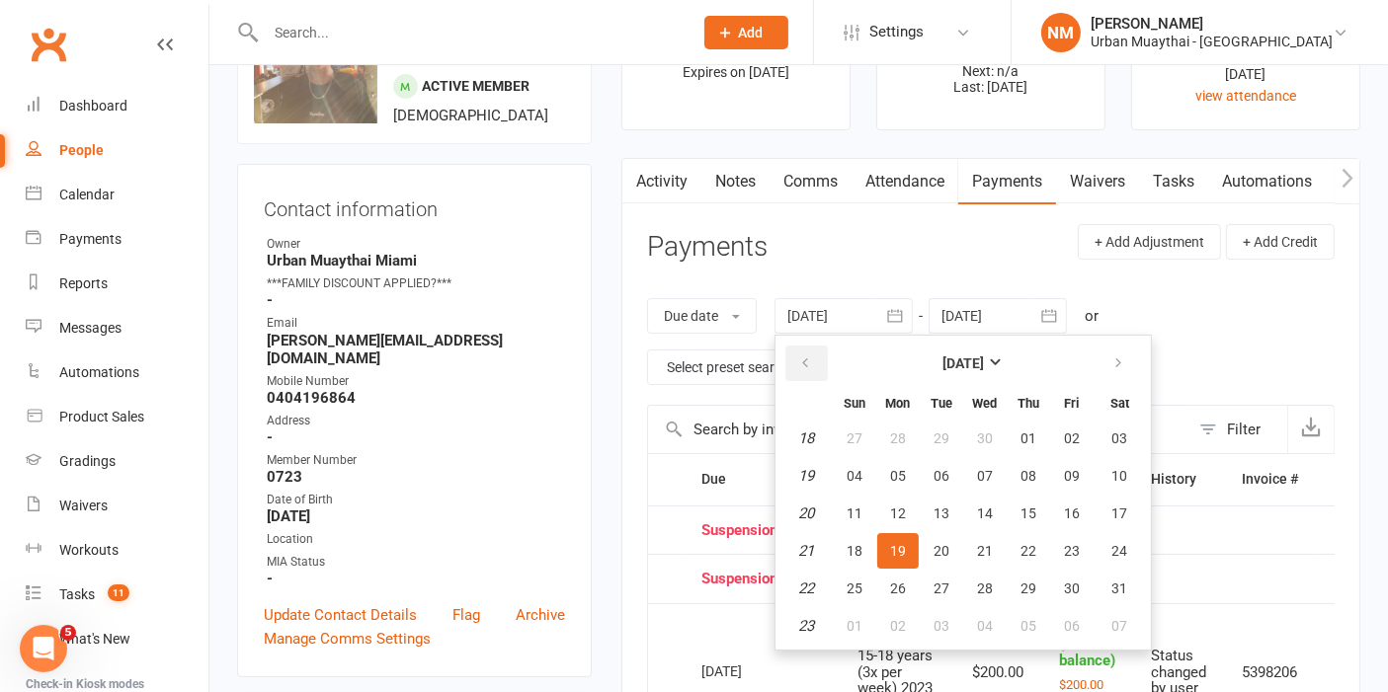
click at [806, 356] on icon "button" at bounding box center [805, 364] width 14 height 16
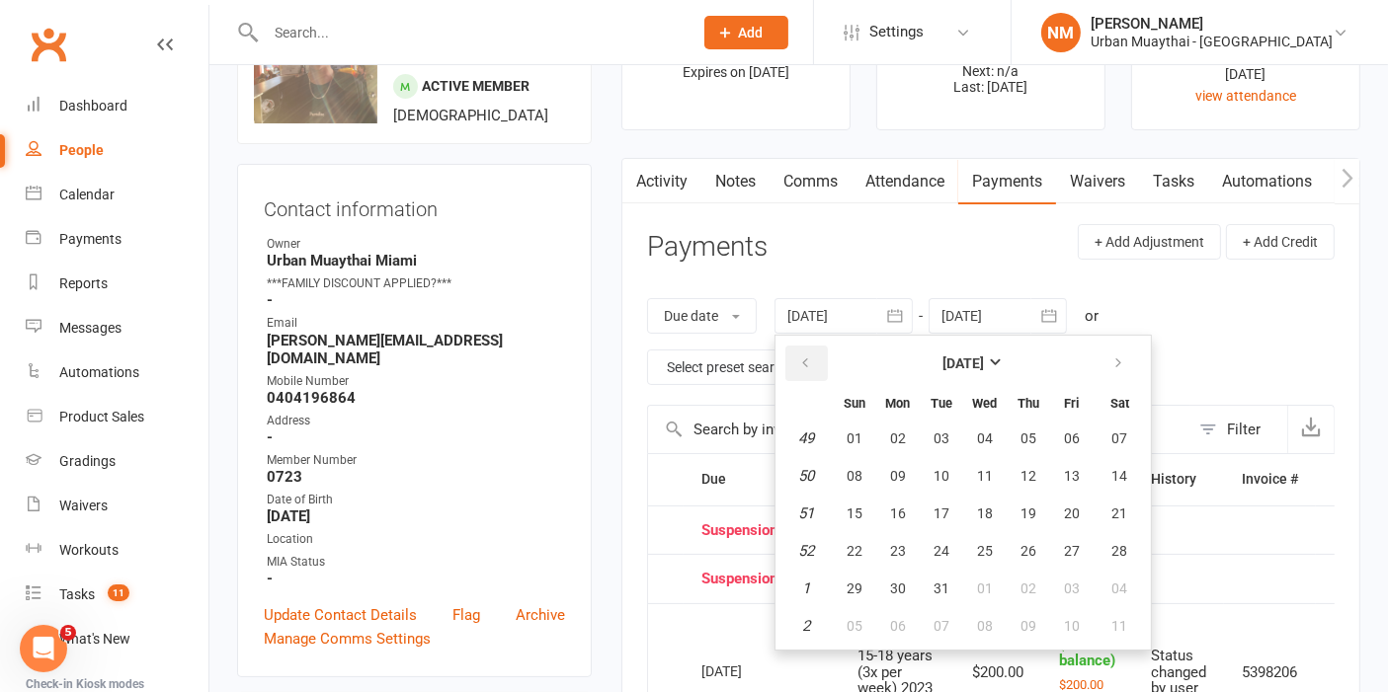
click at [806, 356] on icon "button" at bounding box center [805, 364] width 14 height 16
click at [881, 571] on button "25" at bounding box center [897, 589] width 41 height 36
type input "25 Nov 2024"
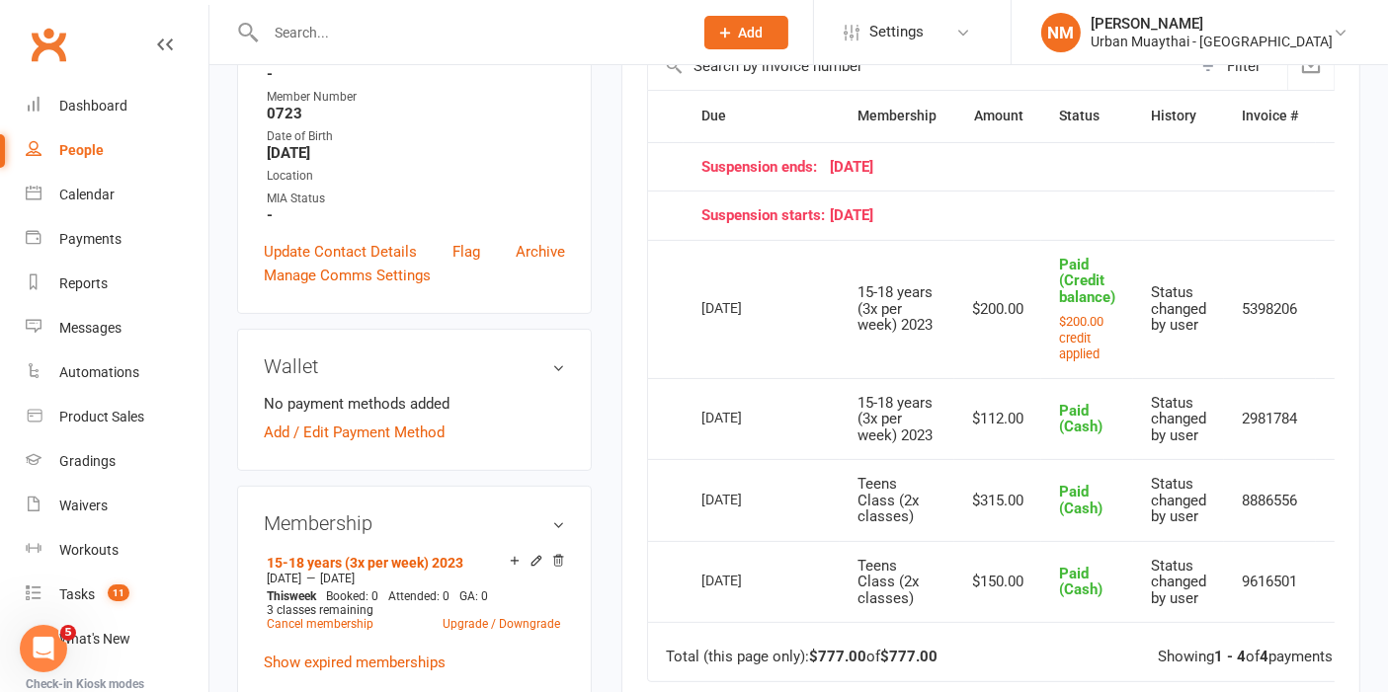
scroll to position [439, 0]
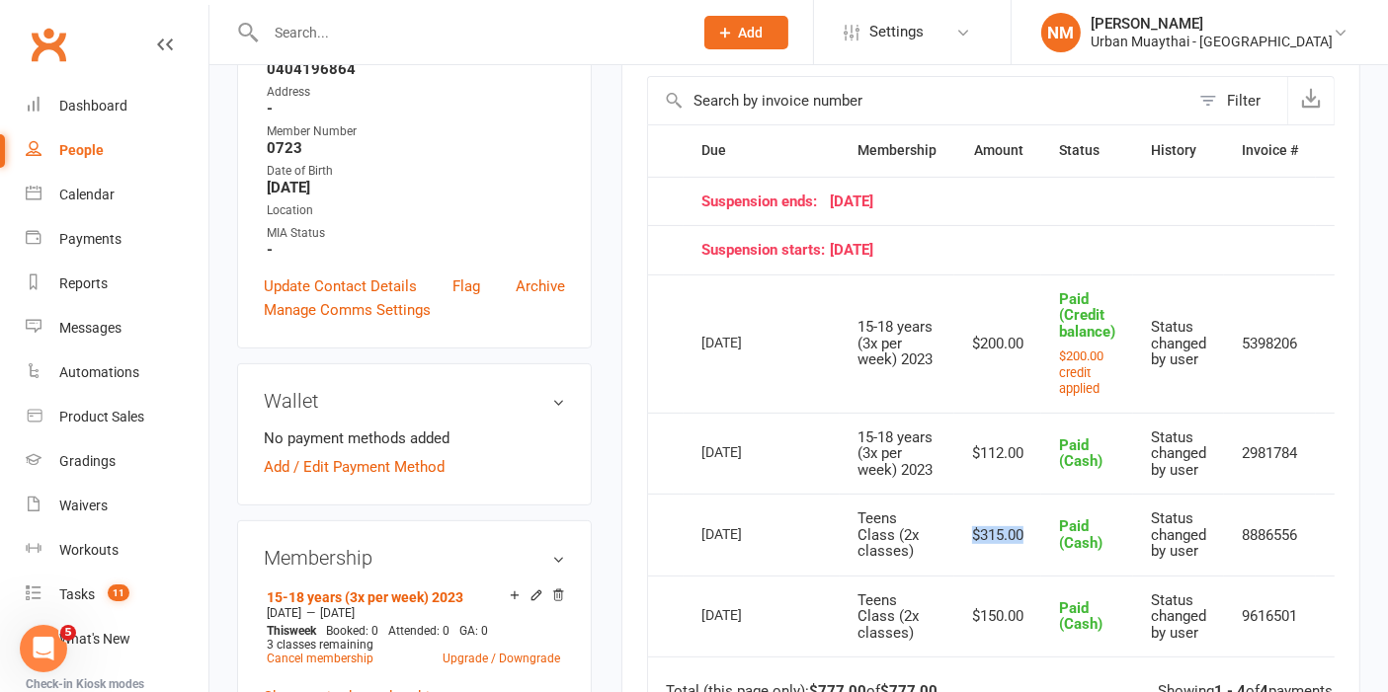
click at [1029, 550] on td "$315.00" at bounding box center [997, 535] width 87 height 82
click at [1021, 534] on td "$315.00" at bounding box center [997, 535] width 87 height 82
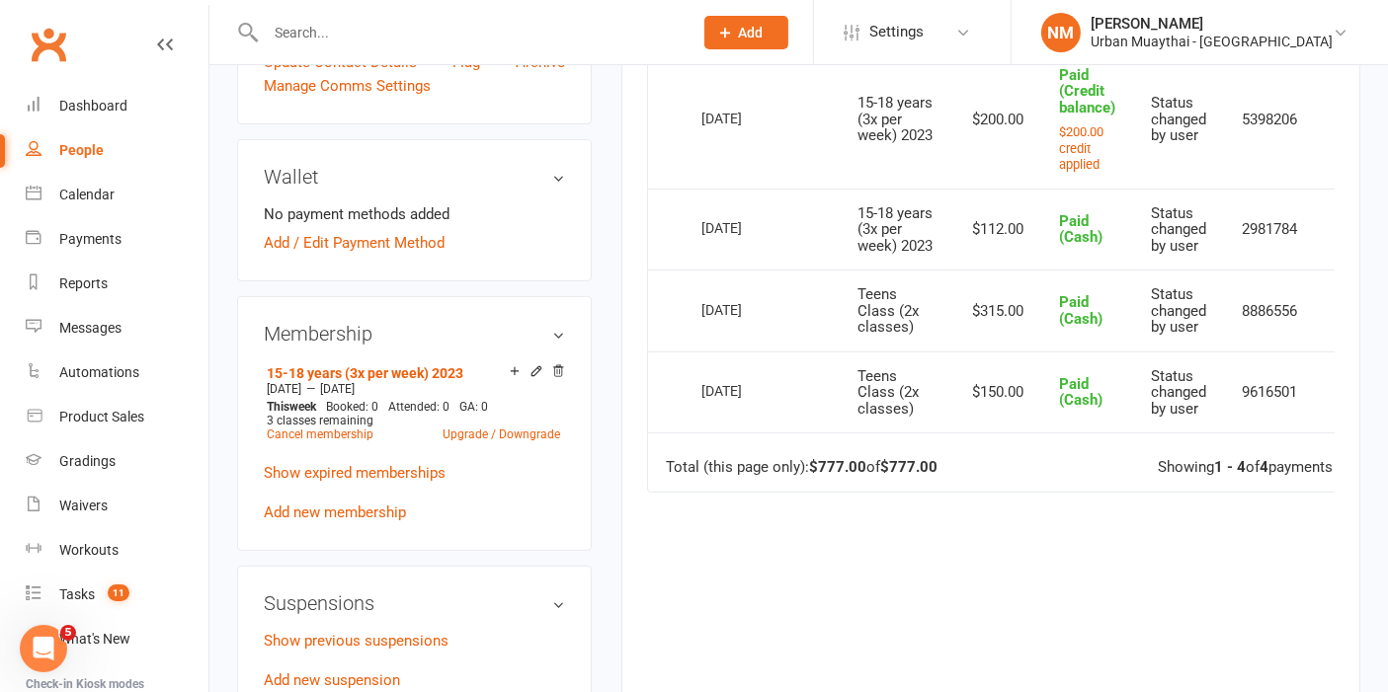
scroll to position [548, 0]
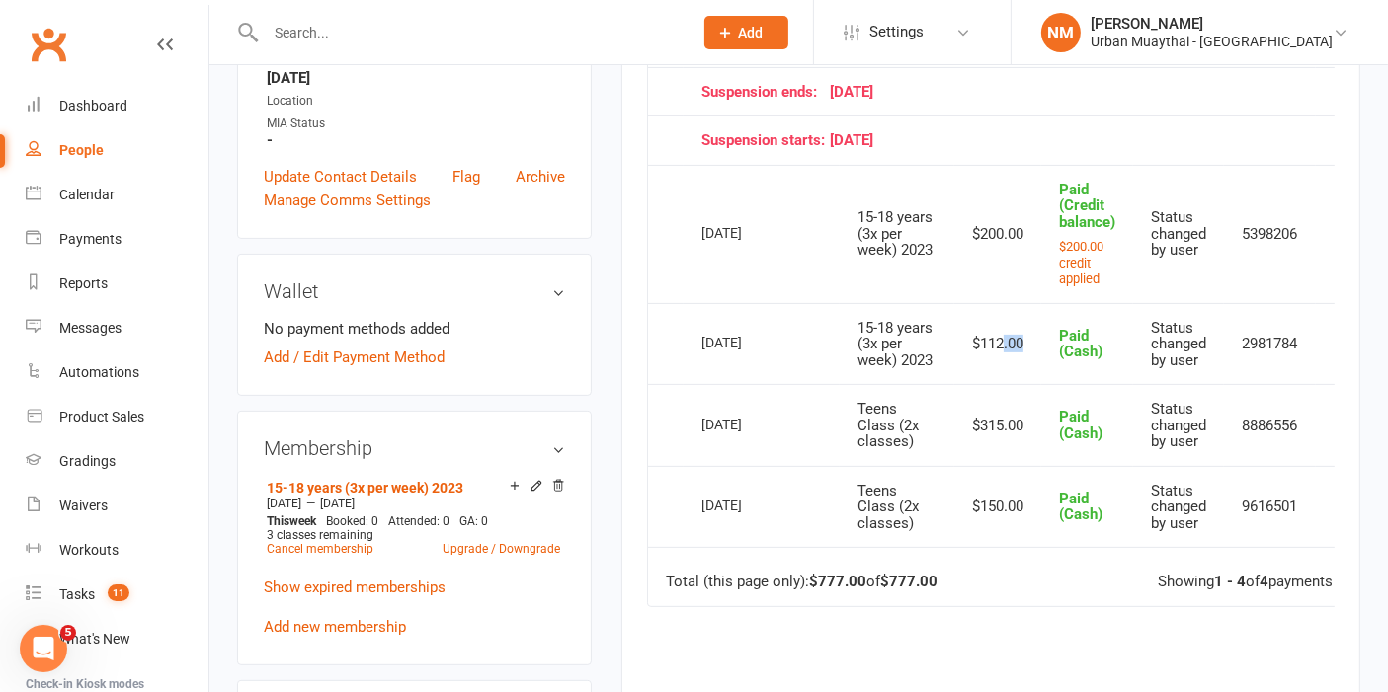
drag, startPoint x: 1013, startPoint y: 355, endPoint x: 1041, endPoint y: 358, distance: 27.8
click at [1041, 358] on tr "Select this 22 Jul 2025 Bruno Zego 15-18 years (3x per week) 2023 $112.00 Paid …" at bounding box center [1011, 344] width 727 height 82
click at [1015, 379] on td "$112.00" at bounding box center [997, 344] width 87 height 82
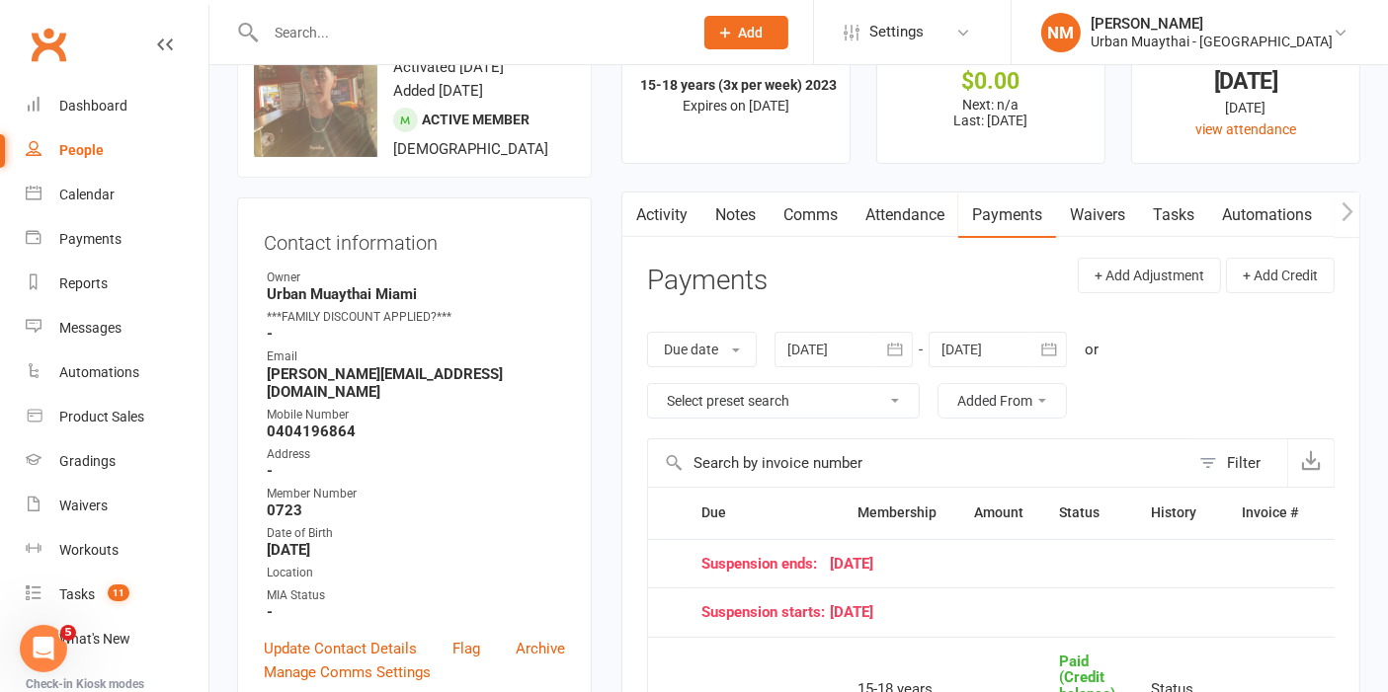
scroll to position [110, 0]
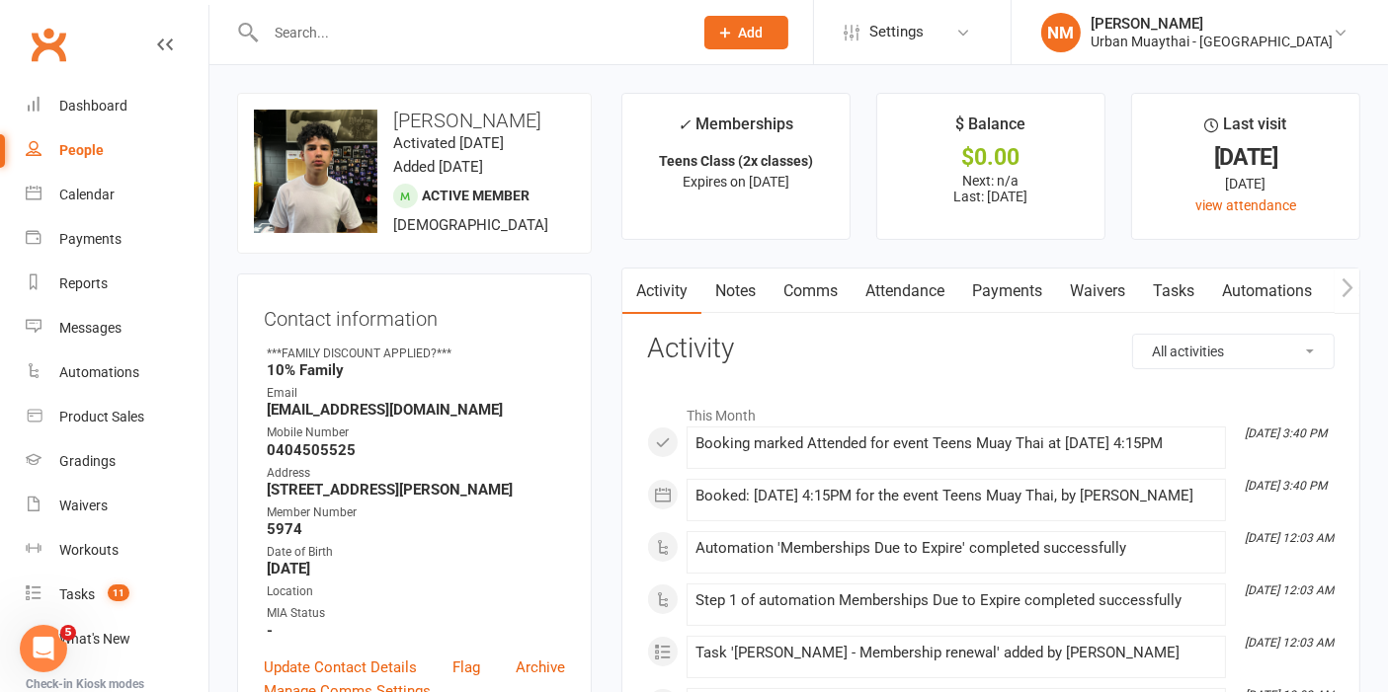
click at [736, 308] on link "Notes" at bounding box center [735, 291] width 68 height 45
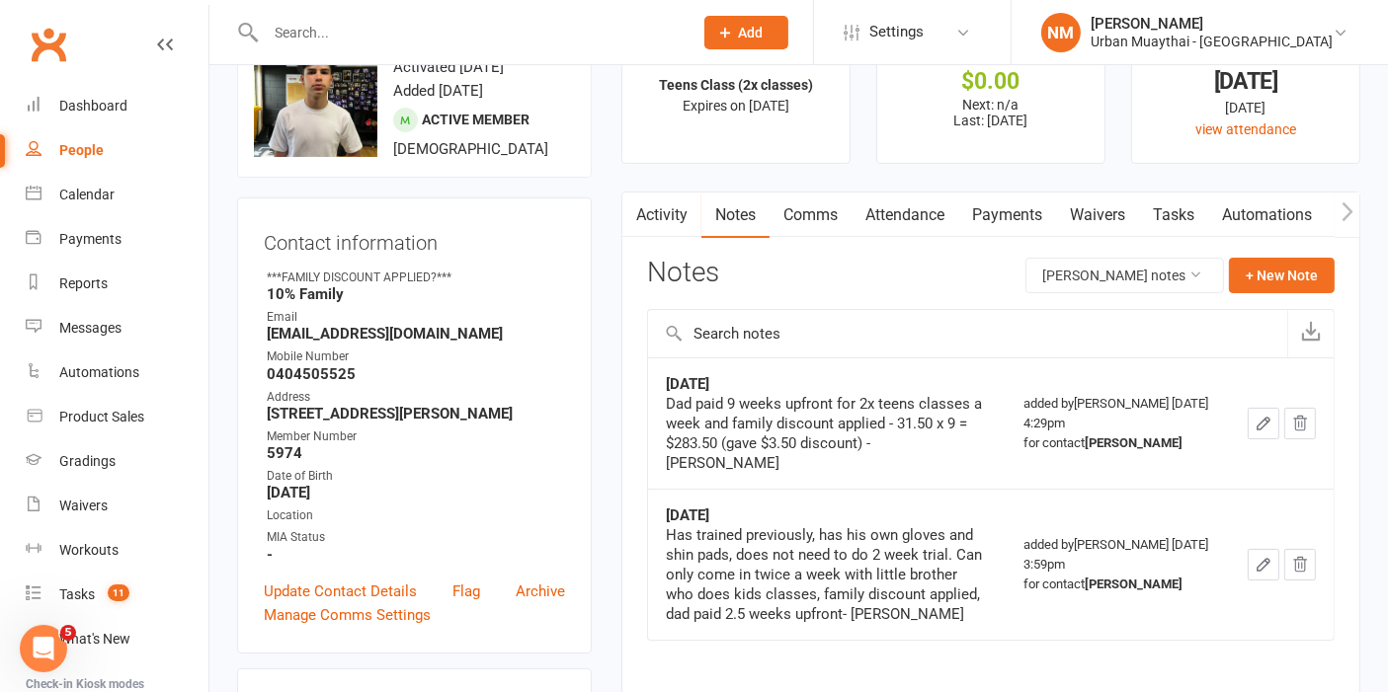
scroll to position [110, 0]
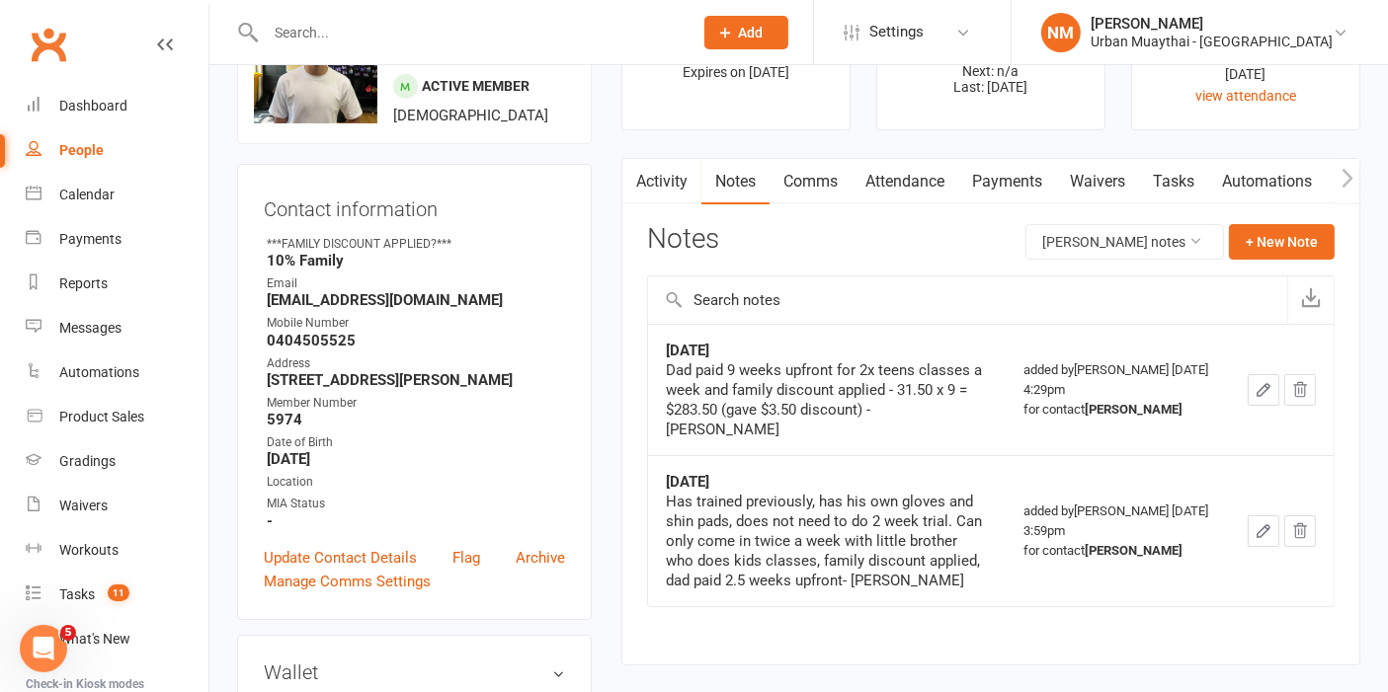
click at [886, 414] on div "Dad paid 9 weeks upfront for 2x teens classes a week and family discount applie…" at bounding box center [827, 400] width 322 height 79
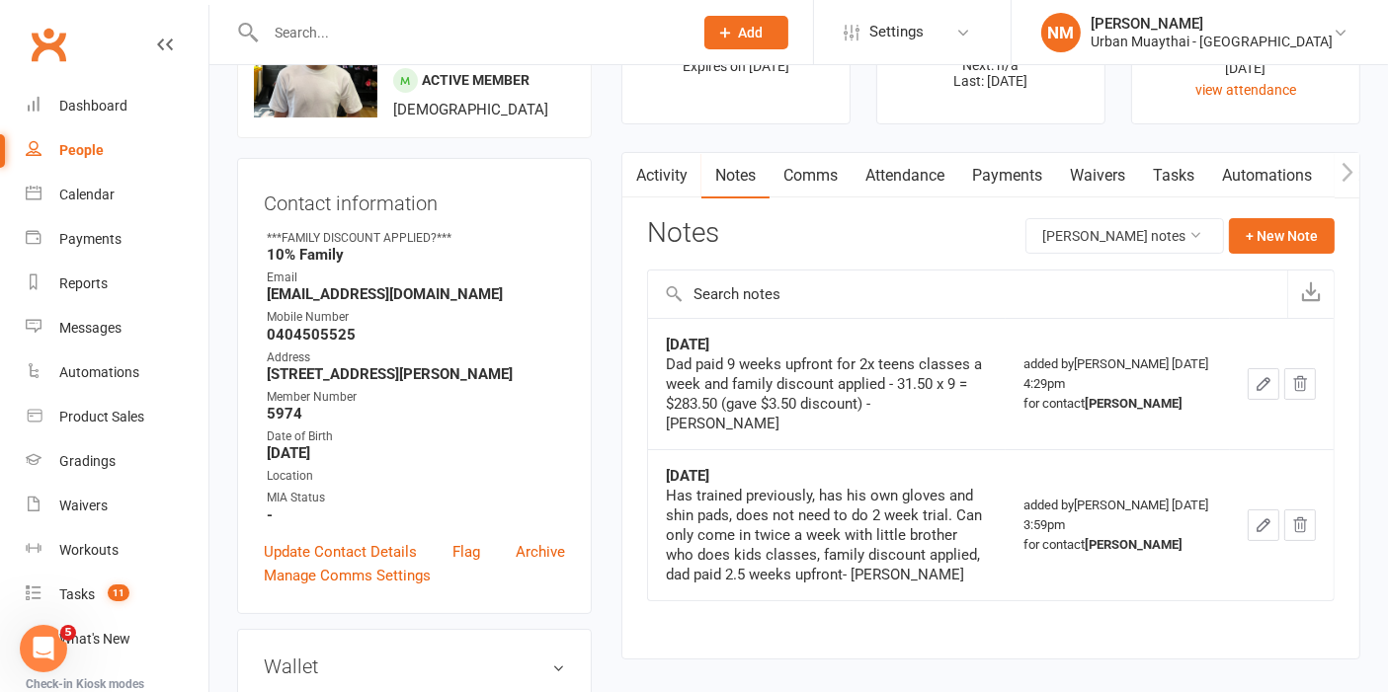
scroll to position [0, 0]
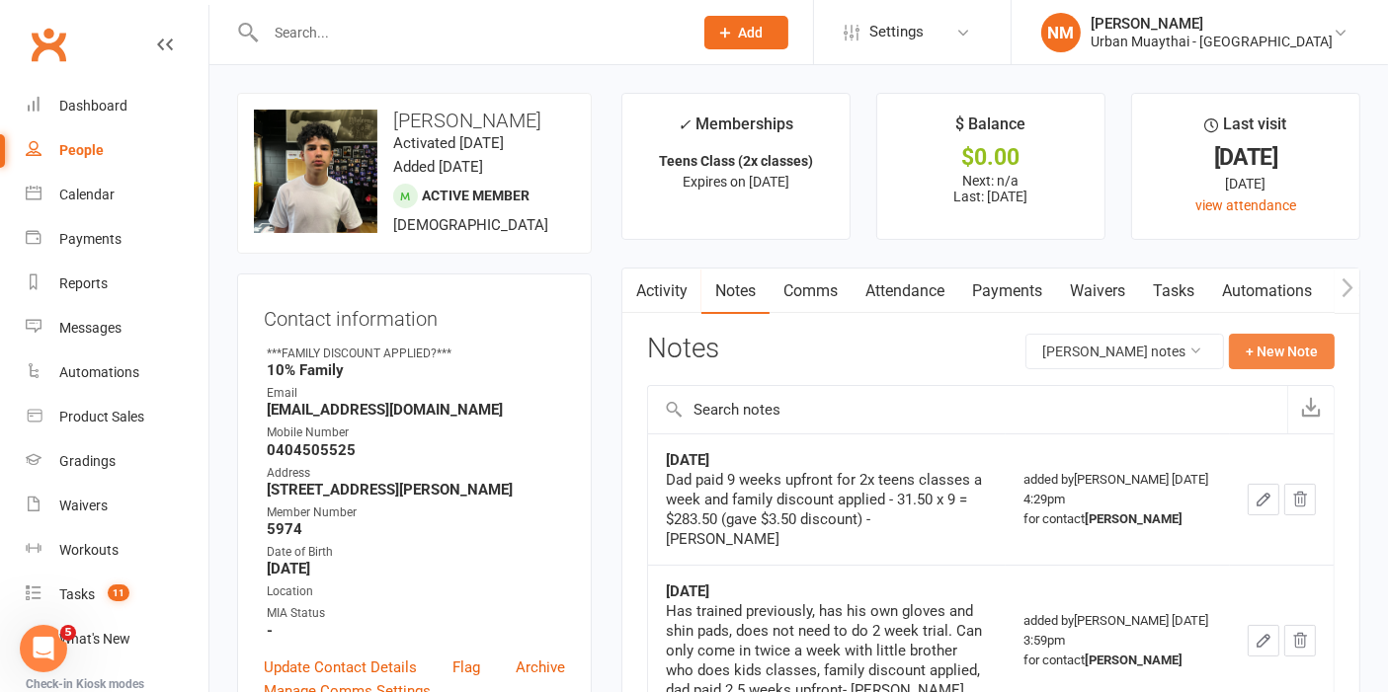
click at [1285, 354] on button "+ New Note" at bounding box center [1282, 352] width 106 height 36
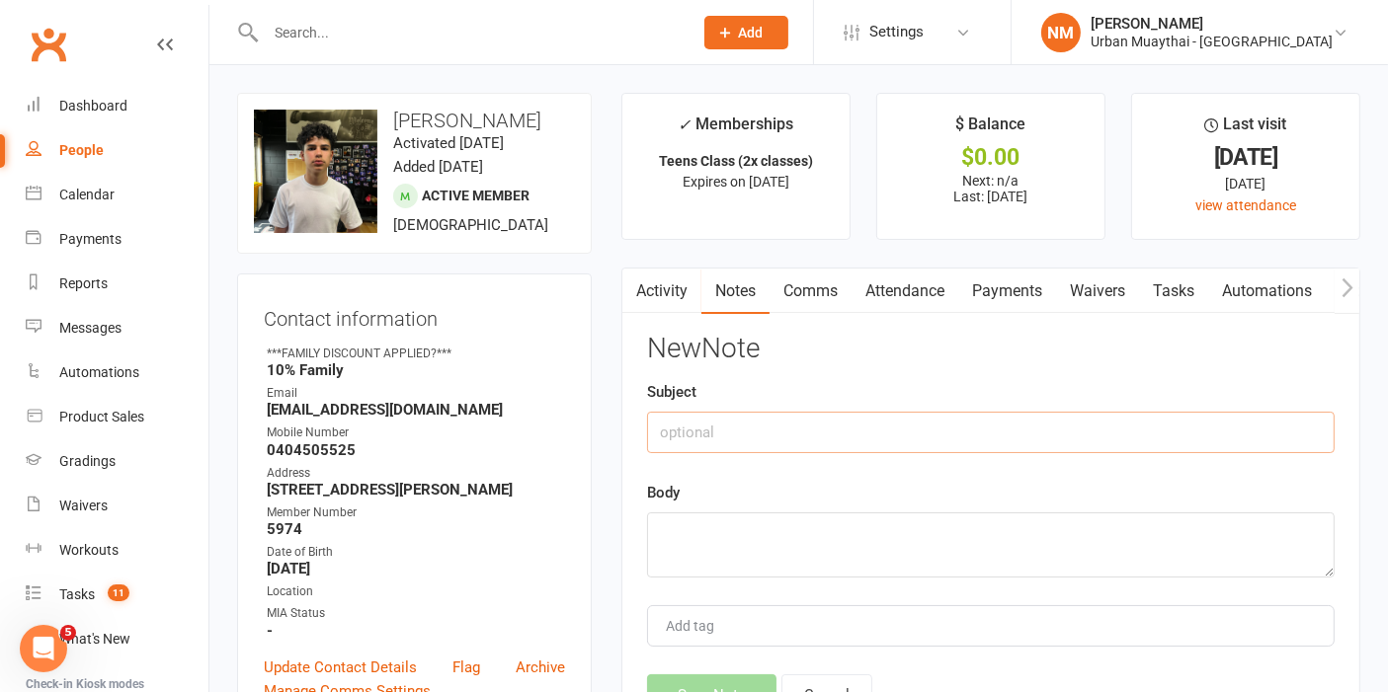
click at [822, 435] on input "text" at bounding box center [990, 432] width 687 height 41
click at [772, 542] on textarea at bounding box center [990, 545] width 687 height 65
paste textarea "Wants to come in at the start of next term and organise payment then. - [GEOGRA…"
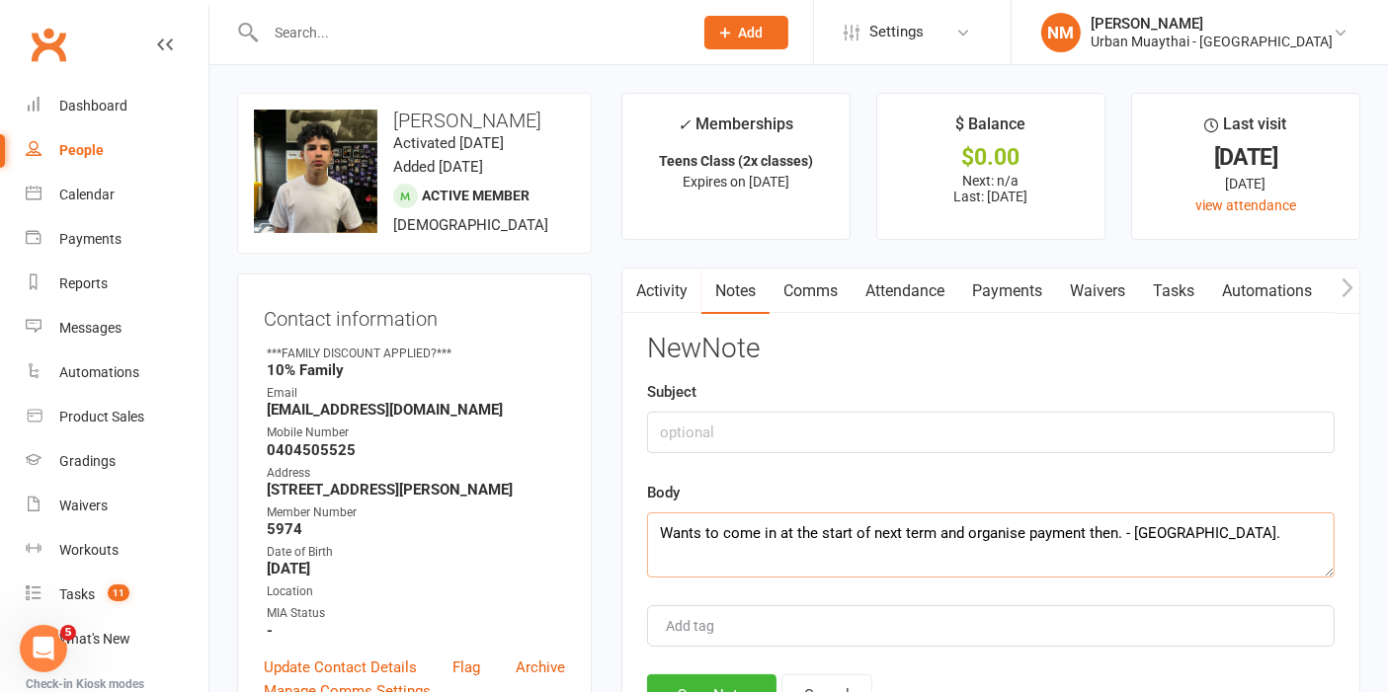
type textarea "Wants to come in at the start of next term and organise payment then. - [GEOGRA…"
click at [722, 422] on input "text" at bounding box center [990, 432] width 687 height 41
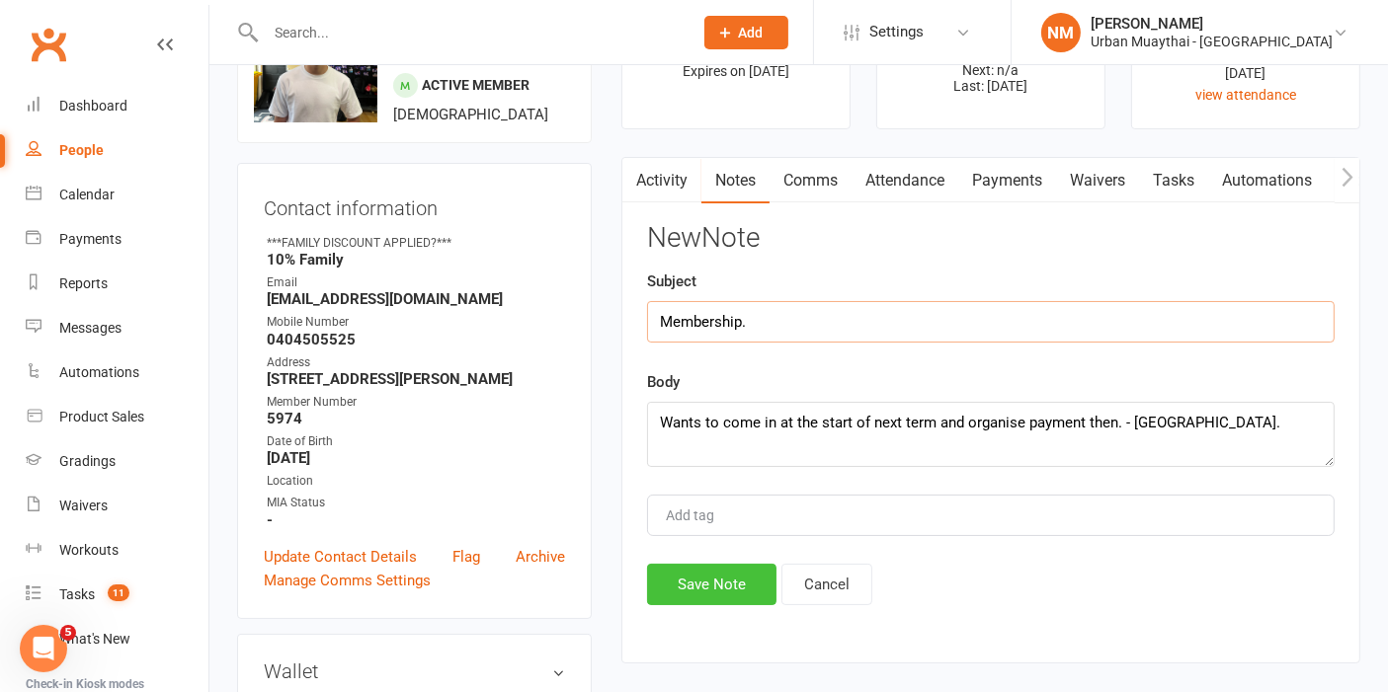
scroll to position [219, 0]
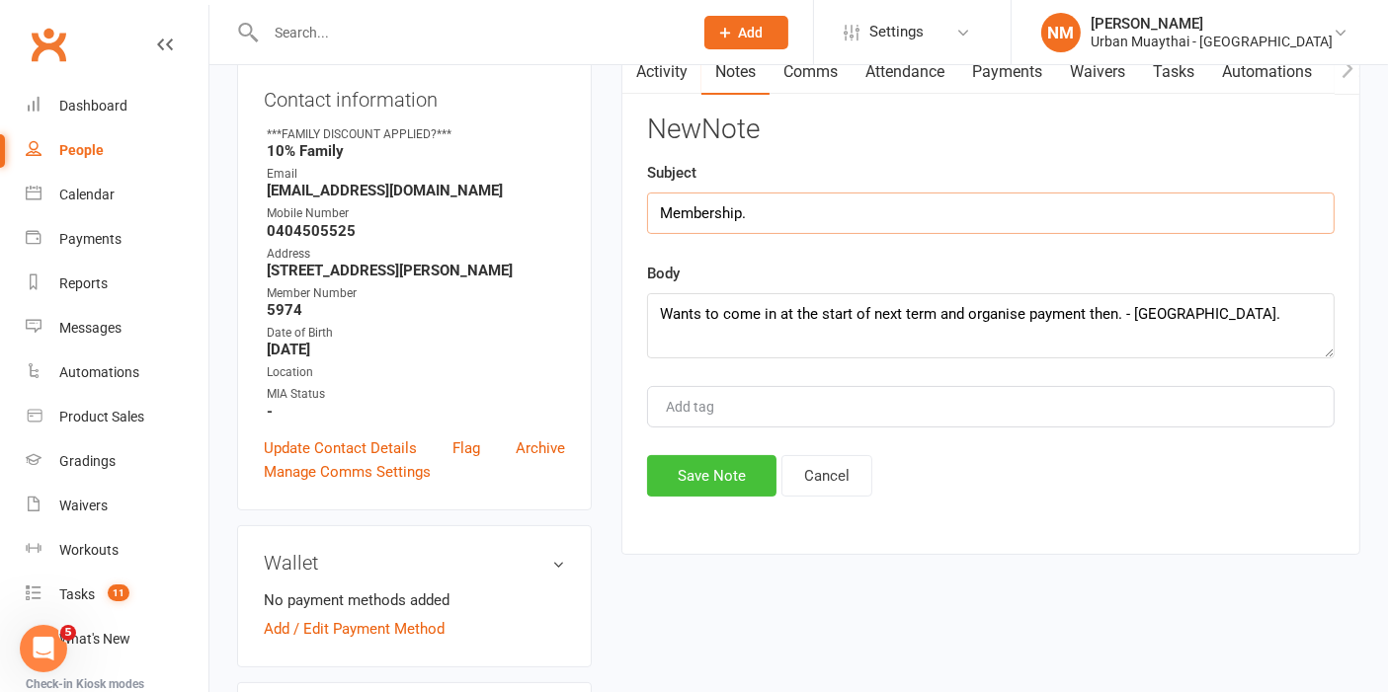
type input "Membership."
click at [713, 484] on button "Save Note" at bounding box center [711, 475] width 129 height 41
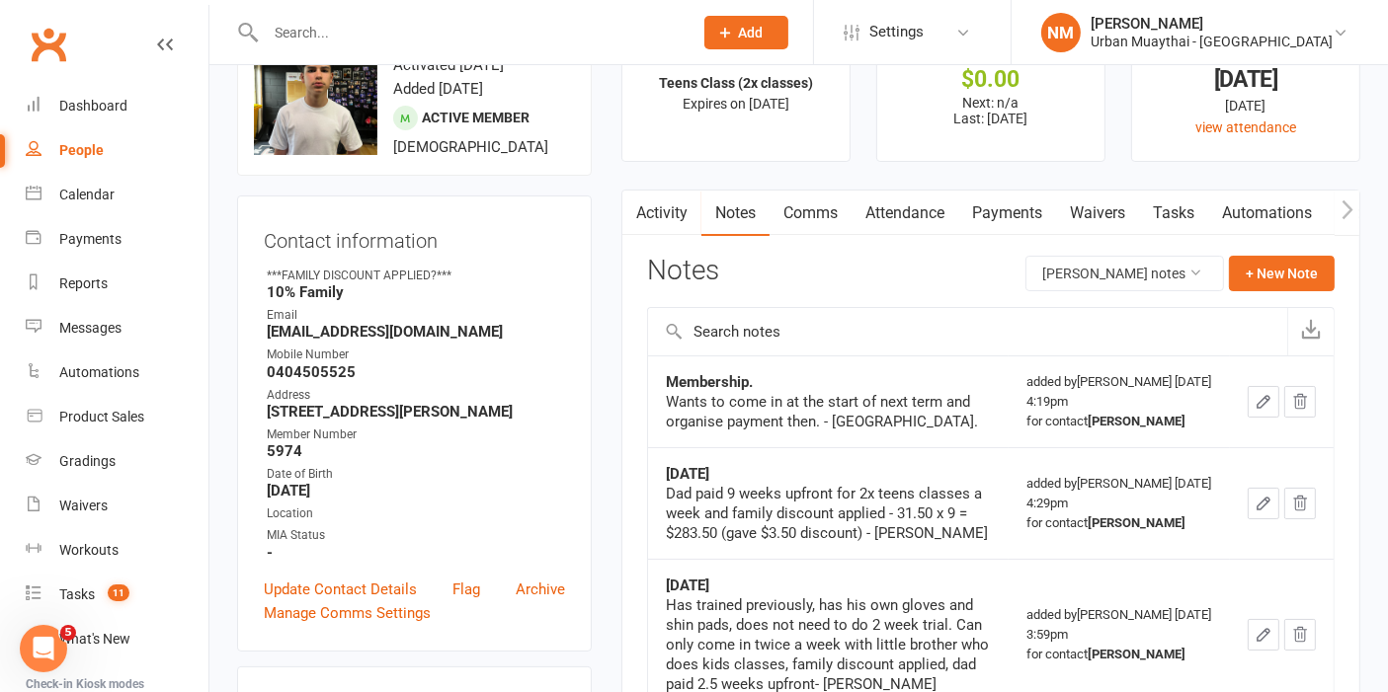
scroll to position [0, 0]
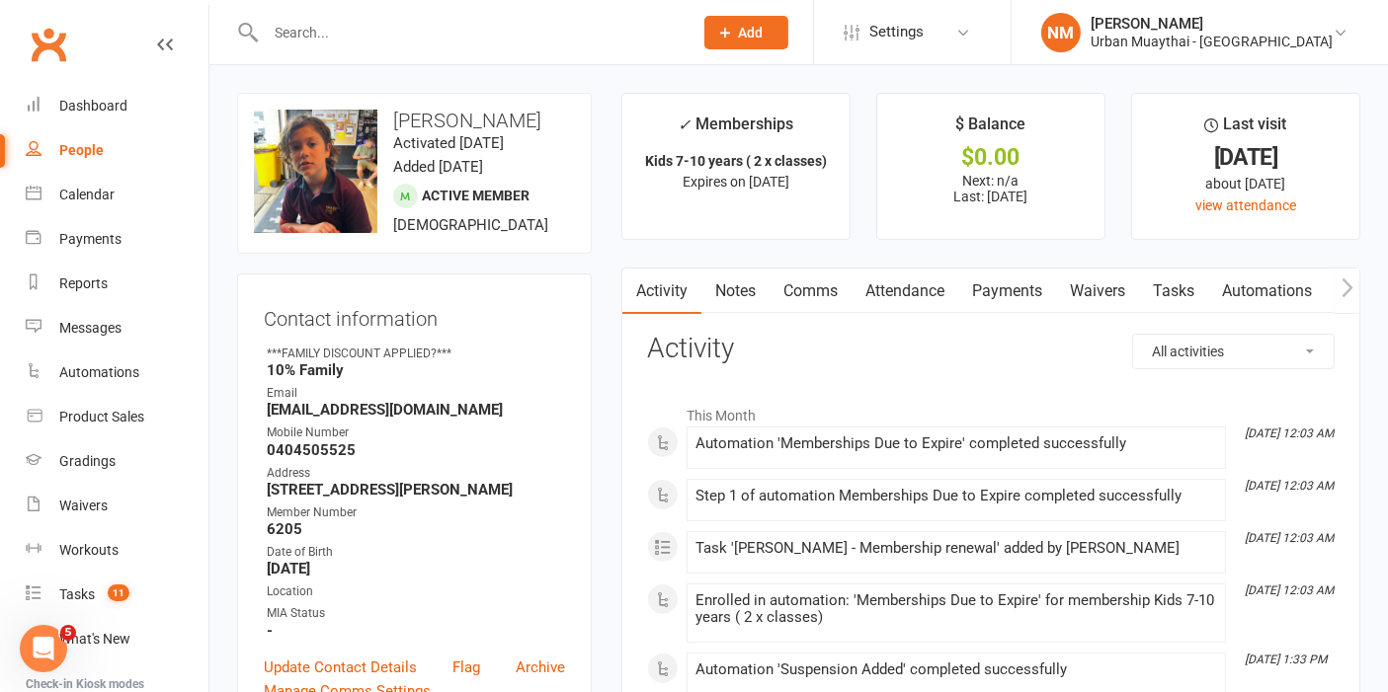
click at [738, 283] on link "Notes" at bounding box center [735, 291] width 68 height 45
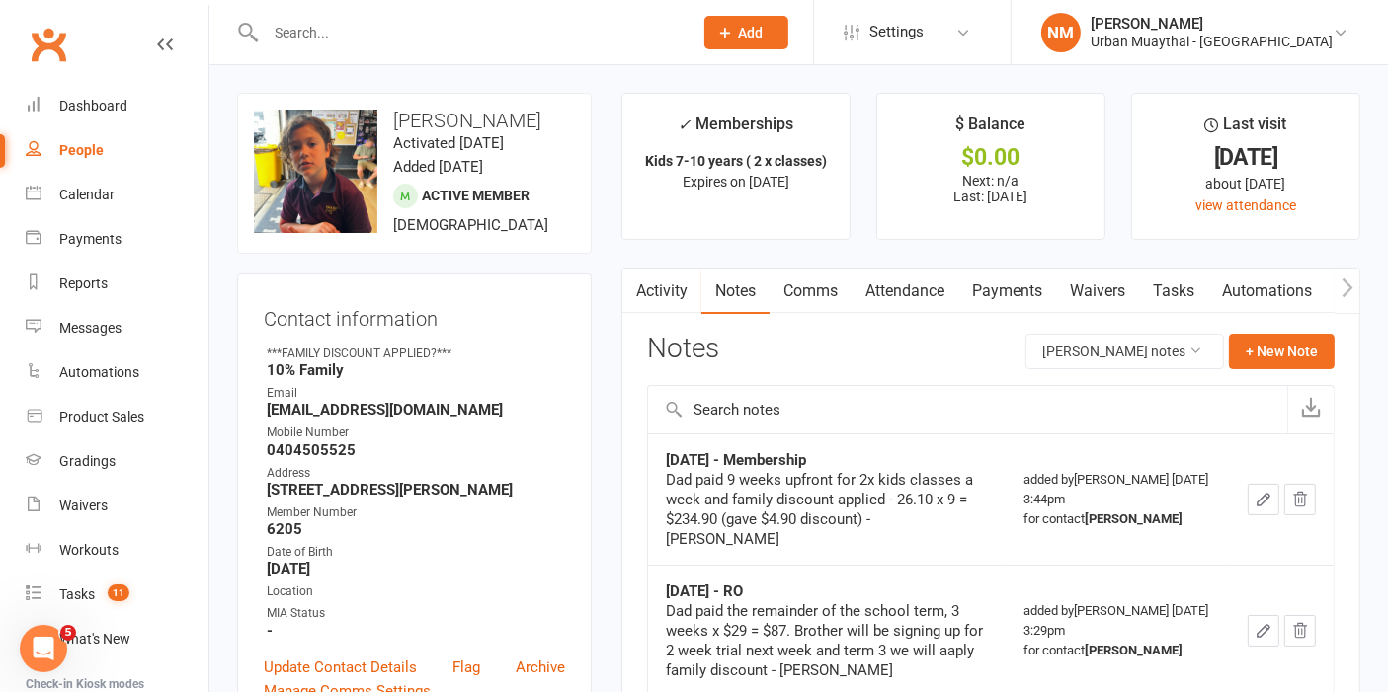
click at [795, 285] on link "Comms" at bounding box center [810, 291] width 82 height 45
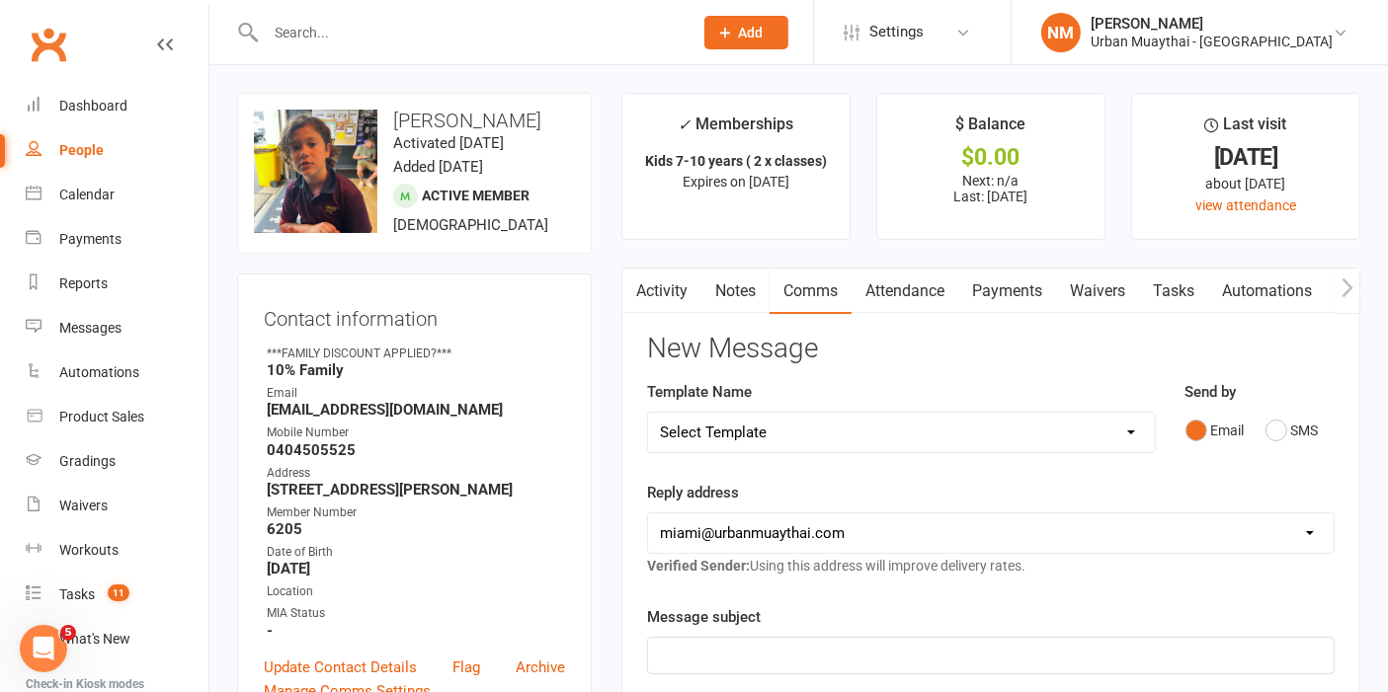
click at [722, 285] on link "Notes" at bounding box center [735, 291] width 68 height 45
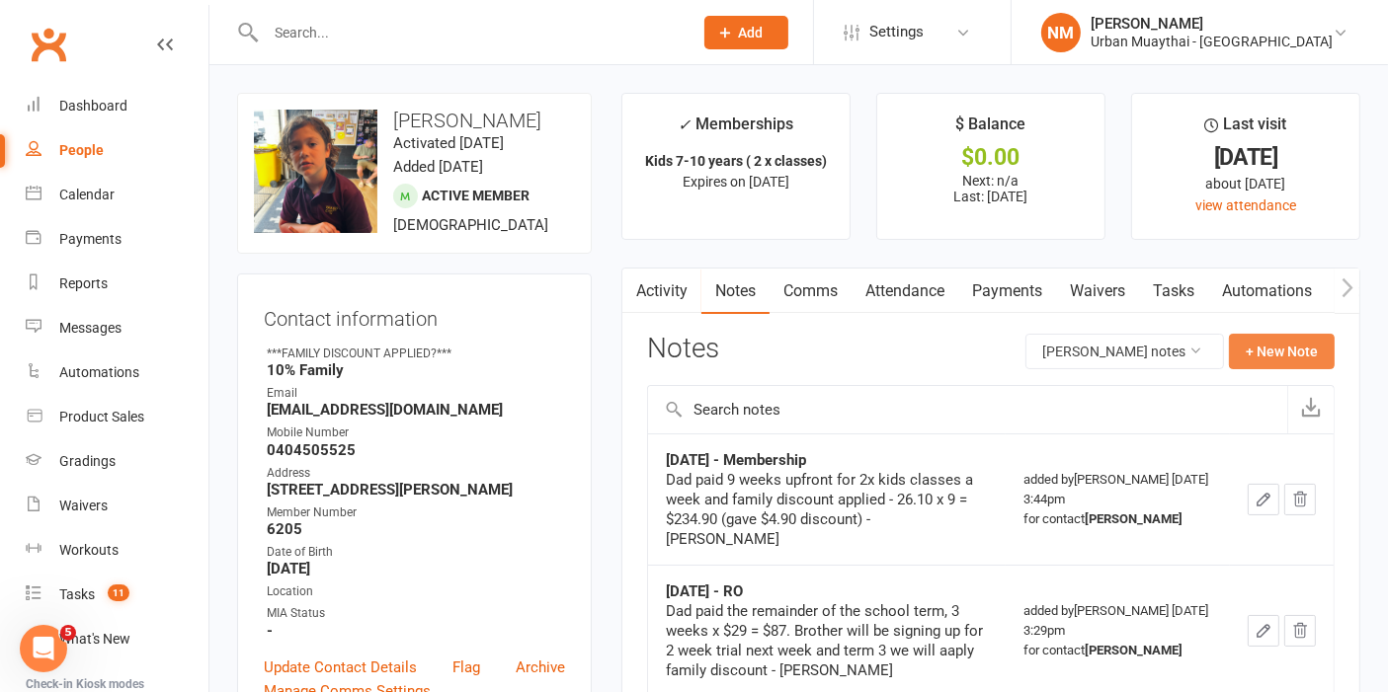
click at [1285, 365] on button "+ New Note" at bounding box center [1282, 352] width 106 height 36
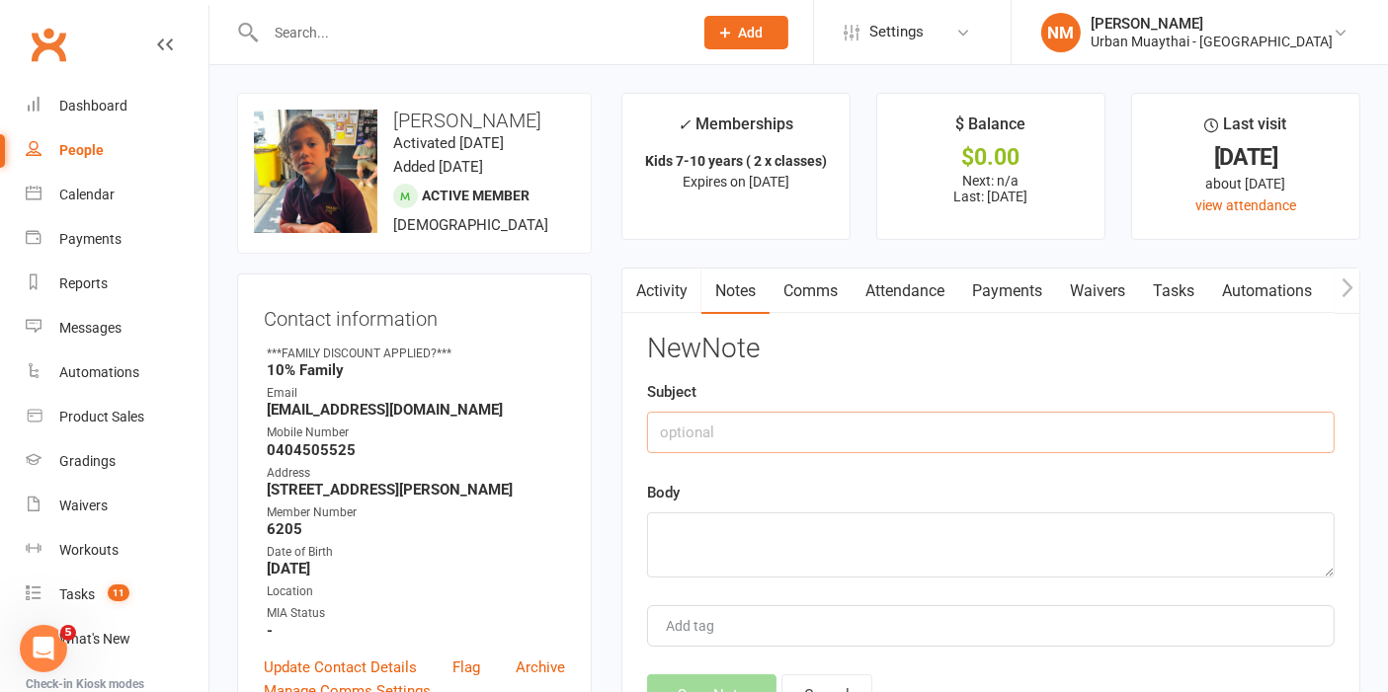
click at [737, 431] on input "text" at bounding box center [990, 432] width 687 height 41
type input "R"
type input "Membership"
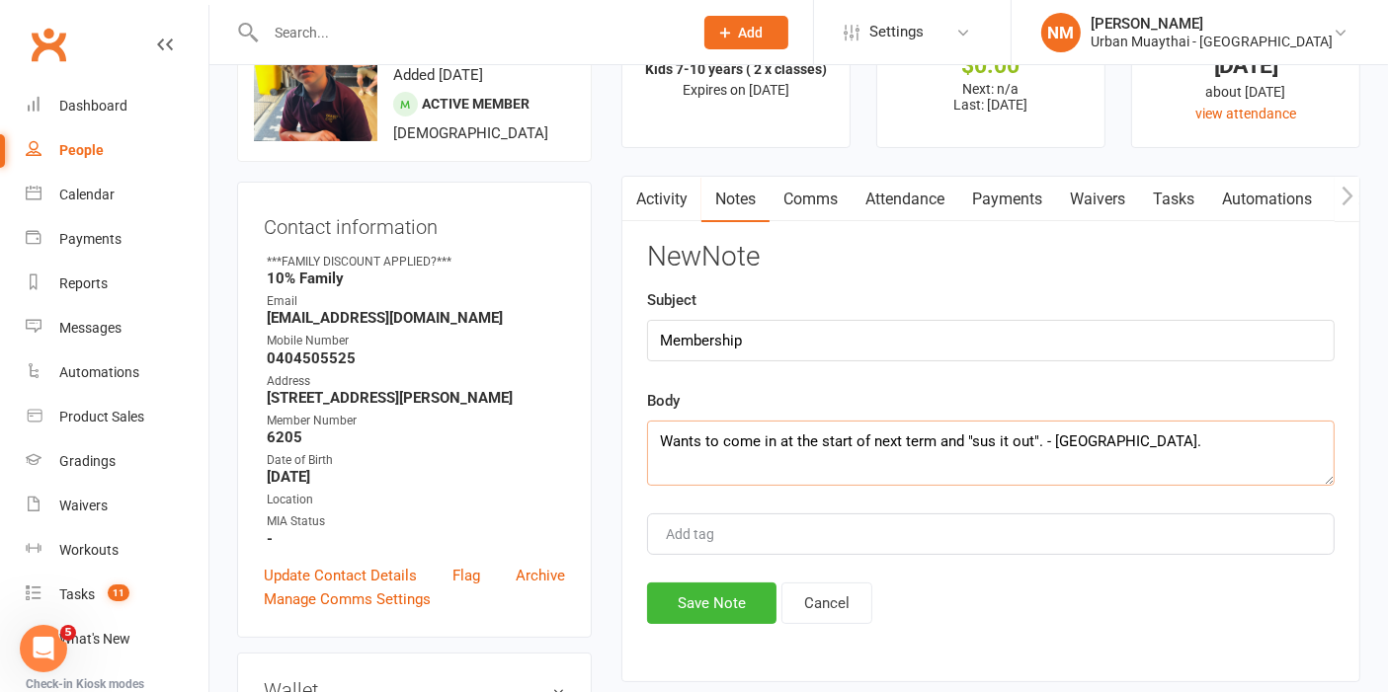
scroll to position [219, 0]
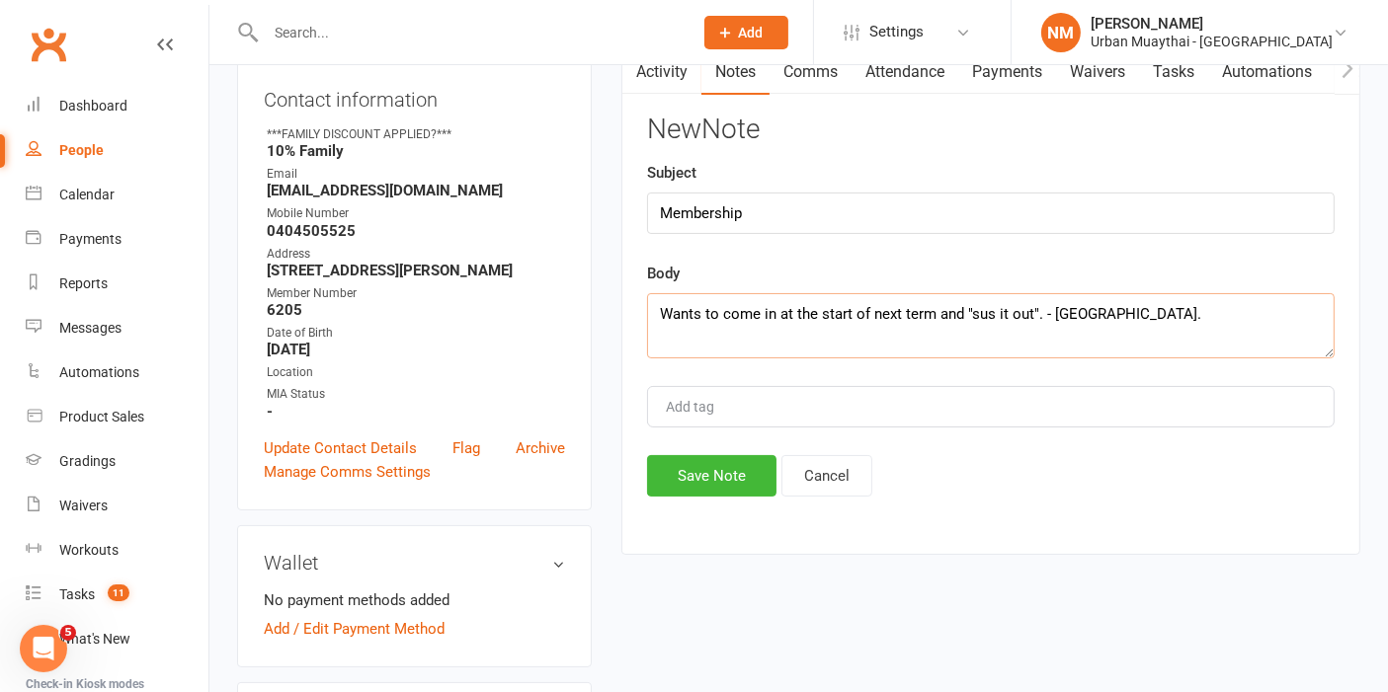
click at [984, 323] on textarea "Wants to come in at the start of next term and "sus it out". - [GEOGRAPHIC_DATA…" at bounding box center [990, 325] width 687 height 65
drag, startPoint x: 1029, startPoint y: 316, endPoint x: 967, endPoint y: 327, distance: 63.2
click at [967, 327] on textarea "Wants to come in at the start of next term and "sus it out". - [GEOGRAPHIC_DATA…" at bounding box center [990, 325] width 687 height 65
type textarea "Wants to come in at the start of next term and organise payment then. - [GEOGRA…"
click at [687, 464] on button "Save Note" at bounding box center [711, 475] width 129 height 41
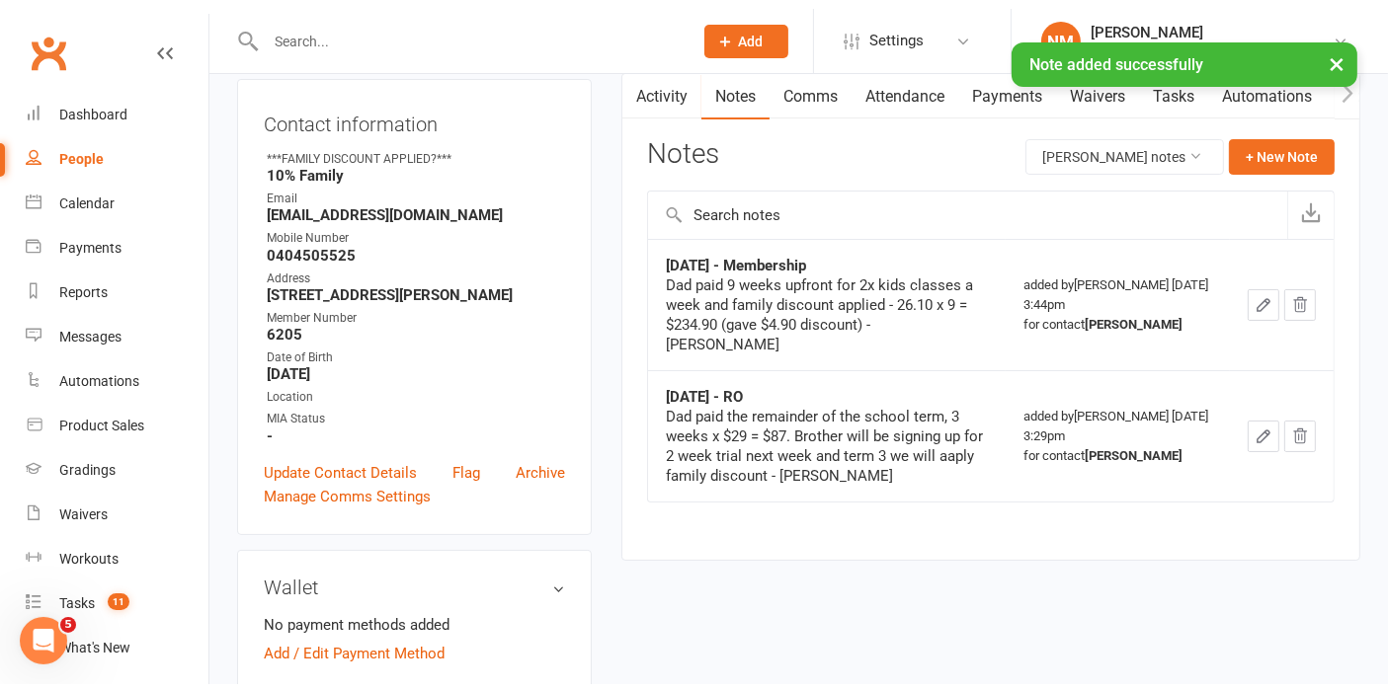
scroll to position [0, 0]
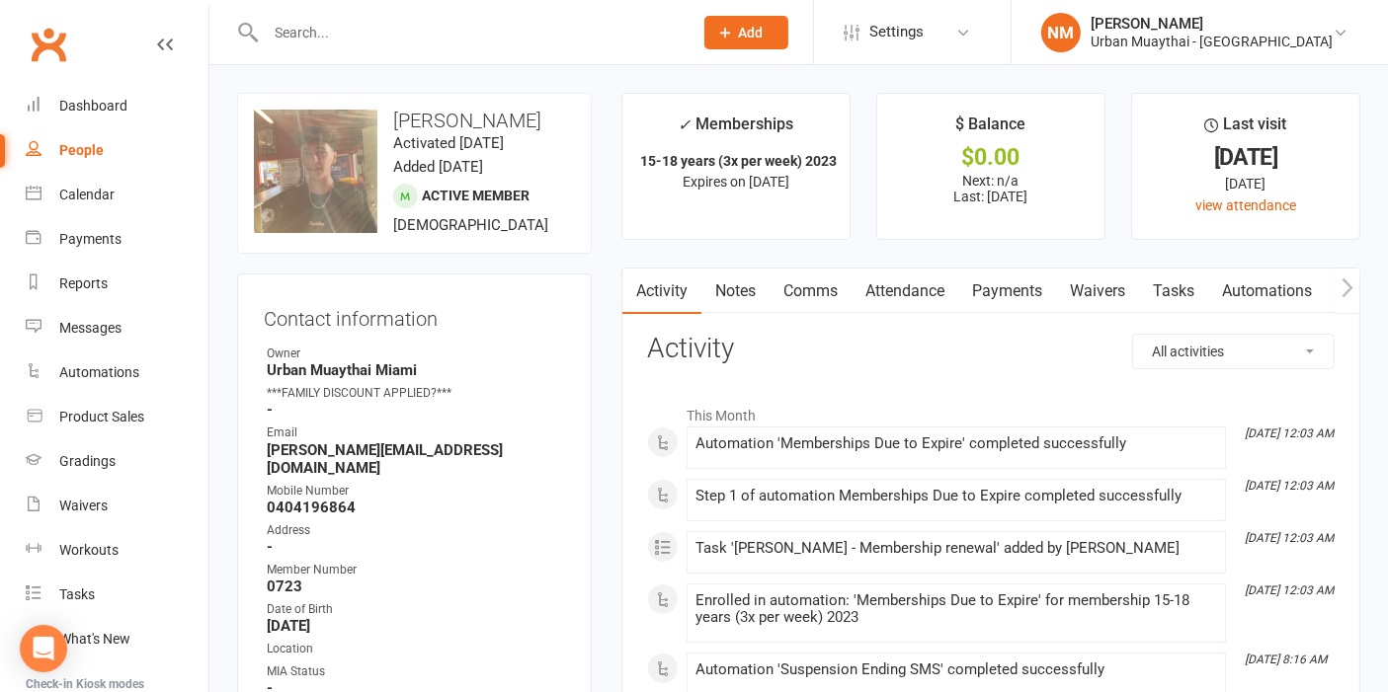
click at [724, 308] on link "Notes" at bounding box center [735, 291] width 68 height 45
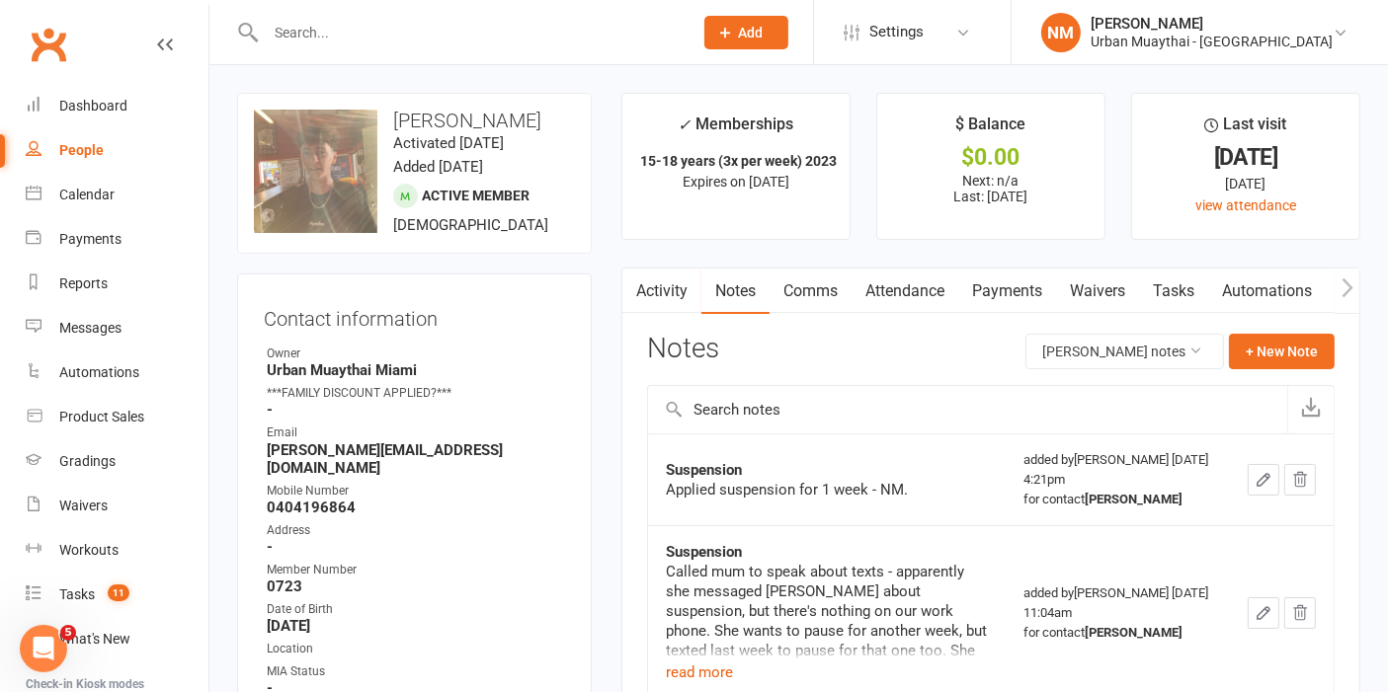
click at [1293, 358] on button "+ New Note" at bounding box center [1282, 352] width 106 height 36
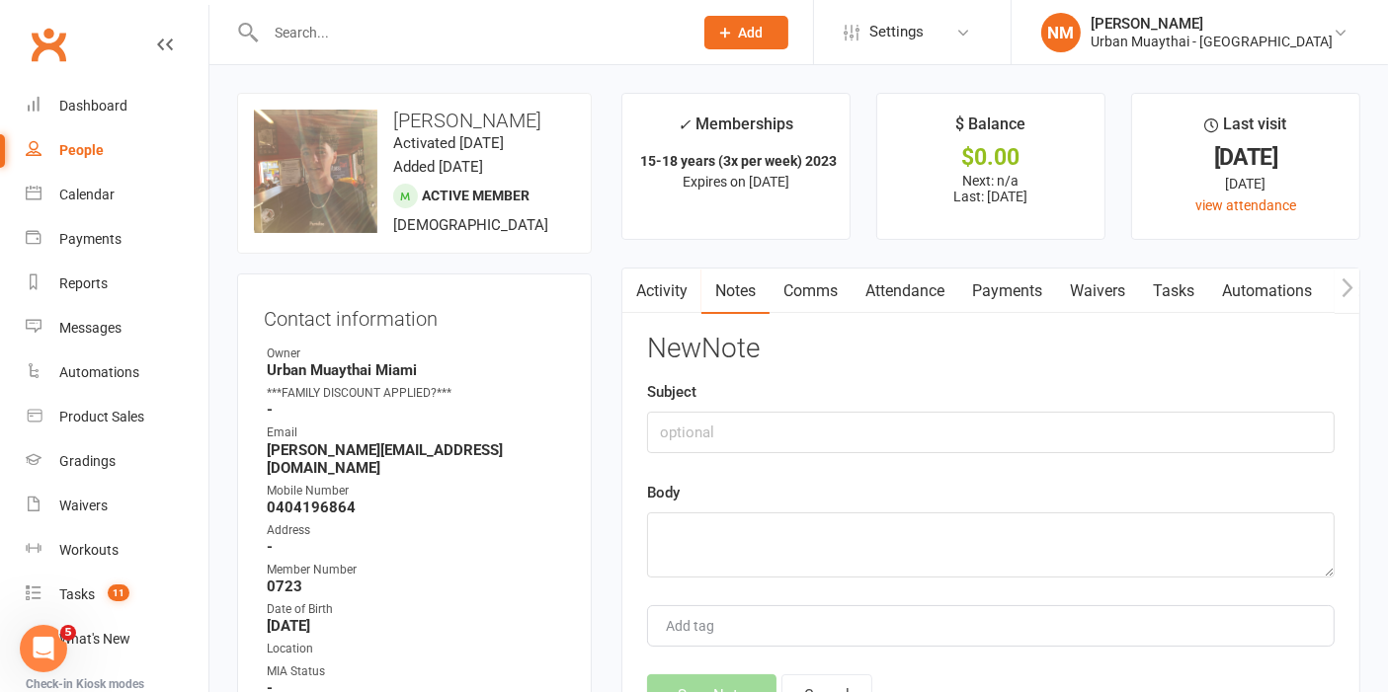
click at [777, 454] on div "New Note Subject Body Add tag Save Note Cancel" at bounding box center [990, 525] width 687 height 382
click at [786, 435] on input "text" at bounding box center [990, 432] width 687 height 41
type input "Membership Renewal"
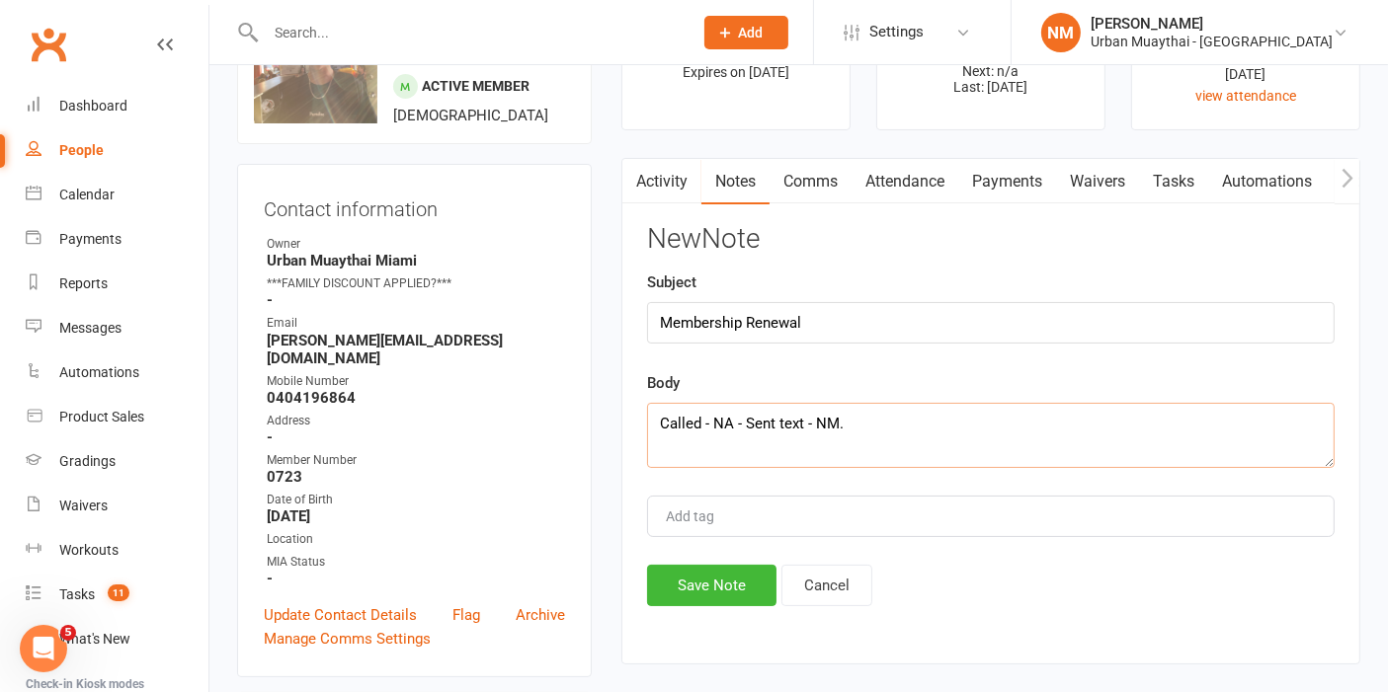
type textarea "Called - NA - Sent text - NM."
click at [736, 561] on div "New Note Subject Membership Renewal Body Called - NA - Sent text - NM. Add tag …" at bounding box center [990, 415] width 687 height 382
click at [717, 600] on button "Save Note" at bounding box center [711, 585] width 129 height 41
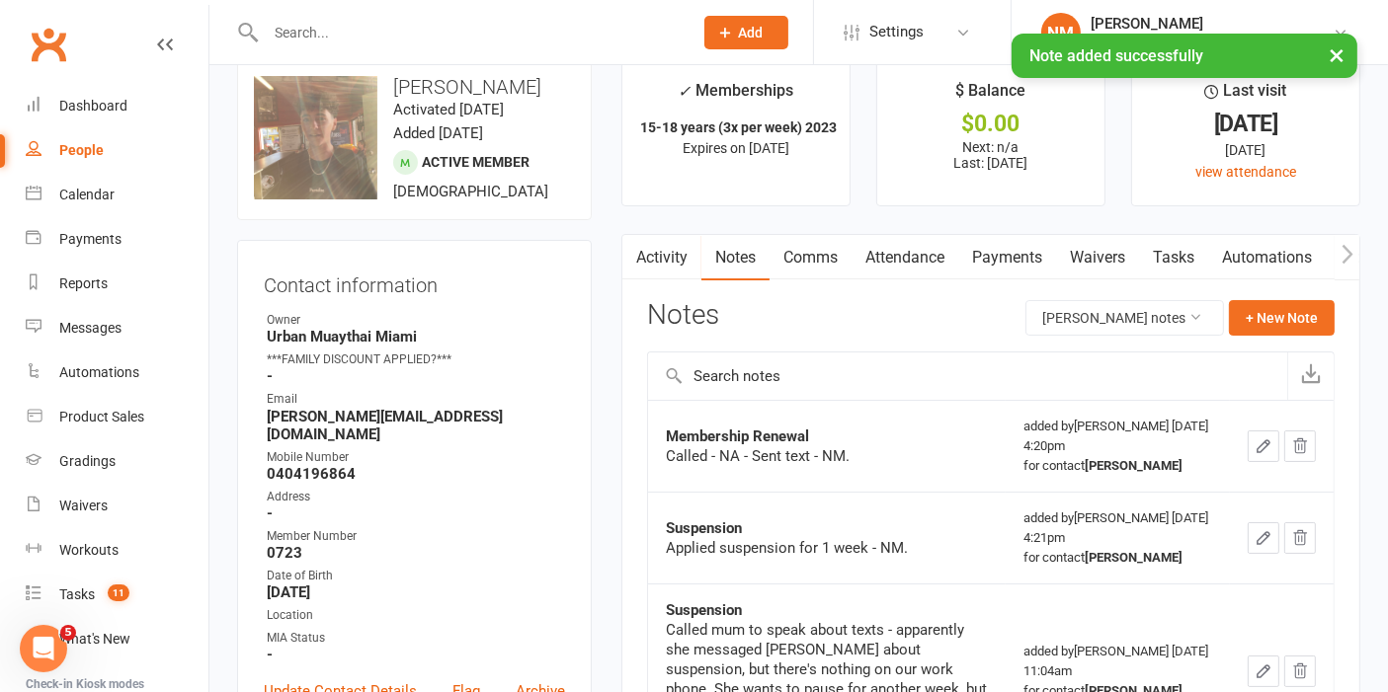
scroll to position [0, 0]
